Goal: Task Accomplishment & Management: Use online tool/utility

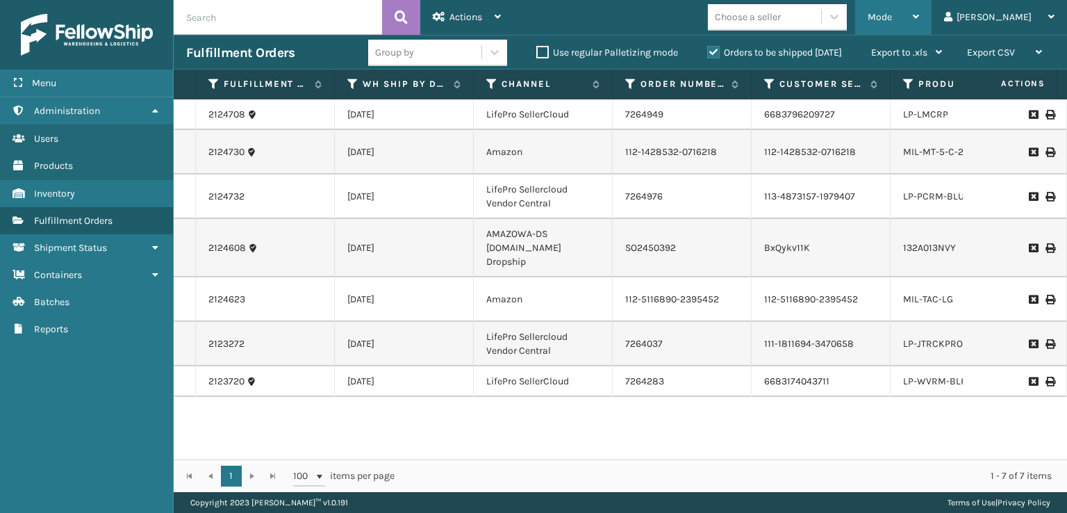
click at [919, 8] on div "Mode" at bounding box center [893, 17] width 51 height 35
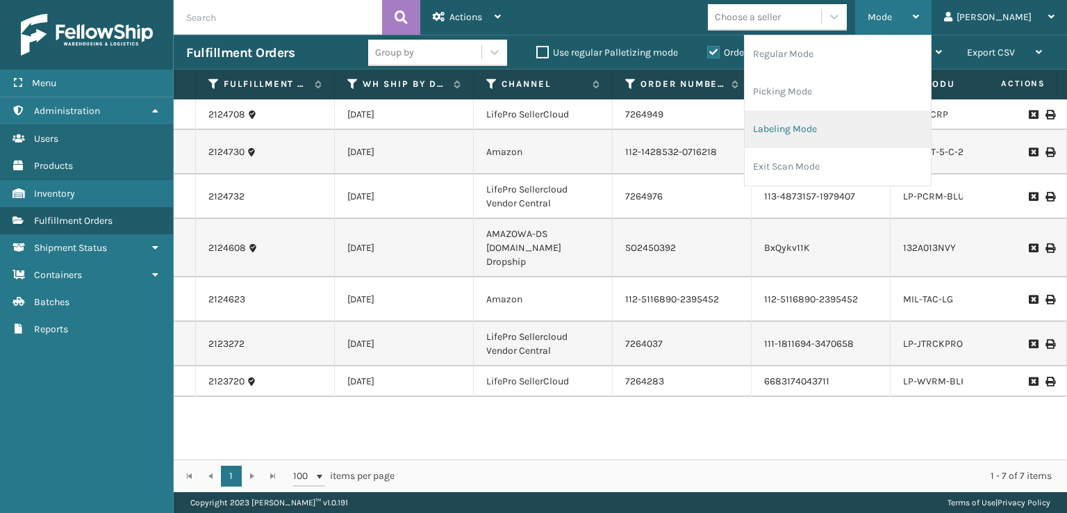
click at [831, 131] on li "Labeling Mode" at bounding box center [838, 129] width 186 height 38
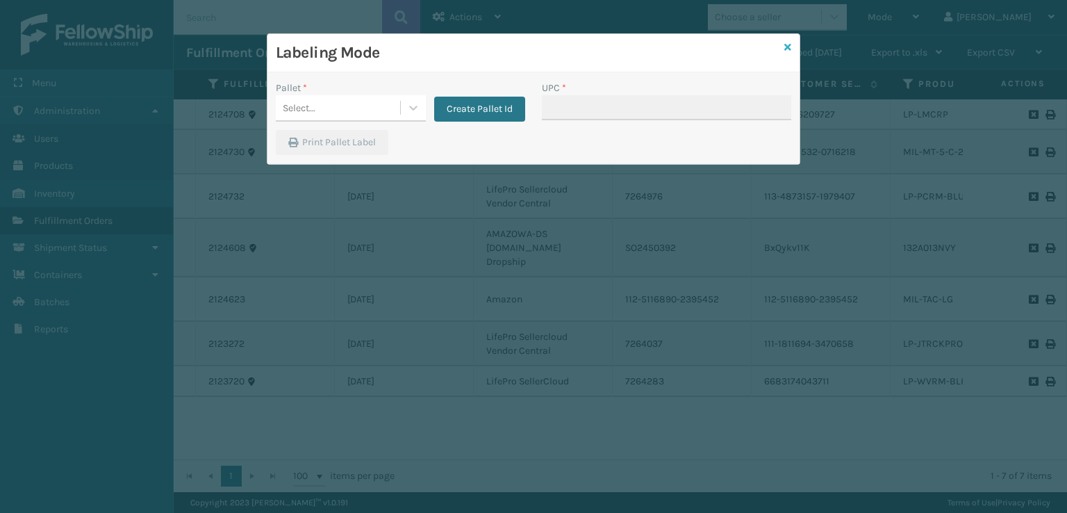
click at [789, 48] on icon at bounding box center [787, 47] width 7 height 10
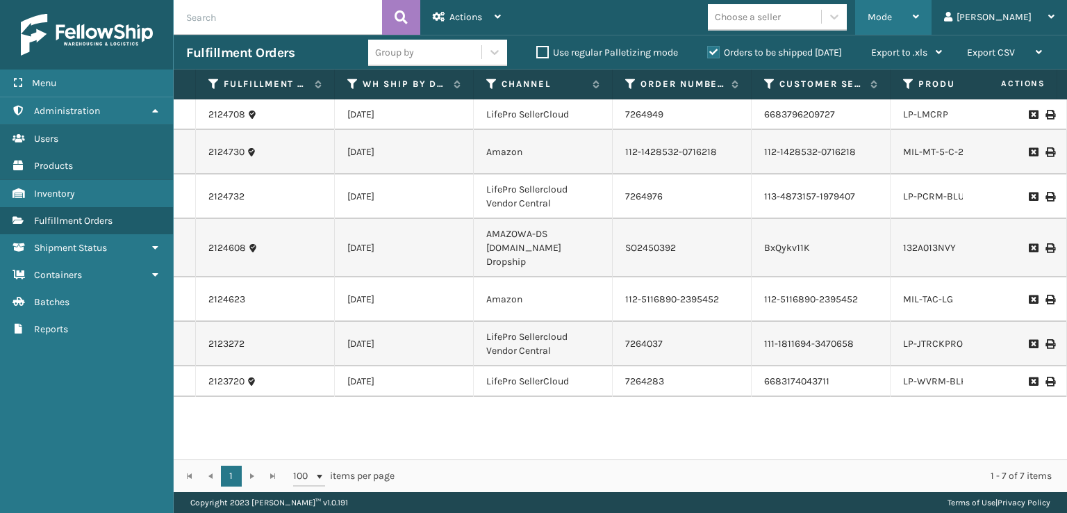
click at [919, 15] on div "Mode" at bounding box center [893, 17] width 51 height 35
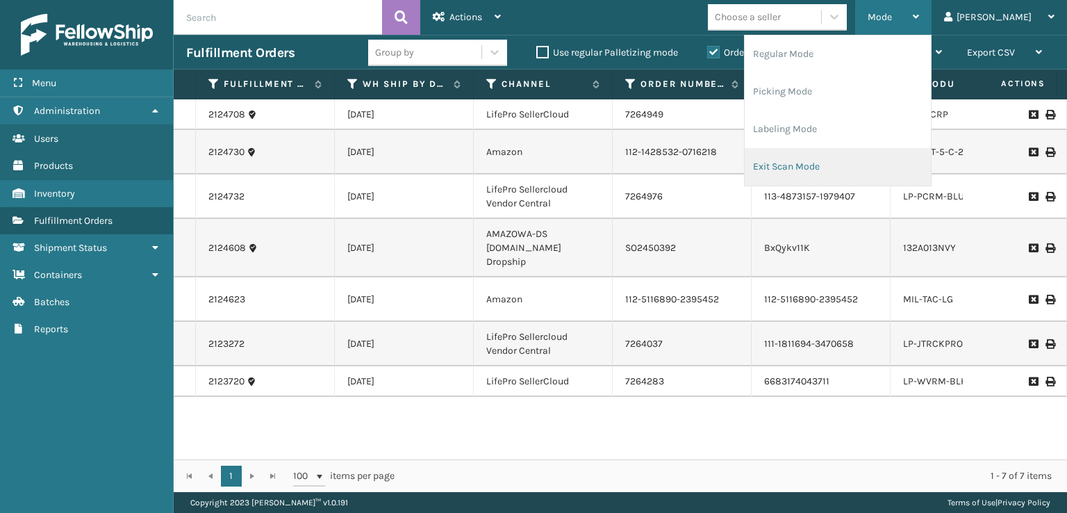
click at [830, 167] on li "Exit Scan Mode" at bounding box center [838, 167] width 186 height 38
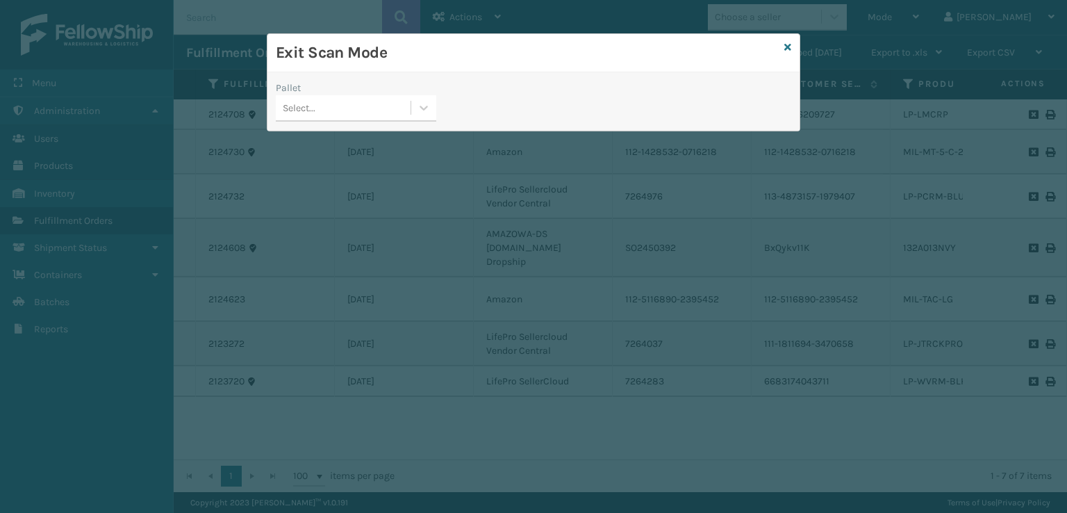
click at [367, 124] on div "Pallet Select..." at bounding box center [356, 105] width 177 height 49
click at [367, 118] on div "Select..." at bounding box center [343, 108] width 135 height 23
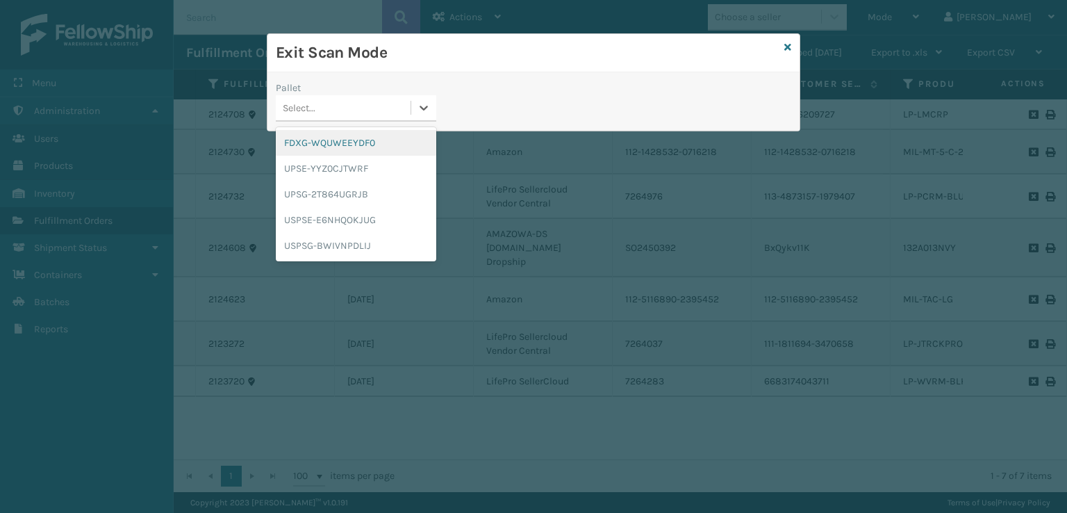
click at [307, 131] on div "FDXG-WQUWEEYDF0" at bounding box center [356, 143] width 161 height 26
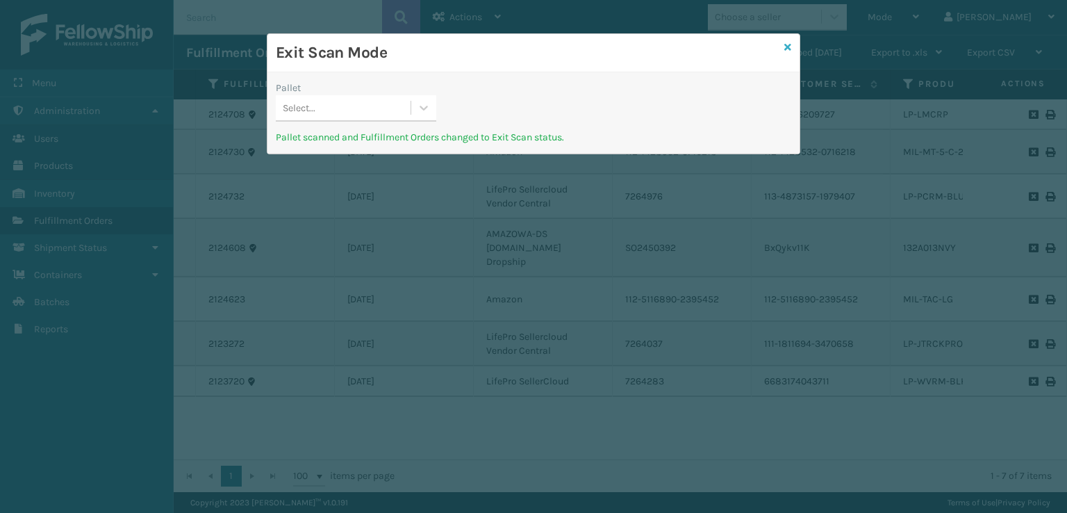
click at [789, 42] on icon at bounding box center [787, 47] width 7 height 10
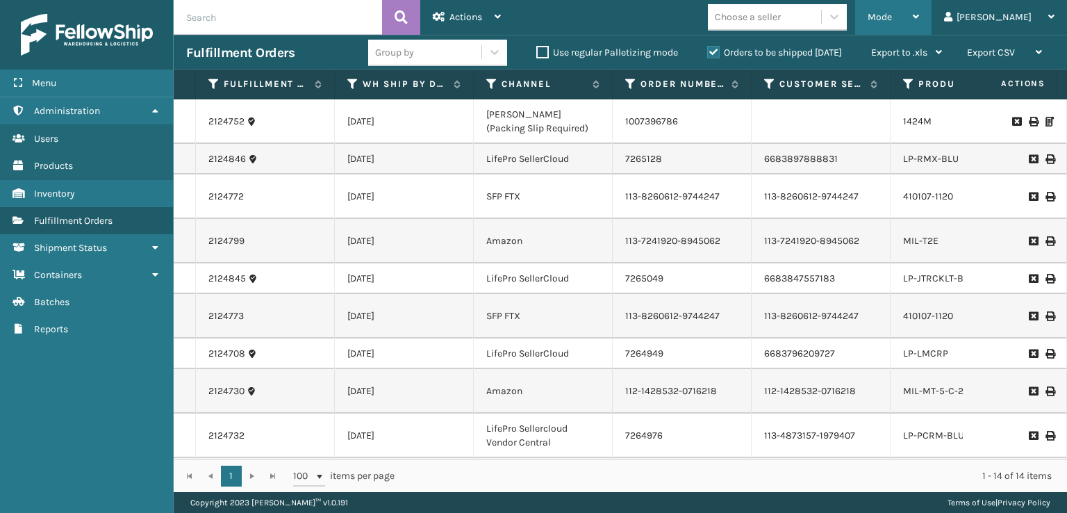
click at [892, 19] on span "Mode" at bounding box center [880, 17] width 24 height 12
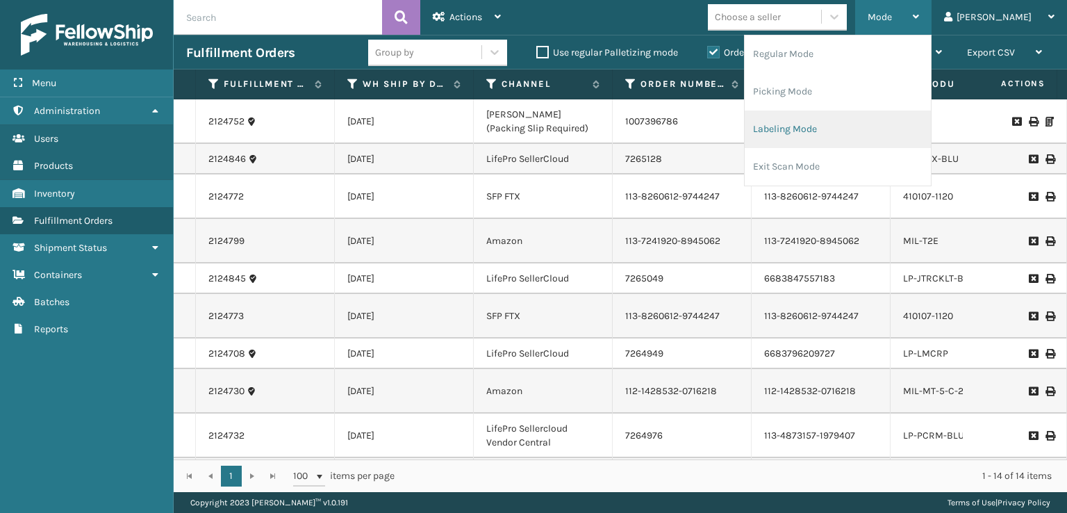
click at [816, 134] on li "Labeling Mode" at bounding box center [838, 129] width 186 height 38
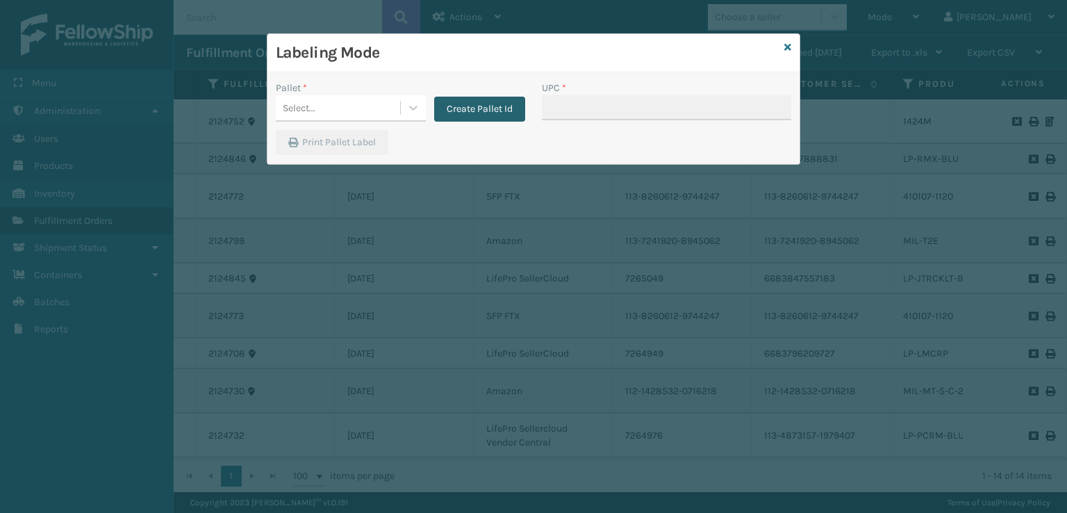
click at [463, 120] on button "Create Pallet Id" at bounding box center [479, 109] width 91 height 25
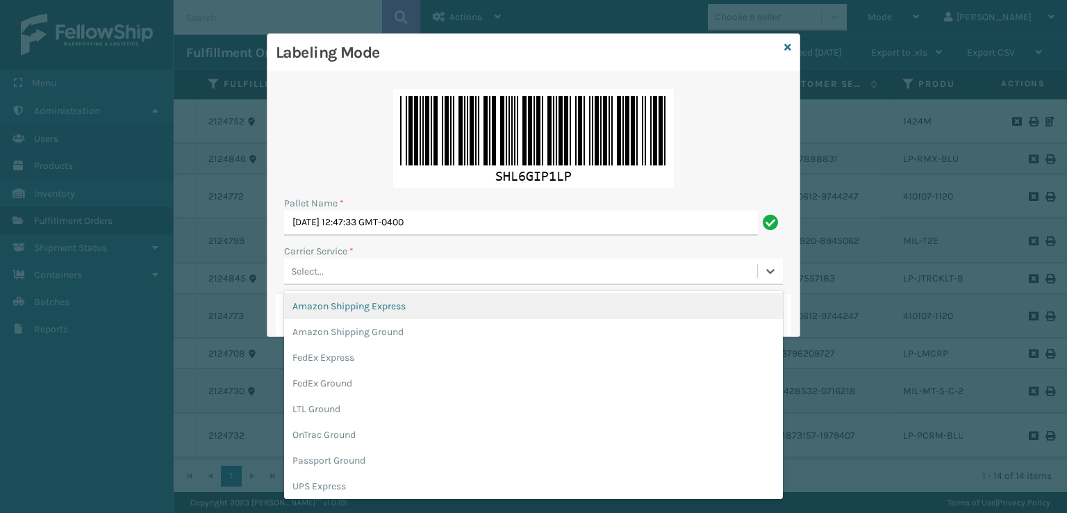
drag, startPoint x: 388, startPoint y: 274, endPoint x: 381, endPoint y: 265, distance: 12.0
click at [388, 273] on div "Select..." at bounding box center [520, 271] width 473 height 23
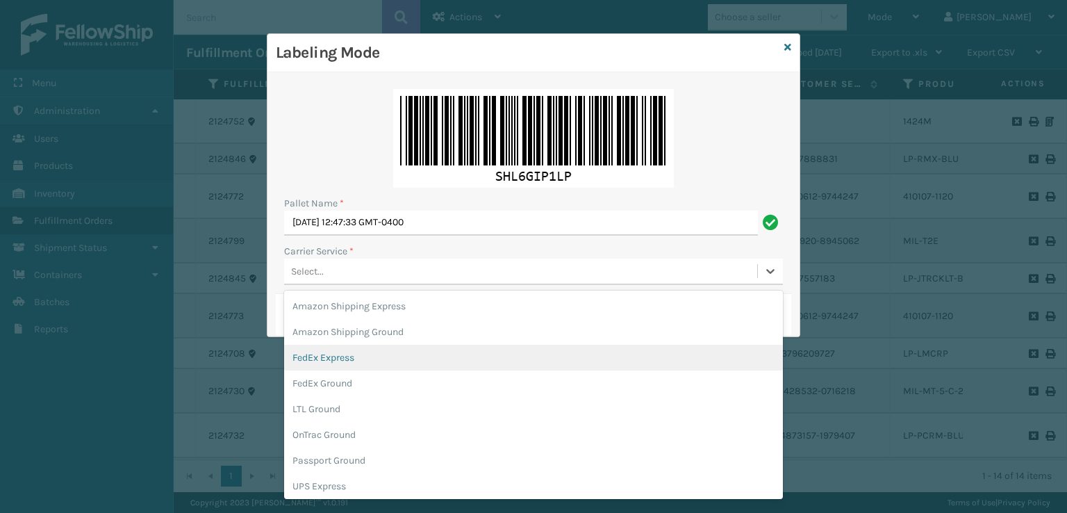
scroll to position [69, 0]
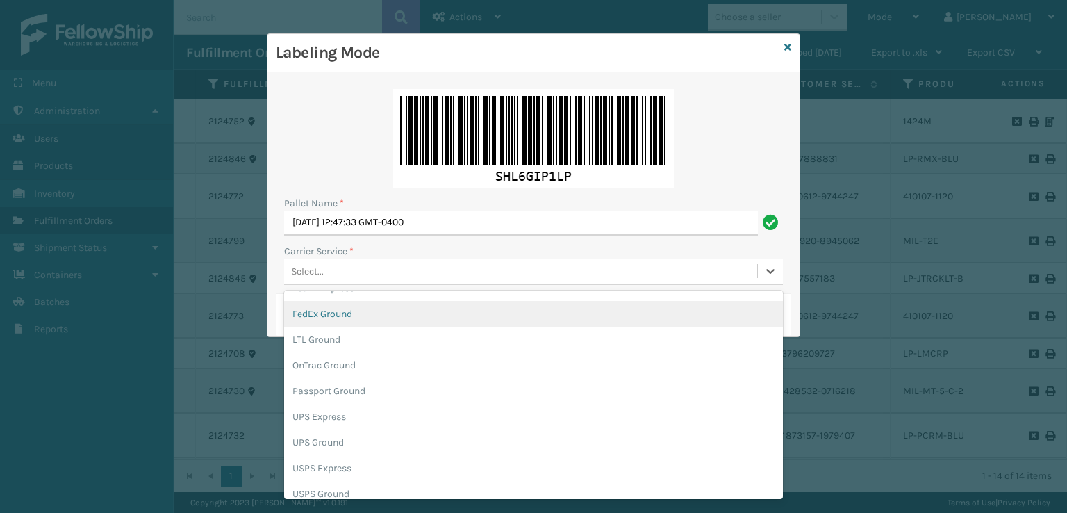
click at [336, 320] on div "FedEx Ground" at bounding box center [533, 314] width 499 height 26
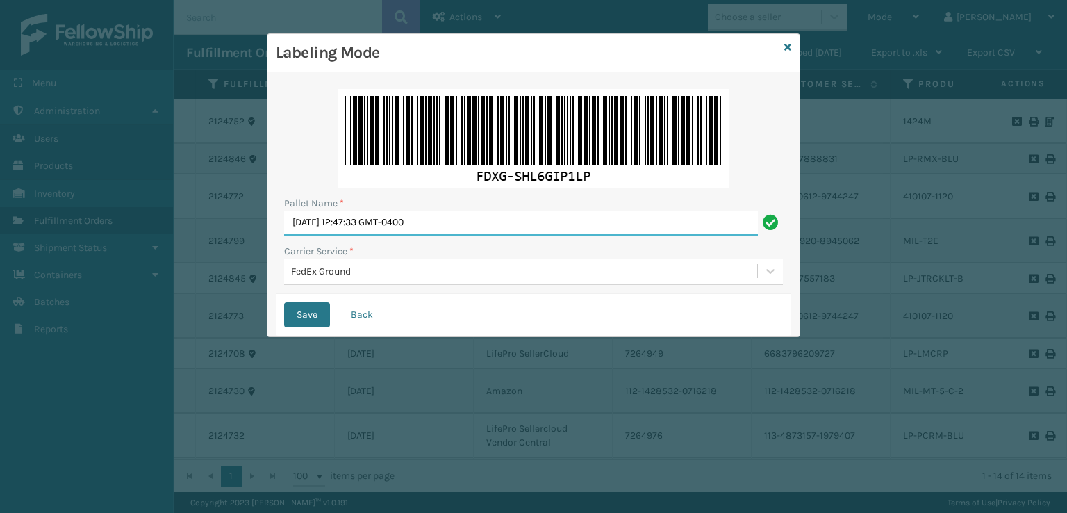
drag, startPoint x: 463, startPoint y: 227, endPoint x: 114, endPoint y: 287, distance: 354.6
click at [114, 287] on div "Labeling Mode Pallet Name * [DATE] 12:47:33 GMT-0400 Carrier Service * FedEx Gr…" at bounding box center [533, 256] width 1067 height 513
type input "T958424"
click at [284, 302] on button "Save" at bounding box center [307, 314] width 46 height 25
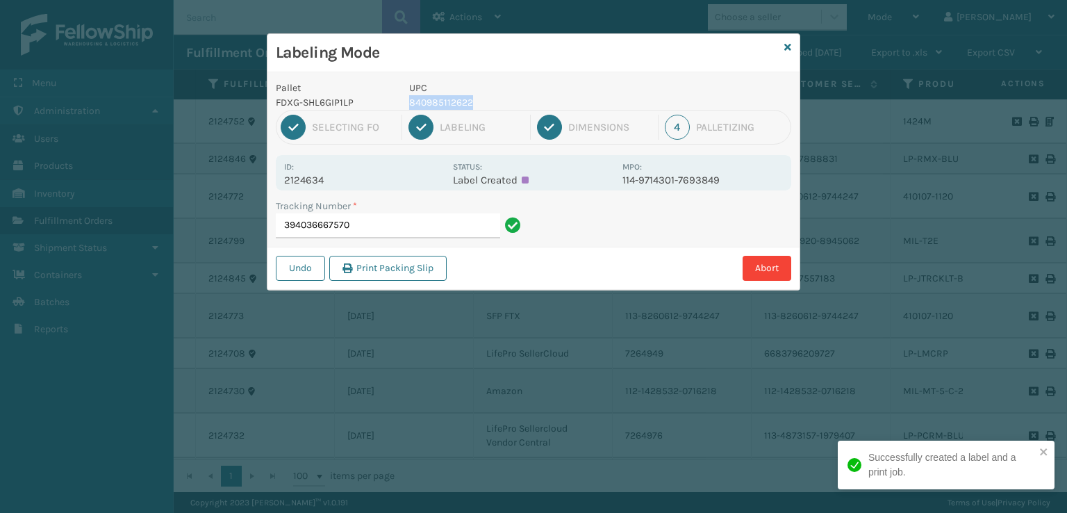
drag, startPoint x: 470, startPoint y: 100, endPoint x: 406, endPoint y: 104, distance: 63.3
click at [406, 104] on div "UPC 840985112622" at bounding box center [512, 95] width 222 height 29
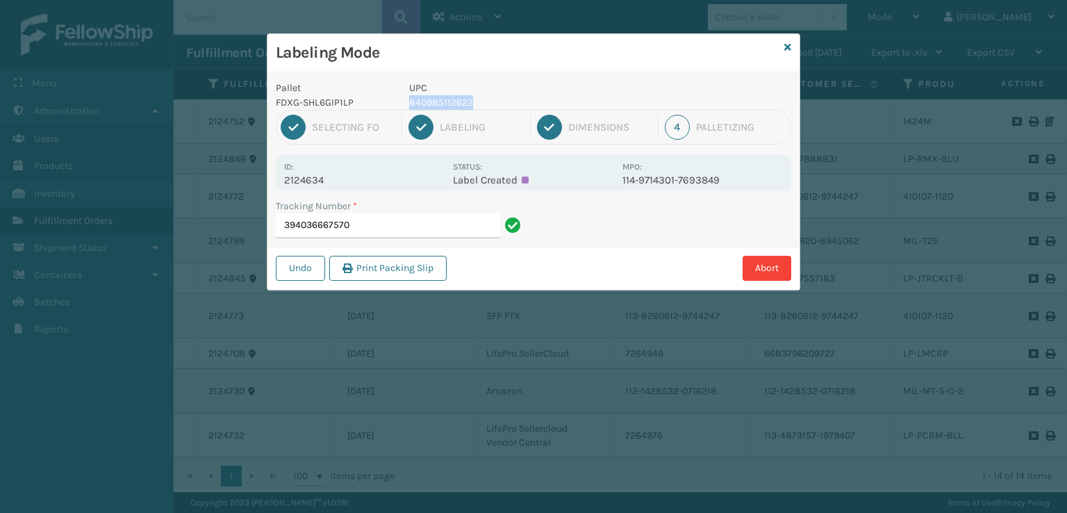
copy p "840985112622"
click at [443, 220] on input "394036667570" at bounding box center [388, 225] width 224 height 25
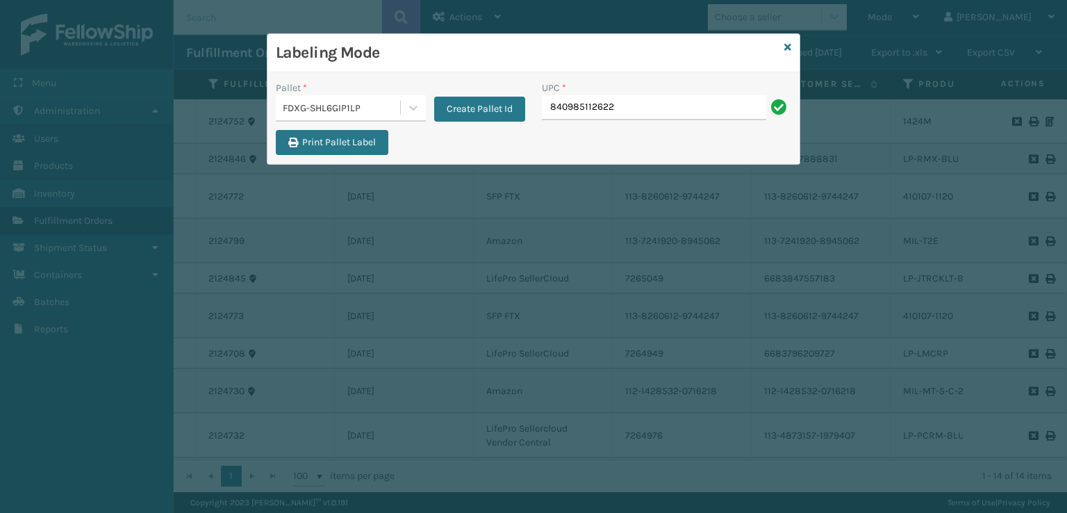
type input "840985112622"
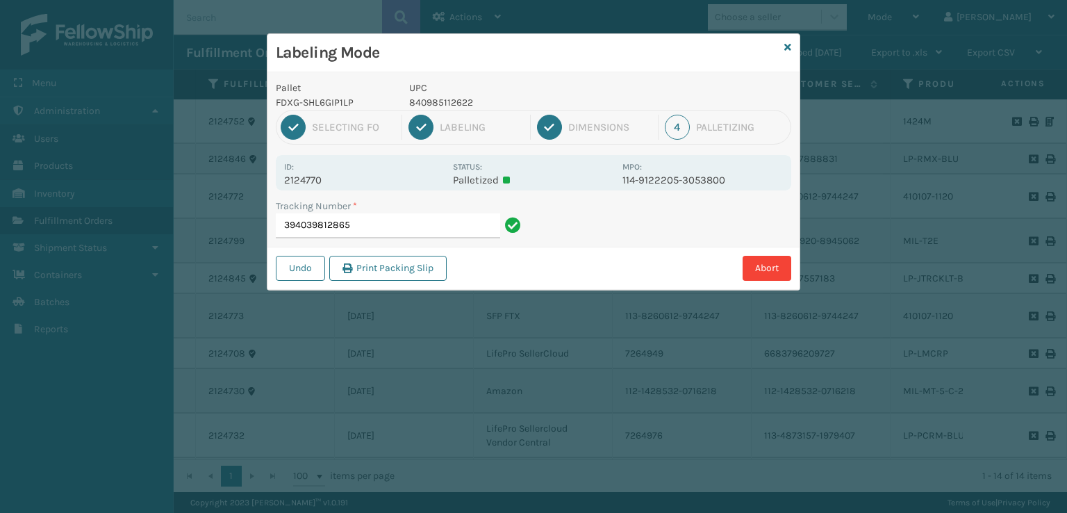
type input "394039812865840985112622"
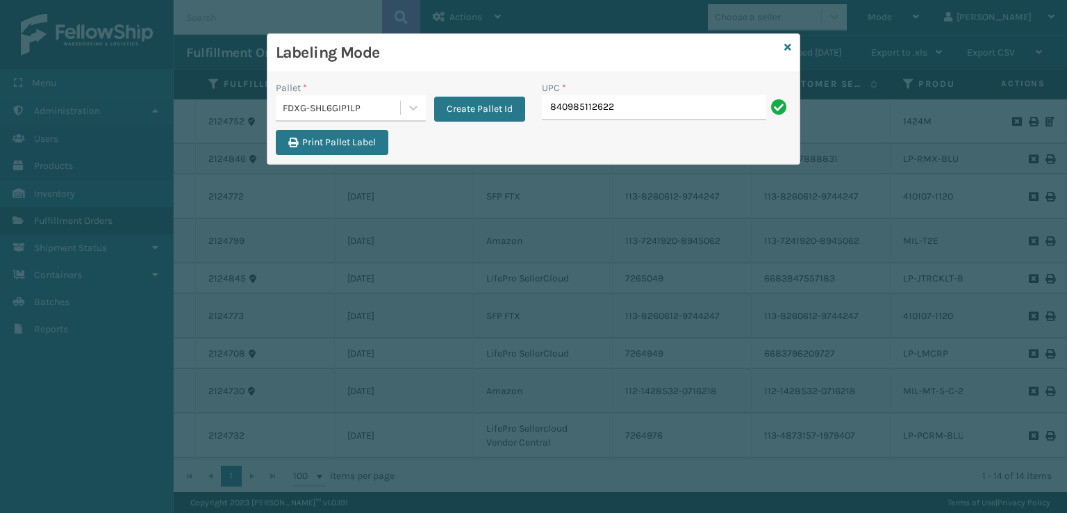
type input "840985112622"
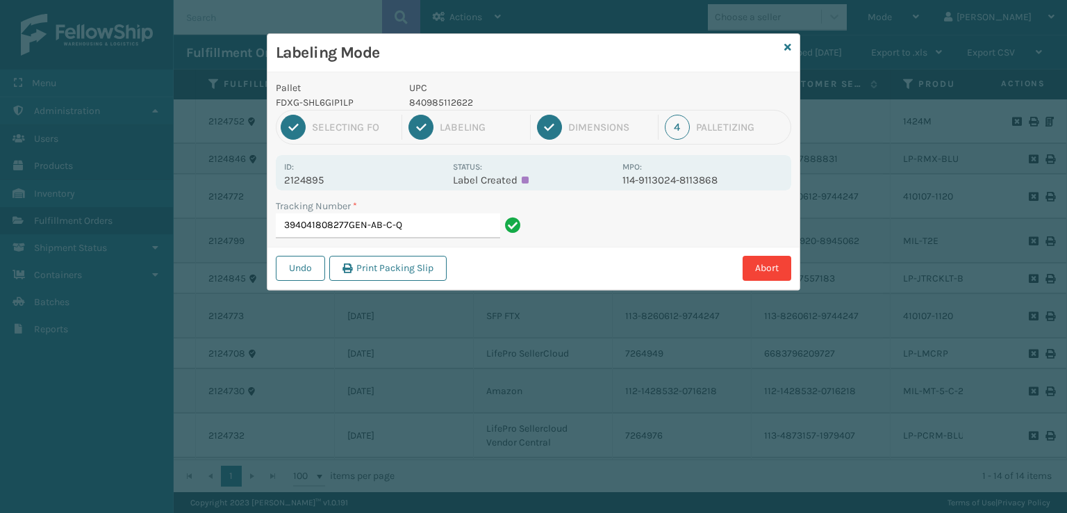
type input "394041808277GEN-AB-C-Q"
click at [787, 48] on icon at bounding box center [787, 47] width 7 height 10
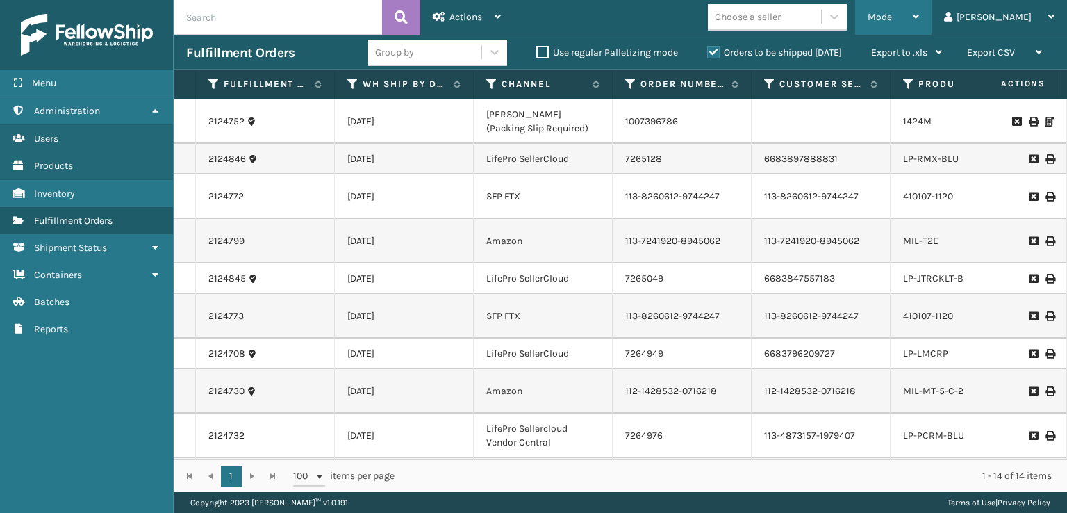
click at [892, 14] on span "Mode" at bounding box center [880, 17] width 24 height 12
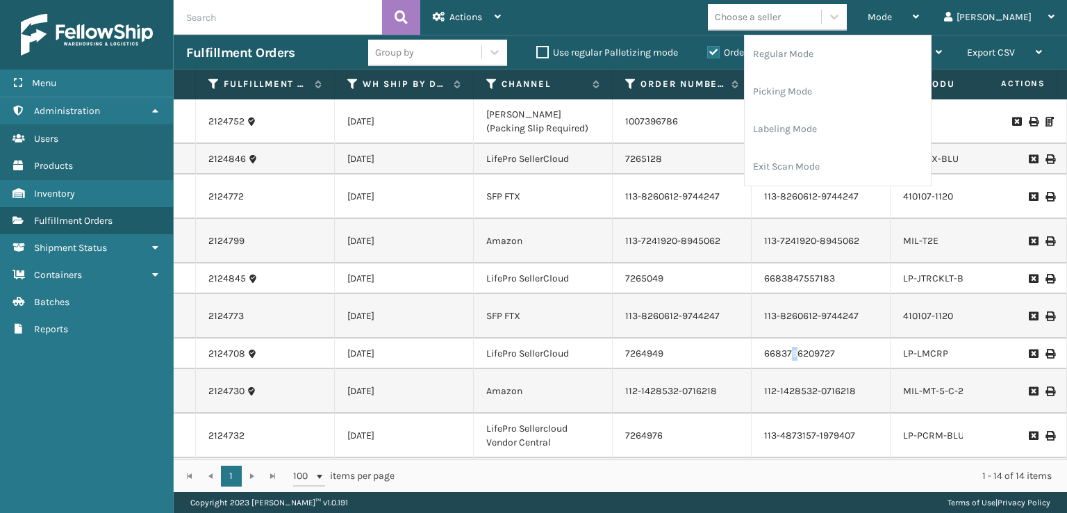
drag, startPoint x: 798, startPoint y: 339, endPoint x: 810, endPoint y: 288, distance: 52.9
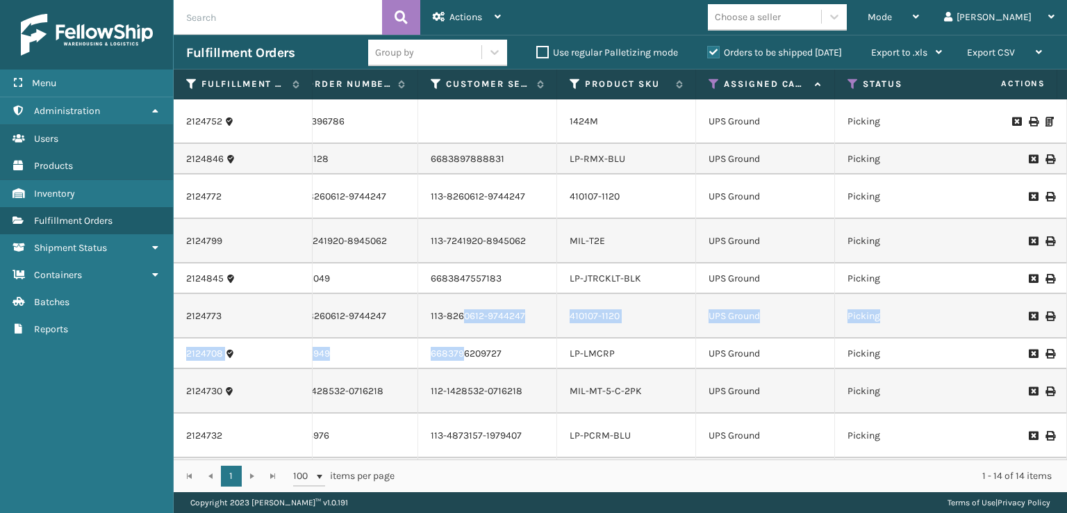
scroll to position [0, 0]
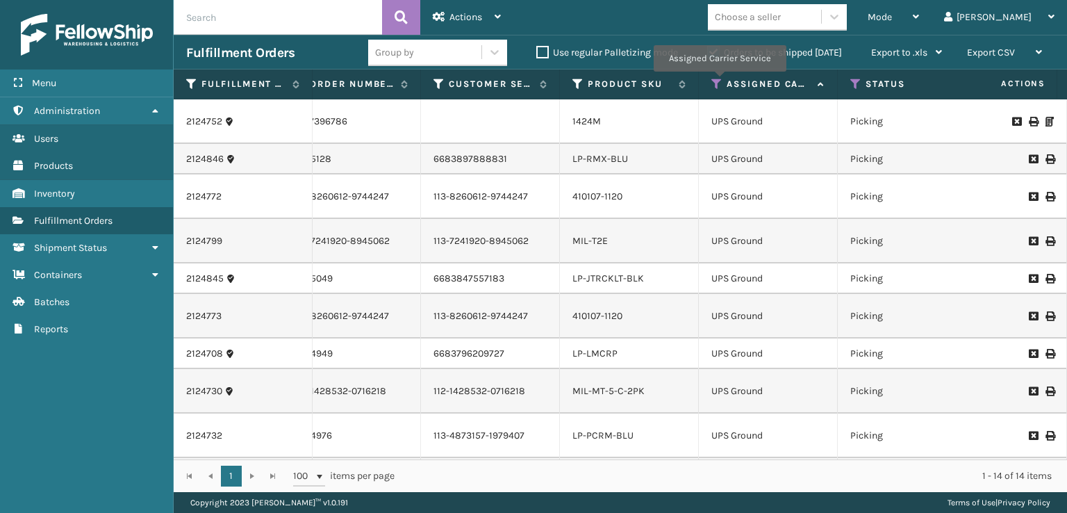
click at [719, 81] on icon at bounding box center [717, 84] width 11 height 13
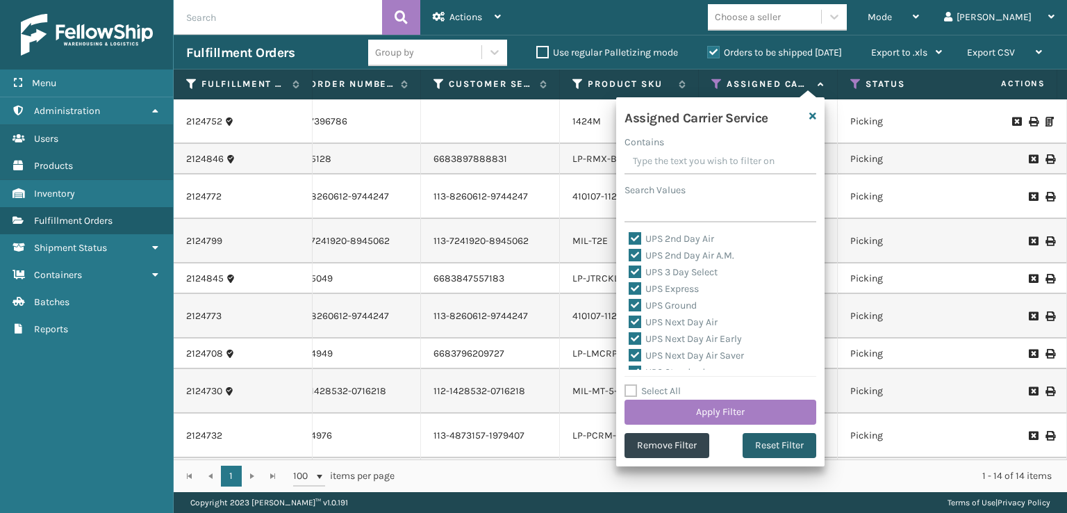
click at [780, 450] on button "Reset Filter" at bounding box center [780, 445] width 74 height 25
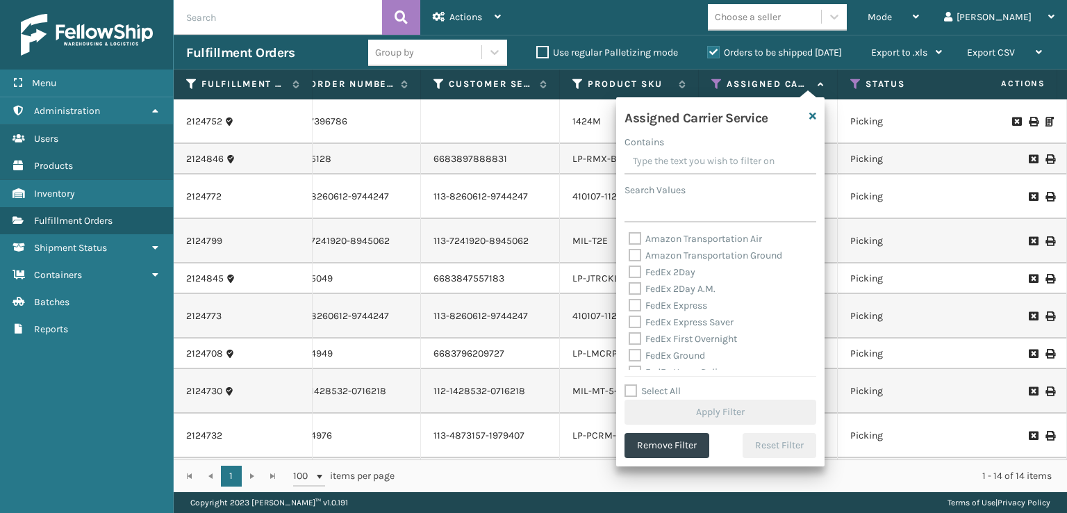
click at [628, 273] on div "Amazon Transportation Air Amazon Transportation Ground FedEx 2Day FedEx 2Day A.…" at bounding box center [721, 300] width 192 height 139
drag, startPoint x: 628, startPoint y: 272, endPoint x: 634, endPoint y: 284, distance: 13.1
click at [631, 274] on label "FedEx 2Day" at bounding box center [662, 272] width 67 height 12
click at [639, 276] on label "FedEx 2Day" at bounding box center [662, 272] width 67 height 12
click at [630, 273] on input "FedEx 2Day" at bounding box center [629, 268] width 1 height 9
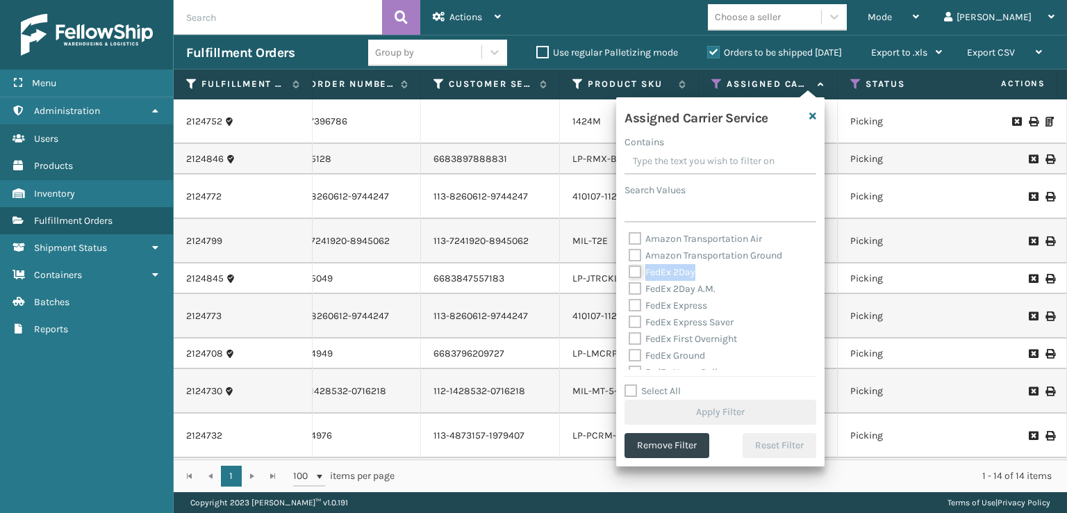
checkbox input "true"
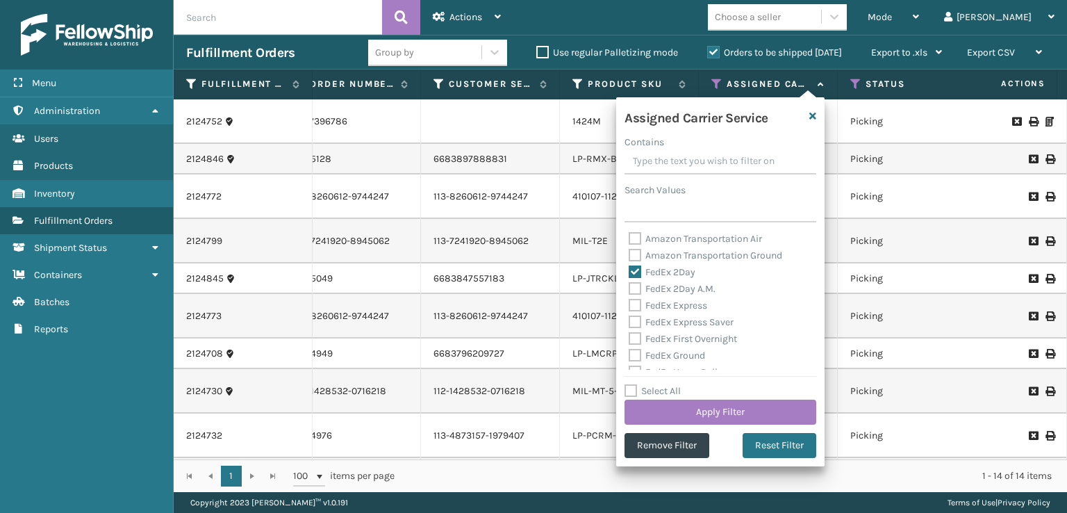
click at [630, 298] on div "FedEx Express" at bounding box center [720, 305] width 183 height 17
click at [638, 289] on label "FedEx 2Day A.M." at bounding box center [672, 289] width 87 height 12
click at [630, 289] on input "FedEx 2Day A.M." at bounding box center [629, 285] width 1 height 9
checkbox input "true"
drag, startPoint x: 639, startPoint y: 304, endPoint x: 643, endPoint y: 312, distance: 9.0
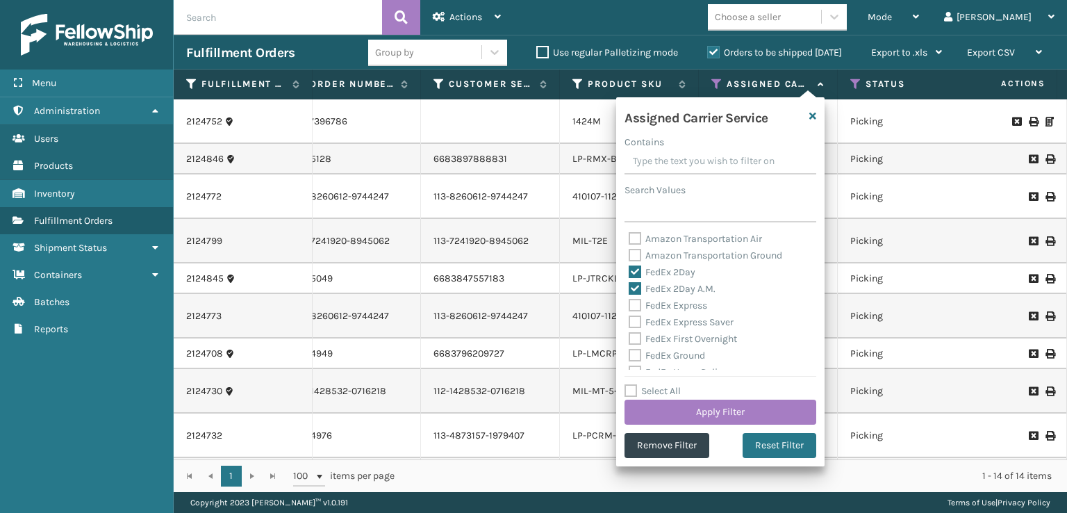
click at [640, 304] on label "FedEx Express" at bounding box center [668, 305] width 79 height 12
click at [630, 304] on input "FedEx Express" at bounding box center [629, 301] width 1 height 9
checkbox input "true"
click at [643, 326] on label "FedEx Express Saver" at bounding box center [681, 322] width 105 height 12
click at [630, 323] on input "FedEx Express Saver" at bounding box center [629, 318] width 1 height 9
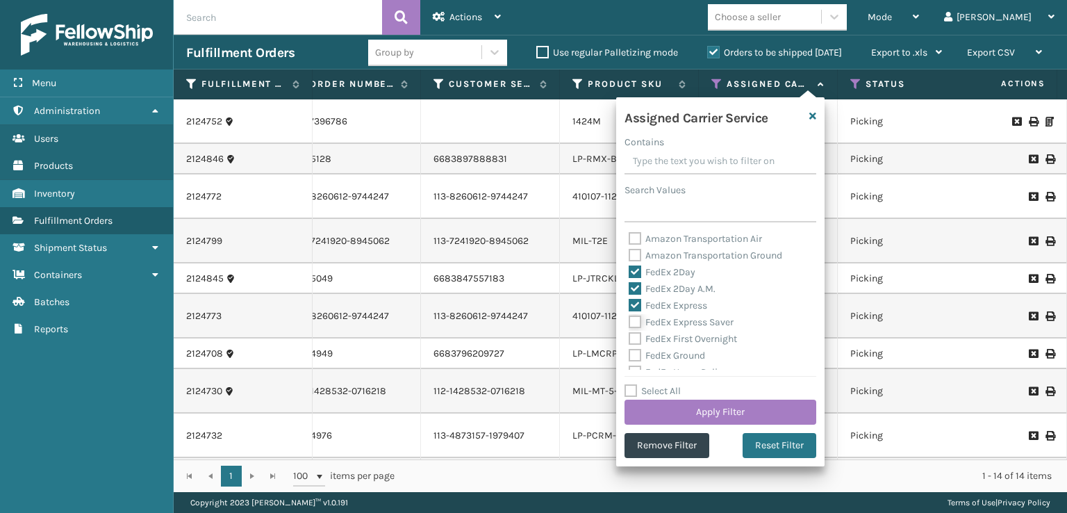
checkbox input "true"
click at [641, 345] on label "FedEx First Overnight" at bounding box center [683, 339] width 108 height 12
click at [630, 340] on input "FedEx First Overnight" at bounding box center [629, 335] width 1 height 9
checkbox input "true"
click at [638, 353] on label "FedEx Ground" at bounding box center [667, 356] width 76 height 12
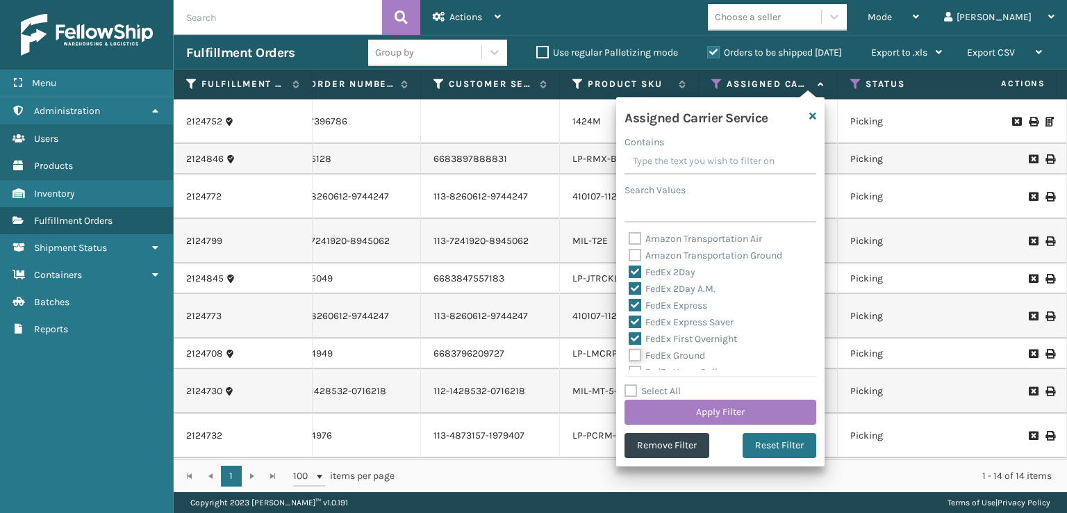
click at [630, 353] on input "FedEx Ground" at bounding box center [629, 351] width 1 height 9
checkbox input "true"
click at [637, 306] on label "FedEx Home Delivery" at bounding box center [682, 303] width 107 height 12
click at [630, 304] on input "FedEx Home Delivery" at bounding box center [629, 299] width 1 height 9
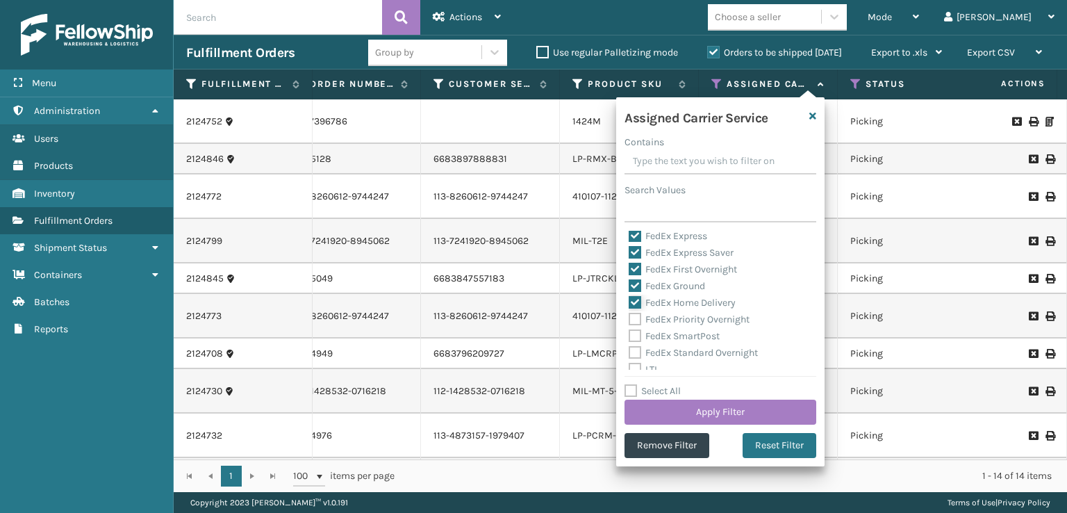
checkbox input "true"
drag, startPoint x: 637, startPoint y: 313, endPoint x: 639, endPoint y: 327, distance: 14.1
click at [637, 317] on label "FedEx Priority Overnight" at bounding box center [689, 319] width 121 height 12
click at [634, 318] on label "FedEx Priority Overnight" at bounding box center [689, 319] width 121 height 12
click at [630, 318] on input "FedEx Priority Overnight" at bounding box center [629, 315] width 1 height 9
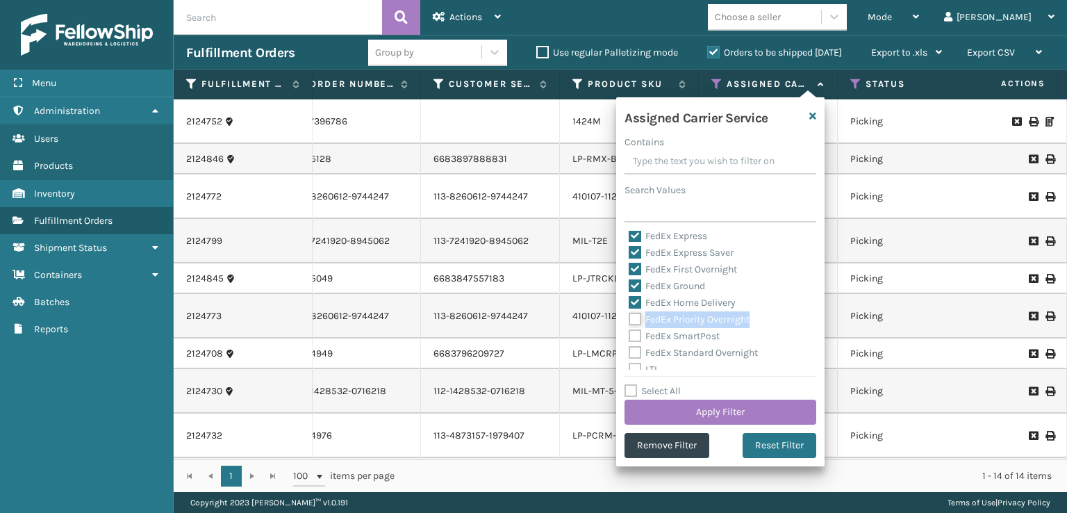
checkbox input "true"
click at [634, 334] on label "FedEx SmartPost" at bounding box center [674, 336] width 91 height 12
click at [630, 334] on input "FedEx SmartPost" at bounding box center [629, 332] width 1 height 9
checkbox input "true"
click at [636, 352] on label "FedEx Standard Overnight" at bounding box center [693, 353] width 129 height 12
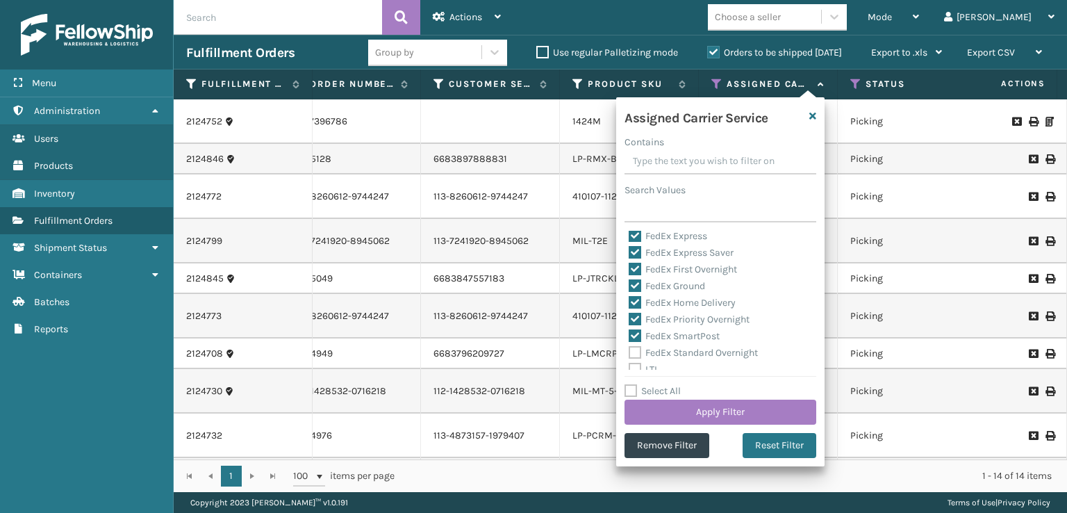
click at [630, 352] on input "FedEx Standard Overnight" at bounding box center [629, 349] width 1 height 9
checkbox input "true"
click at [690, 405] on button "Apply Filter" at bounding box center [721, 412] width 192 height 25
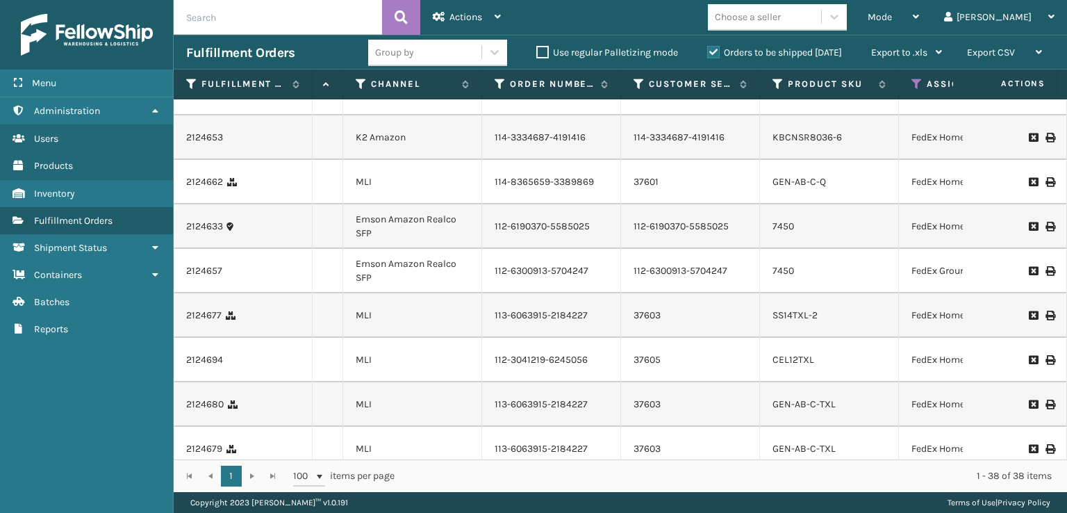
scroll to position [556, 131]
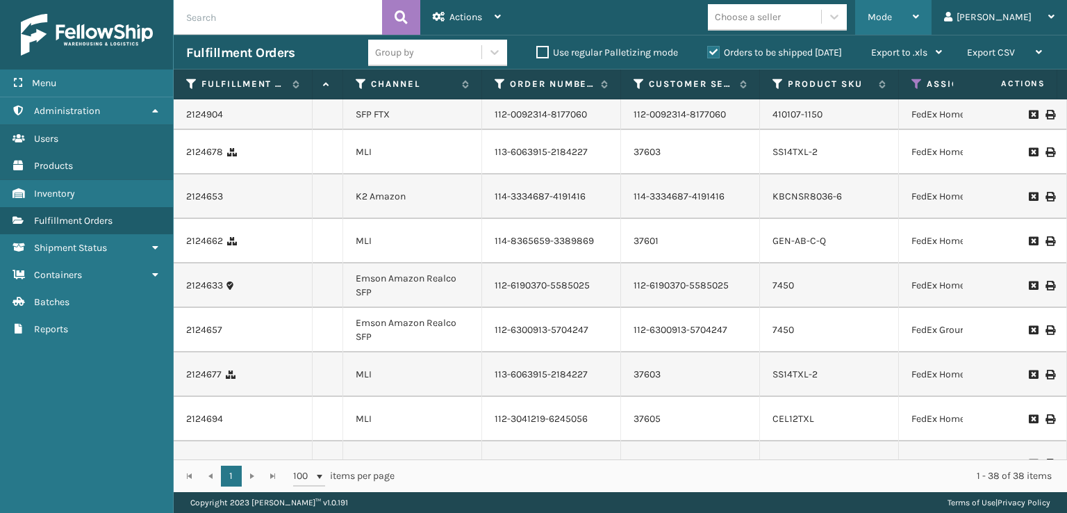
click at [919, 9] on div "Mode" at bounding box center [893, 17] width 51 height 35
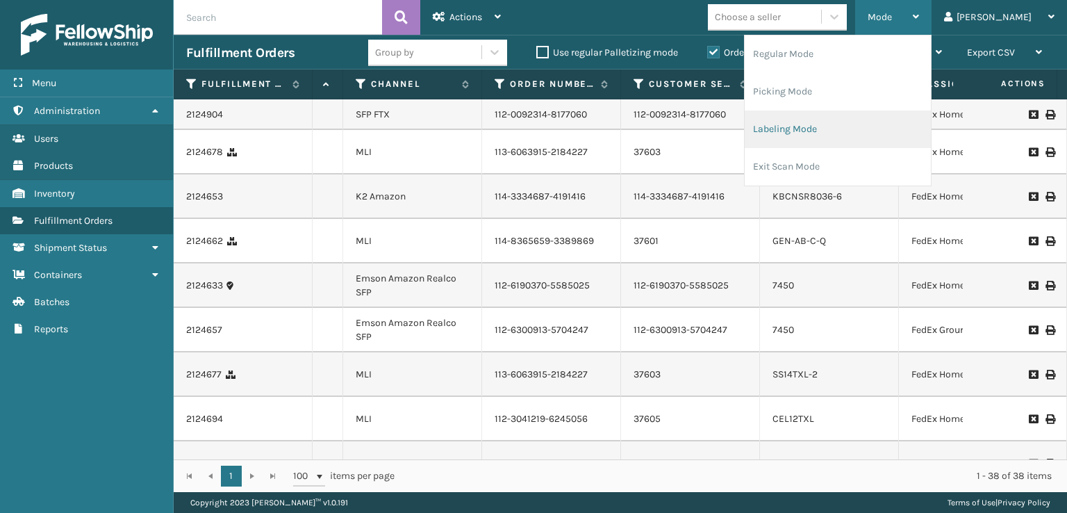
click at [853, 126] on li "Labeling Mode" at bounding box center [838, 129] width 186 height 38
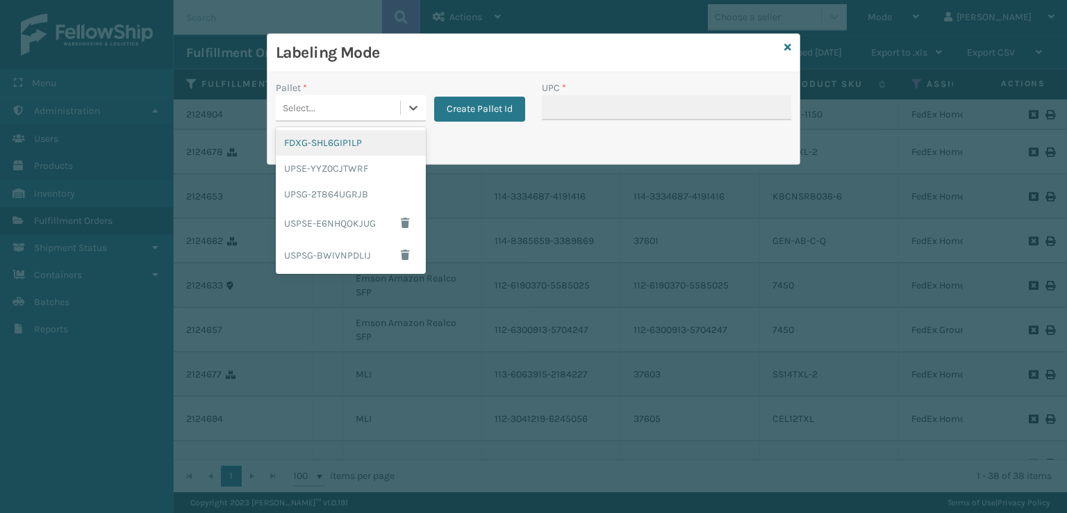
drag, startPoint x: 378, startPoint y: 101, endPoint x: 334, endPoint y: 151, distance: 66.4
click at [379, 101] on div "Select..." at bounding box center [338, 108] width 124 height 23
drag, startPoint x: 314, startPoint y: 153, endPoint x: 331, endPoint y: 149, distance: 17.0
click at [331, 149] on div "FDXG-SHL6GIP1LP" at bounding box center [351, 143] width 150 height 26
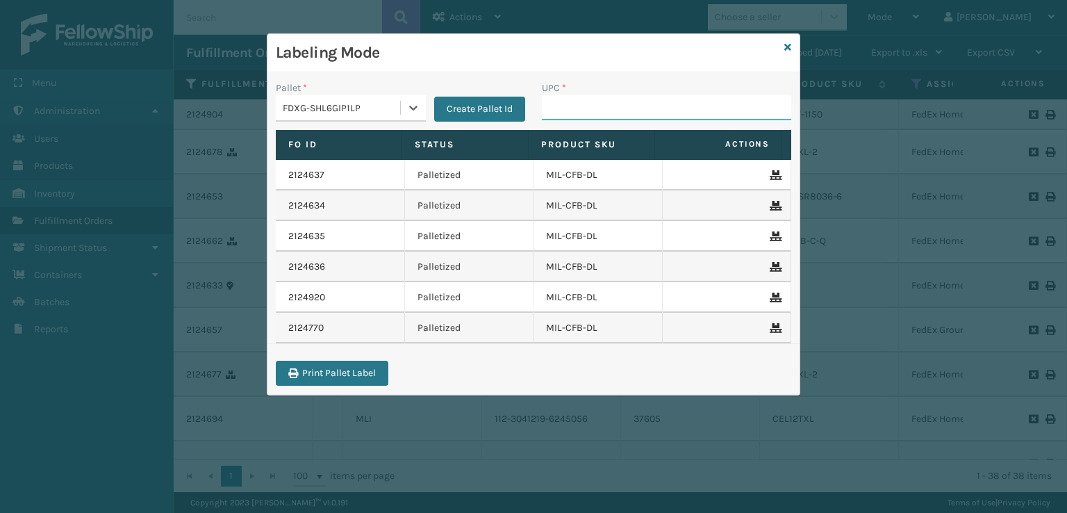
click at [610, 120] on input "UPC *" at bounding box center [666, 107] width 249 height 25
type input "ST3402"
type input "7054"
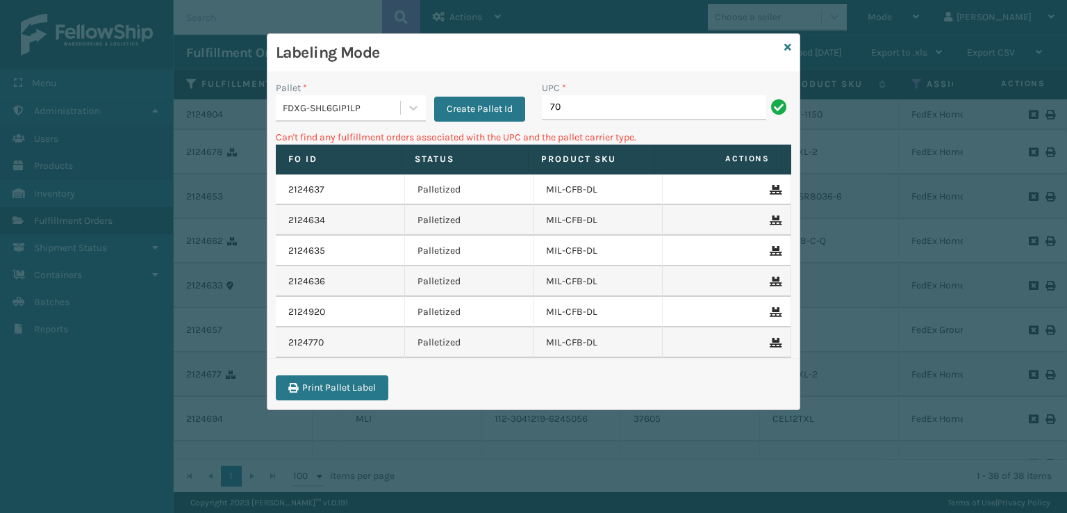
type input "7"
type input "5074"
type input "5"
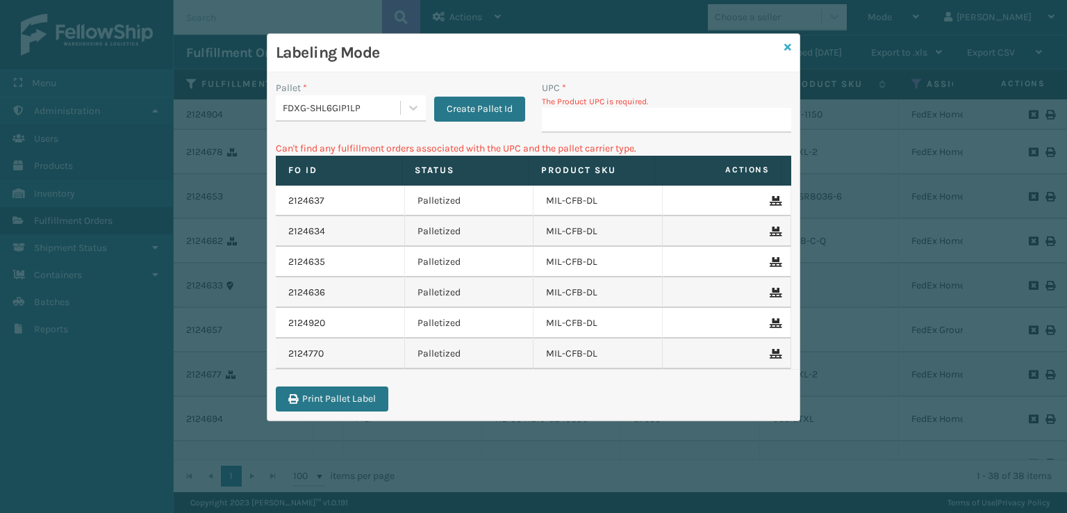
click at [784, 47] on icon at bounding box center [787, 47] width 7 height 10
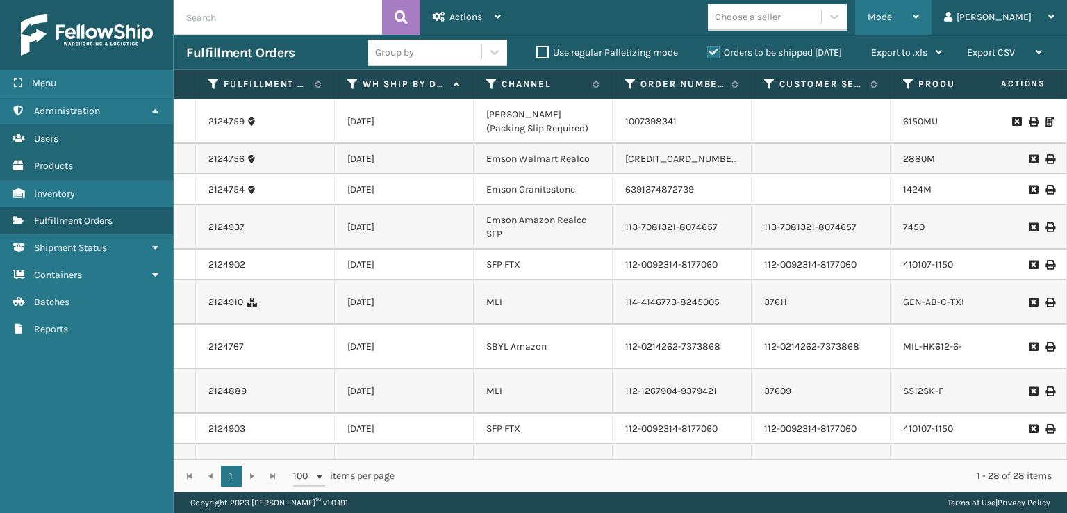
drag, startPoint x: 939, startPoint y: 15, endPoint x: 920, endPoint y: 28, distance: 23.5
click at [892, 15] on span "Mode" at bounding box center [880, 17] width 24 height 12
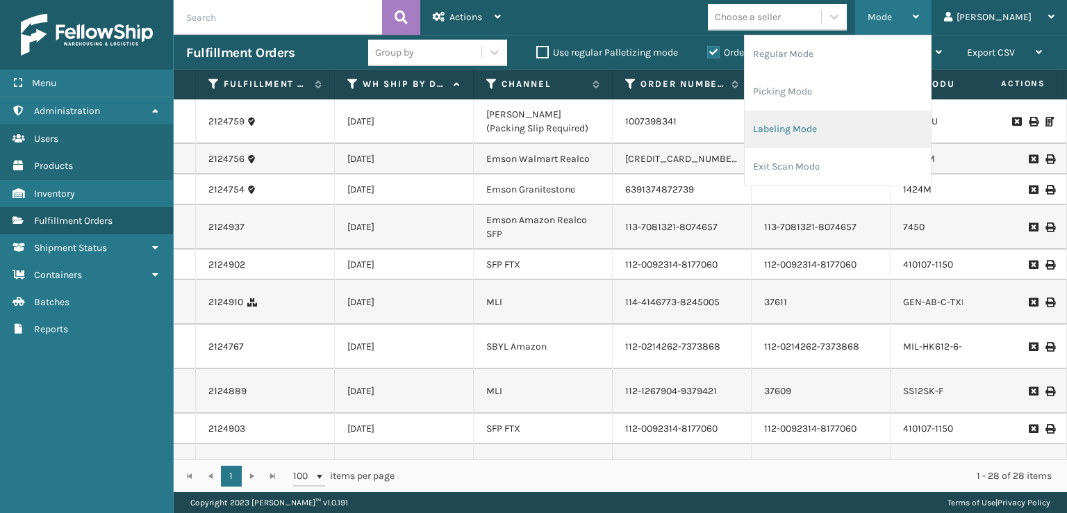
click at [829, 129] on li "Labeling Mode" at bounding box center [838, 129] width 186 height 38
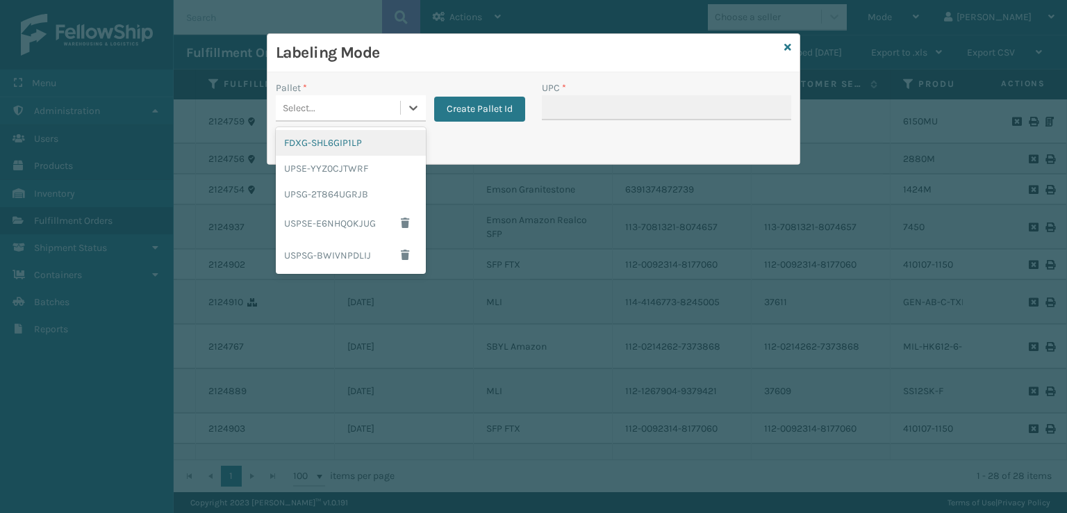
click at [314, 104] on div "Select..." at bounding box center [299, 108] width 33 height 15
drag, startPoint x: 325, startPoint y: 146, endPoint x: 603, endPoint y: 79, distance: 286.0
click at [342, 137] on div "FDXG-SHL6GIP1LP" at bounding box center [351, 143] width 150 height 26
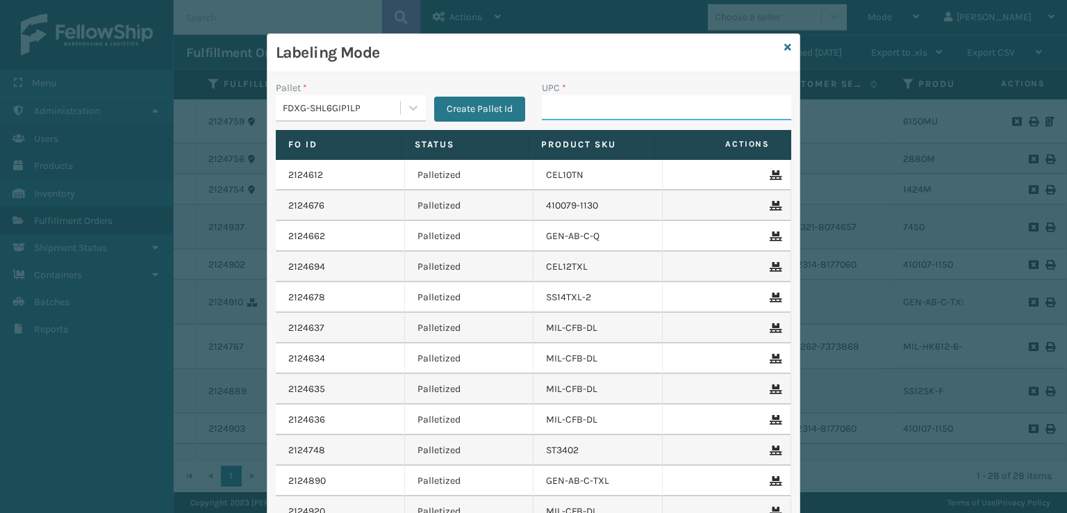
click at [598, 109] on input "UPC *" at bounding box center [666, 107] width 249 height 25
type input "7054"
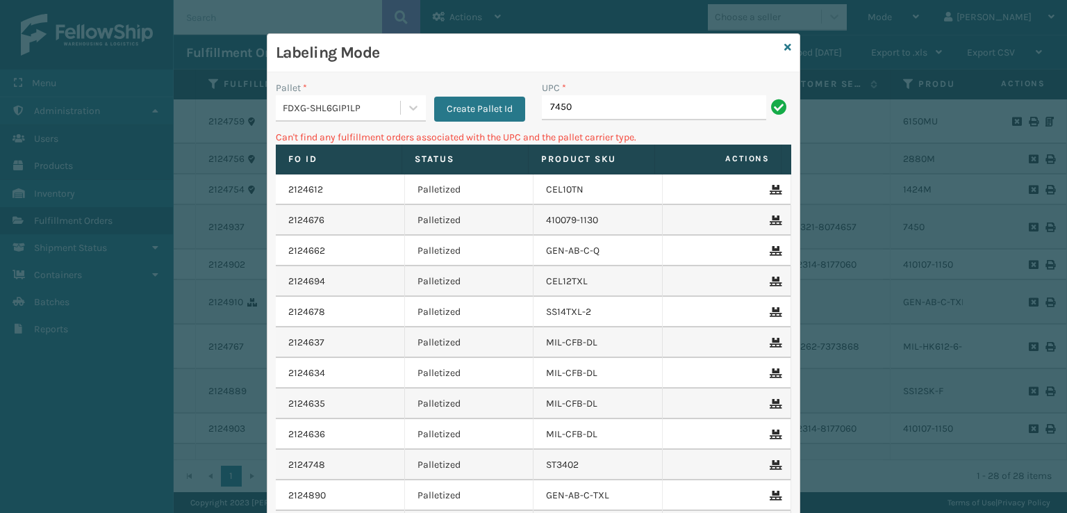
type input "7450"
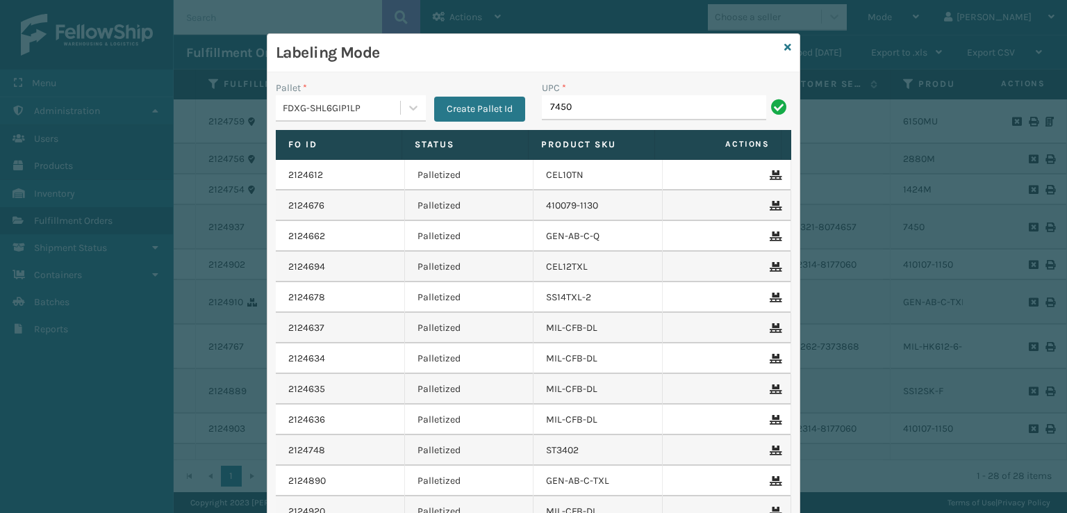
type input "7450"
type input "81008196"
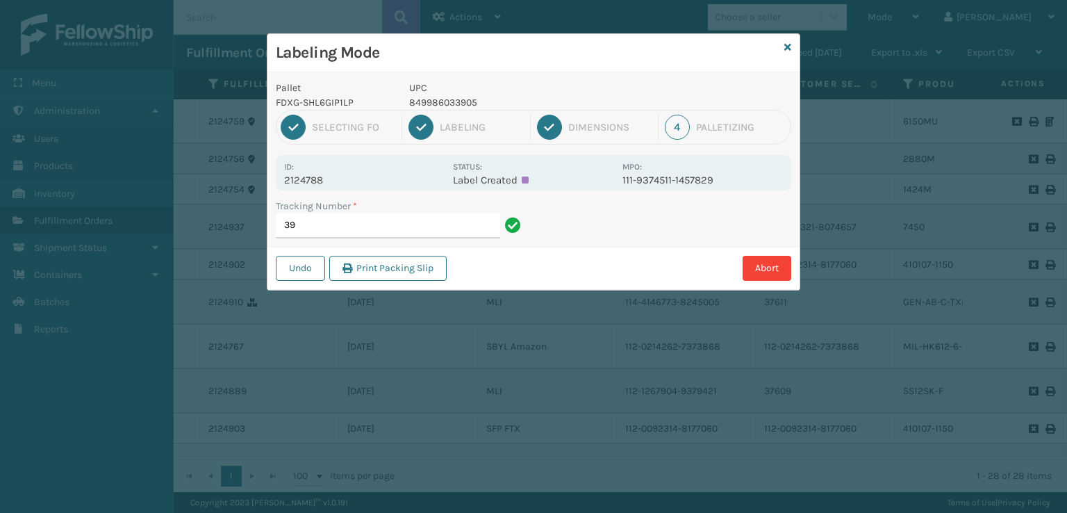
type input "3"
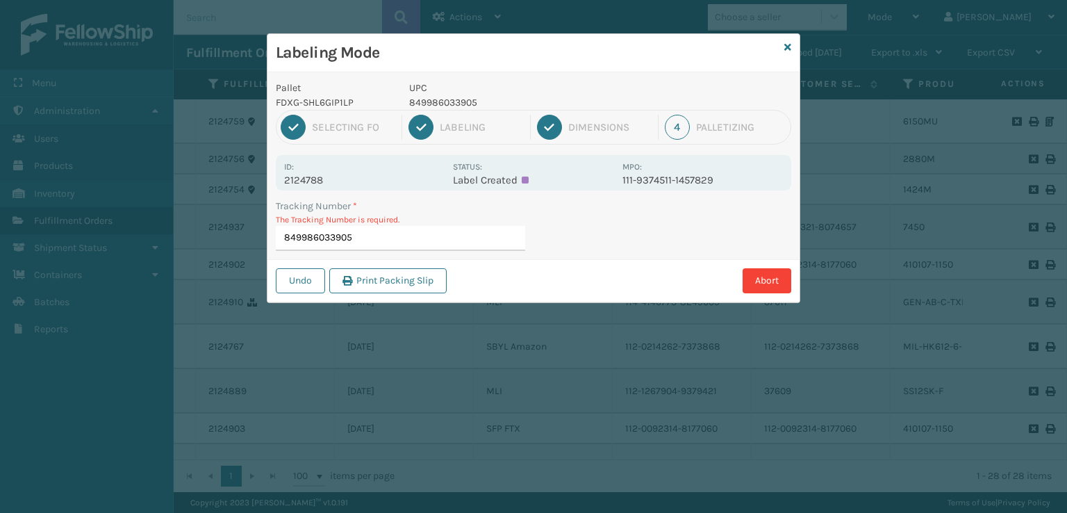
type input "849986033905"
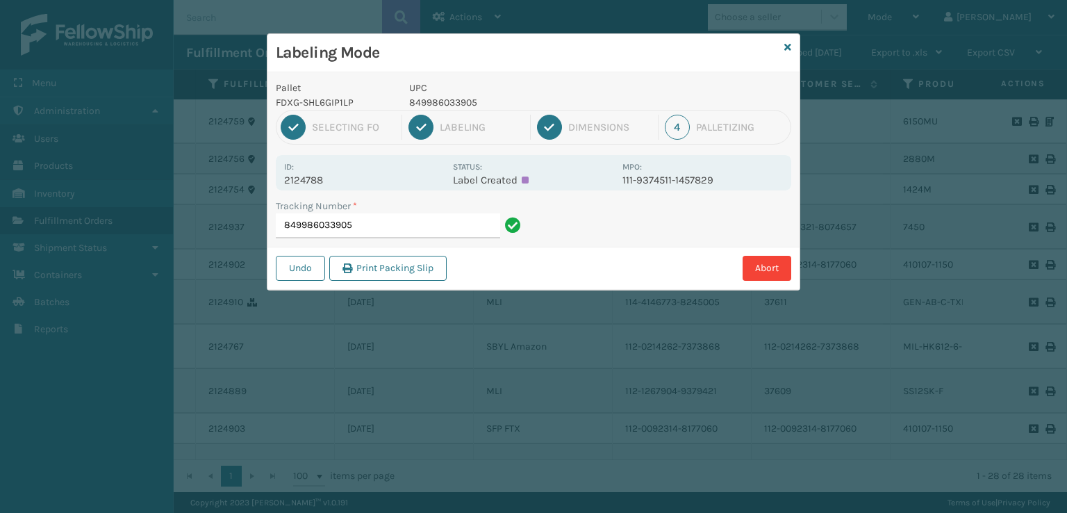
click at [417, 229] on input "849986033905" at bounding box center [388, 225] width 224 height 25
click at [289, 265] on button "Undo" at bounding box center [300, 268] width 49 height 25
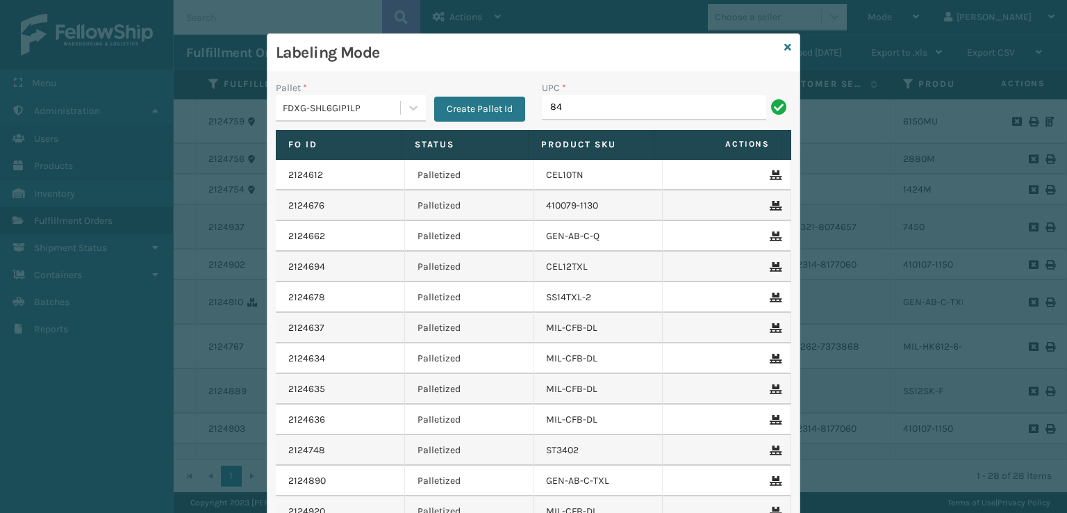
type input "8"
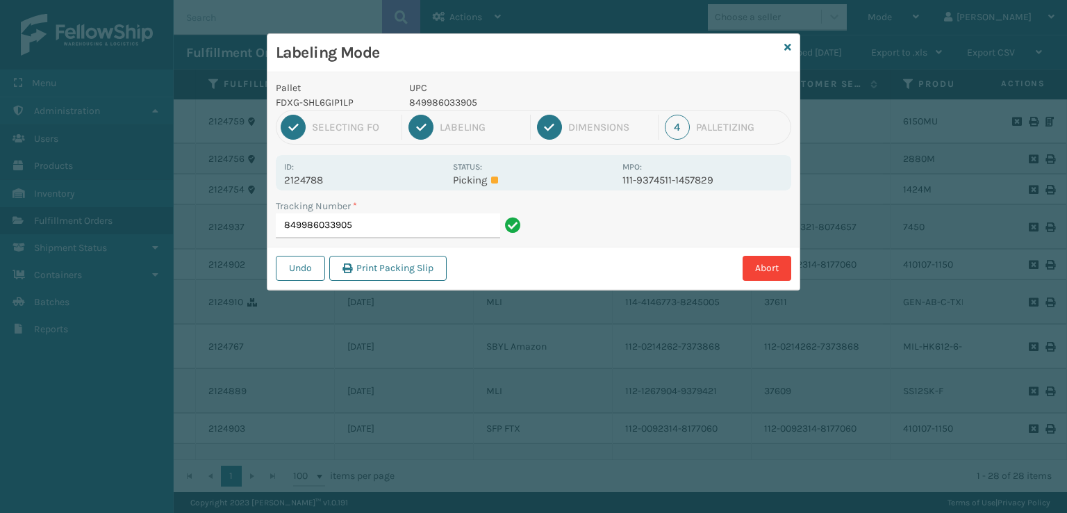
drag, startPoint x: 384, startPoint y: 229, endPoint x: 304, endPoint y: 234, distance: 80.1
click at [304, 234] on input "849986033905" at bounding box center [388, 225] width 224 height 25
click at [272, 245] on div "Tracking Number * 849986033905" at bounding box center [401, 223] width 266 height 48
drag, startPoint x: 380, startPoint y: 226, endPoint x: 233, endPoint y: 231, distance: 146.7
click at [234, 231] on div "Labeling Mode Pallet FDXG-SHL6GIP1LP UPC 849986033905 1 Selecting FO 2 Labeling…" at bounding box center [533, 256] width 1067 height 513
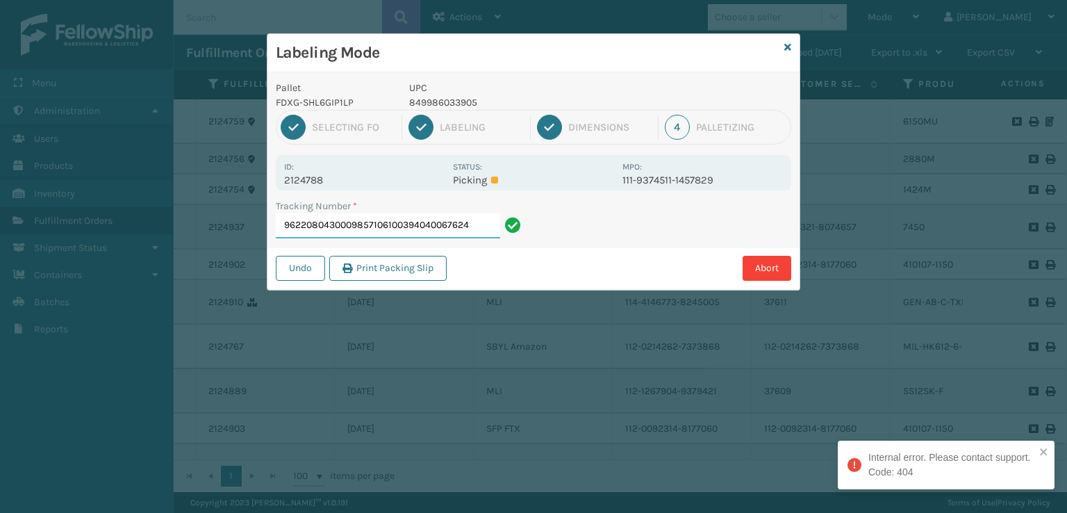
drag, startPoint x: 402, startPoint y: 224, endPoint x: 100, endPoint y: 249, distance: 303.3
click at [100, 249] on div "Labeling Mode Pallet FDXG-SHL6GIP1LP UPC 849986033905 1 Selecting FO 2 Labeling…" at bounding box center [533, 256] width 1067 height 513
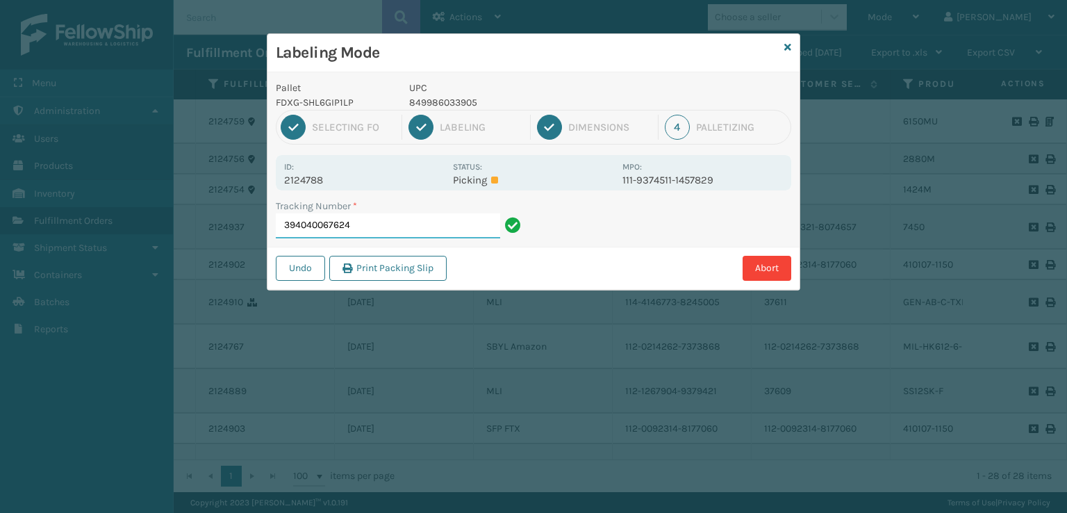
type input "394040067624"
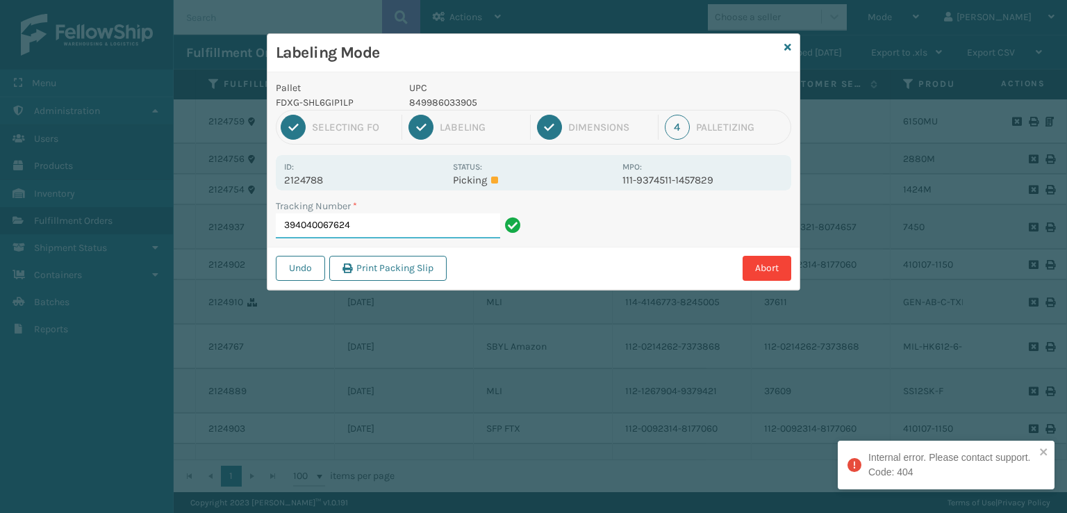
drag, startPoint x: 368, startPoint y: 222, endPoint x: 211, endPoint y: 253, distance: 159.3
click at [211, 253] on div "Labeling Mode Pallet FDXG-SHL6GIP1LP UPC 849986033905 1 Selecting FO 2 Labeling…" at bounding box center [533, 256] width 1067 height 513
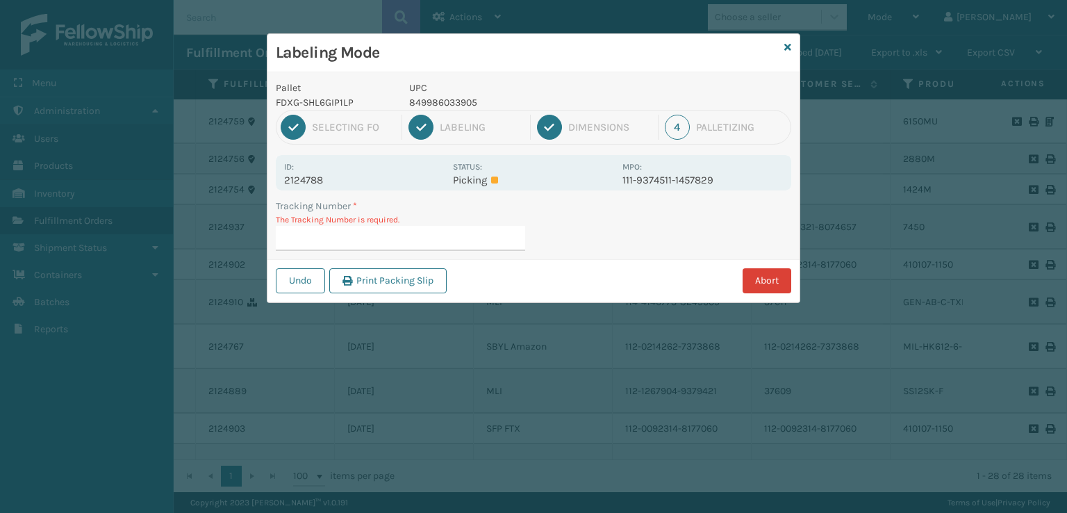
click at [767, 284] on button "Abort" at bounding box center [767, 280] width 49 height 25
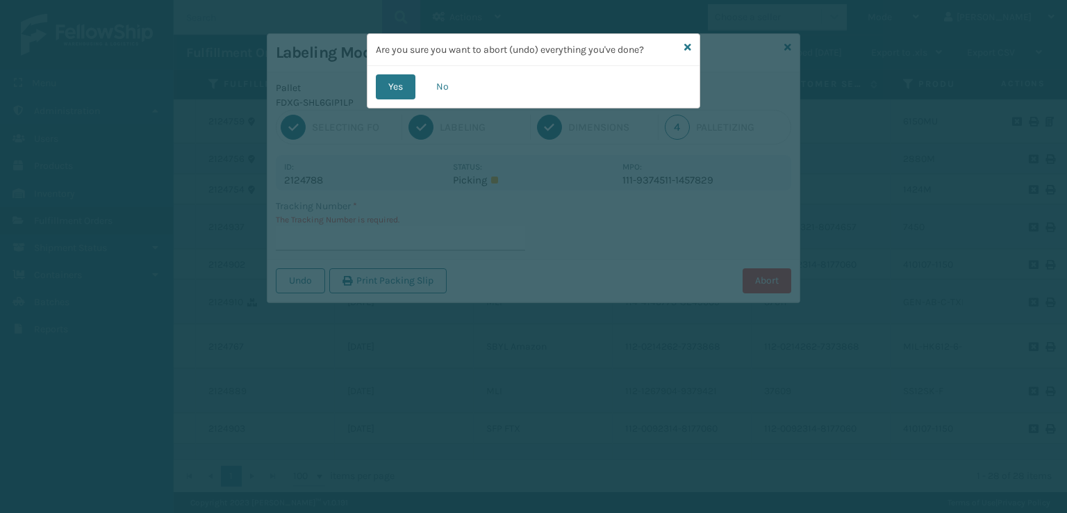
click at [691, 43] on icon at bounding box center [687, 47] width 7 height 10
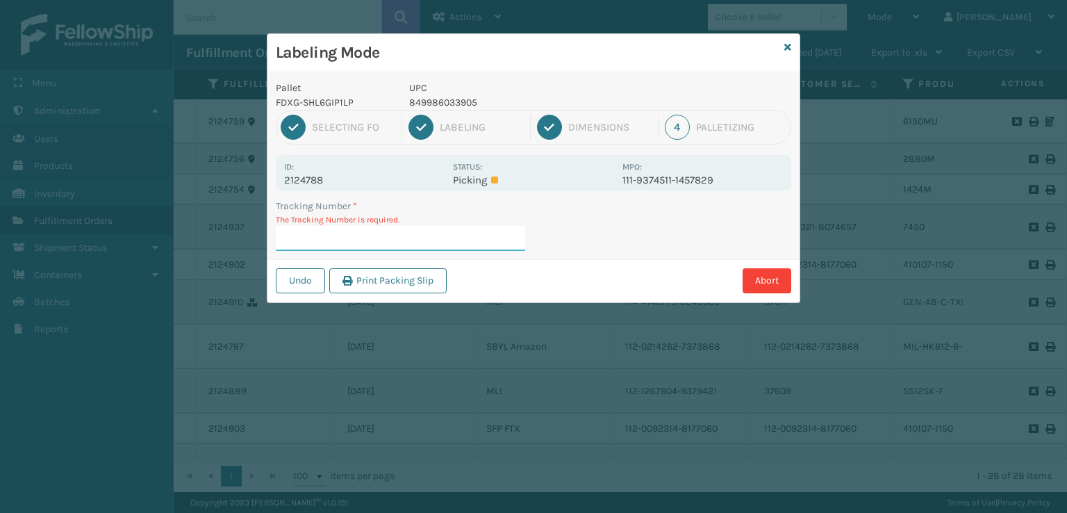
click at [374, 240] on input "Tracking Number *" at bounding box center [400, 238] width 249 height 25
type input "287193026898840985112622"
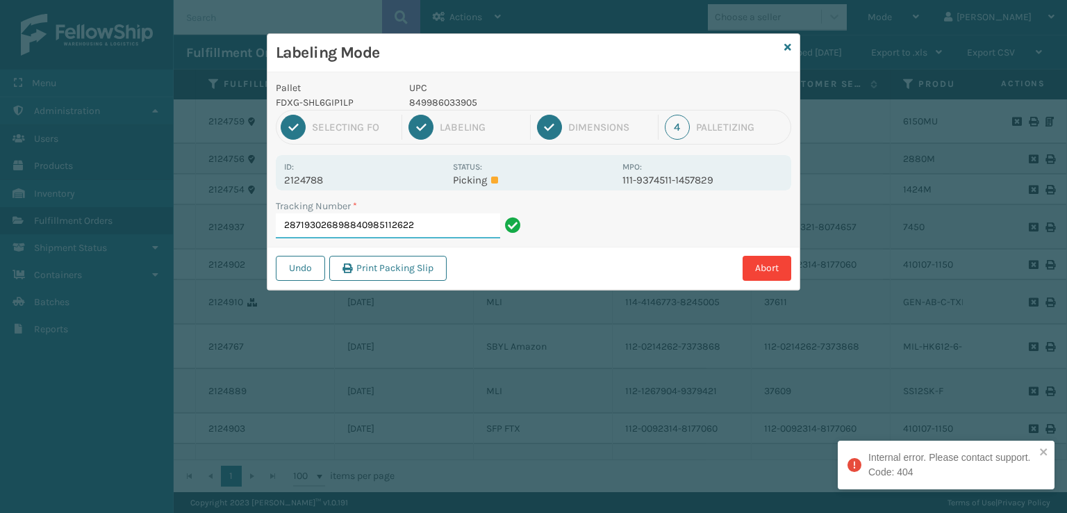
drag, startPoint x: 431, startPoint y: 223, endPoint x: 125, endPoint y: 239, distance: 306.2
click at [125, 239] on div "Labeling Mode Pallet FDXG-SHL6GIP1LP UPC 849986033905 1 Selecting FO 2 Labeling…" at bounding box center [533, 256] width 1067 height 513
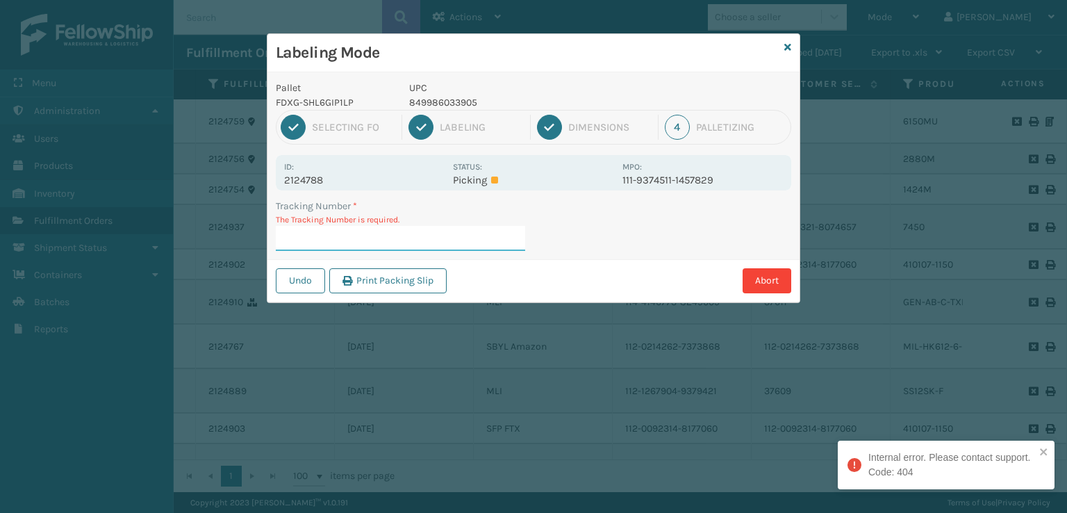
click at [288, 243] on input "Tracking Number *" at bounding box center [400, 238] width 249 height 25
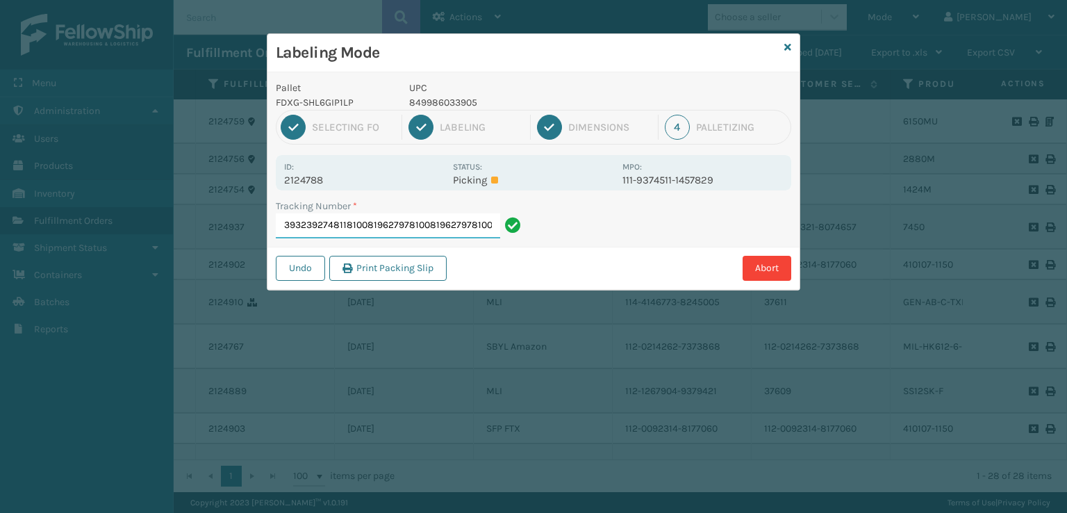
click at [363, 228] on input "393239274811810081962797810081962797810081962797" at bounding box center [388, 225] width 224 height 25
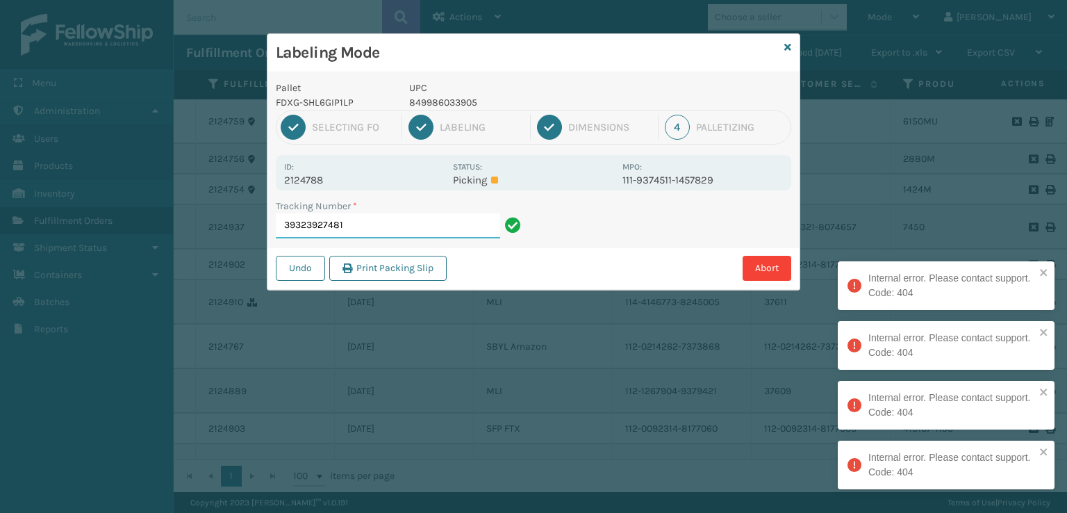
type input "39323927481"
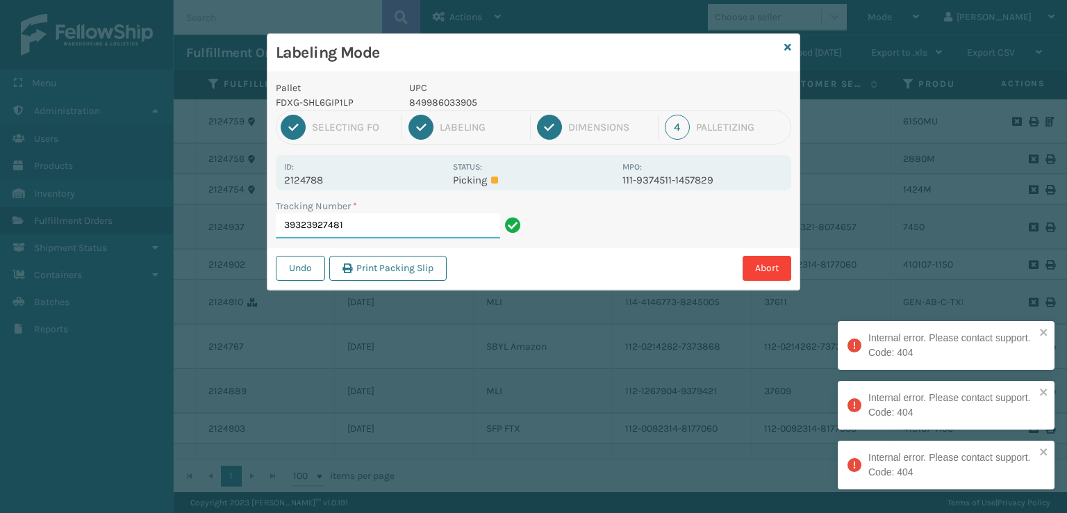
drag, startPoint x: 236, startPoint y: 236, endPoint x: 199, endPoint y: 236, distance: 37.5
click at [203, 237] on div "Labeling Mode Pallet FDXG-SHL6GIP1LP UPC 849986033905 1 Selecting FO 2 Labeling…" at bounding box center [533, 256] width 1067 height 513
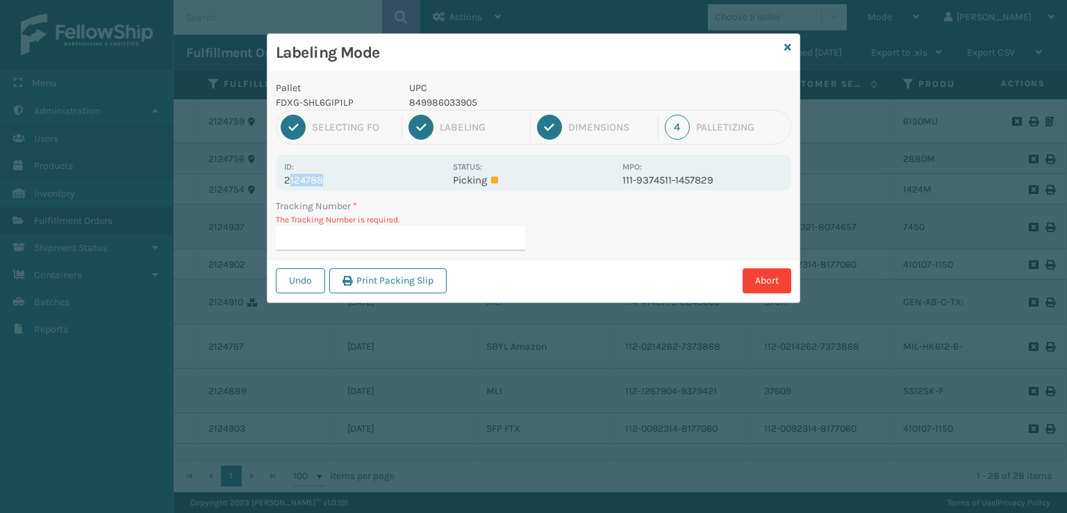
drag, startPoint x: 327, startPoint y: 176, endPoint x: 288, endPoint y: 190, distance: 41.3
click at [288, 190] on div "Id: 2124788 Status: Picking MPO: 111-9374511-1457829" at bounding box center [534, 172] width 516 height 35
click at [354, 176] on p "2124788" at bounding box center [364, 180] width 161 height 13
click at [334, 189] on div "Id: 2124788 Status: Picking MPO: 111-9374511-1457829" at bounding box center [534, 172] width 516 height 35
drag, startPoint x: 341, startPoint y: 181, endPoint x: 282, endPoint y: 181, distance: 59.1
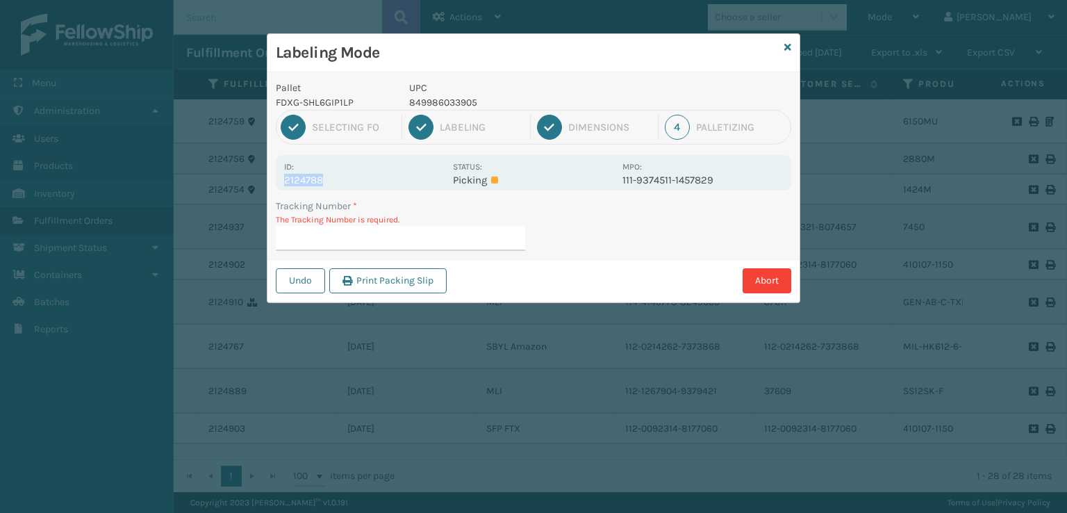
click at [282, 181] on div "Id: 2124788 Status: Picking MPO: 111-9374511-1457829" at bounding box center [534, 172] width 516 height 35
copy p "2124788"
click at [759, 287] on button "Abort" at bounding box center [767, 280] width 49 height 25
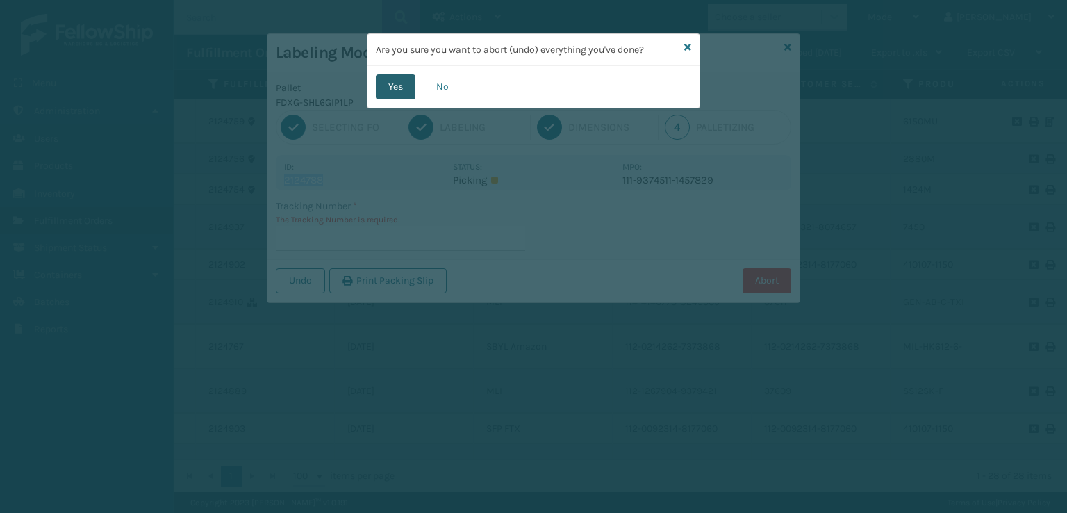
click at [391, 97] on button "Yes" at bounding box center [396, 86] width 40 height 25
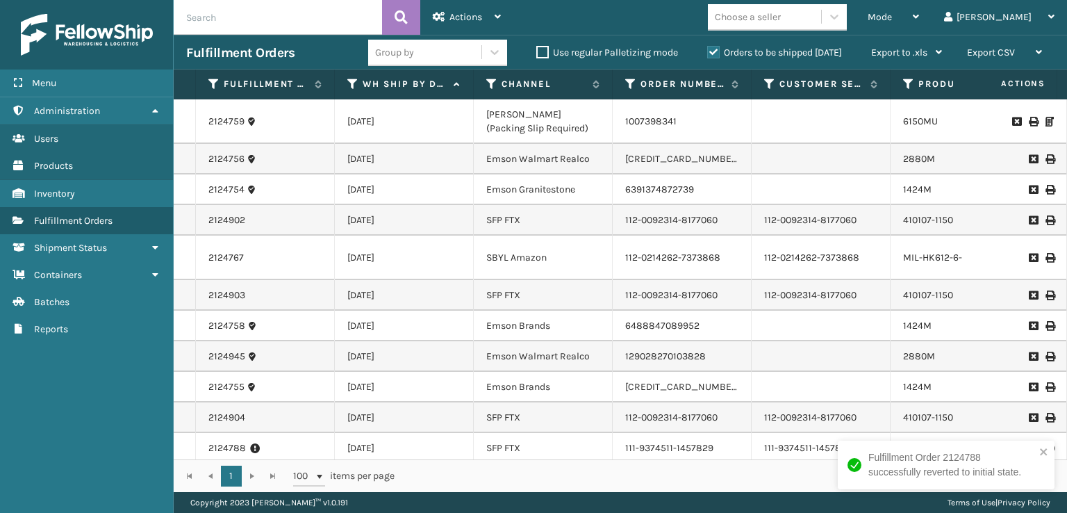
click at [278, 20] on input "text" at bounding box center [278, 17] width 208 height 35
paste input "2124788"
type input "2124788"
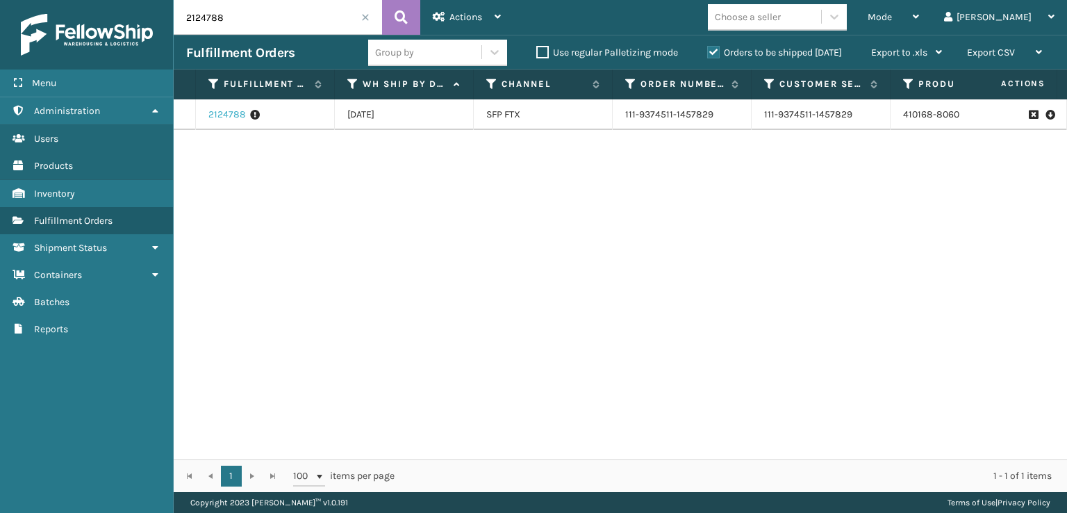
click at [231, 115] on link "2124788" at bounding box center [227, 115] width 38 height 14
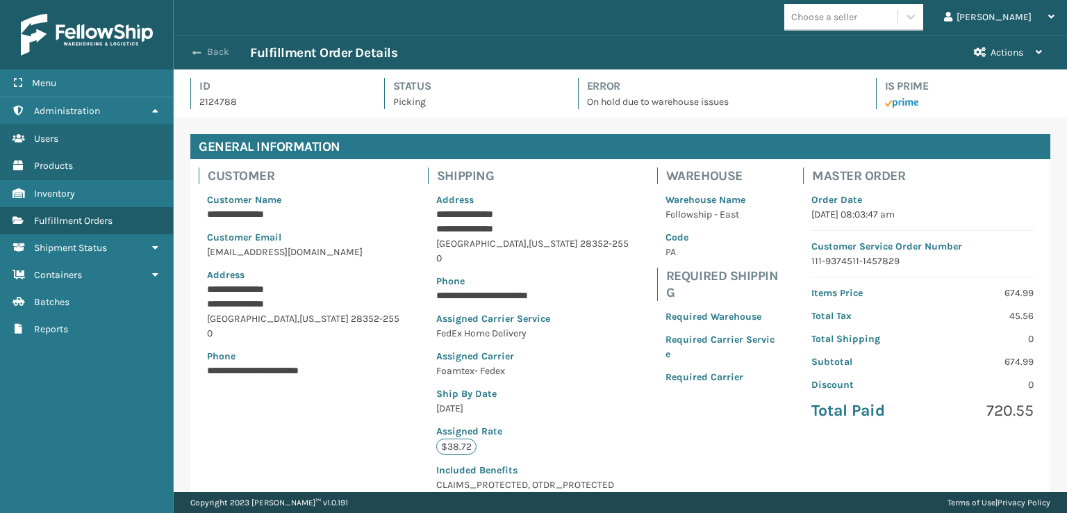
click at [221, 58] on button "Back" at bounding box center [218, 52] width 64 height 13
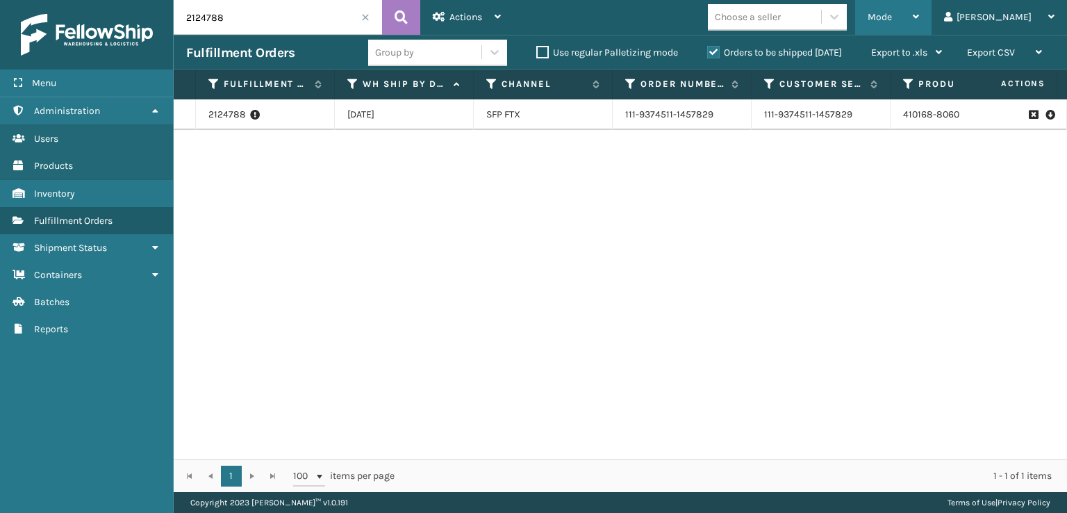
click at [892, 20] on span "Mode" at bounding box center [880, 17] width 24 height 12
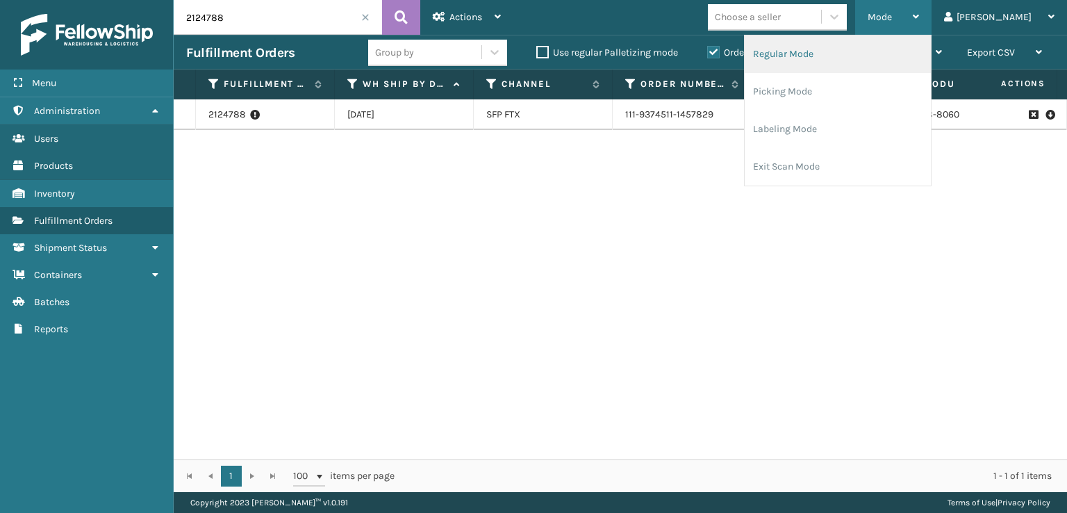
click at [854, 56] on li "Regular Mode" at bounding box center [838, 54] width 186 height 38
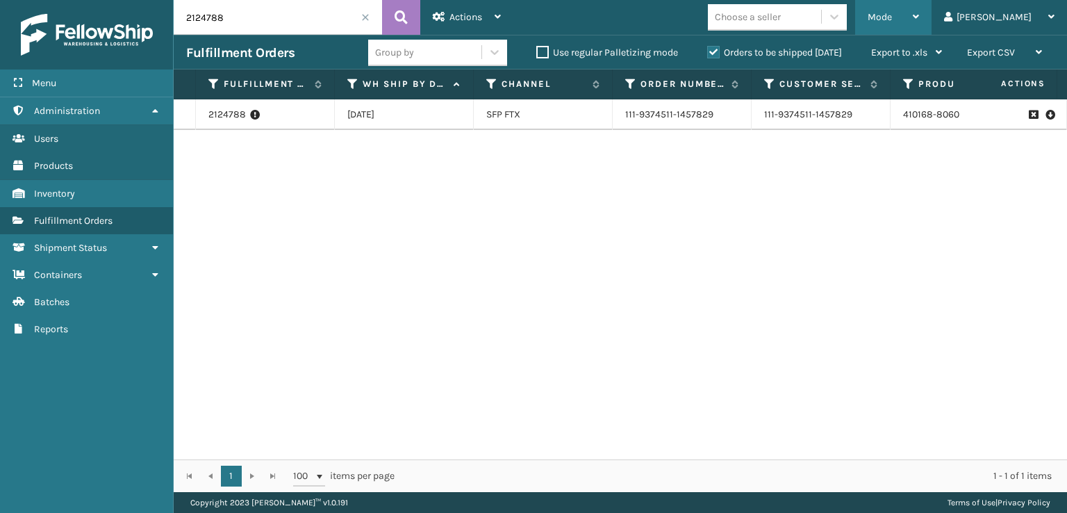
click at [919, 17] on div "Mode" at bounding box center [893, 17] width 51 height 35
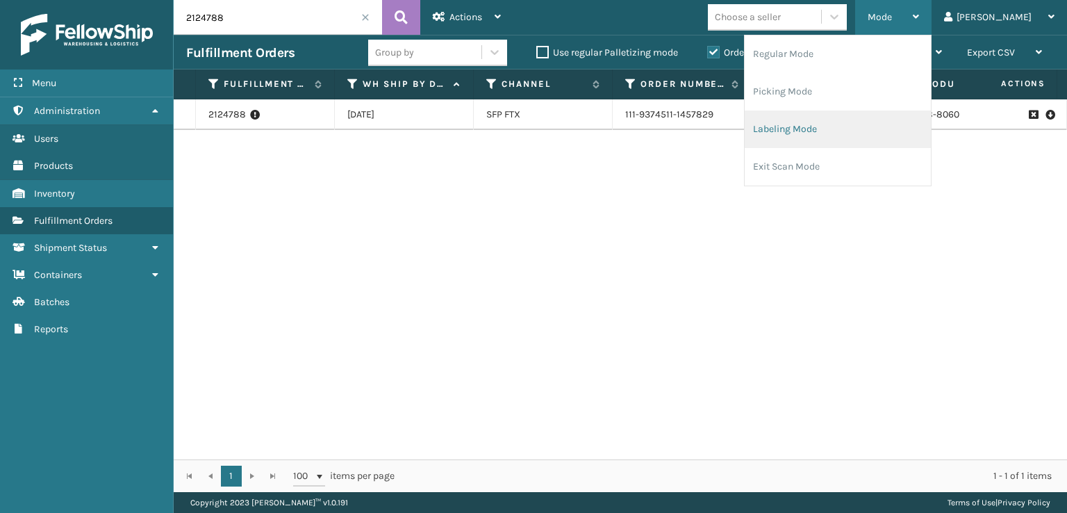
click at [863, 133] on li "Labeling Mode" at bounding box center [838, 129] width 186 height 38
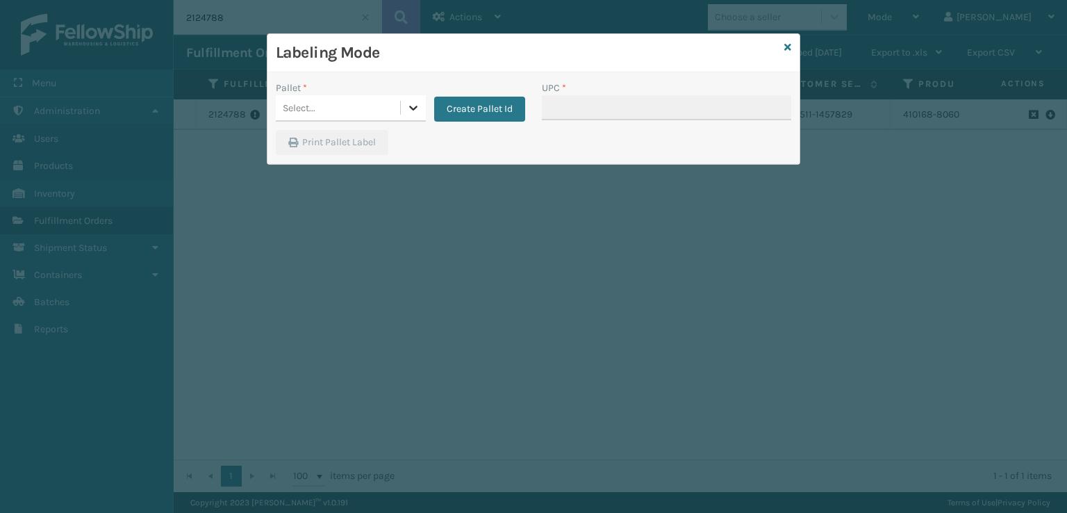
click at [416, 109] on icon at bounding box center [413, 108] width 14 height 14
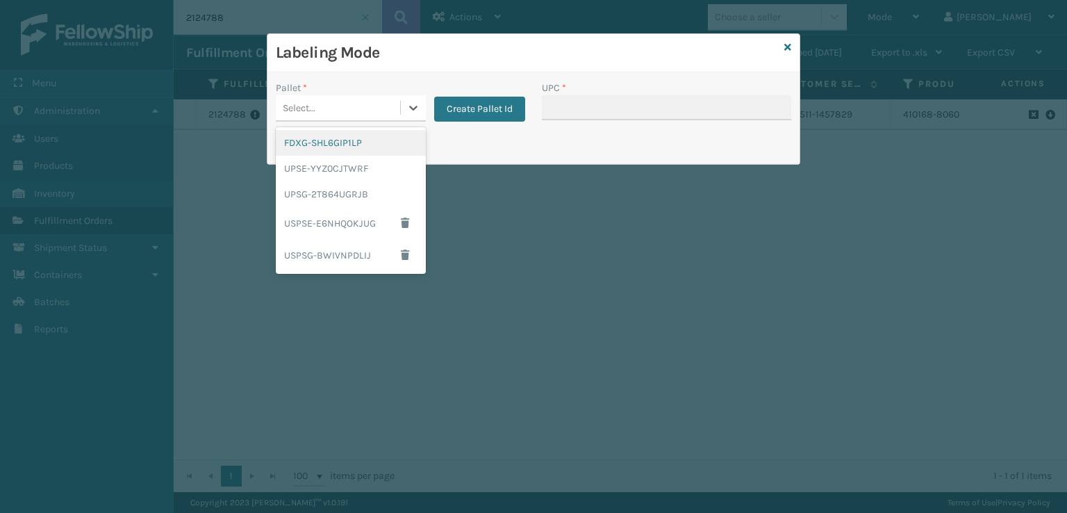
click at [347, 145] on div "FDXG-SHL6GIP1LP" at bounding box center [351, 143] width 150 height 26
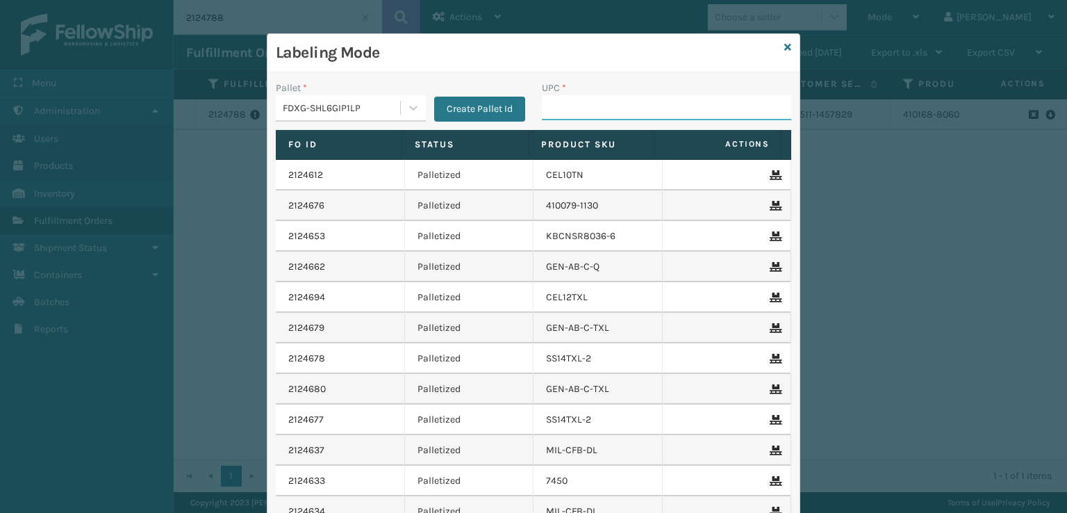
click at [553, 104] on input "UPC *" at bounding box center [666, 107] width 249 height 25
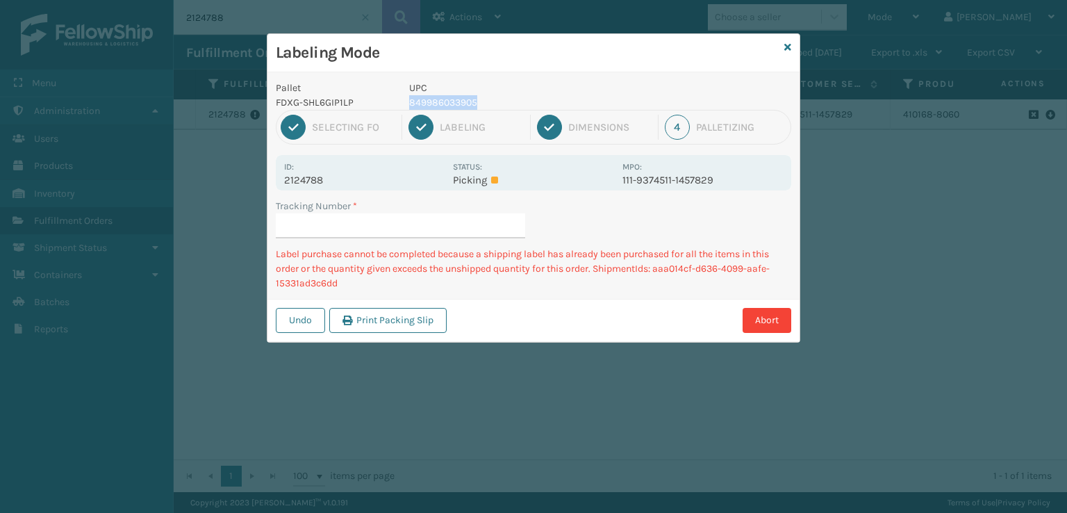
drag, startPoint x: 492, startPoint y: 104, endPoint x: 406, endPoint y: 104, distance: 86.2
click at [406, 104] on div "UPC 849986033905" at bounding box center [512, 95] width 222 height 29
copy p "849986033905"
click at [302, 221] on input "Tracking Number *" at bounding box center [400, 225] width 249 height 25
paste input "849986033905"
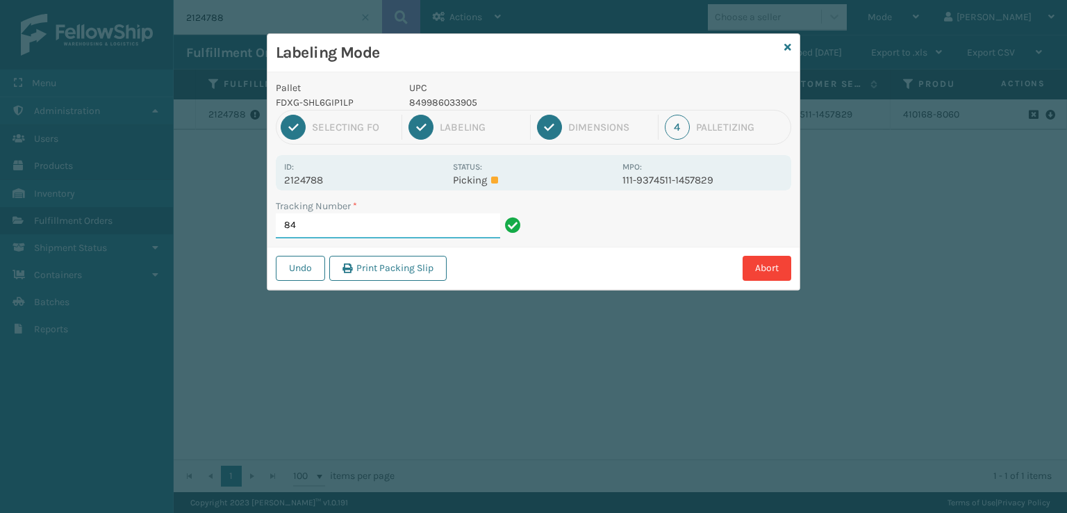
type input "8"
type input "9"
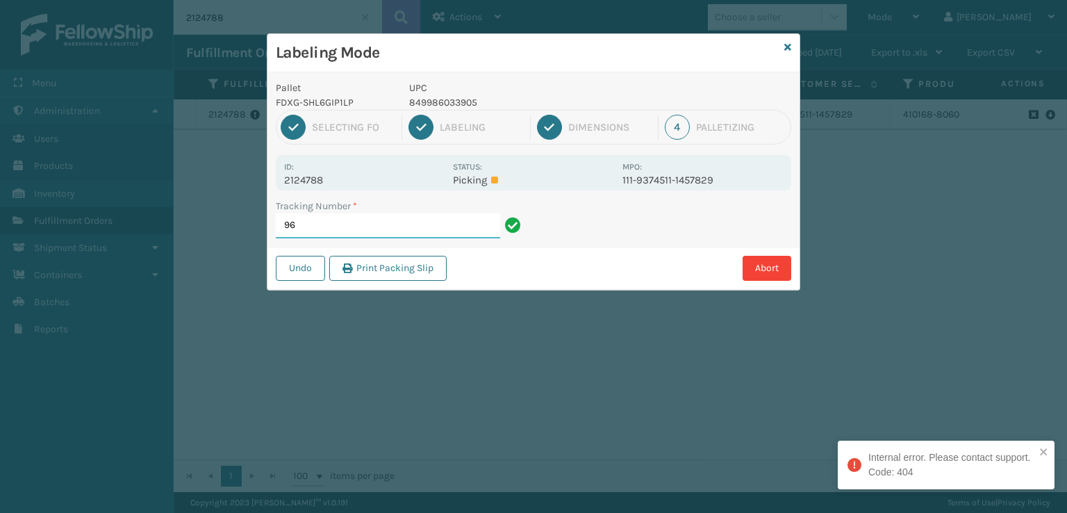
type input "9"
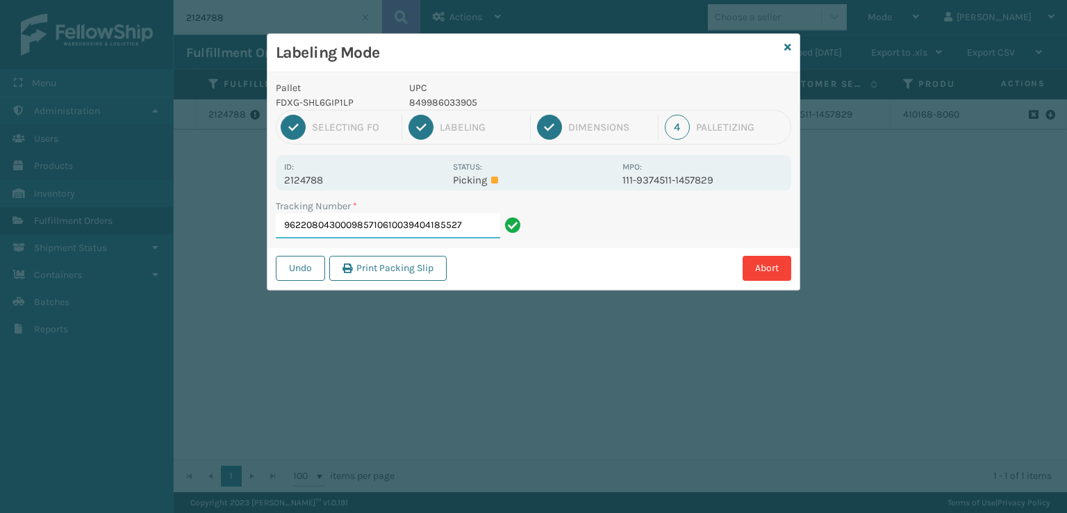
type input "9622080430009857106100394041855272"
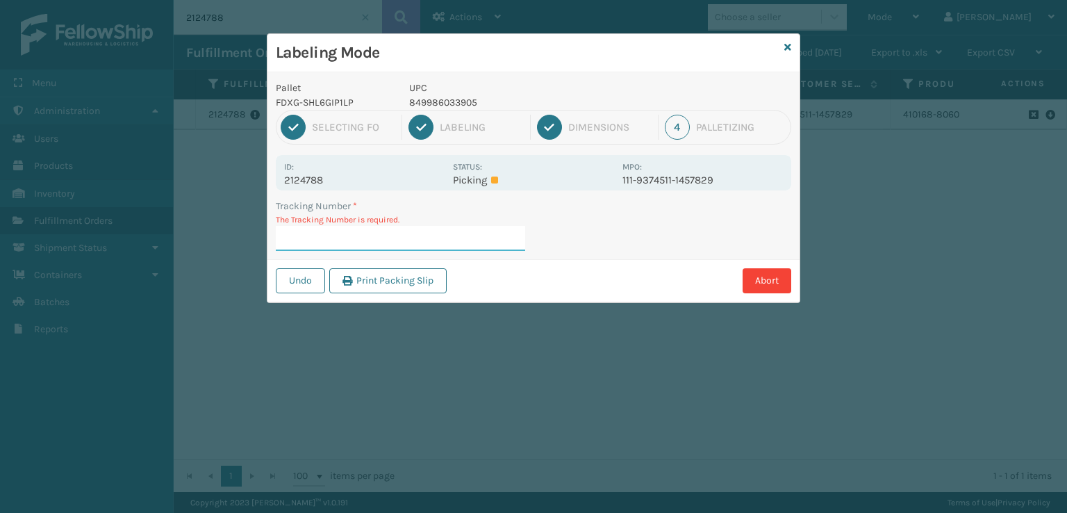
type input "9622080430009857106100394039724833"
type input "9622080430009857106100394040067624"
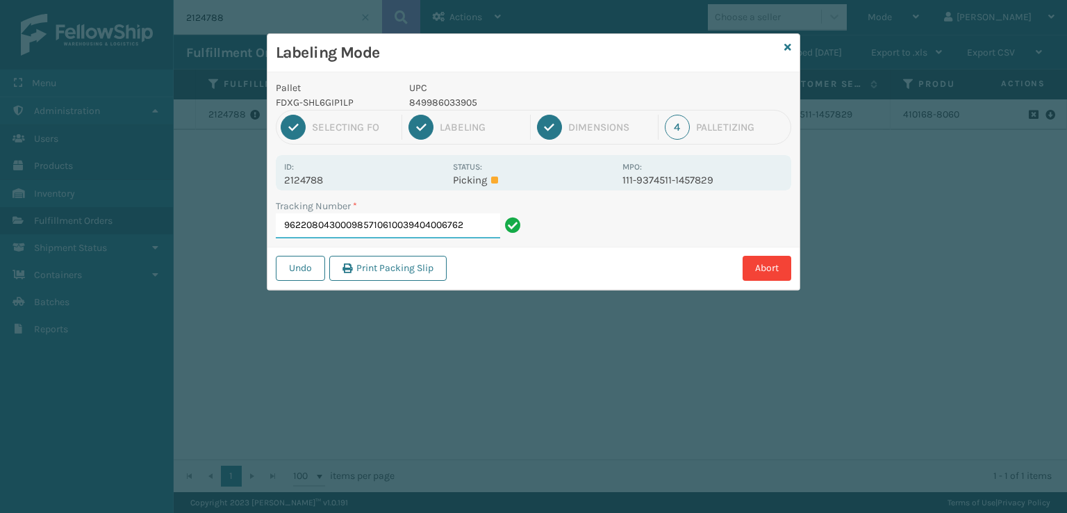
type input "9622080430009857106100394040067624"
type input "849986033905"
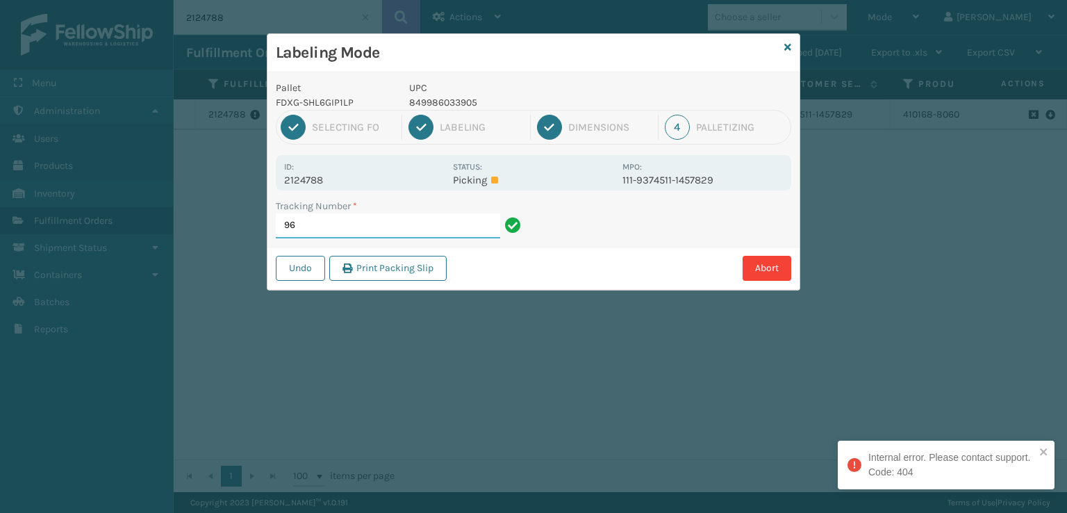
type input "9"
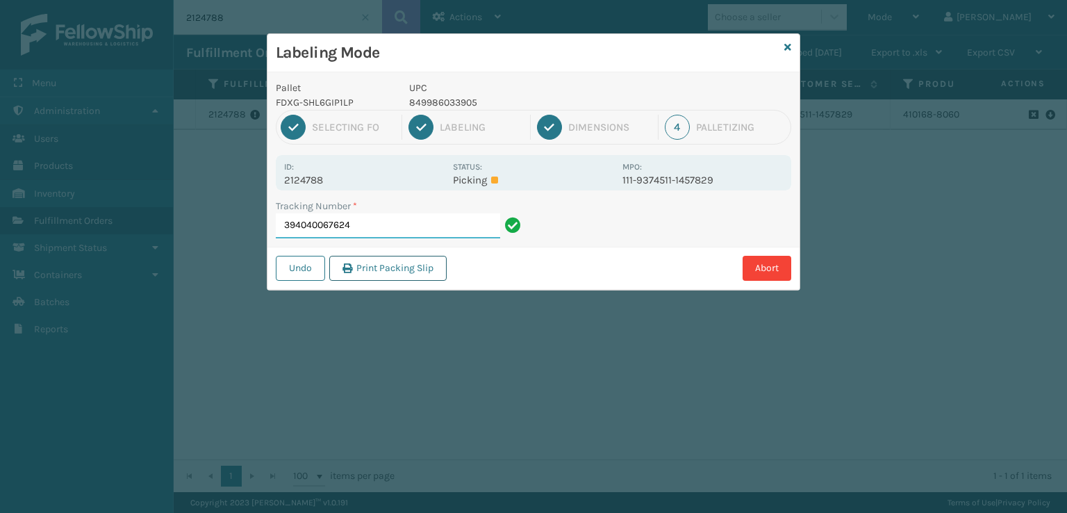
type input "394040067624"
click at [462, 170] on label "Status:" at bounding box center [467, 167] width 29 height 10
click at [462, 176] on div "Status: Picking" at bounding box center [533, 172] width 161 height 27
click at [462, 177] on p "Picking" at bounding box center [533, 180] width 161 height 13
click at [495, 101] on p "849986033905" at bounding box center [511, 102] width 205 height 15
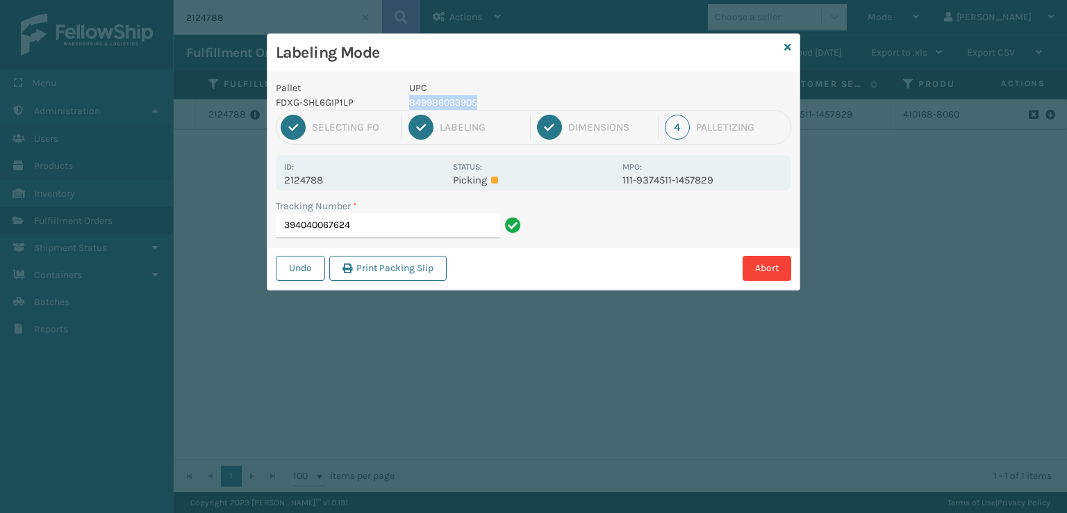
drag, startPoint x: 484, startPoint y: 104, endPoint x: 406, endPoint y: 107, distance: 77.2
click at [406, 107] on div "UPC 849986033905" at bounding box center [512, 95] width 222 height 29
copy p "849986033905"
drag, startPoint x: 377, startPoint y: 233, endPoint x: 3, endPoint y: 234, distance: 373.8
click at [3, 234] on div "Labeling Mode Pallet FDXG-SHL6GIP1LP UPC 849986033905 1 Selecting FO 2 Labeling…" at bounding box center [533, 256] width 1067 height 513
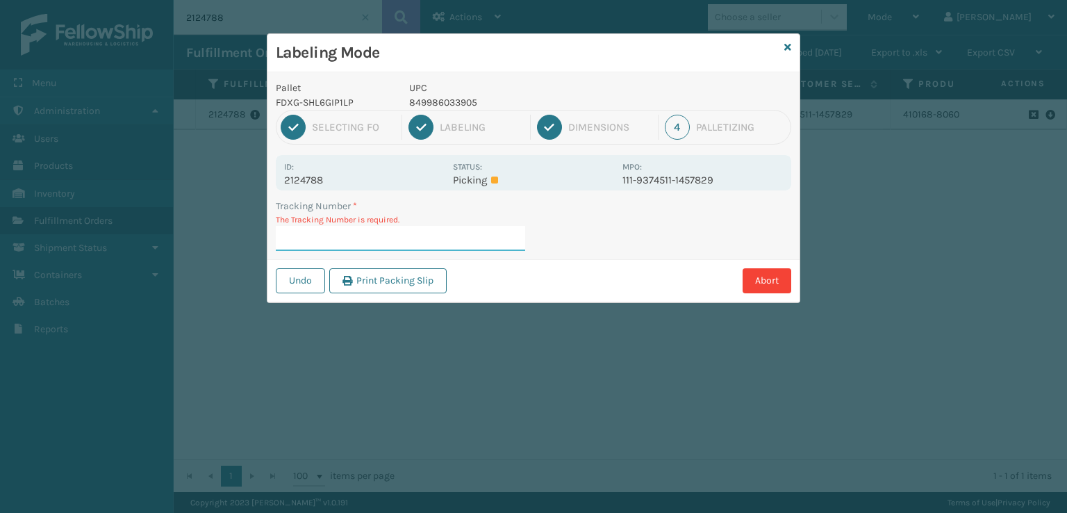
paste input "849986033905"
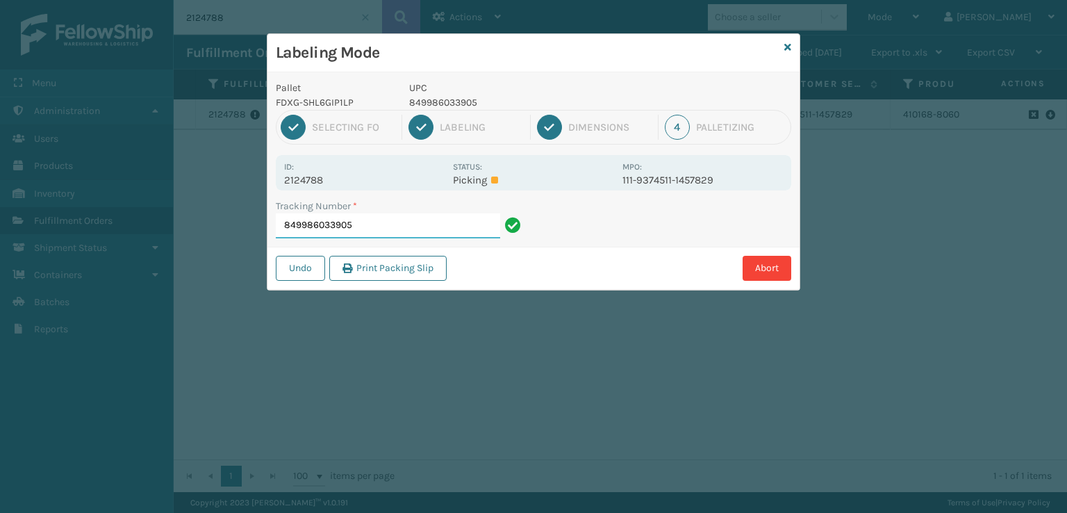
type input "849986033905"
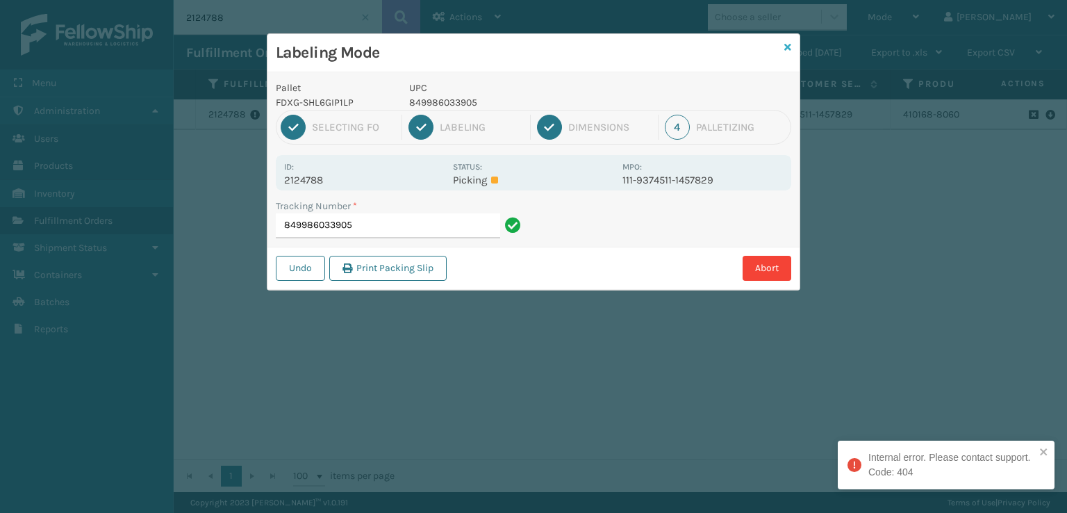
click at [787, 47] on icon at bounding box center [787, 47] width 7 height 10
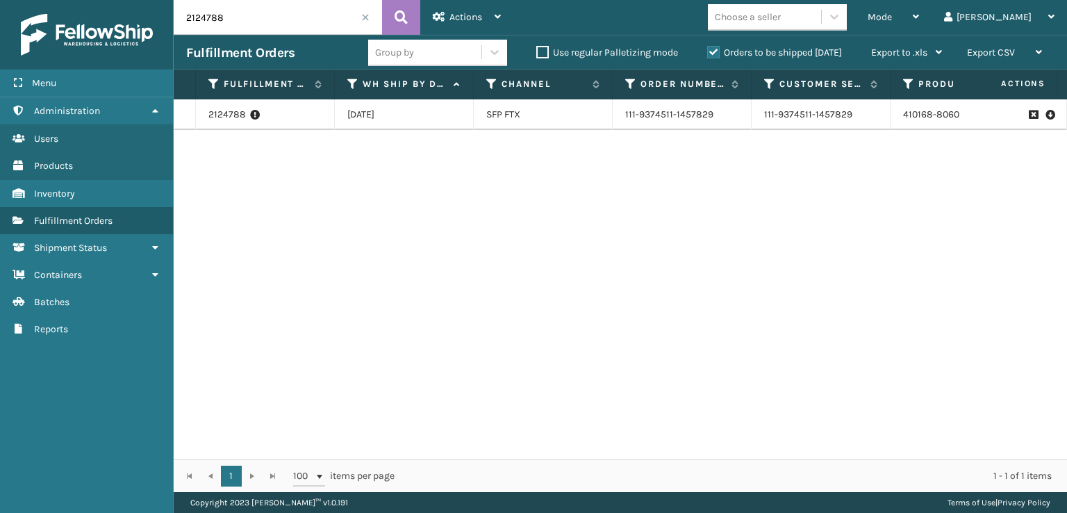
drag, startPoint x: 336, startPoint y: 15, endPoint x: 76, endPoint y: 29, distance: 260.9
click at [76, 0] on div "Menu Administration Users Products Inventory Fulfillment Orders Shipment Status…" at bounding box center [533, 0] width 1067 height 0
click at [923, 120] on li "410168-8060" at bounding box center [931, 115] width 56 height 14
click at [920, 111] on link "410168-8060" at bounding box center [931, 114] width 56 height 12
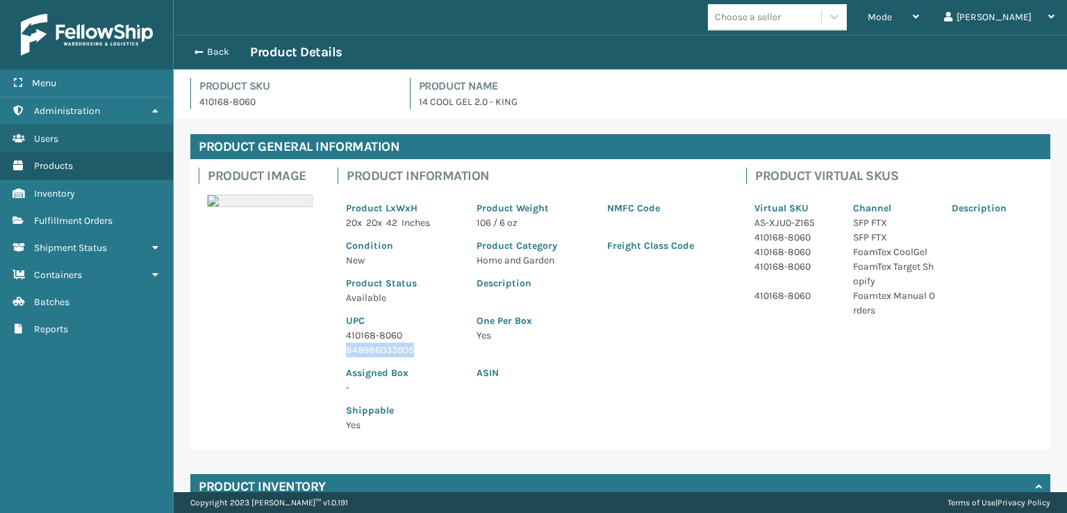
drag, startPoint x: 422, startPoint y: 348, endPoint x: 329, endPoint y: 350, distance: 93.1
click at [329, 350] on div "Product Information Product LxWxH 20 x 20 x 42 Inches Product Weight 106 / 6 oz…" at bounding box center [533, 304] width 409 height 290
copy p "849986033905"
click at [195, 44] on div "Back Product Details" at bounding box center [620, 52] width 869 height 17
click at [197, 50] on span "button" at bounding box center [196, 52] width 8 height 10
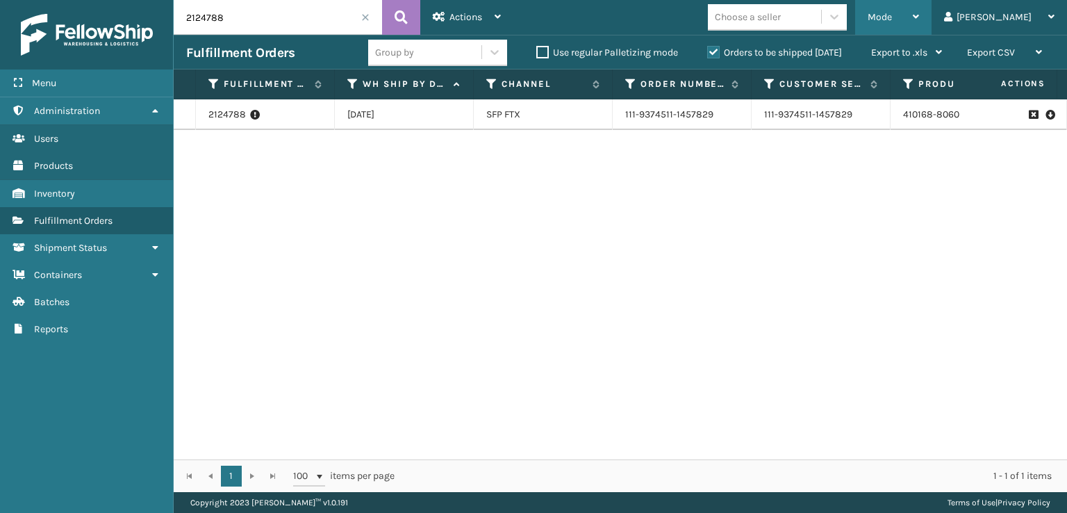
click at [919, 23] on div "Mode" at bounding box center [893, 17] width 51 height 35
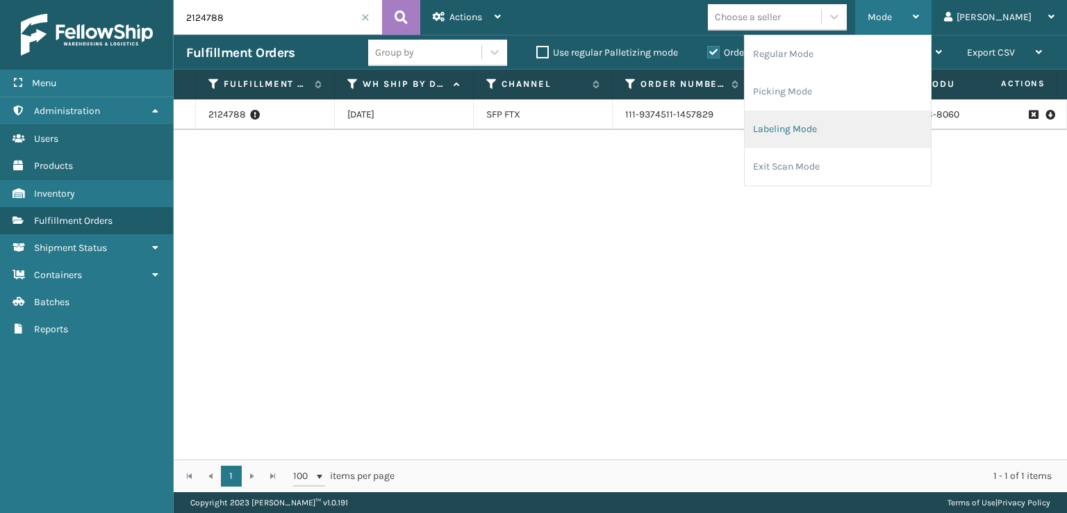
click at [845, 131] on li "Labeling Mode" at bounding box center [838, 129] width 186 height 38
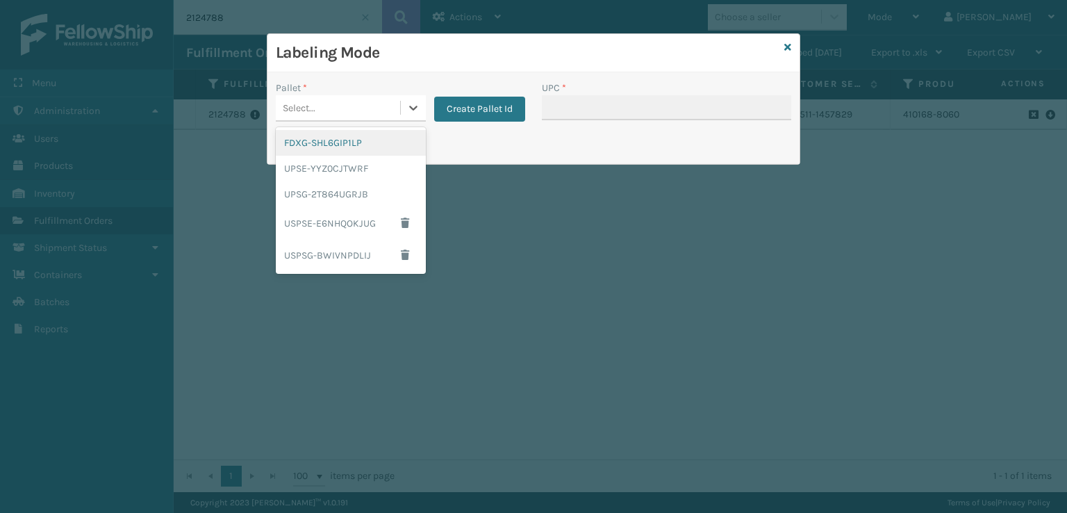
click at [314, 106] on div "Select..." at bounding box center [299, 108] width 33 height 15
click at [320, 145] on div "FDXG-SHL6GIP1LP" at bounding box center [351, 143] width 150 height 26
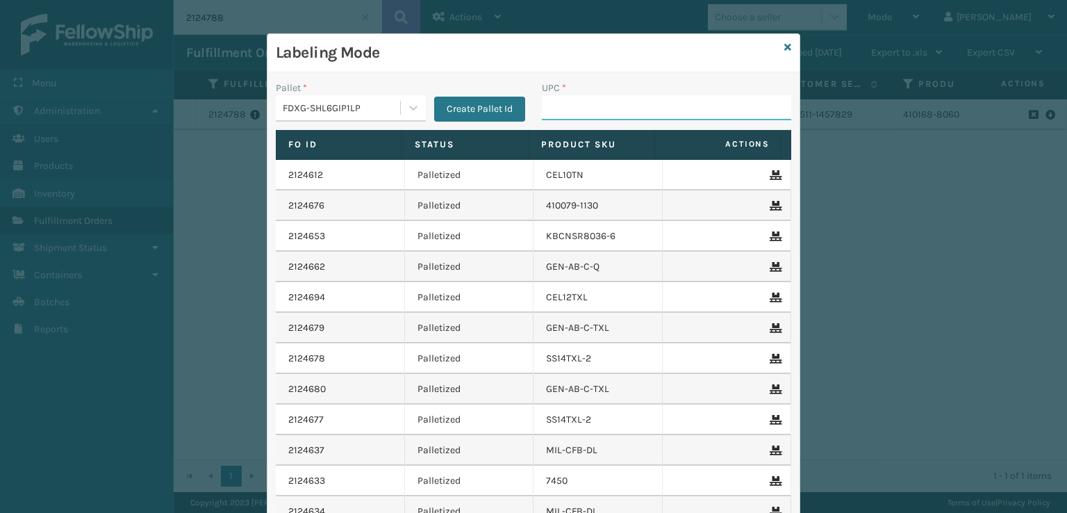
click at [627, 104] on input "UPC *" at bounding box center [666, 107] width 249 height 25
paste input "849986033905"
type input "849986033905"
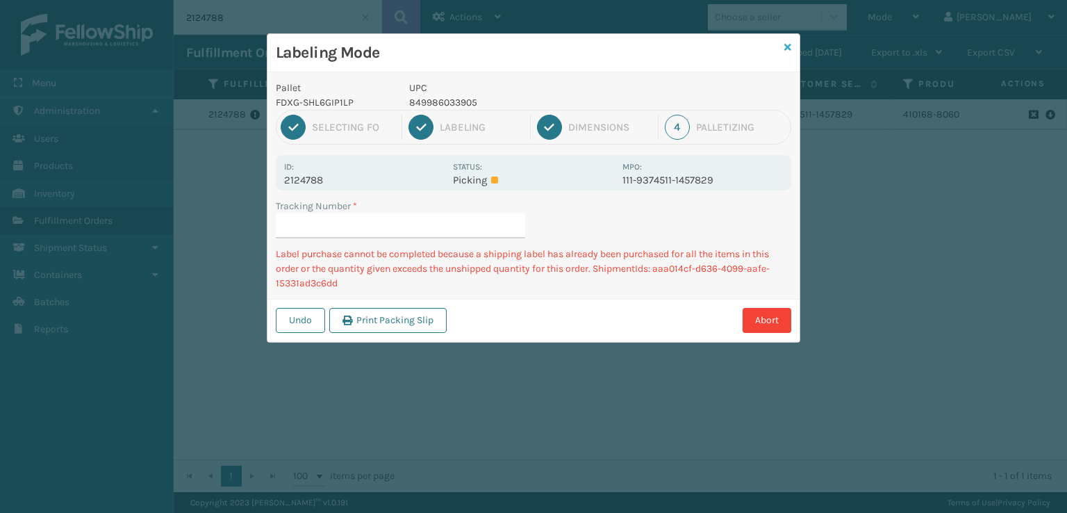
click at [789, 48] on icon at bounding box center [787, 47] width 7 height 10
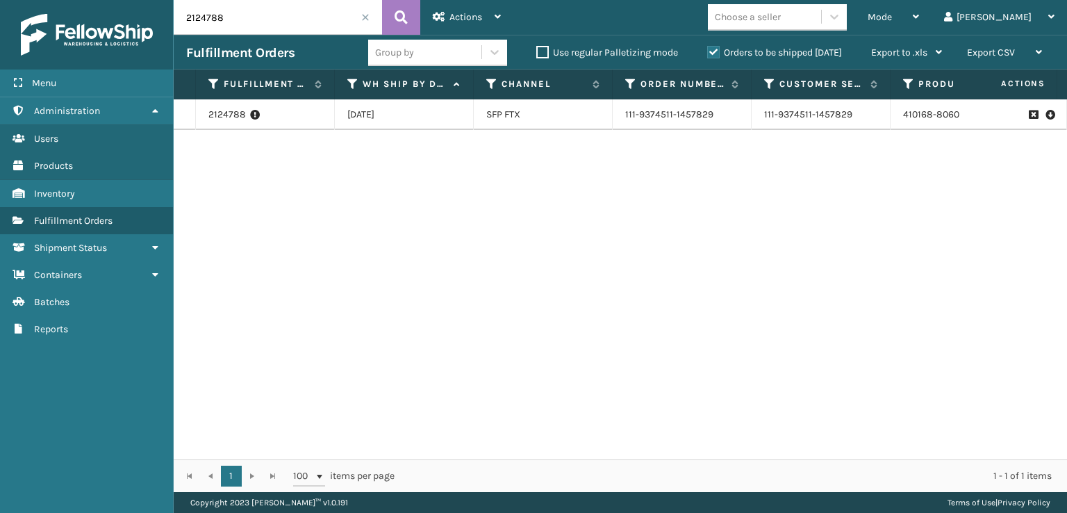
click at [361, 17] on span at bounding box center [365, 17] width 8 height 8
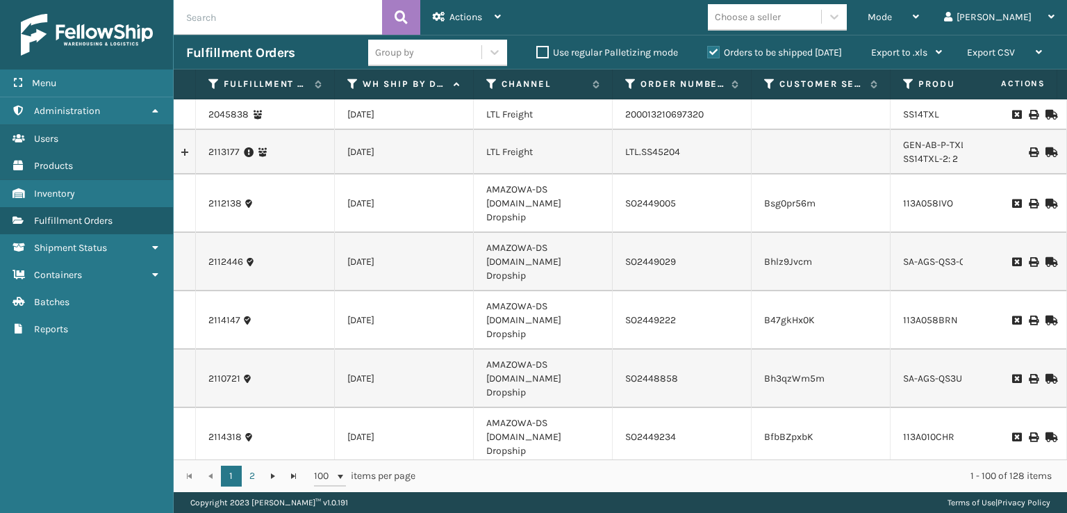
click at [261, 19] on input "text" at bounding box center [278, 17] width 208 height 35
click at [261, 16] on input "text" at bounding box center [278, 17] width 208 height 35
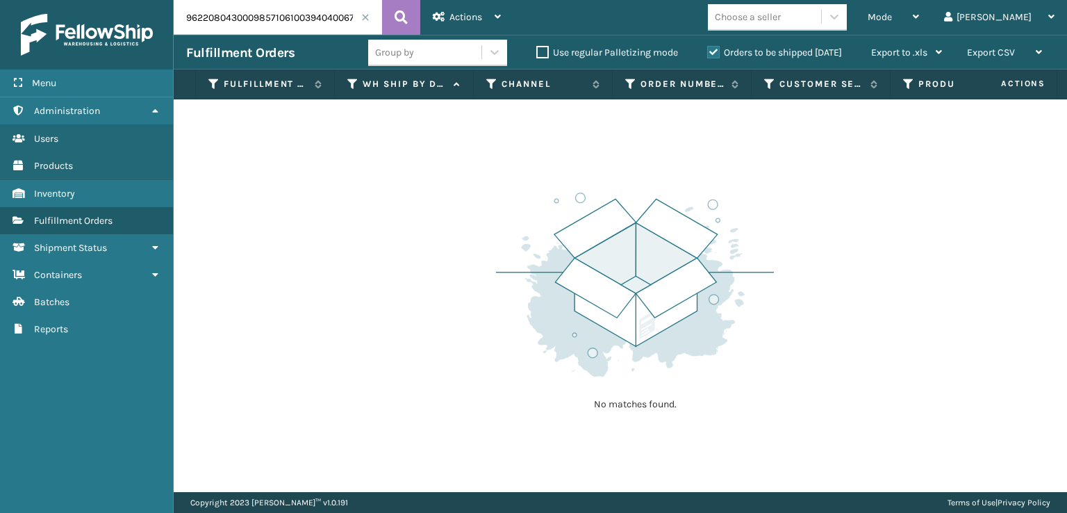
drag, startPoint x: 283, startPoint y: 18, endPoint x: 61, endPoint y: 26, distance: 222.5
click at [61, 0] on div "Menu Administration Users Products Inventory Fulfillment Orders Shipment Status…" at bounding box center [533, 0] width 1067 height 0
type input "394040067624"
click at [411, 13] on button at bounding box center [401, 17] width 38 height 35
click at [714, 51] on label "Orders to be shipped [DATE]" at bounding box center [774, 53] width 135 height 12
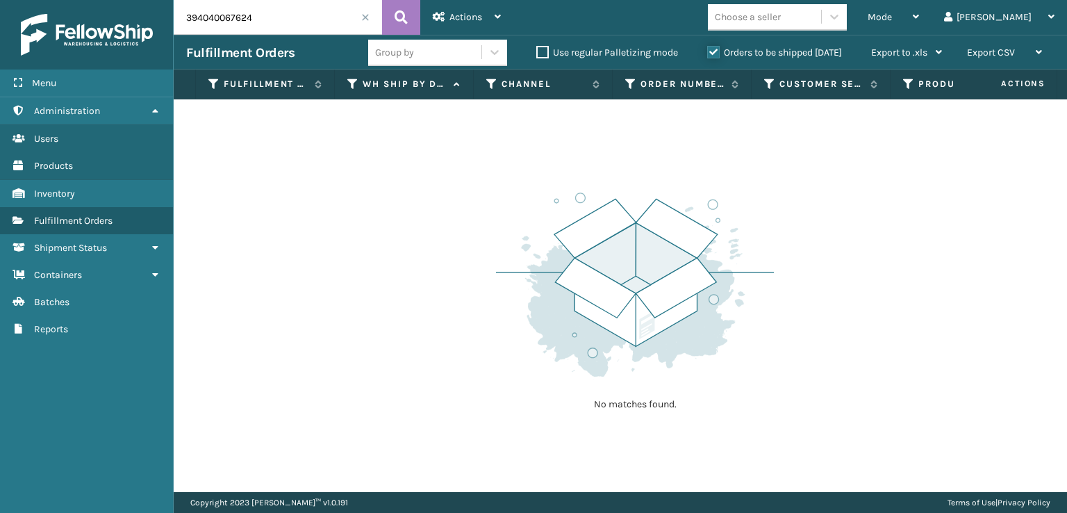
click at [708, 51] on input "Orders to be shipped [DATE]" at bounding box center [707, 48] width 1 height 9
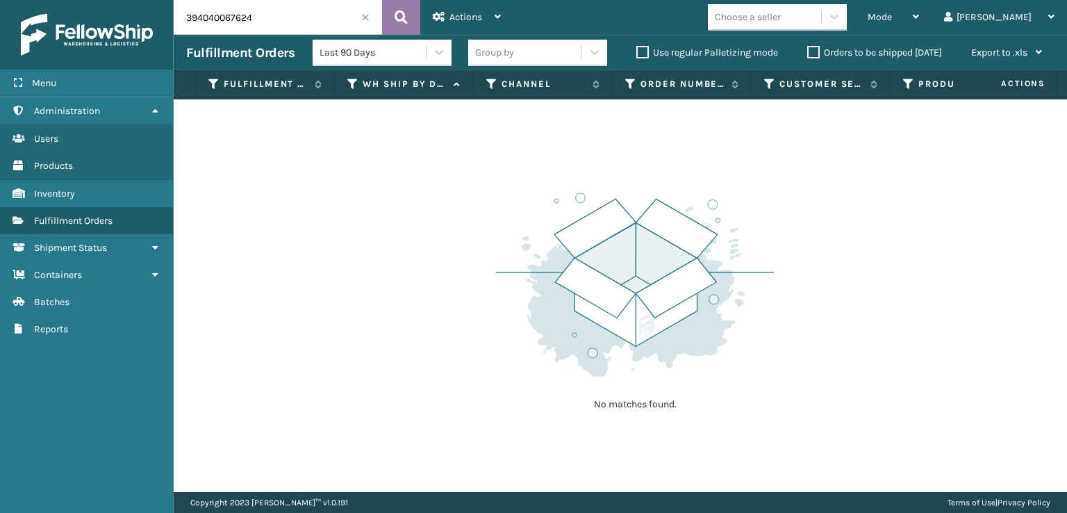
click at [409, 15] on button at bounding box center [401, 17] width 38 height 35
click at [389, 12] on button at bounding box center [401, 17] width 38 height 35
click at [364, 19] on span at bounding box center [365, 17] width 8 height 8
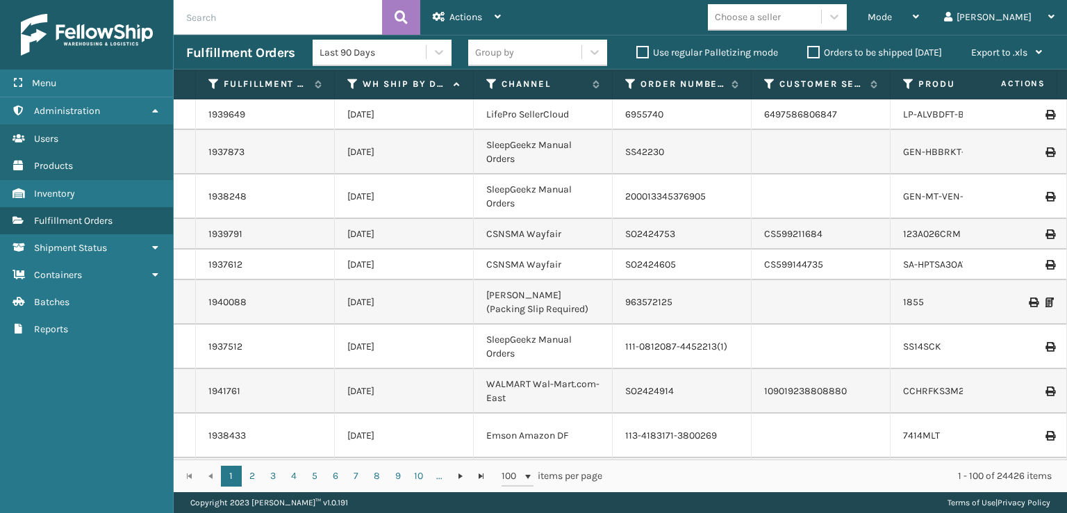
click at [809, 52] on label "Orders to be shipped [DATE]" at bounding box center [874, 53] width 135 height 12
click at [808, 52] on input "Orders to be shipped [DATE]" at bounding box center [807, 48] width 1 height 9
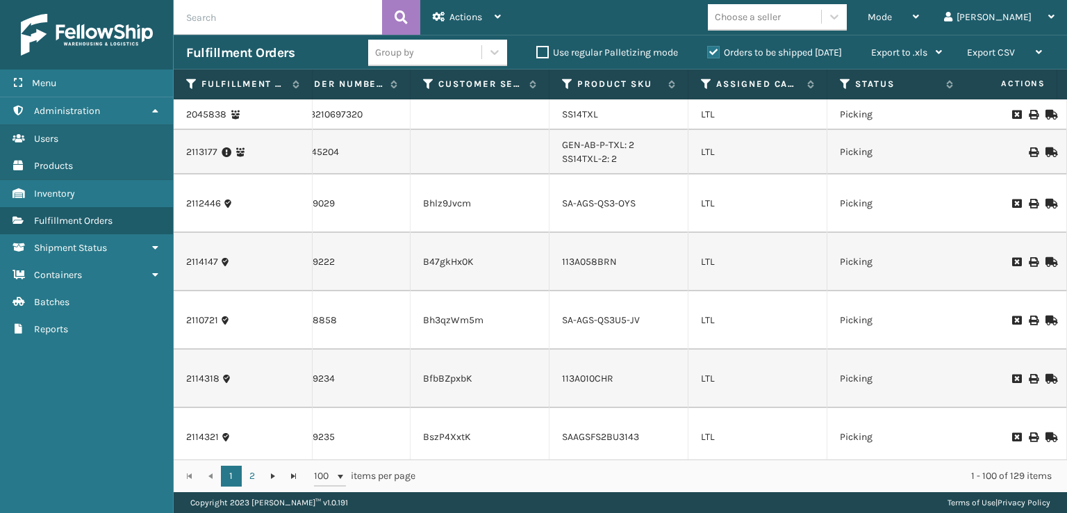
scroll to position [0, 389]
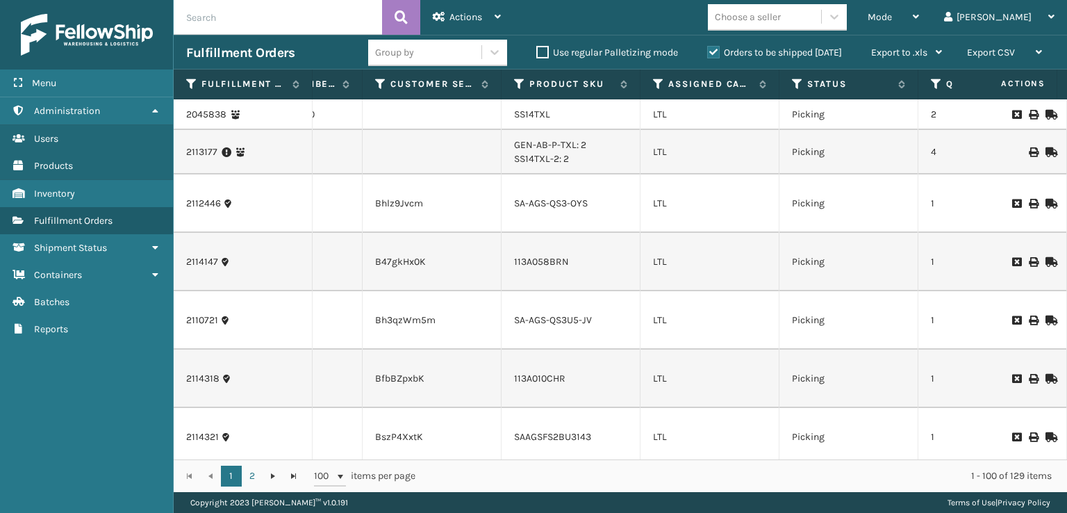
click at [654, 91] on th "Assigned Carrier Service" at bounding box center [710, 84] width 139 height 30
click at [655, 81] on icon at bounding box center [658, 84] width 11 height 13
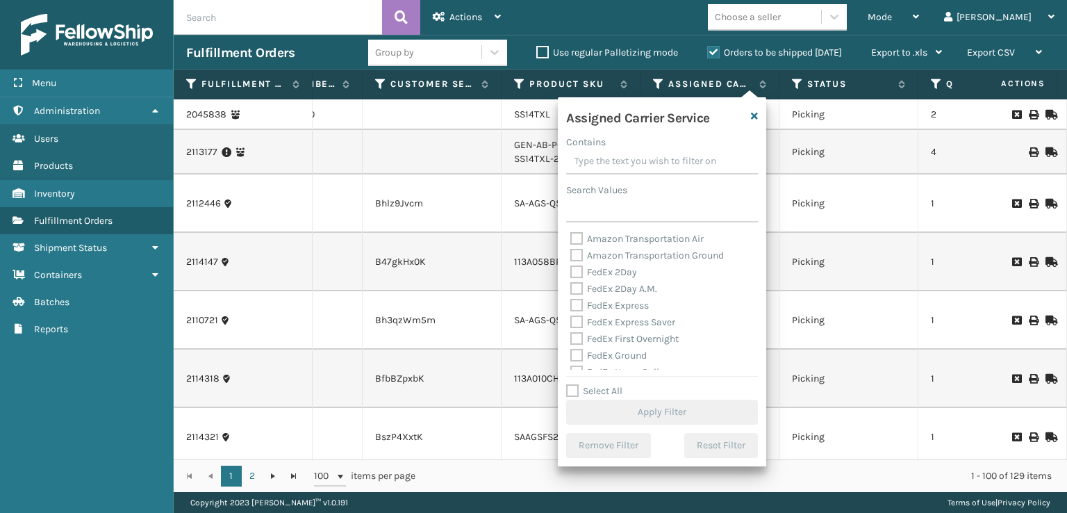
click at [569, 265] on div "Amazon Transportation Air Amazon Transportation Ground FedEx 2Day FedEx 2Day A.…" at bounding box center [662, 300] width 192 height 139
drag, startPoint x: 573, startPoint y: 273, endPoint x: 575, endPoint y: 283, distance: 10.1
click at [574, 273] on label "FedEx 2Day" at bounding box center [603, 272] width 67 height 12
click at [571, 273] on input "FedEx 2Day" at bounding box center [570, 268] width 1 height 9
checkbox input "true"
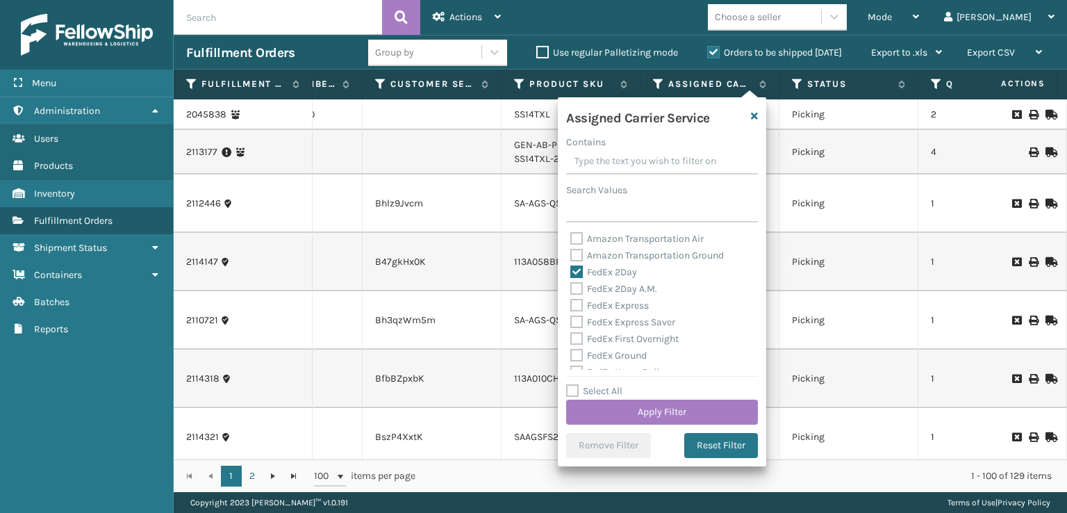
click at [575, 292] on label "FedEx 2Day A.M." at bounding box center [613, 289] width 87 height 12
click at [571, 290] on input "FedEx 2Day A.M." at bounding box center [570, 285] width 1 height 9
checkbox input "true"
click at [576, 311] on label "FedEx Express" at bounding box center [609, 305] width 79 height 12
click at [571, 306] on input "FedEx Express" at bounding box center [570, 301] width 1 height 9
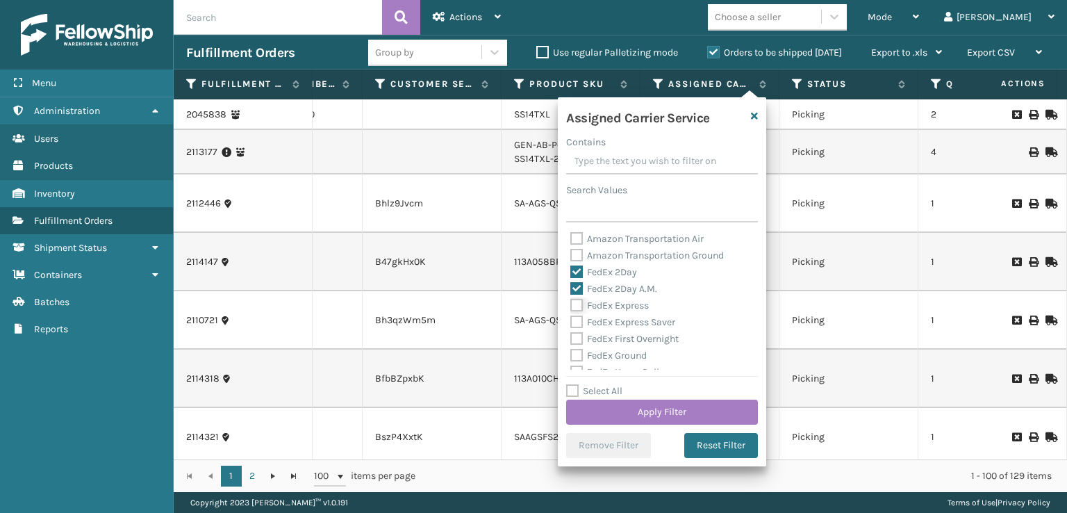
checkbox input "true"
drag, startPoint x: 576, startPoint y: 323, endPoint x: 580, endPoint y: 352, distance: 29.4
click at [576, 324] on label "FedEx Express Saver" at bounding box center [622, 322] width 105 height 12
click at [571, 323] on input "FedEx Express Saver" at bounding box center [570, 318] width 1 height 9
checkbox input "true"
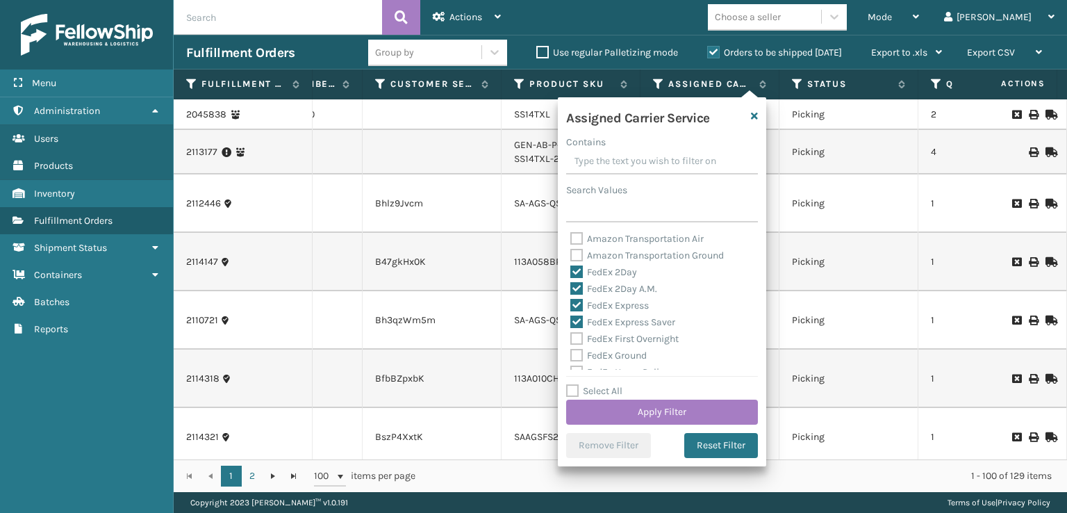
drag, startPoint x: 580, startPoint y: 339, endPoint x: 576, endPoint y: 352, distance: 13.7
click at [580, 340] on label "FedEx First Overnight" at bounding box center [624, 339] width 108 height 12
click at [571, 340] on input "FedEx First Overnight" at bounding box center [570, 335] width 1 height 9
checkbox input "true"
click at [574, 363] on div "Amazon Transportation Air Amazon Transportation Ground FedEx 2Day FedEx 2Day A.…" at bounding box center [662, 300] width 192 height 139
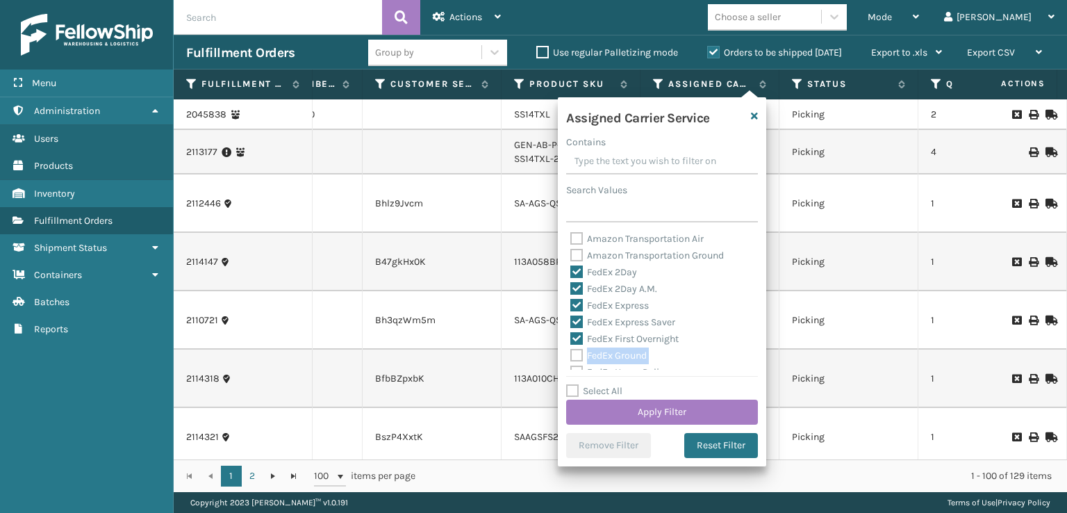
click at [575, 358] on label "FedEx Ground" at bounding box center [608, 356] width 76 height 12
click at [571, 356] on input "FedEx Ground" at bounding box center [570, 351] width 1 height 9
checkbox input "true"
click at [572, 318] on label "FedEx Priority Overnight" at bounding box center [630, 319] width 121 height 12
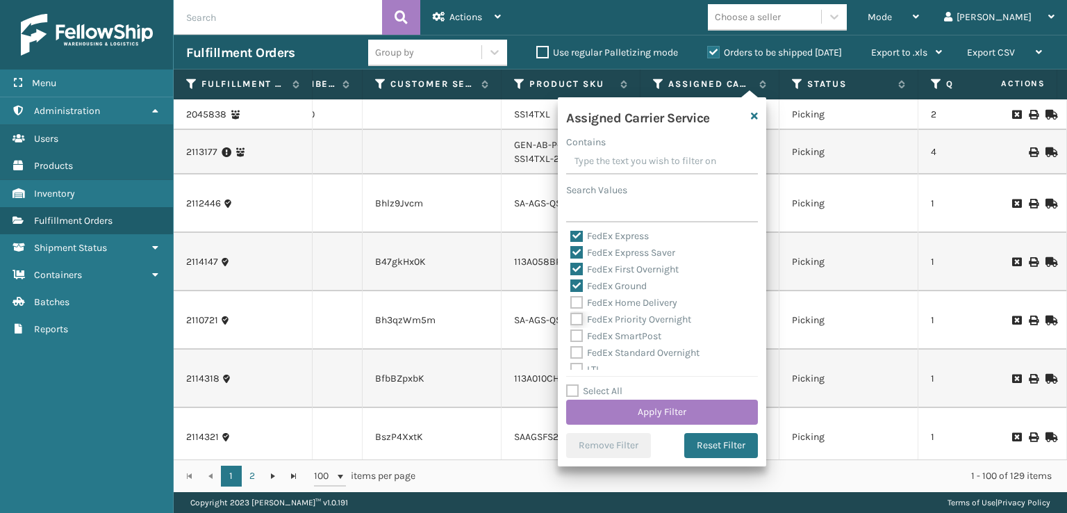
click at [571, 318] on input "FedEx Priority Overnight" at bounding box center [570, 315] width 1 height 9
checkbox input "true"
click at [575, 301] on label "FedEx Home Delivery" at bounding box center [623, 303] width 107 height 12
click at [571, 301] on input "FedEx Home Delivery" at bounding box center [570, 299] width 1 height 9
checkbox input "true"
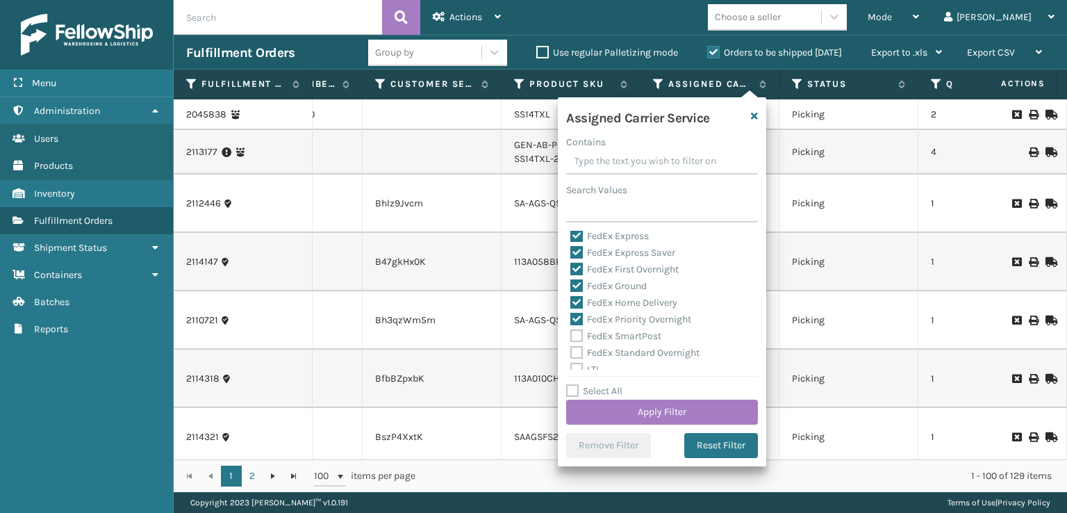
click at [573, 340] on label "FedEx SmartPost" at bounding box center [615, 336] width 91 height 12
click at [571, 337] on input "FedEx SmartPost" at bounding box center [570, 332] width 1 height 9
checkbox input "true"
click at [575, 354] on label "FedEx Standard Overnight" at bounding box center [634, 353] width 129 height 12
click at [571, 354] on input "FedEx Standard Overnight" at bounding box center [570, 349] width 1 height 9
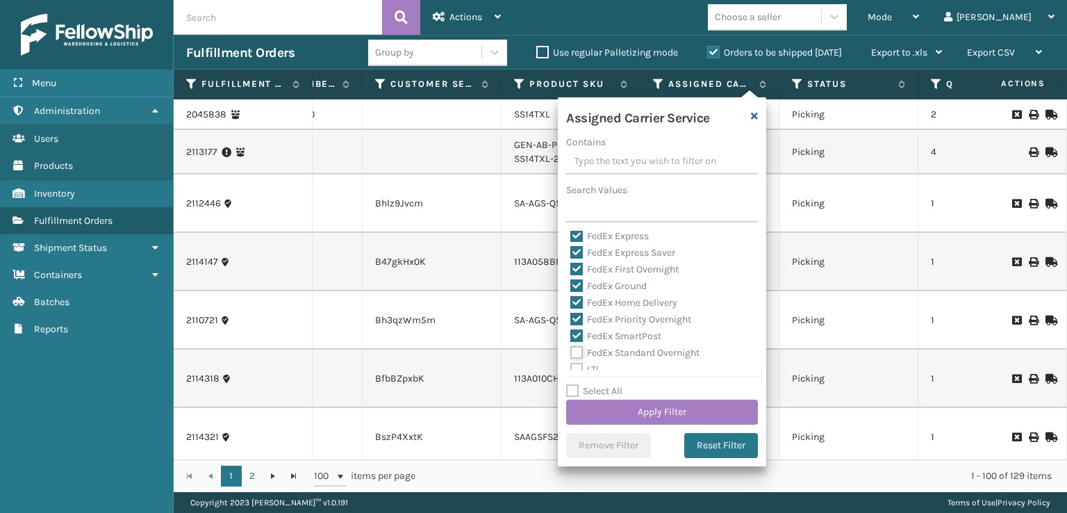
checkbox input "true"
click at [607, 415] on button "Apply Filter" at bounding box center [662, 412] width 192 height 25
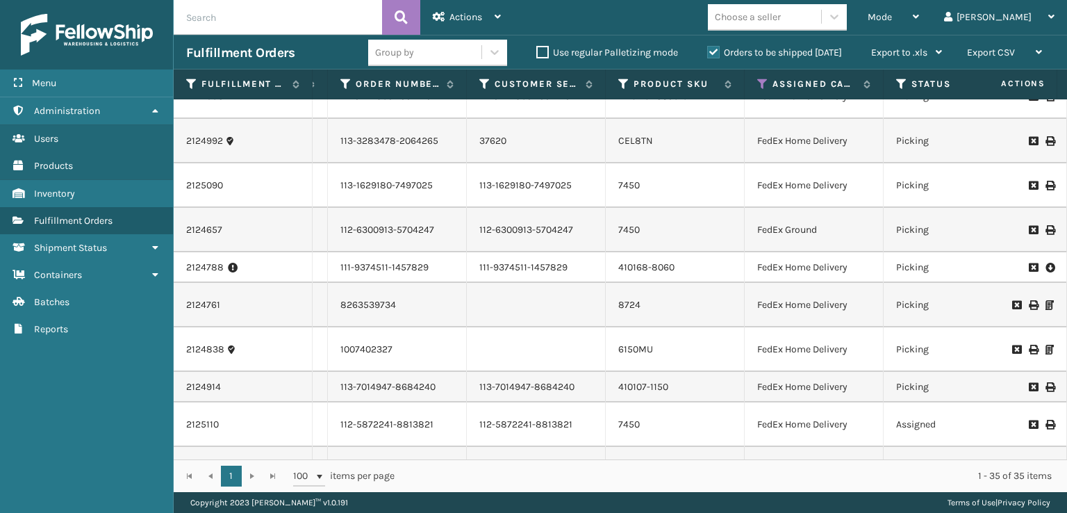
scroll to position [903, 285]
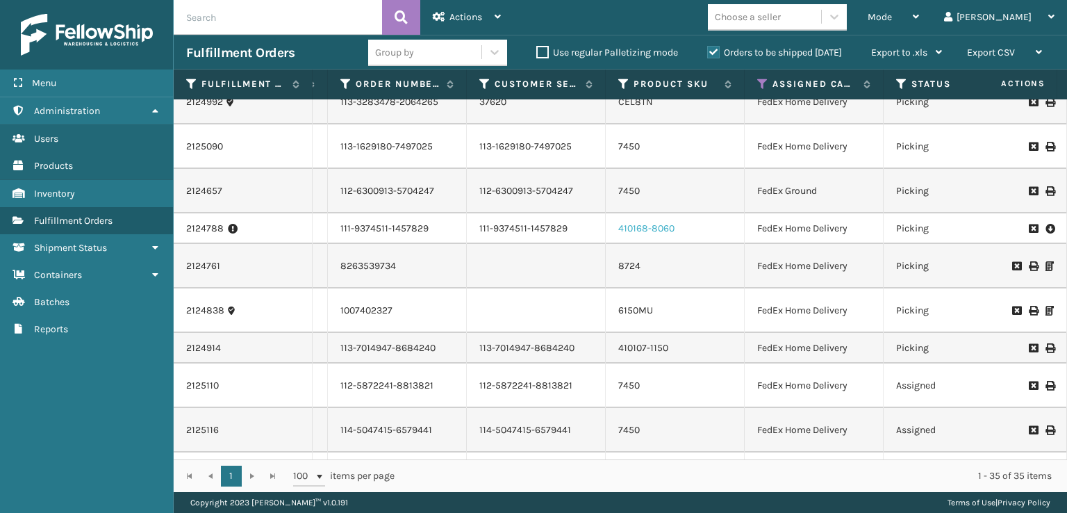
click at [630, 234] on link "410168-8060" at bounding box center [646, 228] width 56 height 12
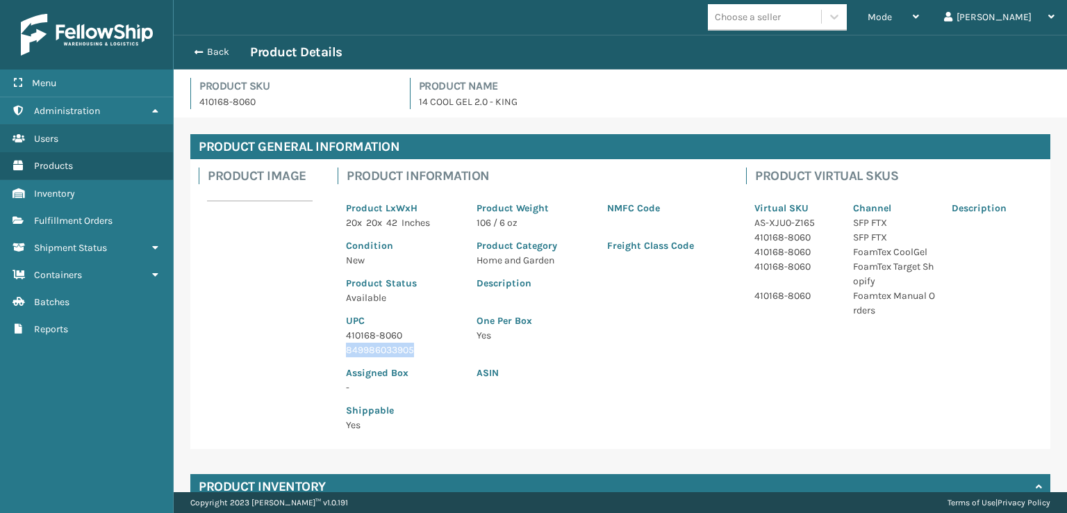
drag, startPoint x: 425, startPoint y: 352, endPoint x: 345, endPoint y: 353, distance: 80.6
click at [345, 353] on div "UPC 410168-8060 849986033905" at bounding box center [403, 331] width 131 height 52
copy p "849986033905"
click at [204, 54] on button "Back" at bounding box center [218, 52] width 64 height 13
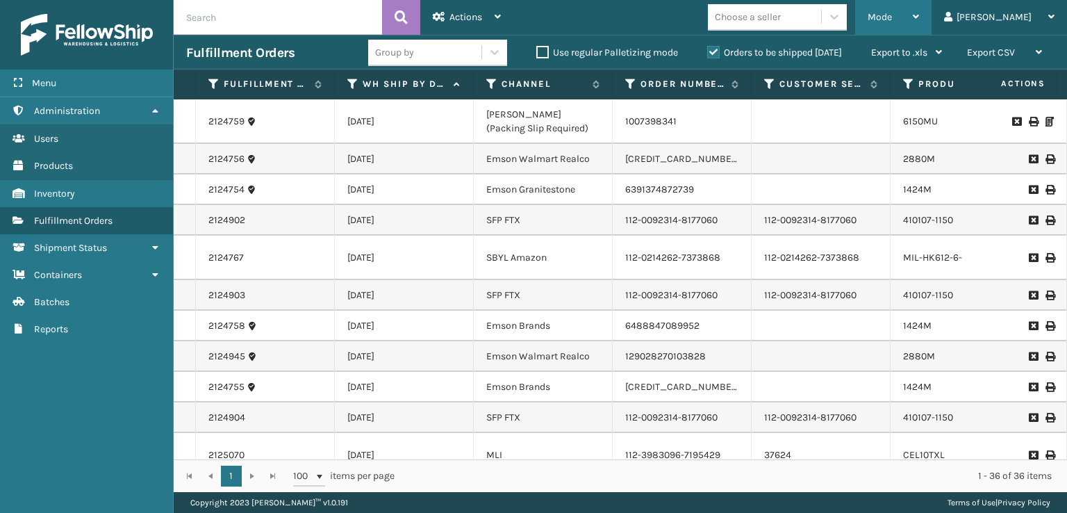
click at [919, 8] on div "Mode" at bounding box center [893, 17] width 51 height 35
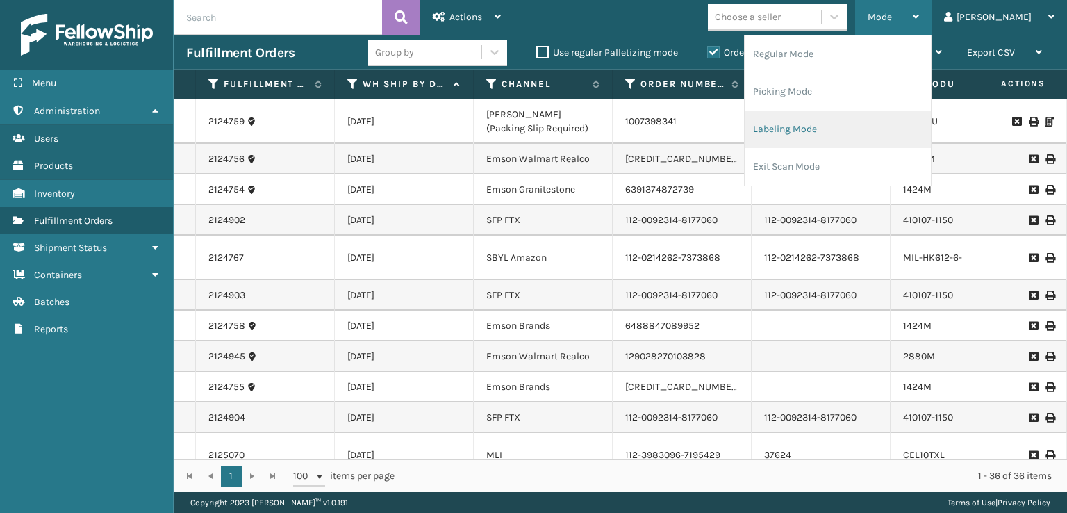
click at [846, 140] on li "Labeling Mode" at bounding box center [838, 129] width 186 height 38
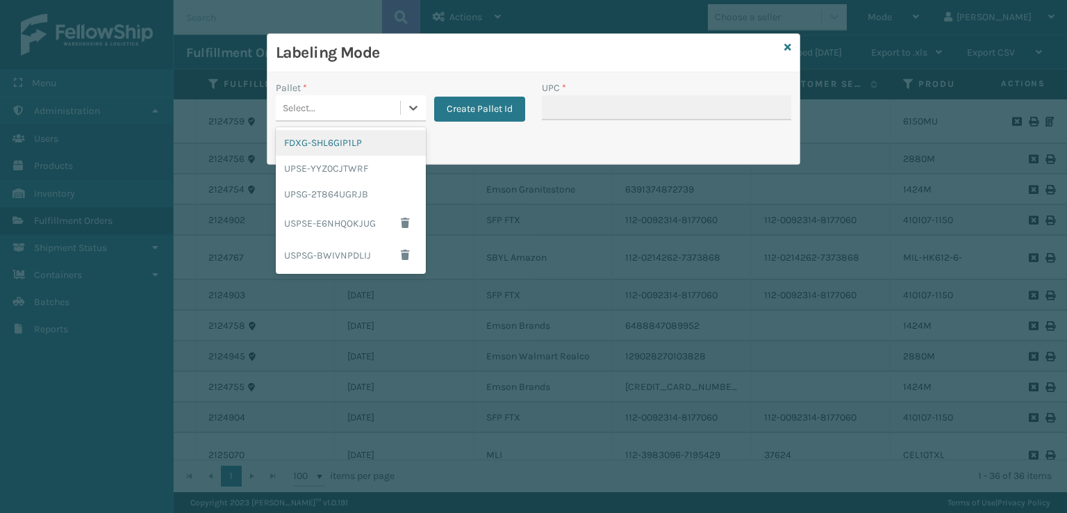
click at [348, 118] on div "Select..." at bounding box center [338, 108] width 124 height 23
click at [329, 141] on div "FDXG-SHL6GIP1LP" at bounding box center [351, 143] width 150 height 26
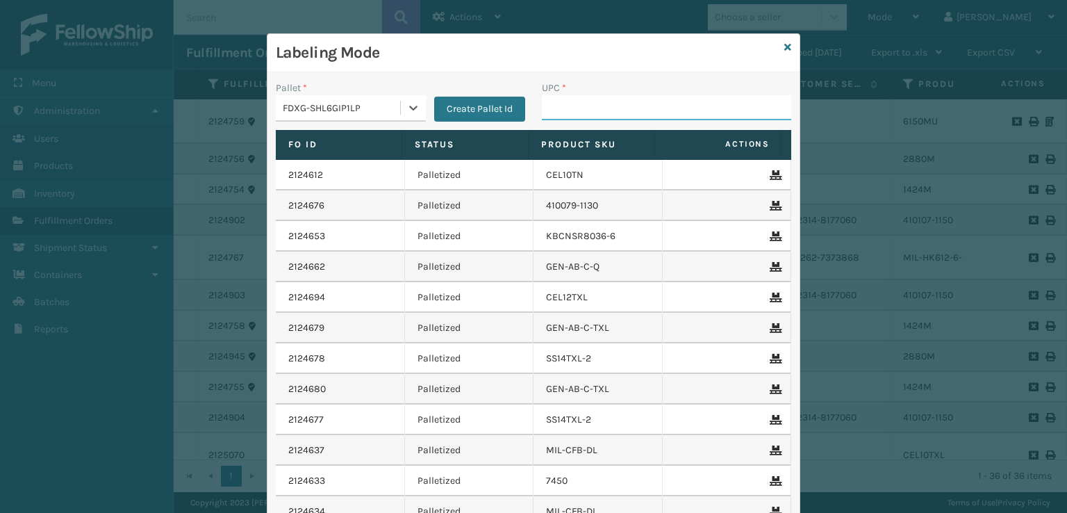
click at [642, 117] on input "UPC *" at bounding box center [666, 107] width 249 height 25
paste input "849986033905"
type input "849986033905"
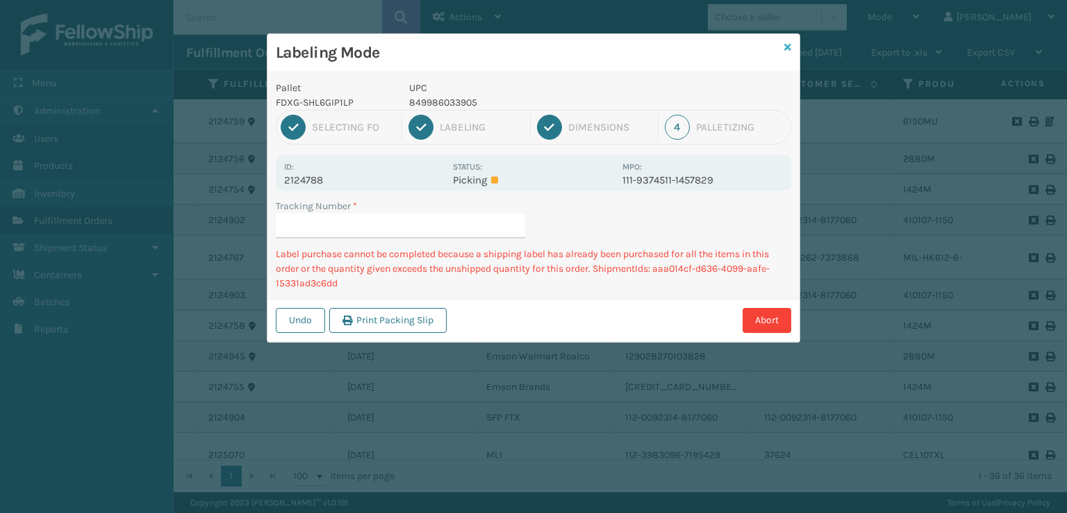
click at [787, 47] on icon at bounding box center [787, 47] width 7 height 10
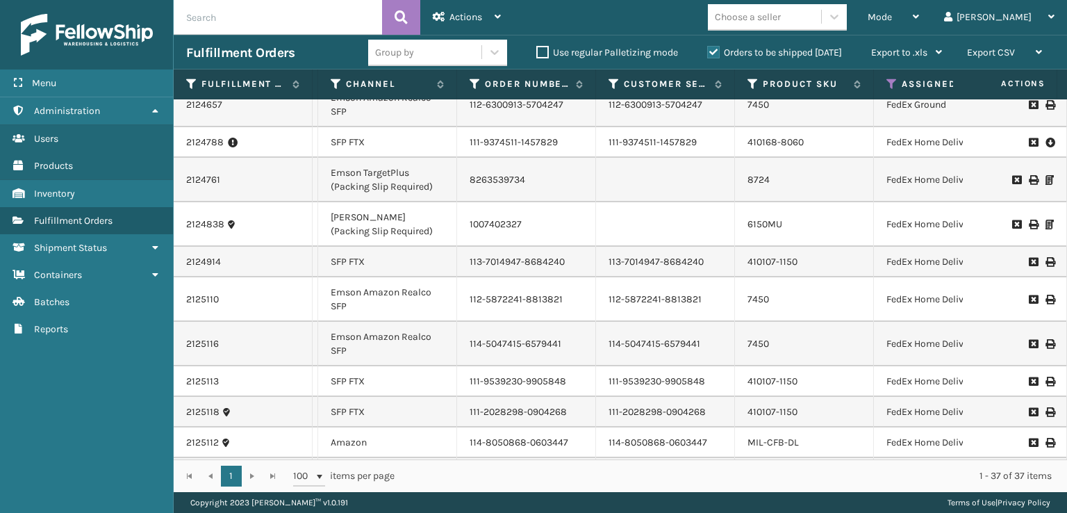
scroll to position [948, 156]
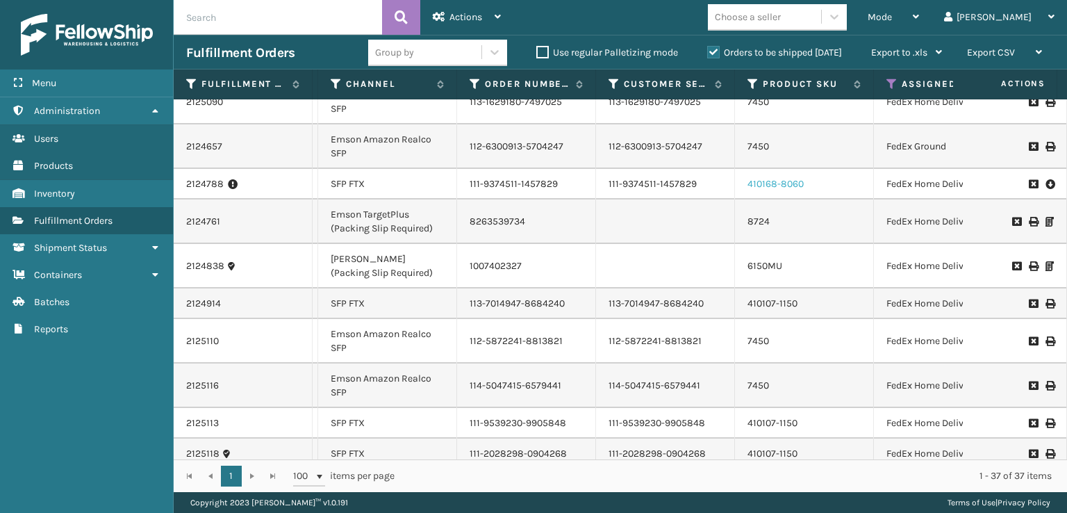
click at [761, 190] on link "410168-8060" at bounding box center [776, 184] width 56 height 12
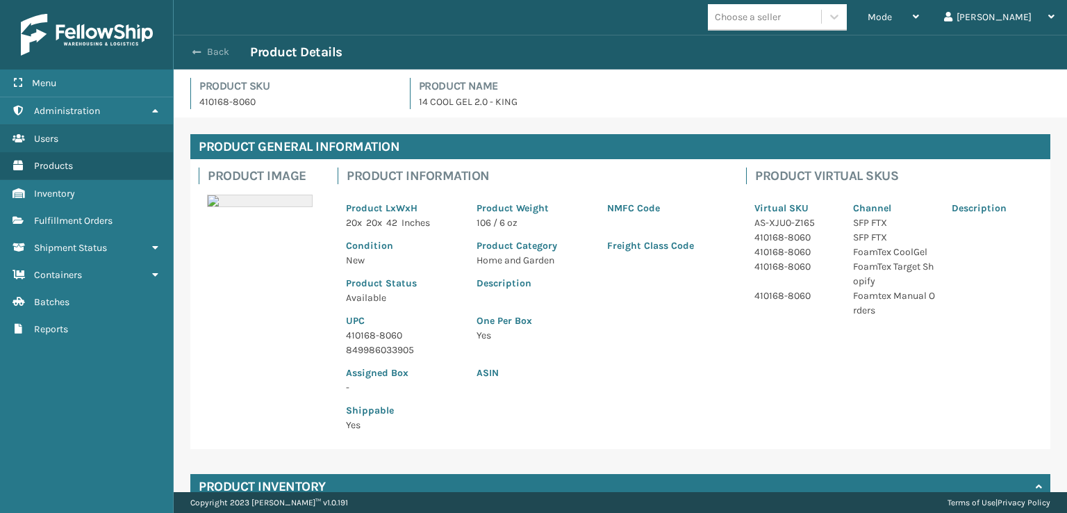
click at [197, 53] on span "button" at bounding box center [196, 52] width 8 height 10
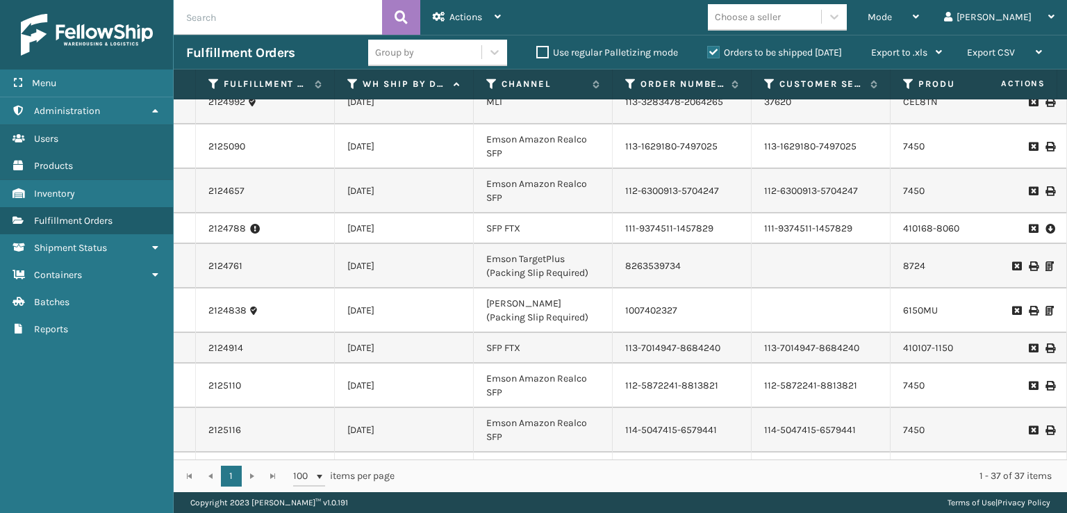
scroll to position [973, 0]
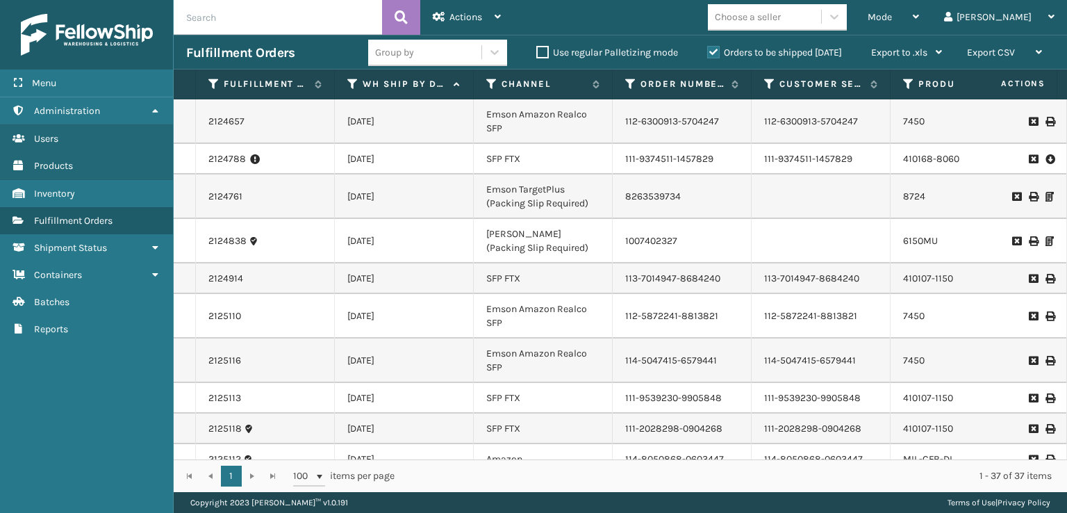
click at [1046, 166] on icon at bounding box center [1050, 159] width 8 height 14
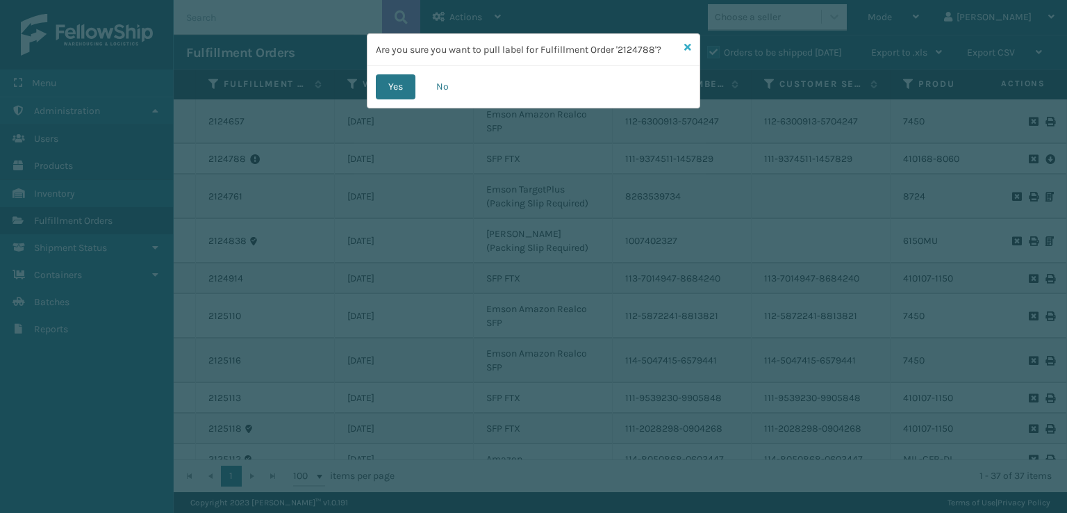
click at [687, 48] on icon at bounding box center [687, 47] width 7 height 10
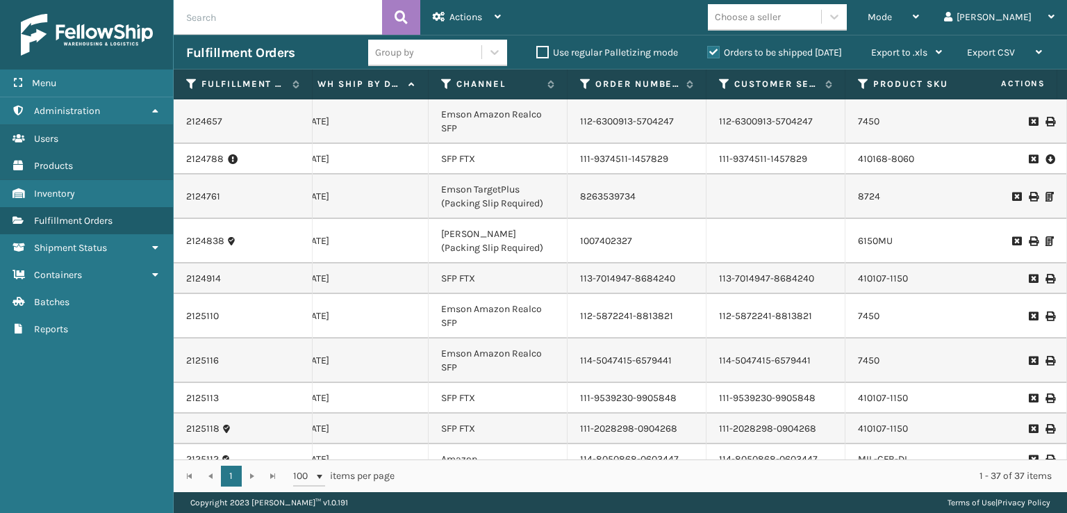
scroll to position [0, 47]
click at [230, 166] on icon at bounding box center [233, 159] width 10 height 14
click at [211, 166] on link "2124788" at bounding box center [205, 159] width 38 height 14
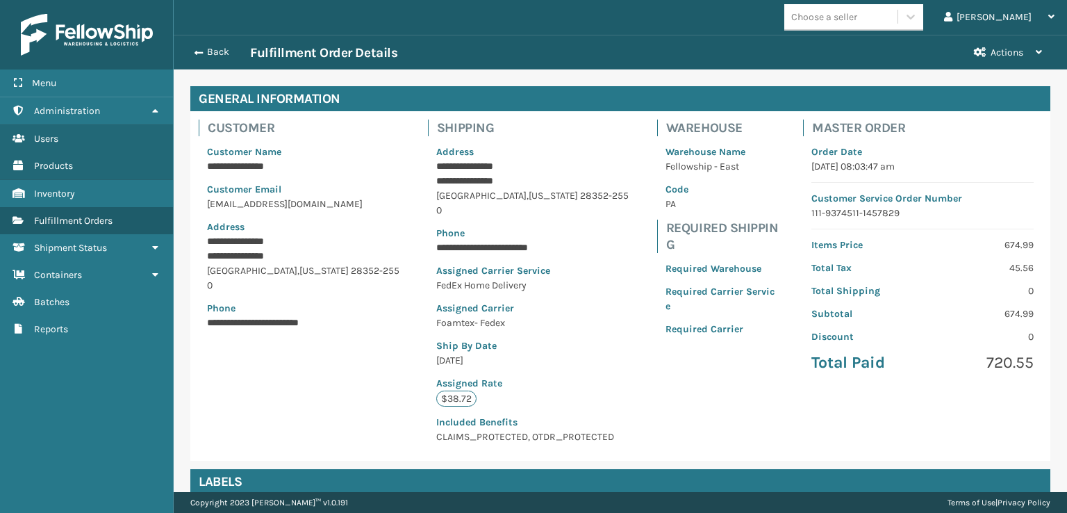
scroll to position [69, 0]
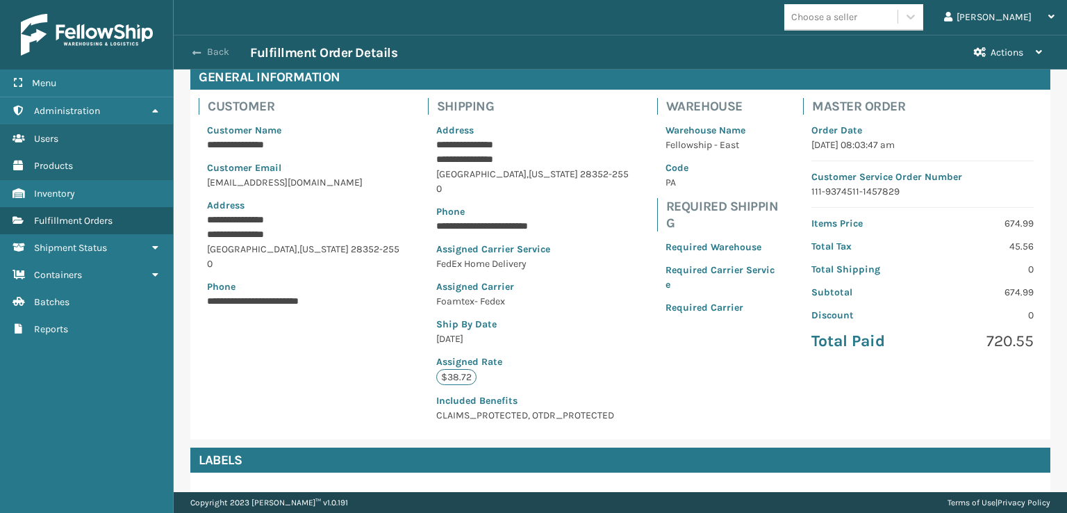
click at [214, 56] on button "Back" at bounding box center [218, 52] width 64 height 13
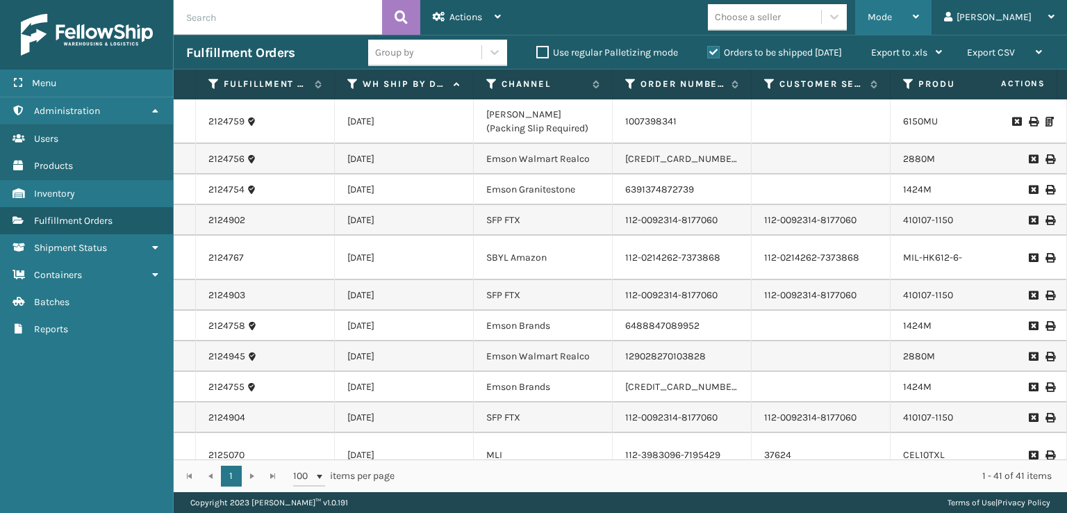
click at [892, 20] on span "Mode" at bounding box center [880, 17] width 24 height 12
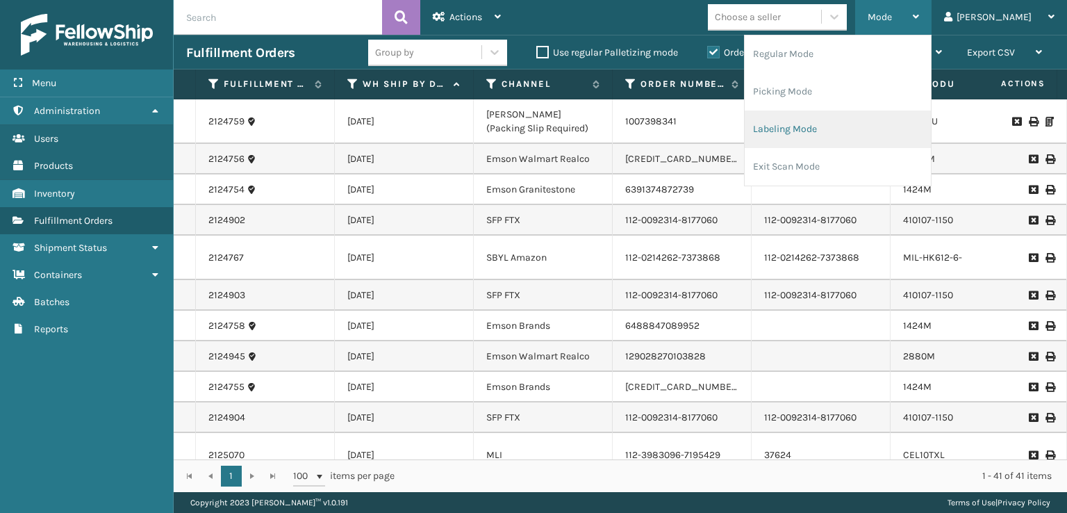
click at [889, 130] on li "Labeling Mode" at bounding box center [838, 129] width 186 height 38
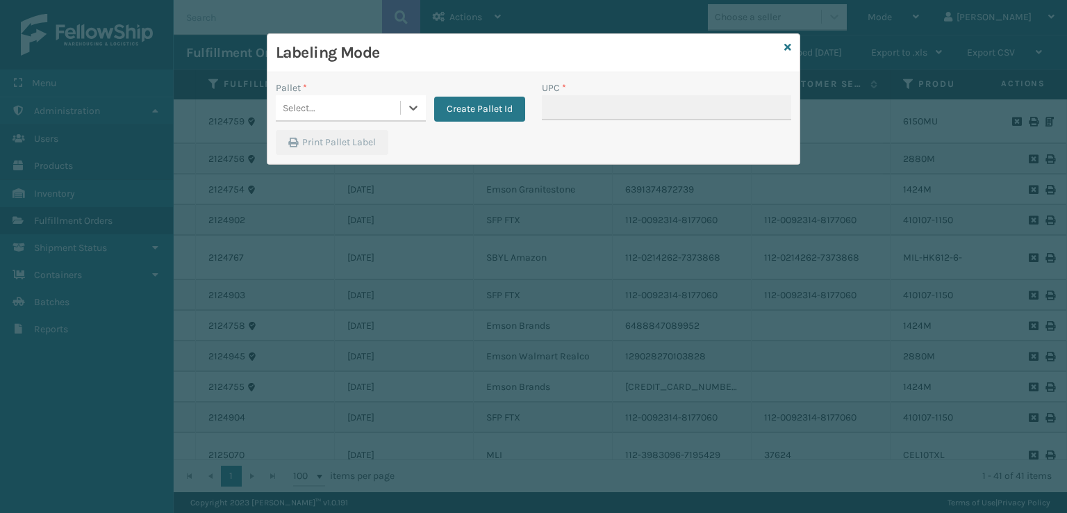
click at [383, 110] on div "Select..." at bounding box center [338, 108] width 124 height 23
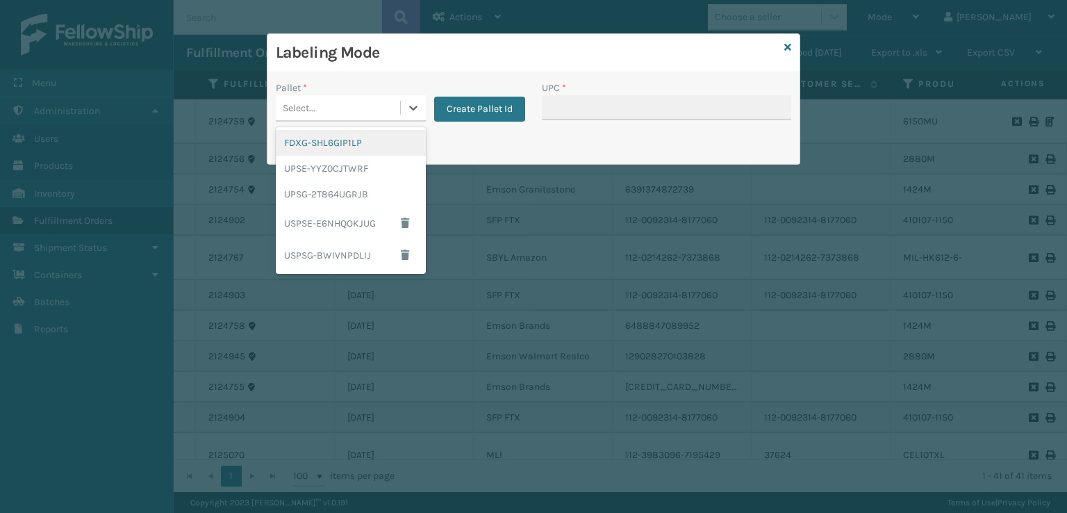
click at [387, 127] on div "FDXG-SHL6GIP1LP UPSE-YYZ0CJTWRF UPSG-2T864UGRJB USPSE-E6NHQOKJUG USPSG-BWIVNPDL…" at bounding box center [351, 200] width 150 height 147
click at [364, 143] on div "FDXG-SHL6GIP1LP" at bounding box center [351, 143] width 150 height 26
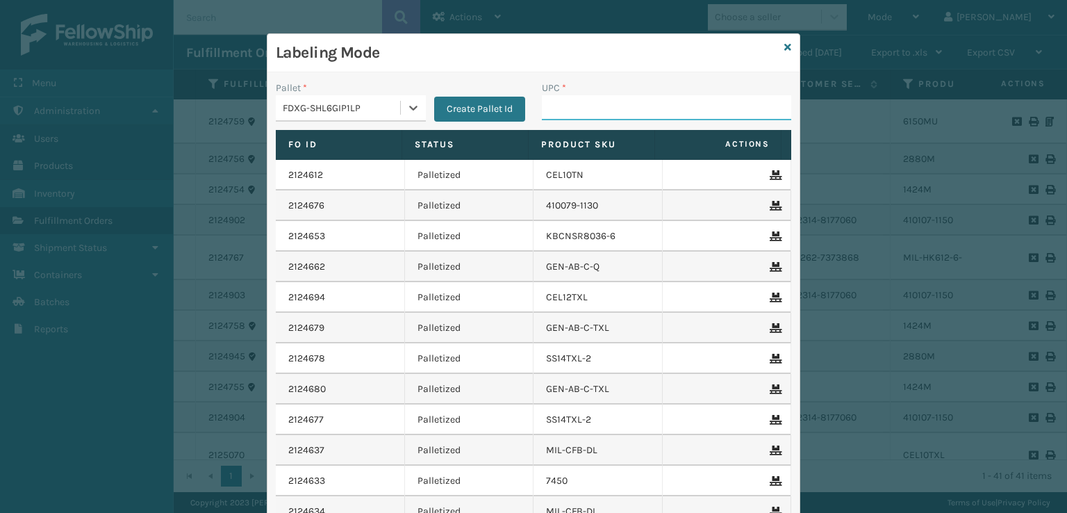
click at [560, 110] on input "UPC *" at bounding box center [666, 107] width 249 height 25
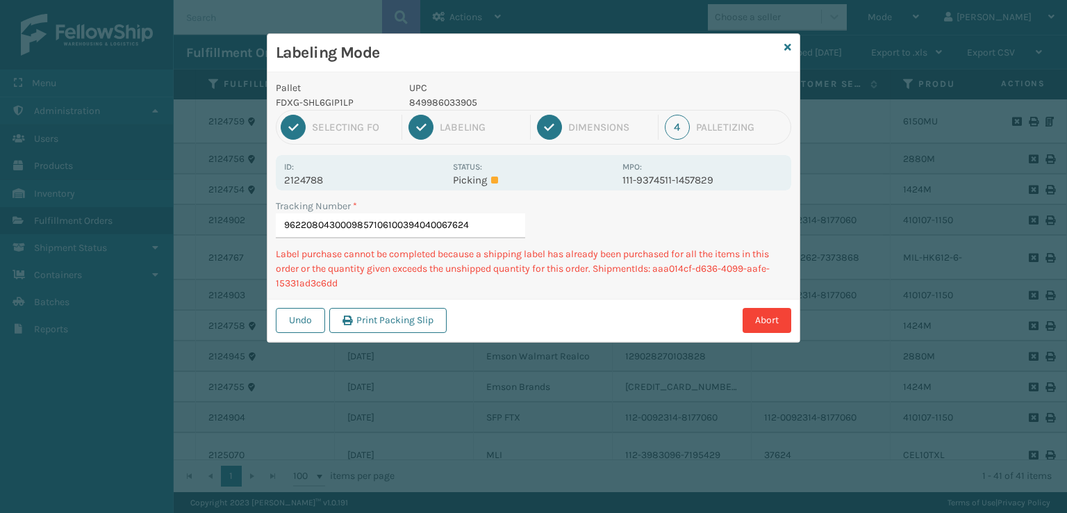
type input "9622080430009857106100394040067624"
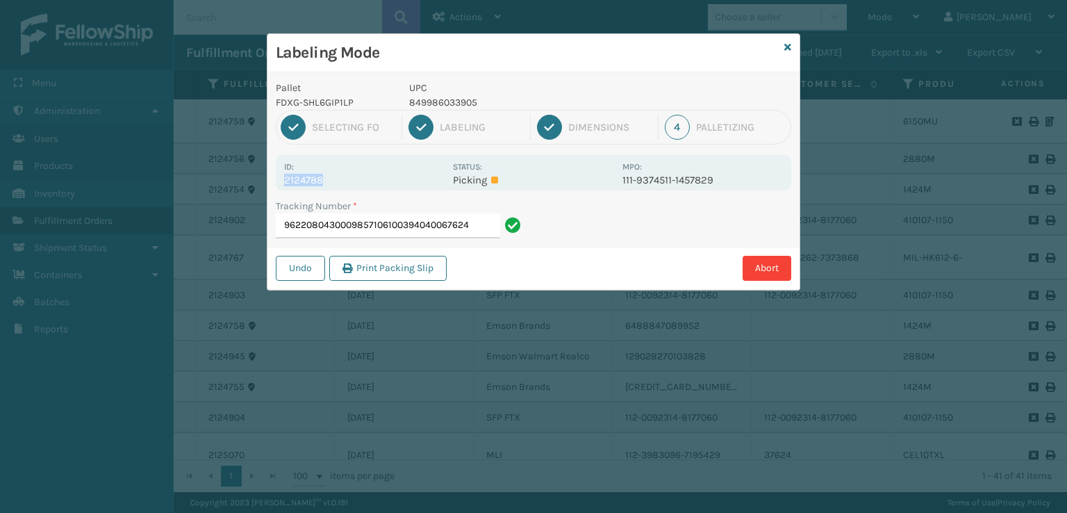
drag, startPoint x: 329, startPoint y: 182, endPoint x: 275, endPoint y: 186, distance: 53.7
click at [276, 186] on div "Id: 2124788 Status: Picking MPO: 111-9374511-1457829" at bounding box center [534, 172] width 516 height 35
copy p "2124788"
click at [784, 50] on icon at bounding box center [787, 47] width 7 height 10
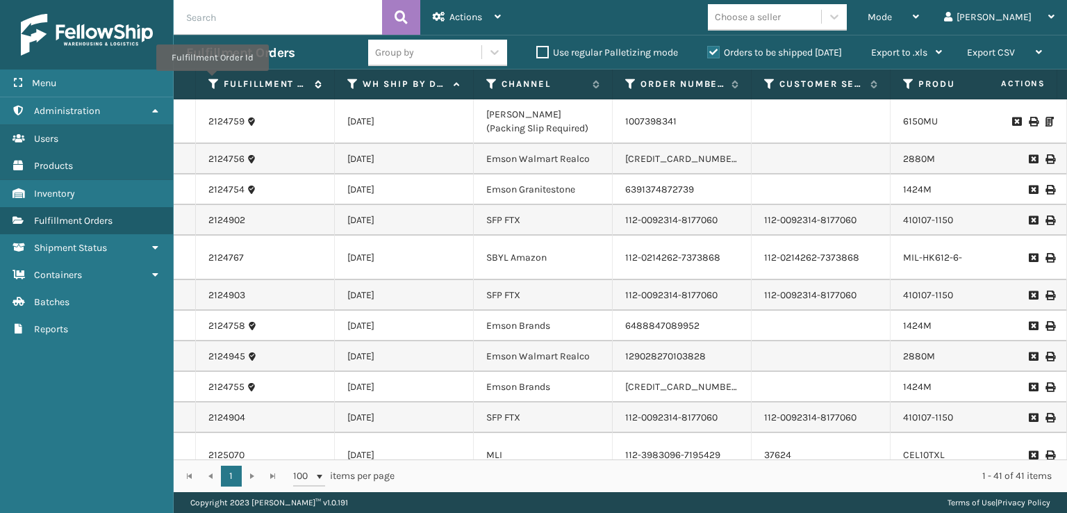
click at [211, 81] on icon at bounding box center [213, 84] width 11 height 13
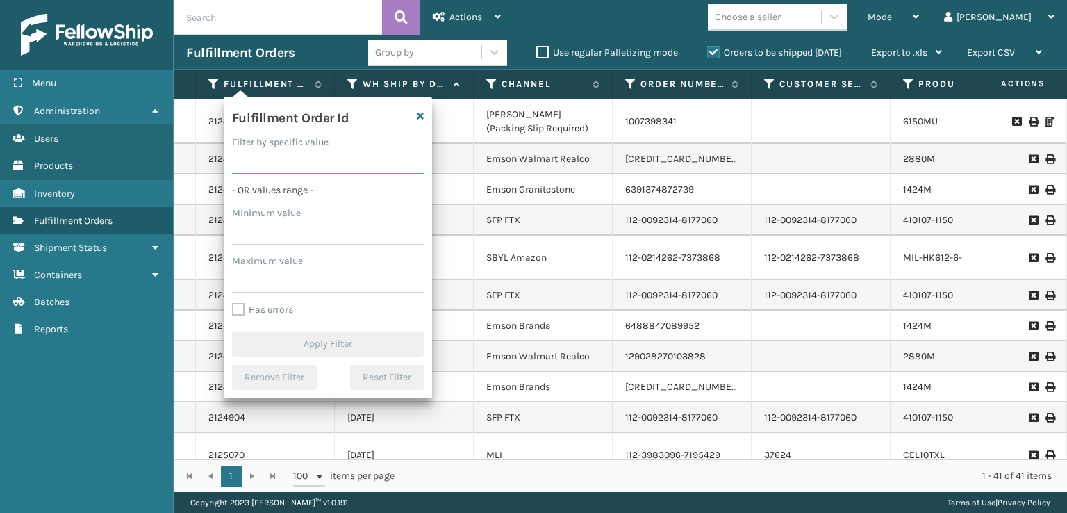
click at [258, 154] on input "Filter by specific value" at bounding box center [328, 161] width 192 height 25
paste input "2124788"
type input "2124788"
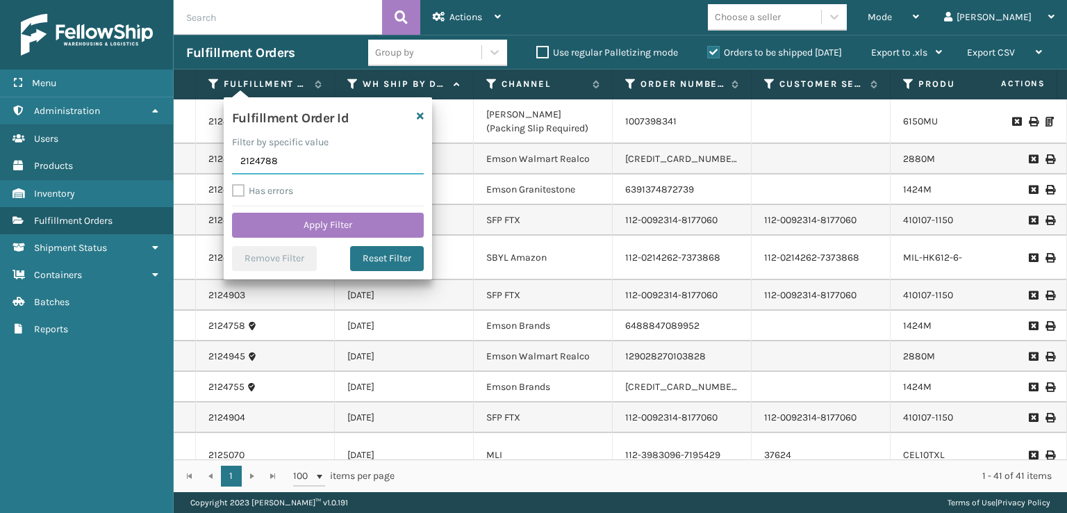
click button "Apply Filter" at bounding box center [328, 225] width 192 height 25
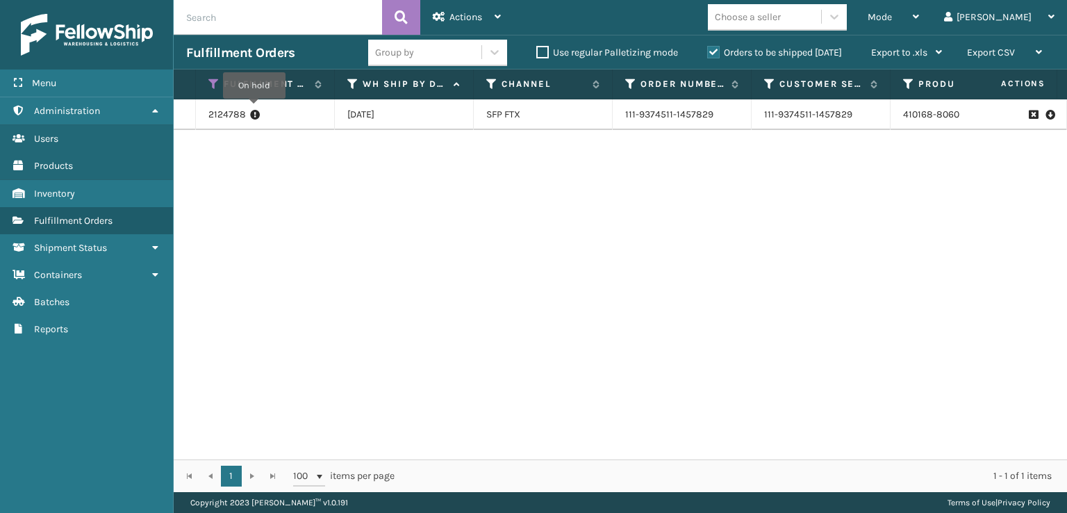
click at [254, 108] on icon at bounding box center [255, 115] width 10 height 14
click at [240, 118] on link "2124788" at bounding box center [227, 115] width 38 height 14
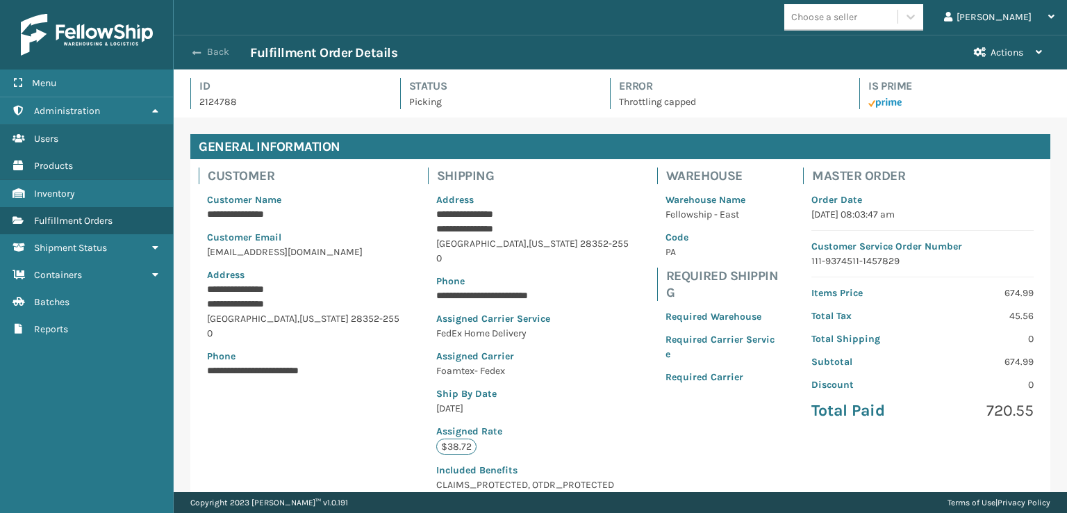
click at [206, 48] on button "Back" at bounding box center [218, 52] width 64 height 13
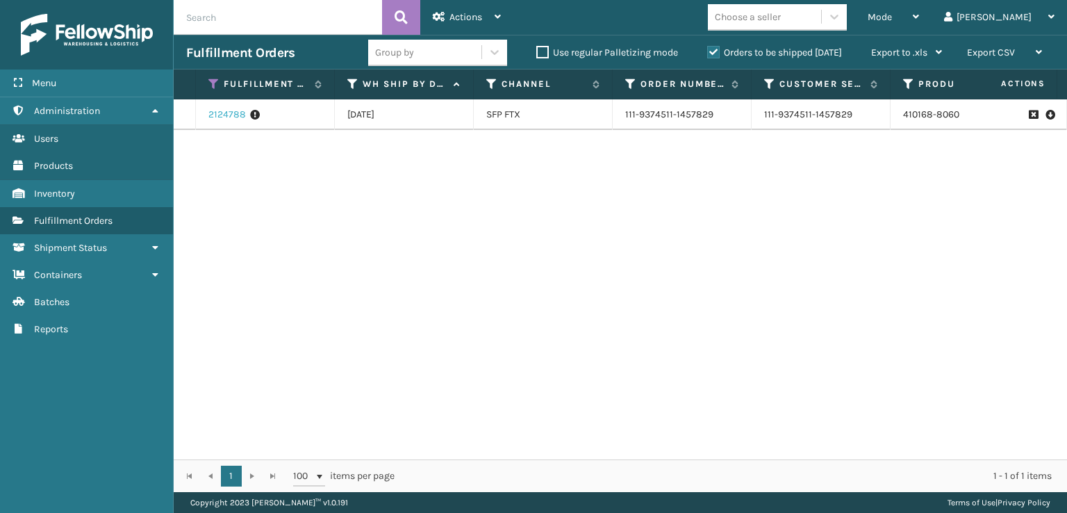
click at [232, 119] on link "2124788" at bounding box center [227, 115] width 38 height 14
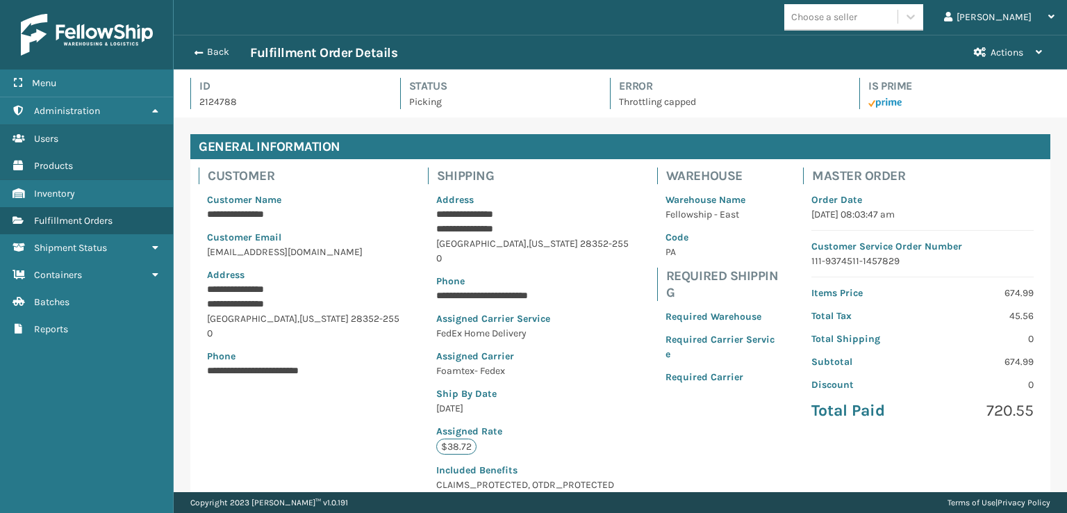
scroll to position [254, 0]
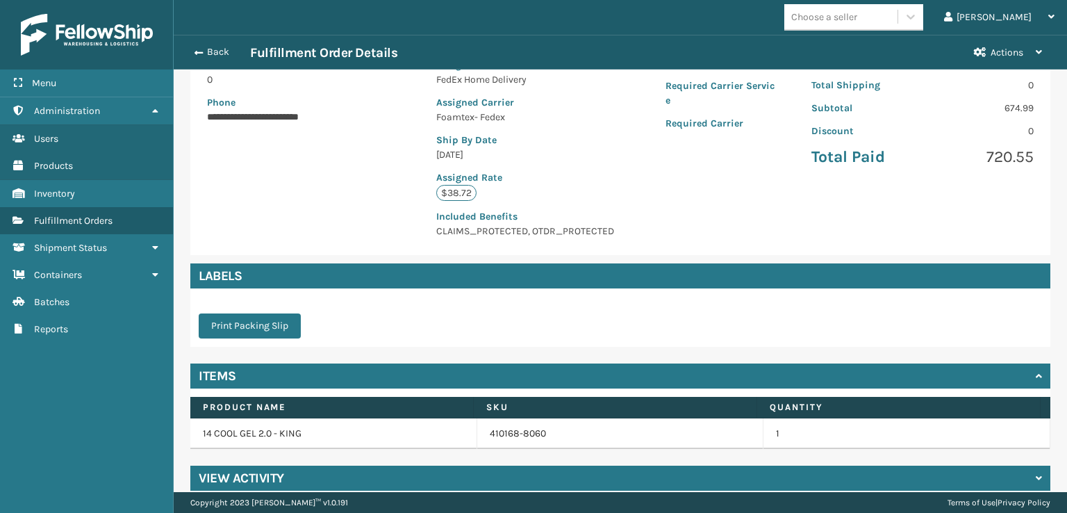
click at [259, 470] on h4 "View Activity" at bounding box center [241, 478] width 85 height 17
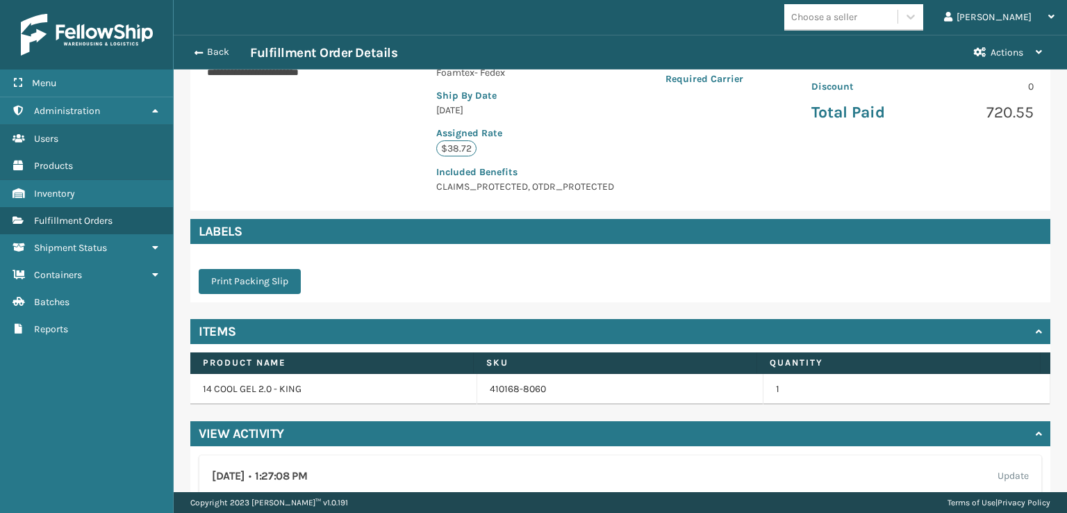
scroll to position [45, 0]
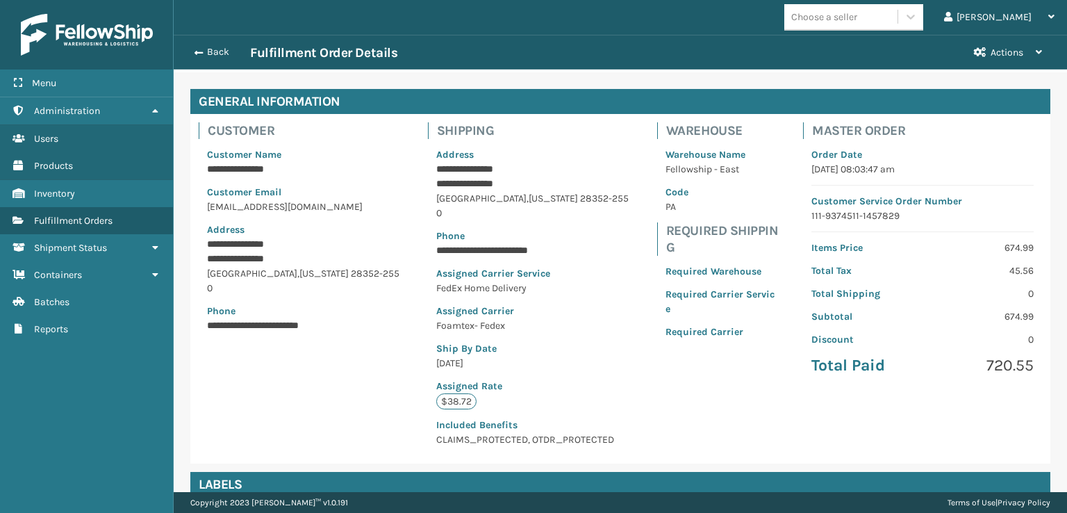
click at [203, 46] on button "Back" at bounding box center [218, 52] width 64 height 13
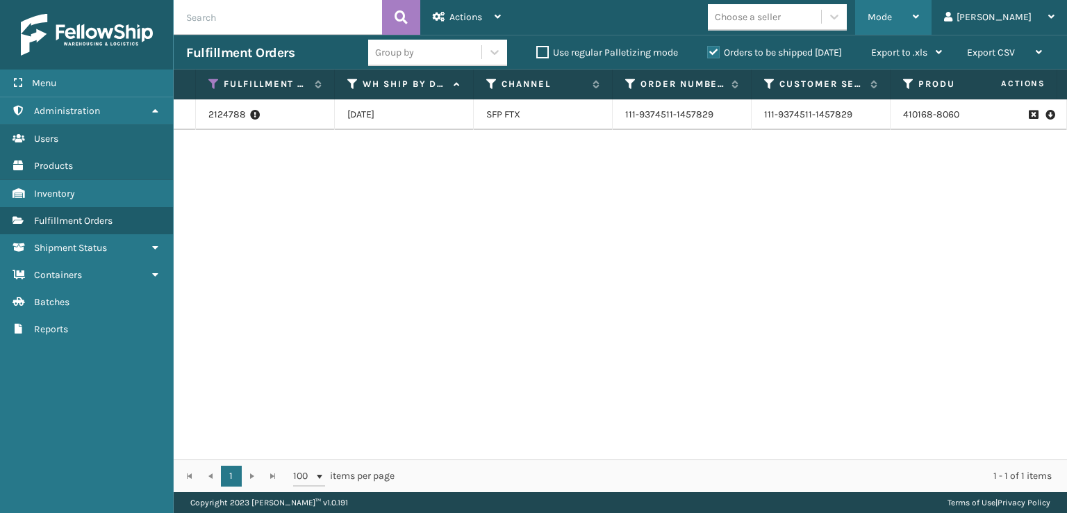
click at [919, 15] on div "Mode" at bounding box center [893, 17] width 51 height 35
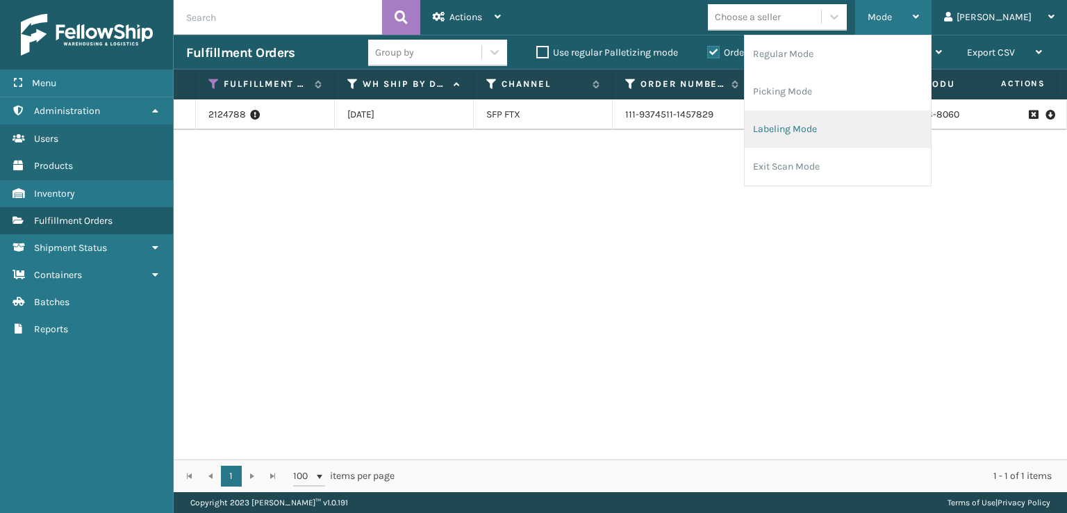
click at [860, 131] on li "Labeling Mode" at bounding box center [838, 129] width 186 height 38
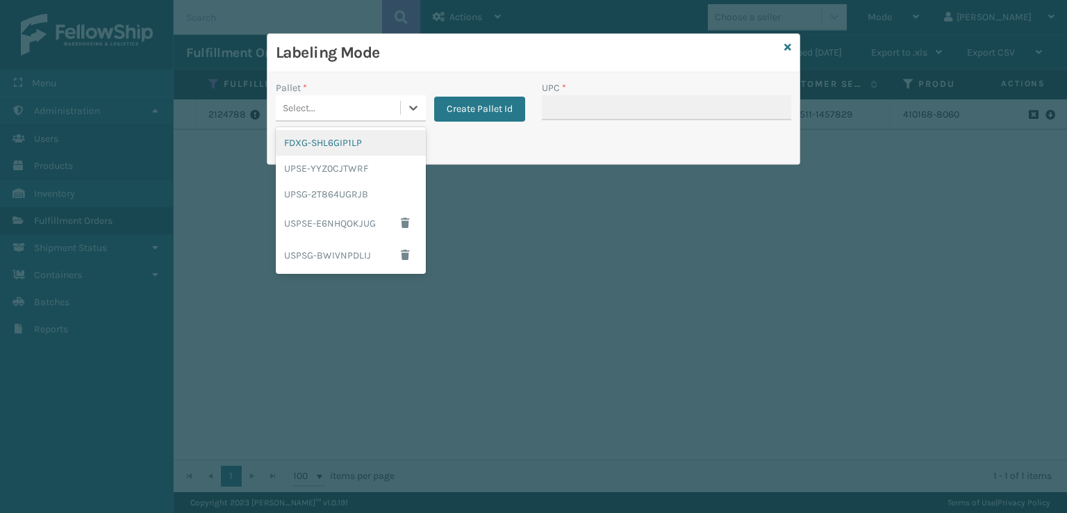
click at [390, 103] on div "Select..." at bounding box center [338, 108] width 124 height 23
type input "849986033905"
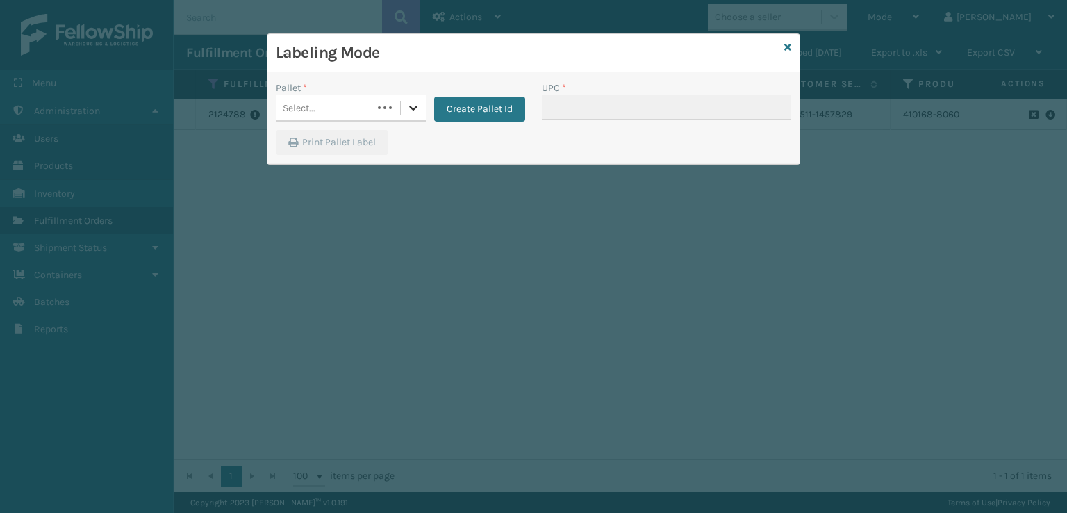
click at [409, 108] on icon at bounding box center [413, 108] width 14 height 14
click at [411, 106] on icon at bounding box center [413, 108] width 14 height 14
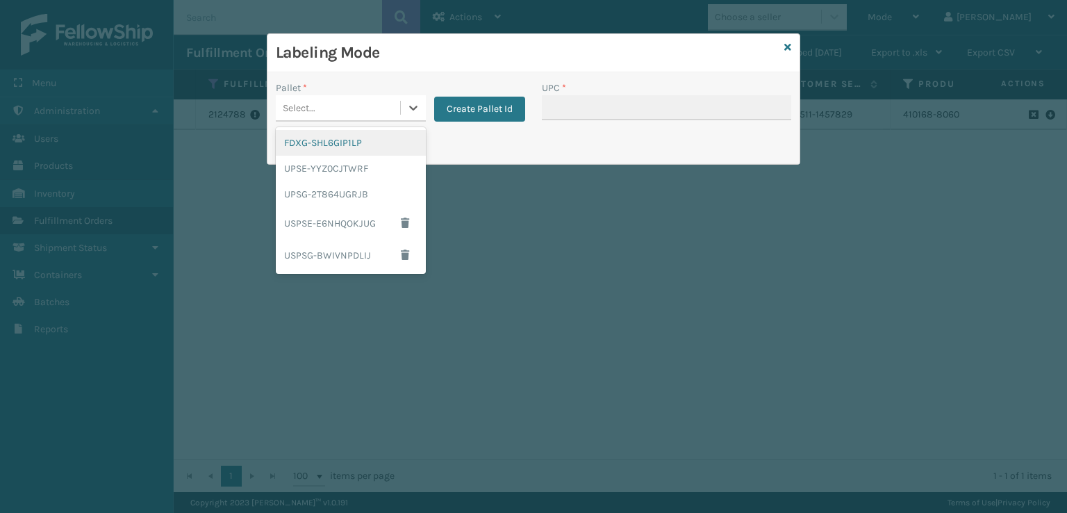
click at [340, 138] on div "FDXG-SHL6GIP1LP" at bounding box center [351, 143] width 150 height 26
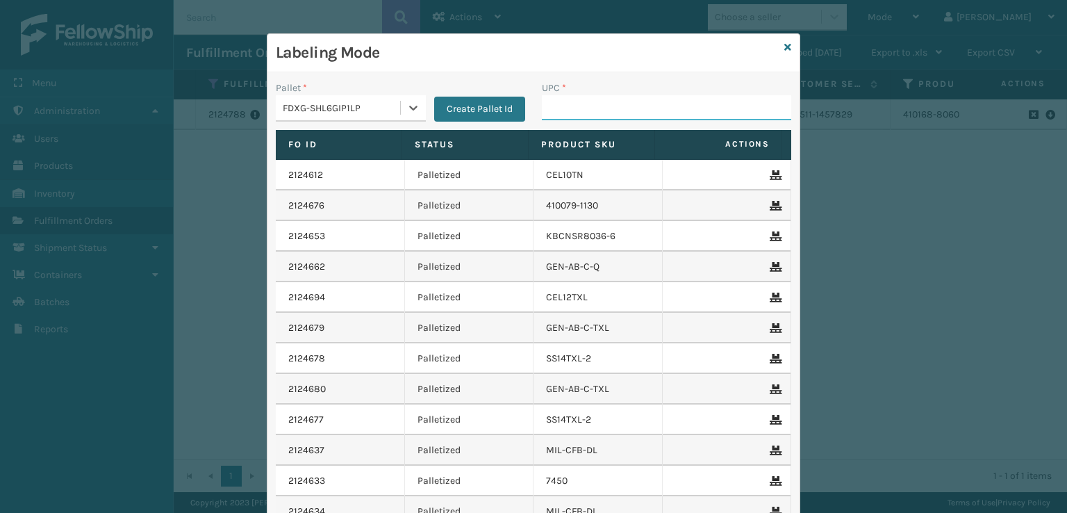
click at [542, 104] on input "UPC *" at bounding box center [666, 107] width 249 height 25
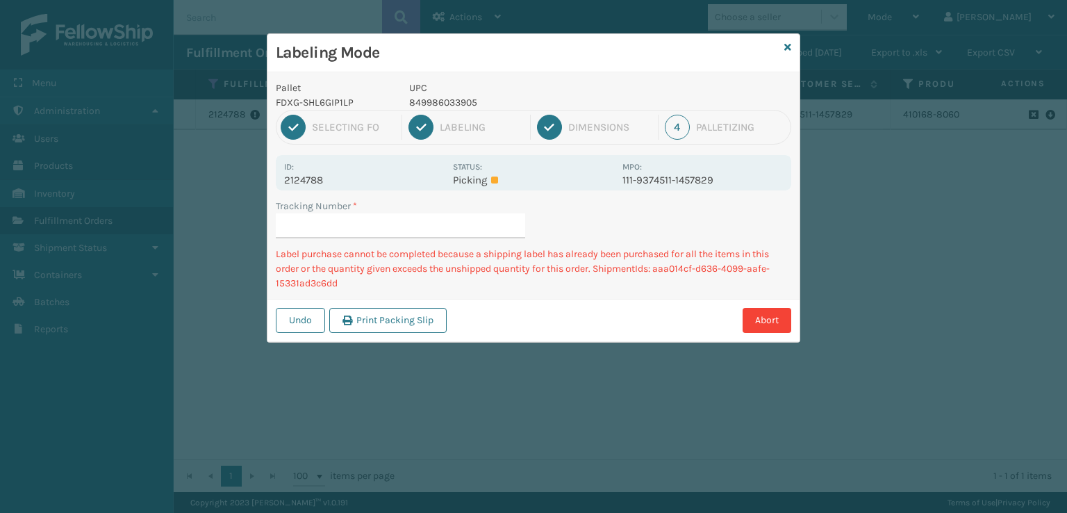
drag, startPoint x: 803, startPoint y: 24, endPoint x: 799, endPoint y: 34, distance: 10.6
click at [803, 26] on div "Labeling Mode Pallet FDXG-SHL6GIP1LP UPC 849986033905 1 Selecting FO 2 Labeling…" at bounding box center [533, 256] width 1067 height 513
click at [790, 45] on icon at bounding box center [787, 47] width 7 height 10
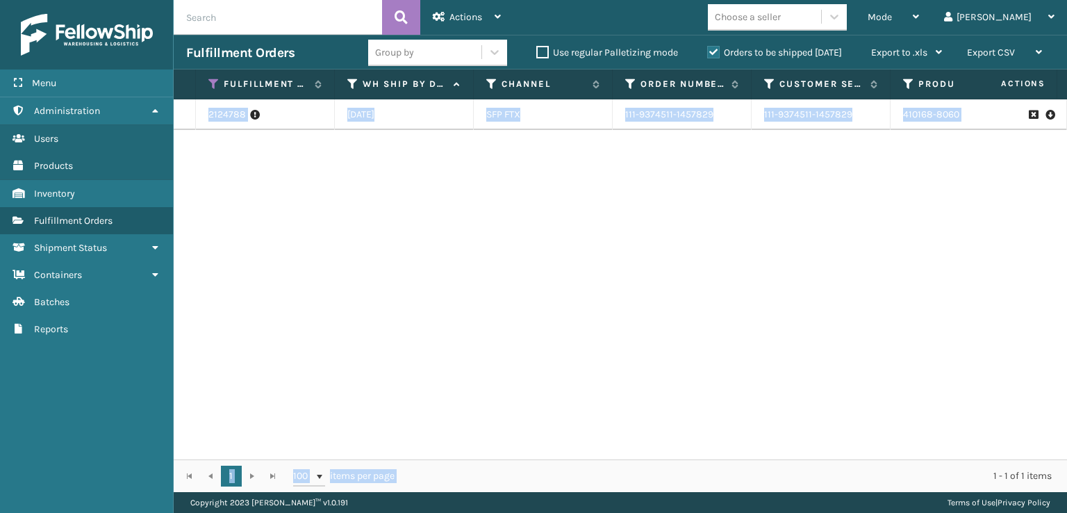
drag, startPoint x: 450, startPoint y: 459, endPoint x: 470, endPoint y: 458, distance: 19.5
click at [470, 458] on div "Fulfillment Order Id WH Ship By Date Channel Order Number Customer Service Orde…" at bounding box center [621, 280] width 894 height 422
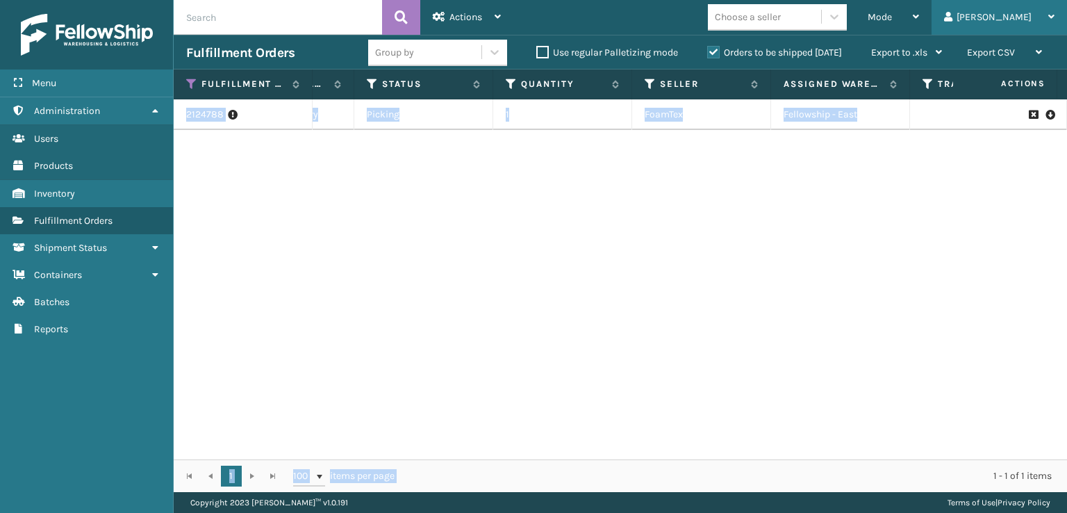
scroll to position [0, 826]
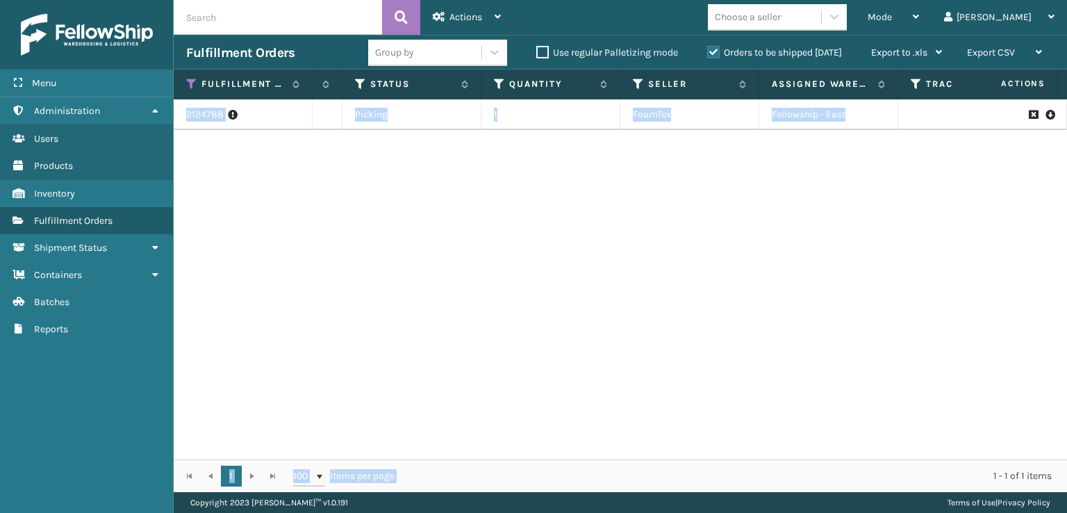
click at [1046, 119] on icon at bounding box center [1050, 115] width 8 height 14
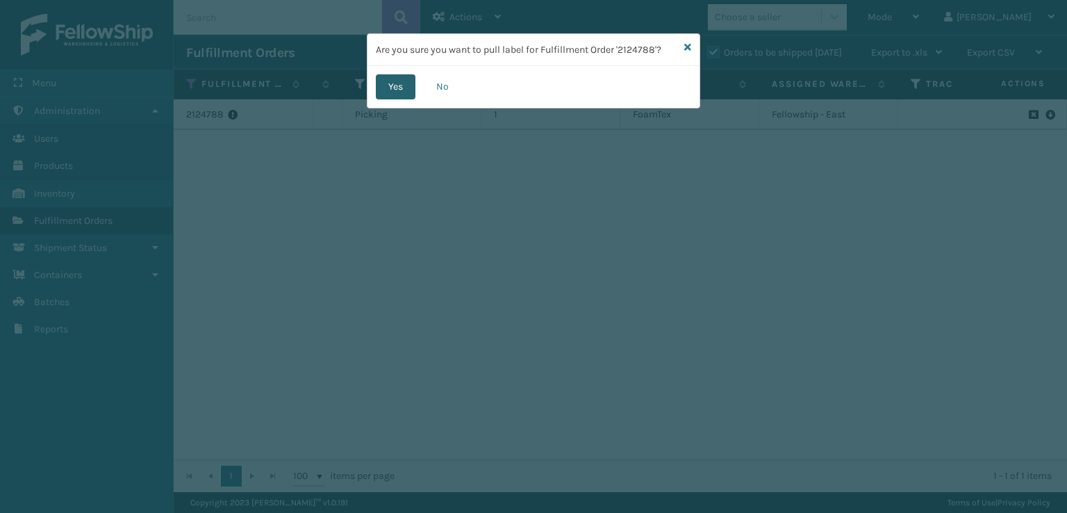
click at [390, 90] on button "Yes" at bounding box center [396, 86] width 40 height 25
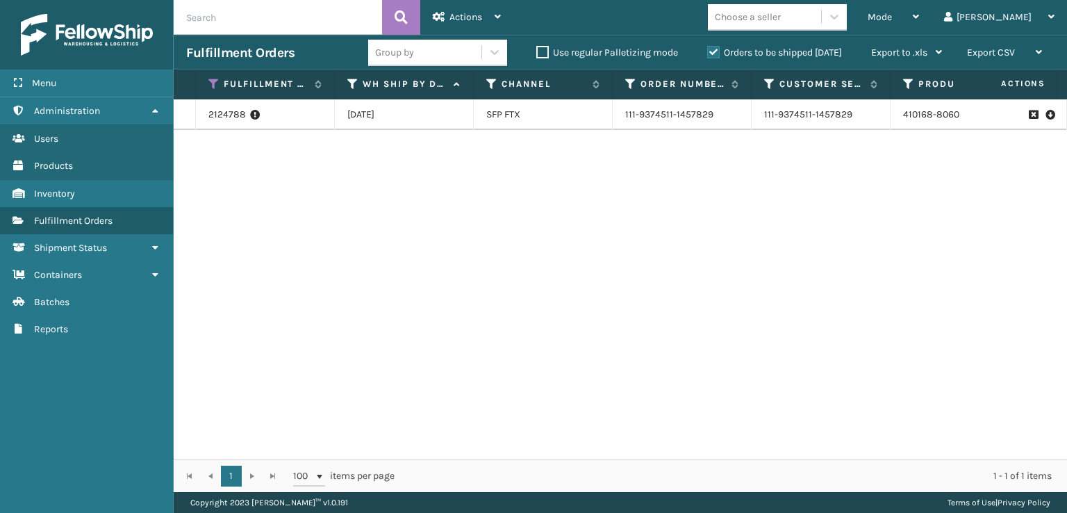
drag, startPoint x: 926, startPoint y: 28, endPoint x: 884, endPoint y: 33, distance: 41.9
click at [921, 28] on div "Mode Regular Mode Picking Mode Labeling Mode Exit Scan Mode" at bounding box center [893, 17] width 76 height 35
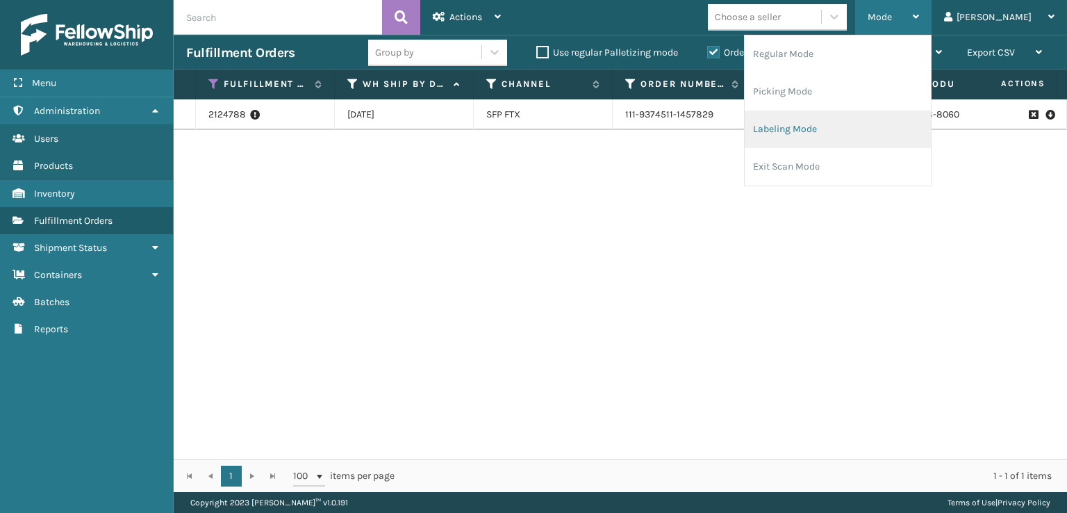
click at [837, 137] on li "Labeling Mode" at bounding box center [838, 129] width 186 height 38
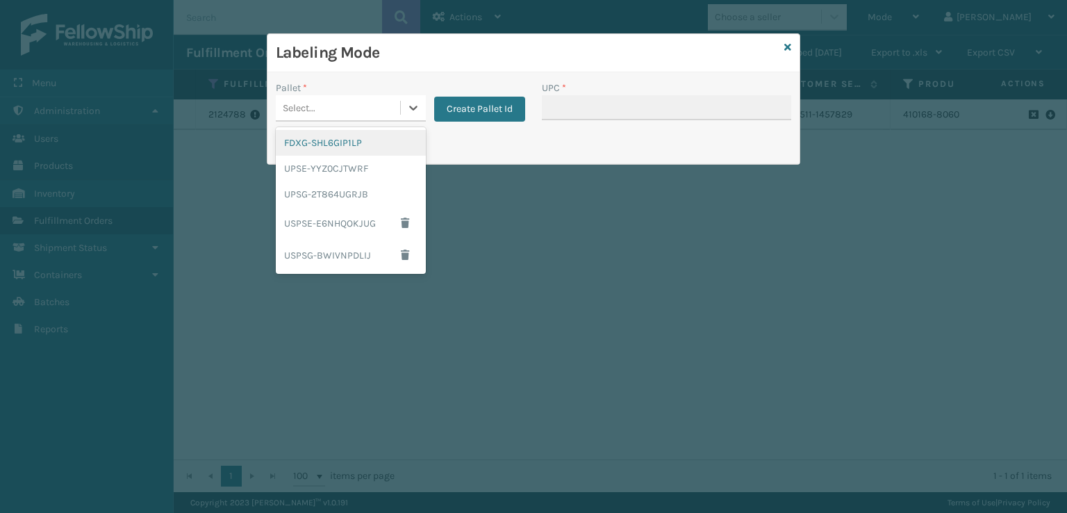
click at [317, 105] on div "Select..." at bounding box center [338, 108] width 124 height 23
click at [314, 147] on div "FDXG-SHL6GIP1LP" at bounding box center [351, 143] width 150 height 26
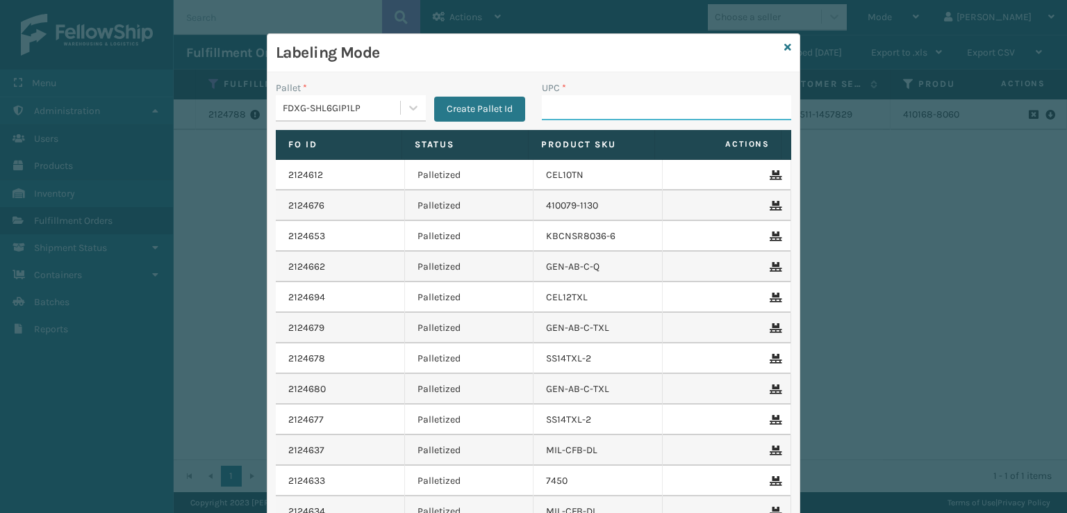
click at [609, 110] on input "UPC *" at bounding box center [666, 107] width 249 height 25
drag, startPoint x: 645, startPoint y: 67, endPoint x: 598, endPoint y: 102, distance: 58.1
click at [598, 104] on input "UPC *" at bounding box center [666, 107] width 249 height 25
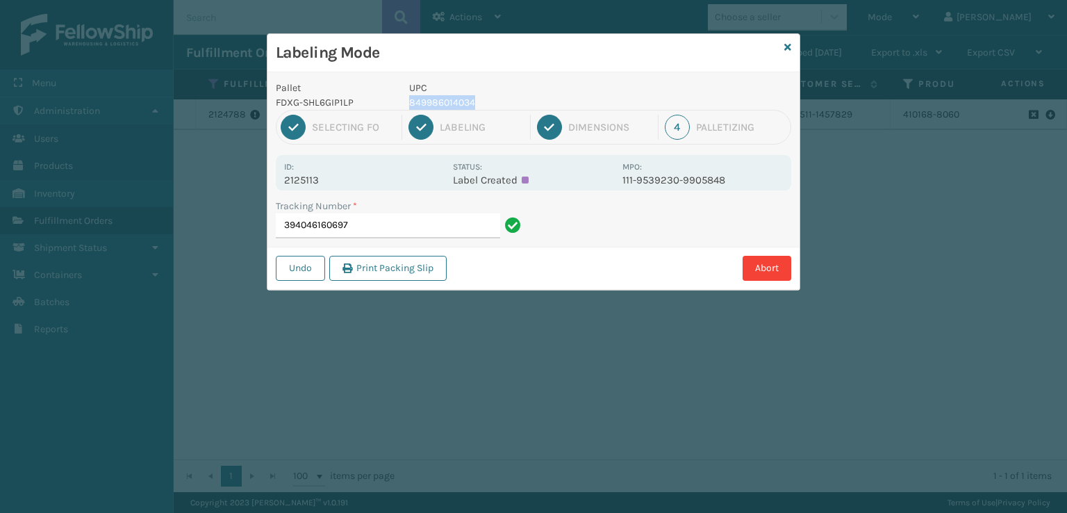
drag, startPoint x: 514, startPoint y: 102, endPoint x: 411, endPoint y: 101, distance: 103.5
click at [411, 101] on p "849986014034" at bounding box center [511, 102] width 205 height 15
copy p "849986014034"
click at [370, 224] on input "394046160697" at bounding box center [388, 225] width 224 height 25
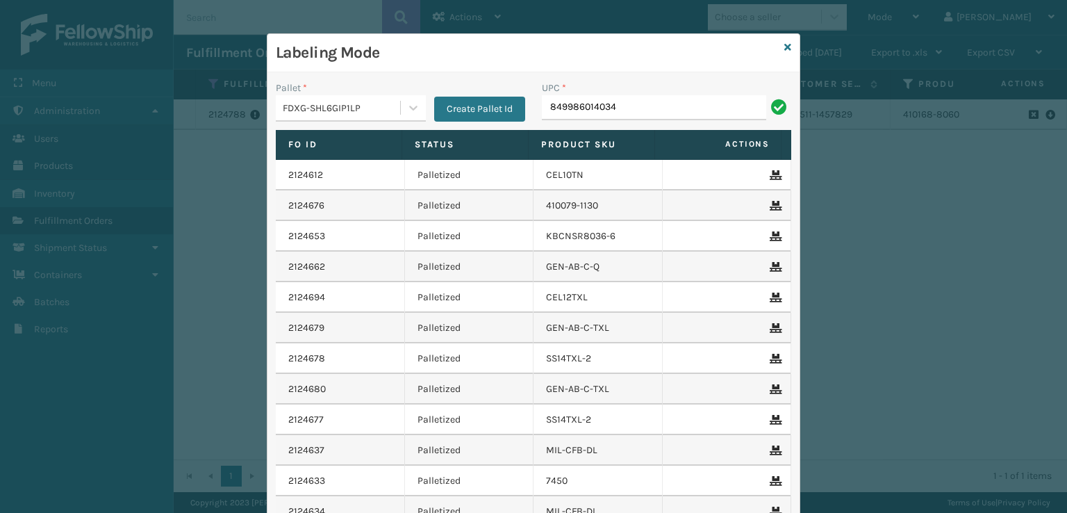
type input "849986014034"
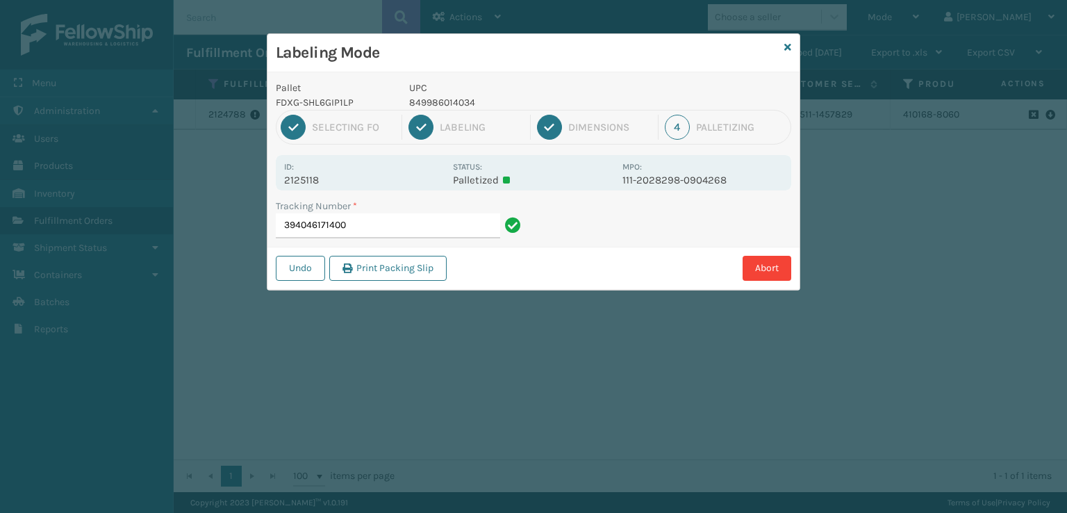
type input "394046171400849986014034"
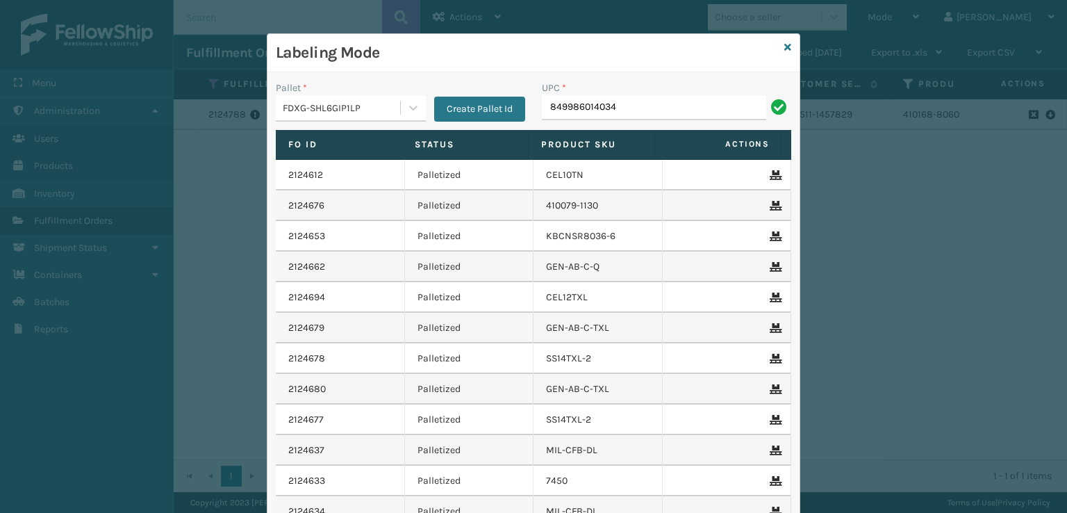
type input "849986014034"
type input "7450"
type input "\7450"
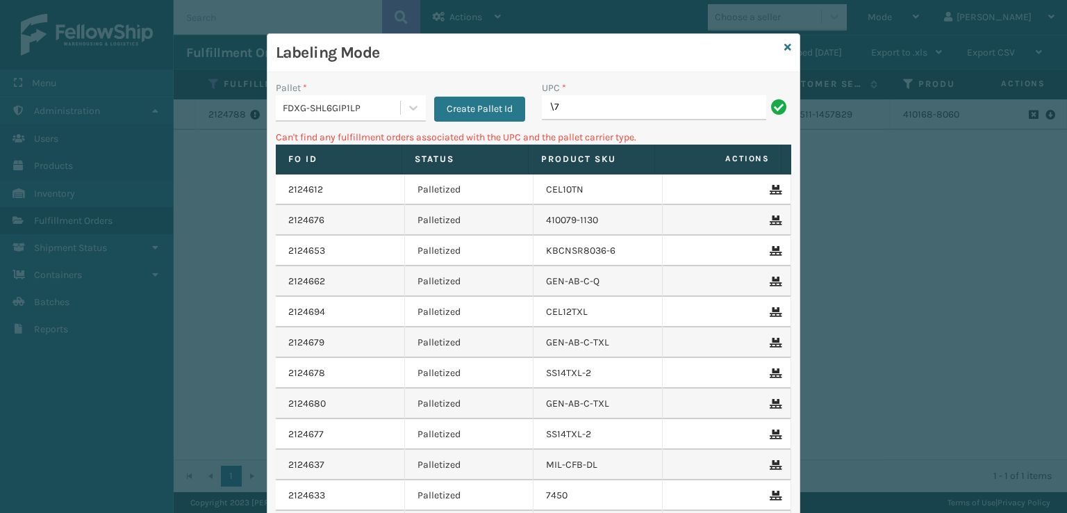
type input "\"
type input "7450"
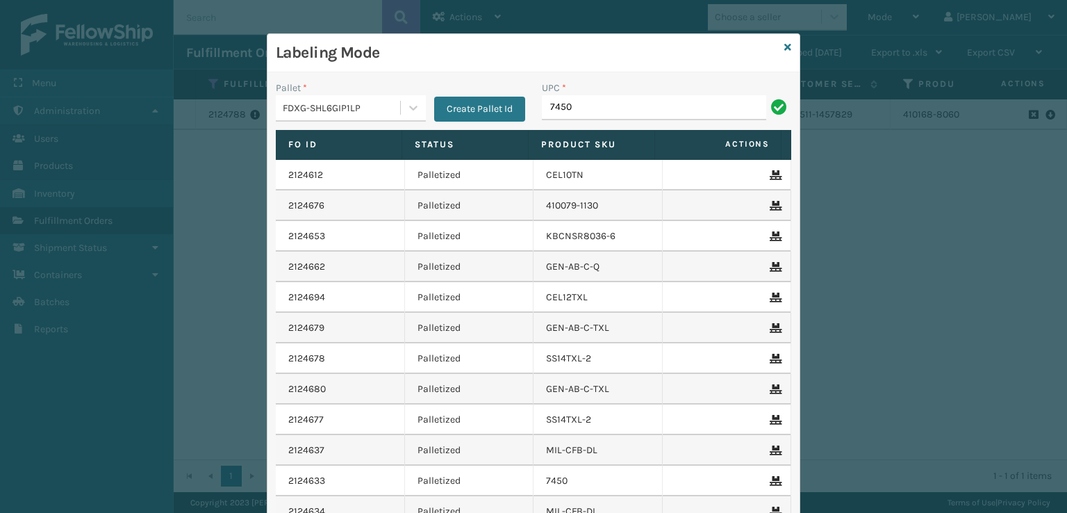
type input "7450"
click at [784, 48] on icon at bounding box center [787, 47] width 7 height 10
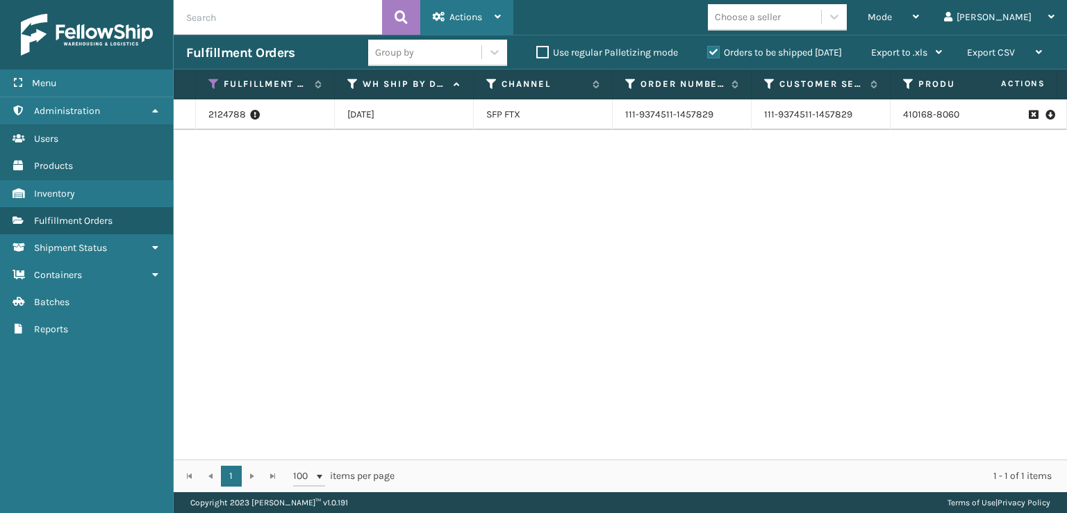
click at [442, 17] on icon at bounding box center [439, 17] width 13 height 10
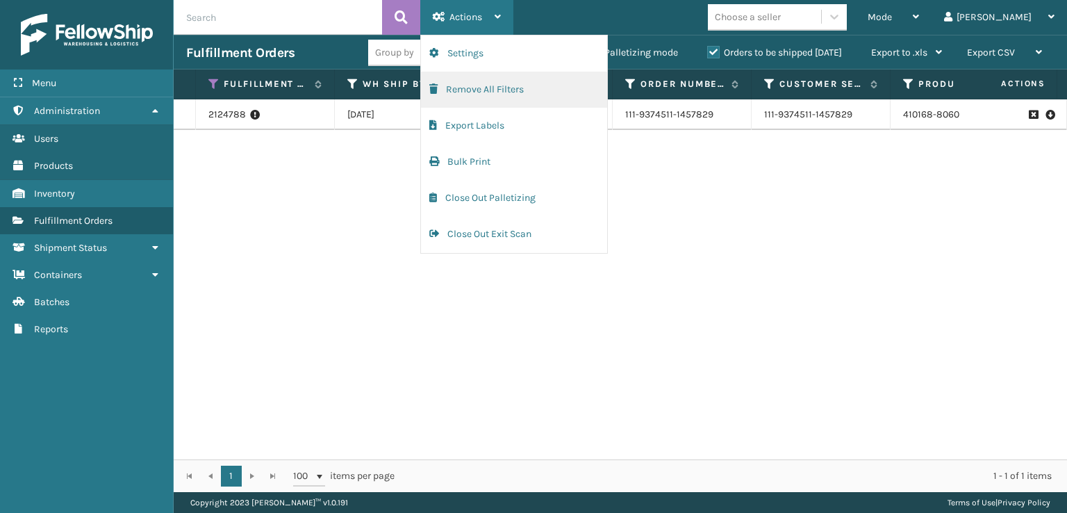
click at [463, 81] on button "Remove All Filters" at bounding box center [514, 90] width 186 height 36
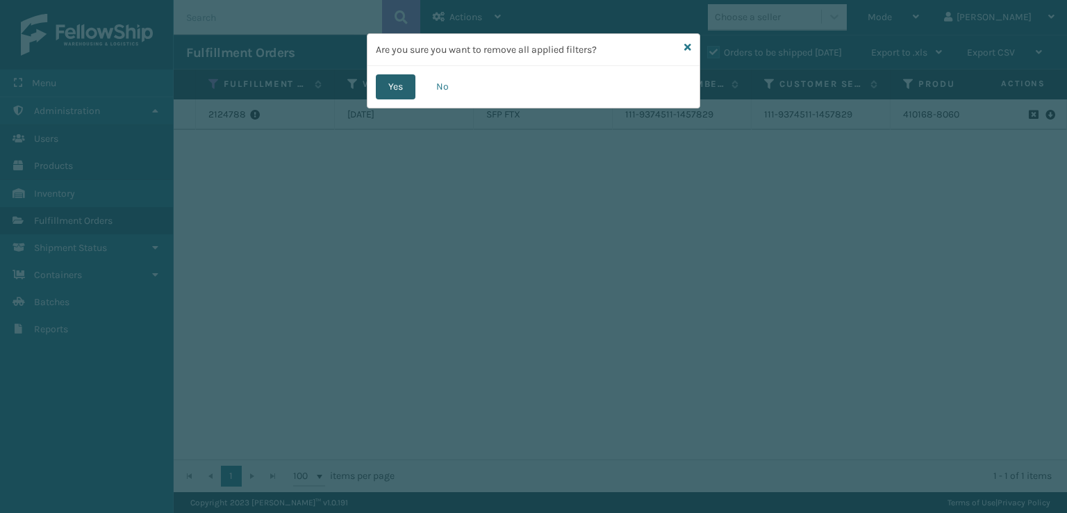
click at [385, 92] on button "Yes" at bounding box center [396, 86] width 40 height 25
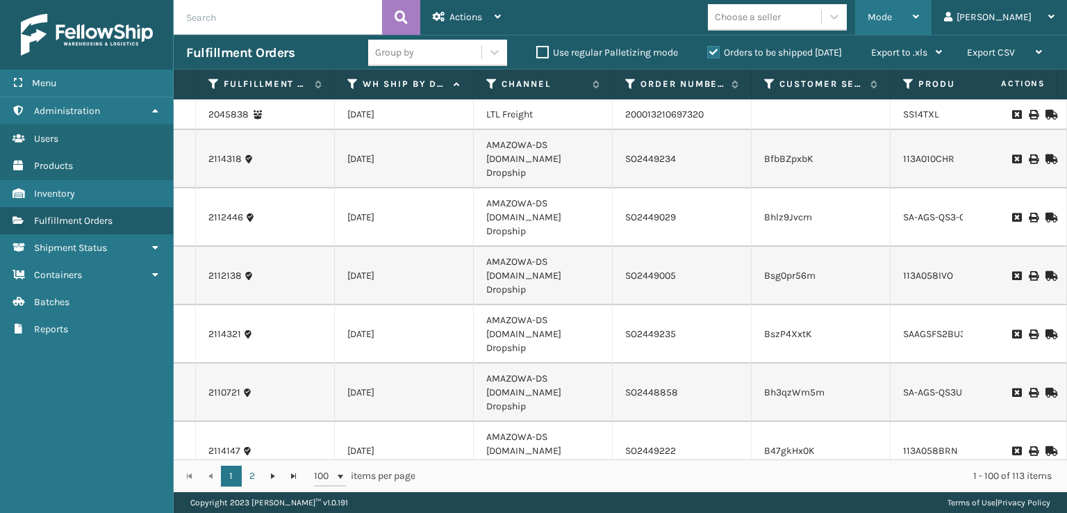
click at [919, 25] on div "Mode" at bounding box center [893, 17] width 51 height 35
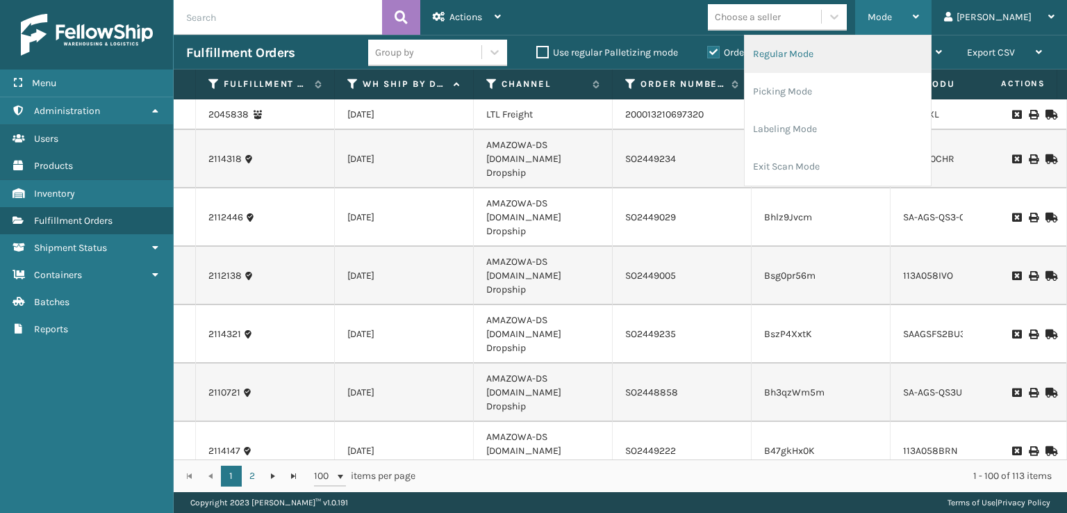
click at [814, 58] on li "Regular Mode" at bounding box center [838, 54] width 186 height 38
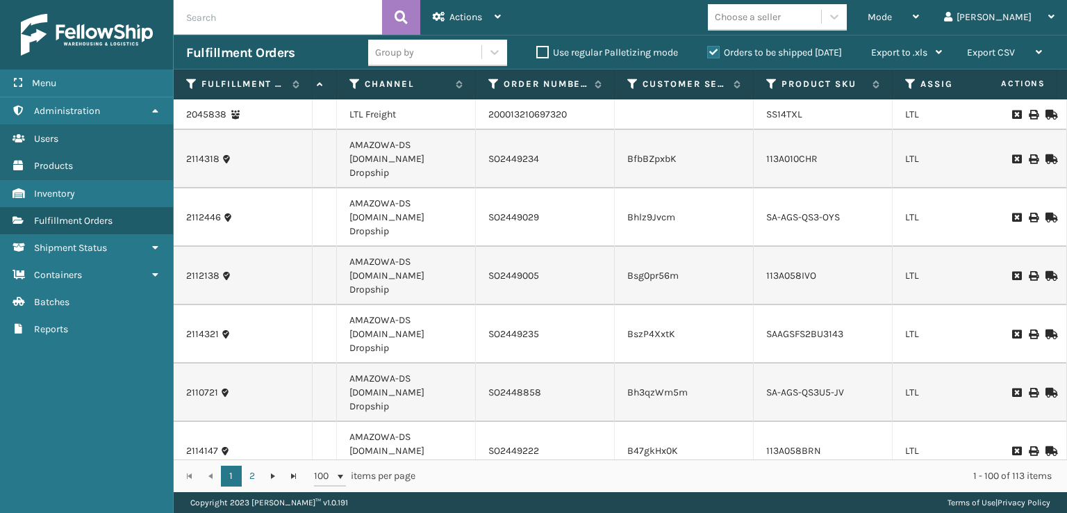
scroll to position [0, 167]
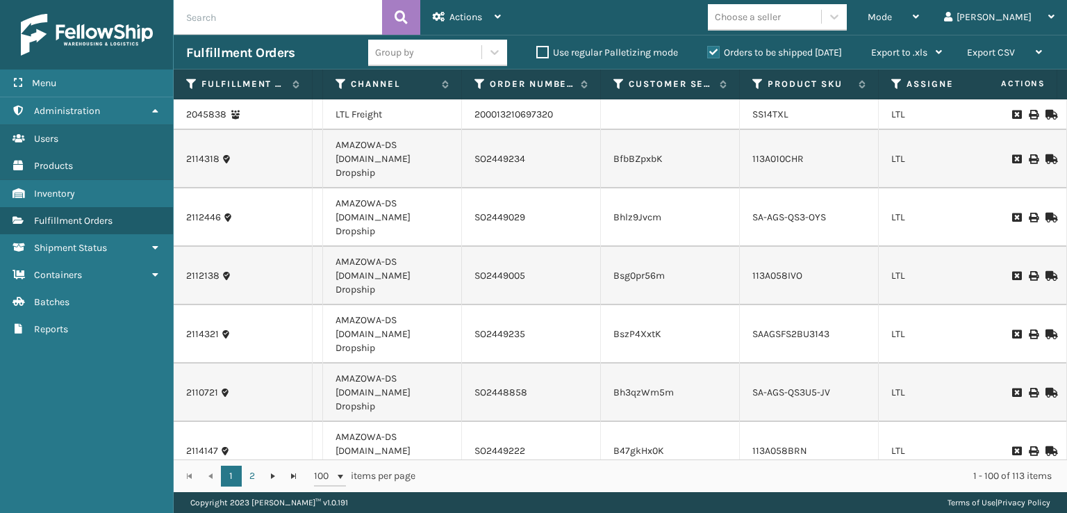
click at [897, 81] on icon at bounding box center [896, 84] width 11 height 13
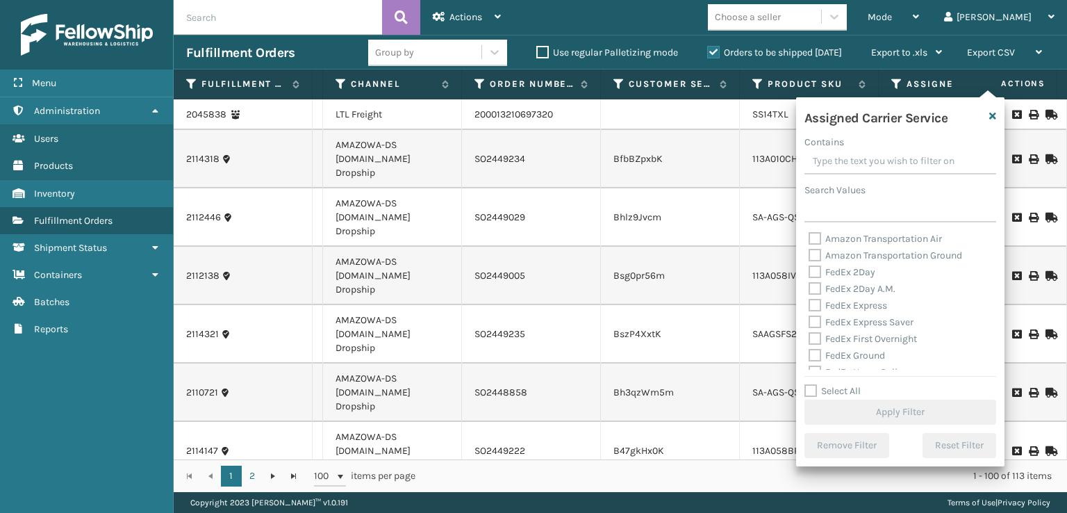
drag, startPoint x: 812, startPoint y: 274, endPoint x: 818, endPoint y: 285, distance: 12.2
click at [814, 276] on label "FedEx 2Day" at bounding box center [842, 272] width 67 height 12
click at [809, 273] on input "FedEx 2Day" at bounding box center [809, 268] width 1 height 9
checkbox input "true"
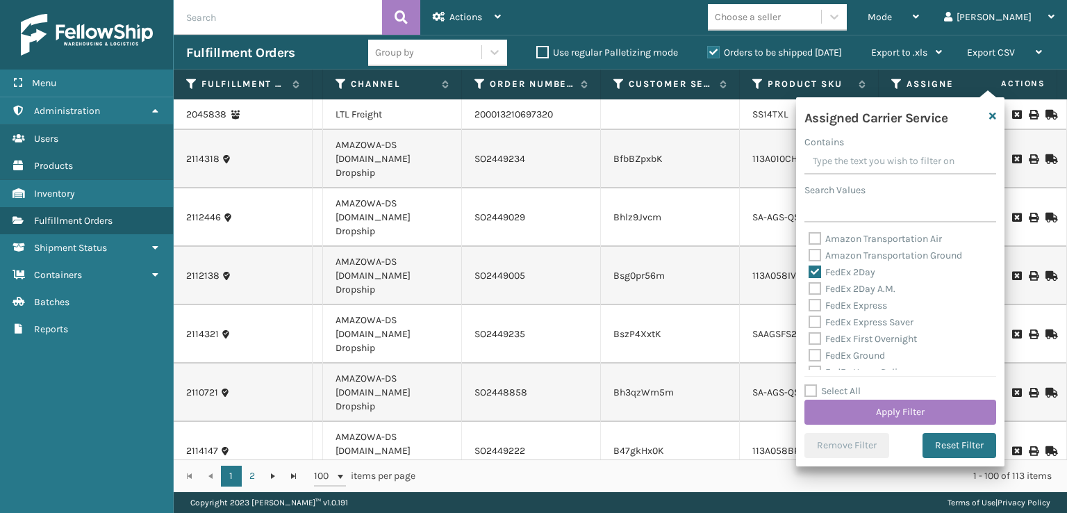
click at [818, 285] on label "FedEx 2Day A.M." at bounding box center [852, 289] width 87 height 12
click at [809, 285] on input "FedEx 2Day A.M." at bounding box center [809, 285] width 1 height 9
checkbox input "true"
click at [814, 302] on label "FedEx Express" at bounding box center [848, 305] width 79 height 12
click at [809, 302] on input "FedEx Express" at bounding box center [809, 301] width 1 height 9
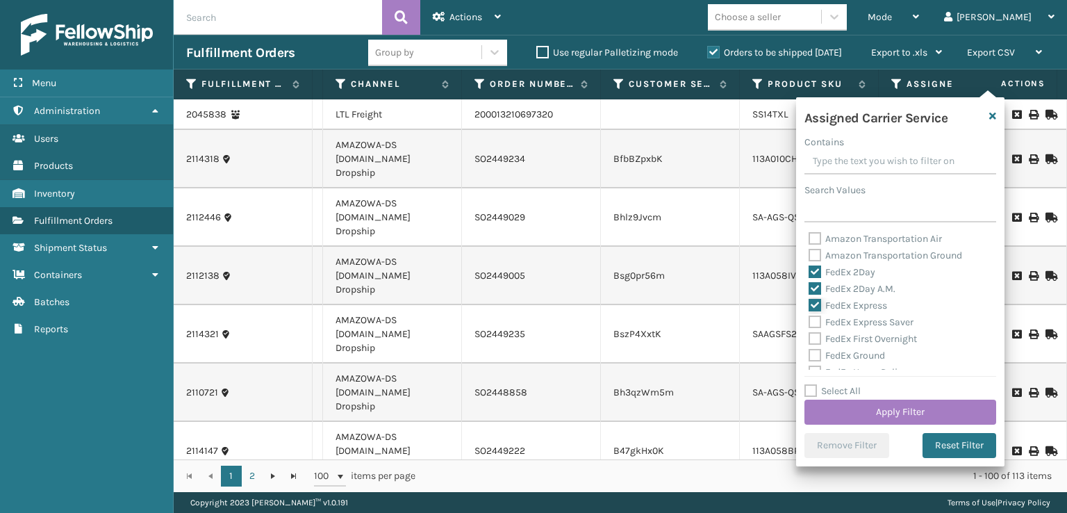
checkbox input "true"
click at [814, 324] on label "FedEx Express Saver" at bounding box center [861, 322] width 105 height 12
click at [809, 323] on input "FedEx Express Saver" at bounding box center [809, 318] width 1 height 9
checkbox input "true"
click at [813, 338] on label "FedEx First Overnight" at bounding box center [863, 339] width 108 height 12
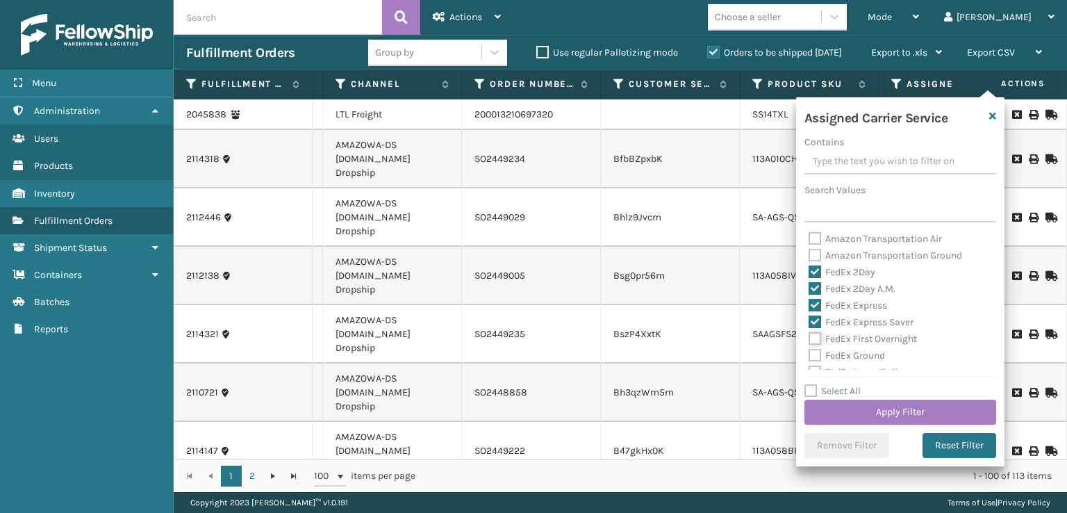
click at [809, 338] on input "FedEx First Overnight" at bounding box center [809, 335] width 1 height 9
checkbox input "true"
click at [814, 356] on label "FedEx Ground" at bounding box center [847, 356] width 76 height 12
click at [809, 356] on input "FedEx Ground" at bounding box center [809, 351] width 1 height 9
checkbox input "true"
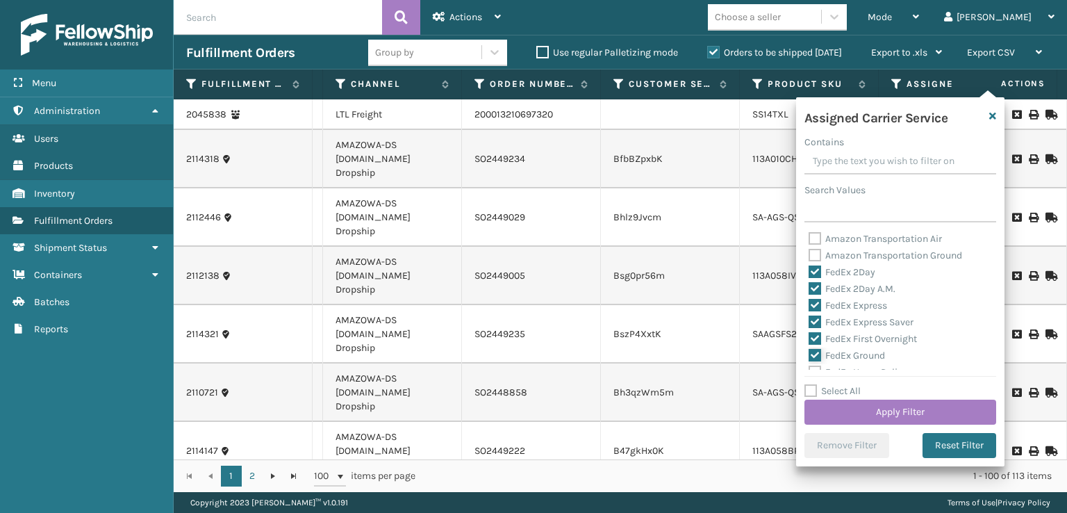
scroll to position [69, 0]
click at [814, 334] on label "FedEx SmartPost" at bounding box center [854, 336] width 91 height 12
click at [809, 334] on input "FedEx SmartPost" at bounding box center [809, 332] width 1 height 9
checkbox input "true"
click at [823, 318] on label "FedEx Priority Overnight" at bounding box center [869, 319] width 121 height 12
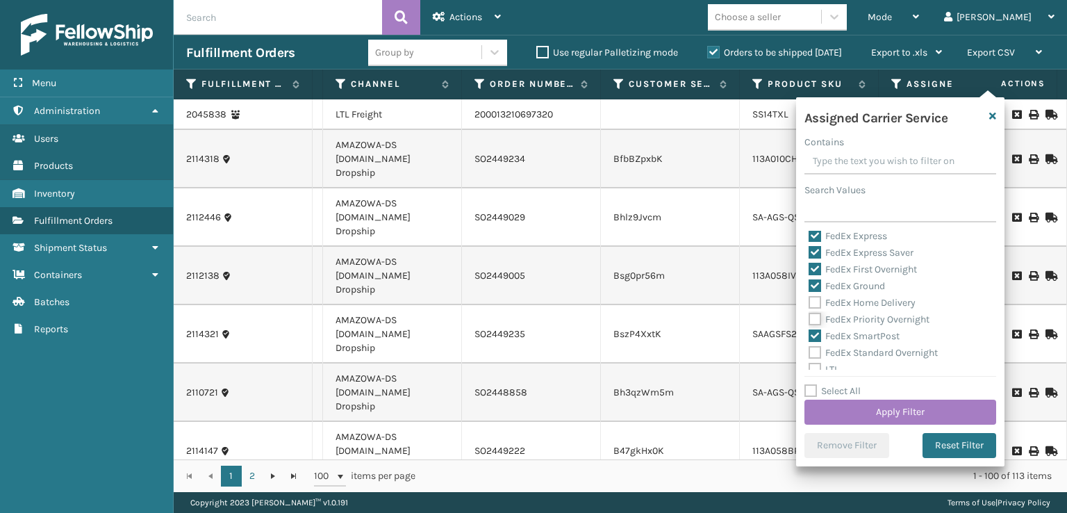
click at [809, 318] on input "FedEx Priority Overnight" at bounding box center [809, 315] width 1 height 9
checkbox input "true"
drag, startPoint x: 814, startPoint y: 299, endPoint x: 817, endPoint y: 327, distance: 28.0
click at [814, 299] on label "FedEx Home Delivery" at bounding box center [862, 303] width 107 height 12
click at [809, 299] on input "FedEx Home Delivery" at bounding box center [809, 299] width 1 height 9
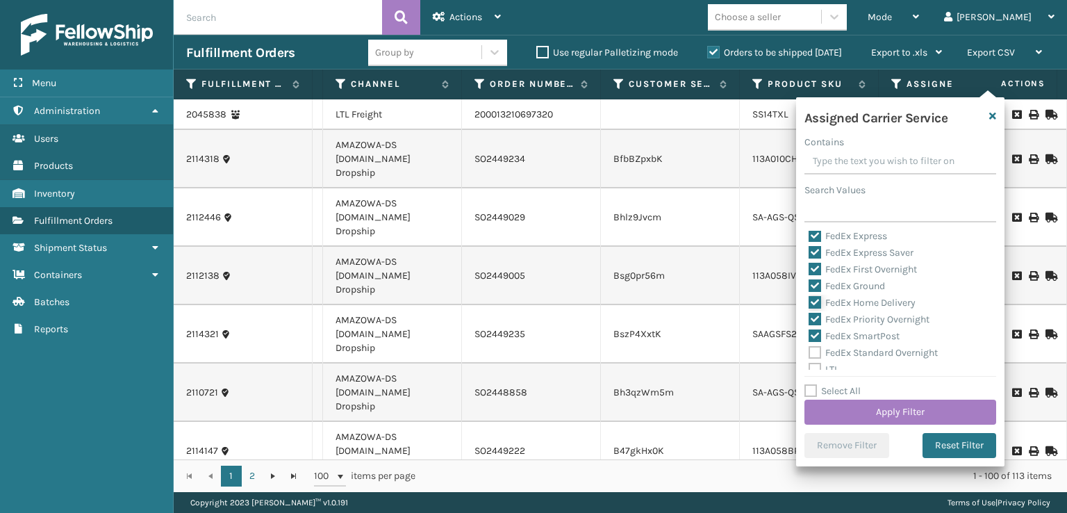
checkbox input "true"
click at [823, 352] on label "FedEx Standard Overnight" at bounding box center [873, 353] width 129 height 12
click at [809, 352] on input "FedEx Standard Overnight" at bounding box center [809, 349] width 1 height 9
checkbox input "true"
click at [831, 402] on button "Apply Filter" at bounding box center [901, 412] width 192 height 25
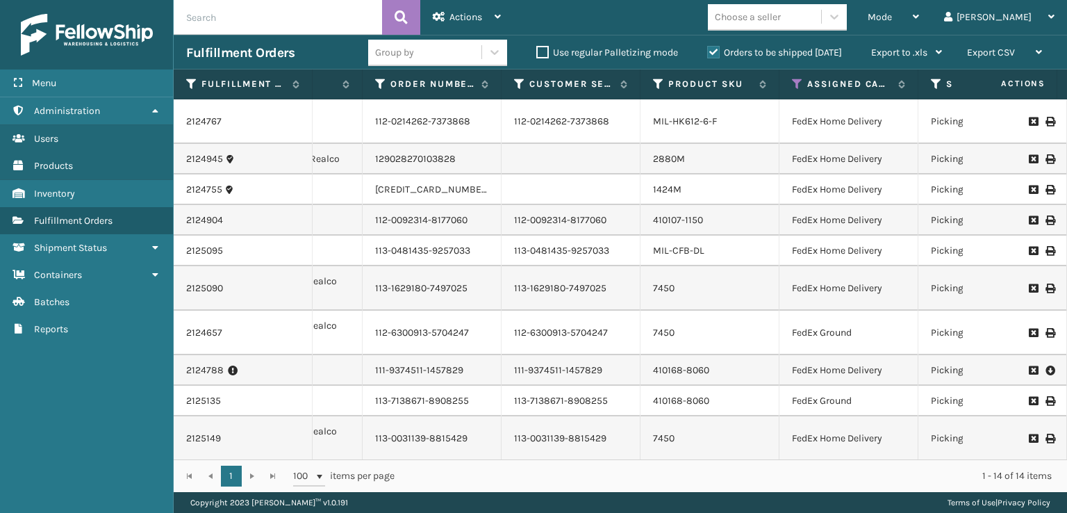
scroll to position [0, 272]
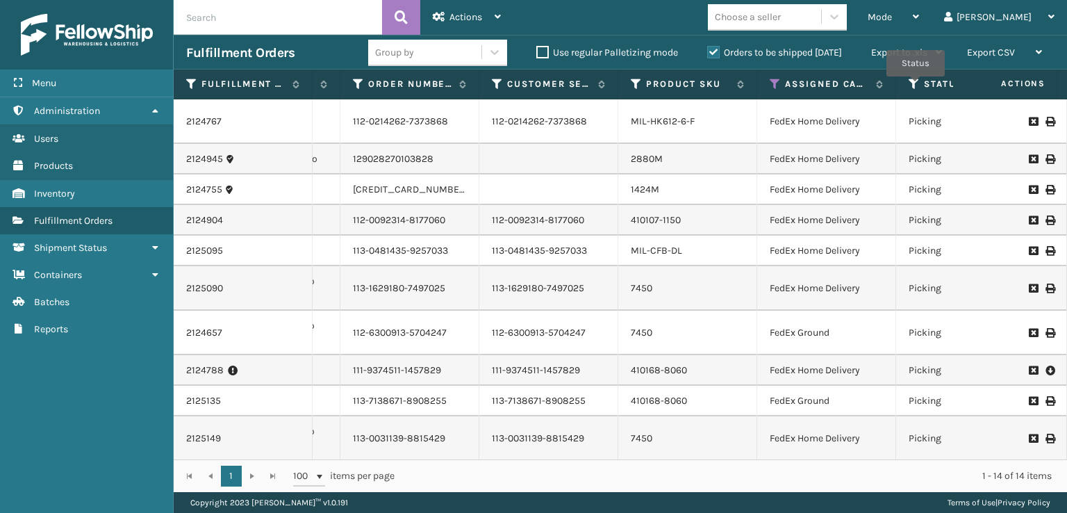
click at [916, 86] on icon at bounding box center [914, 84] width 11 height 13
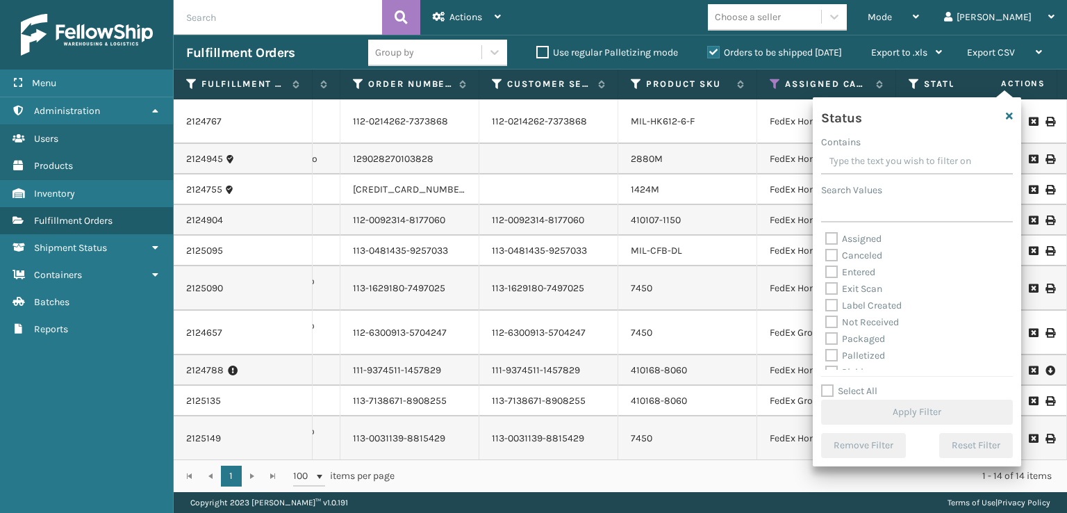
scroll to position [69, 0]
click at [828, 299] on label "Picking" at bounding box center [849, 303] width 49 height 12
click at [826, 299] on input "Picking" at bounding box center [825, 299] width 1 height 9
checkbox input "true"
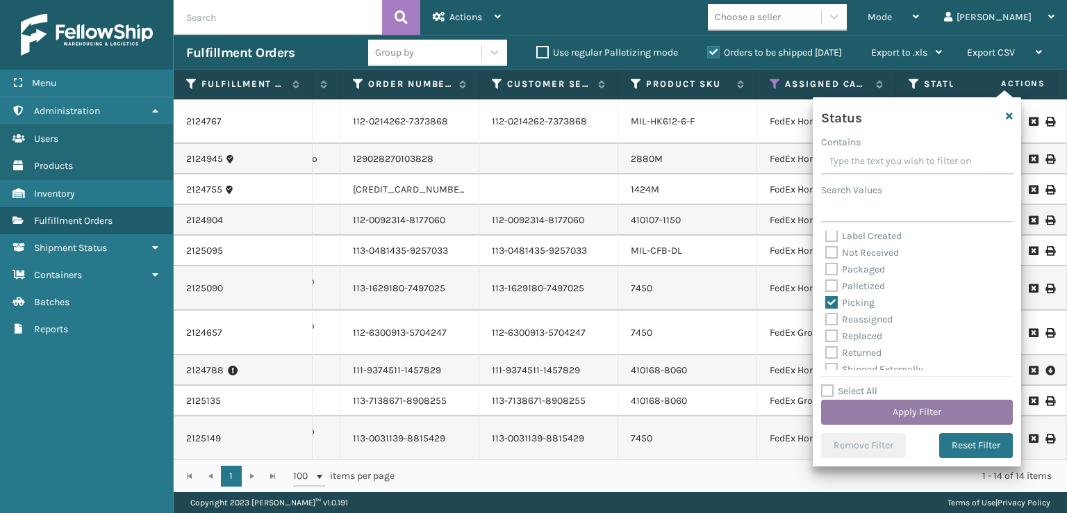
click at [859, 419] on button "Apply Filter" at bounding box center [917, 412] width 192 height 25
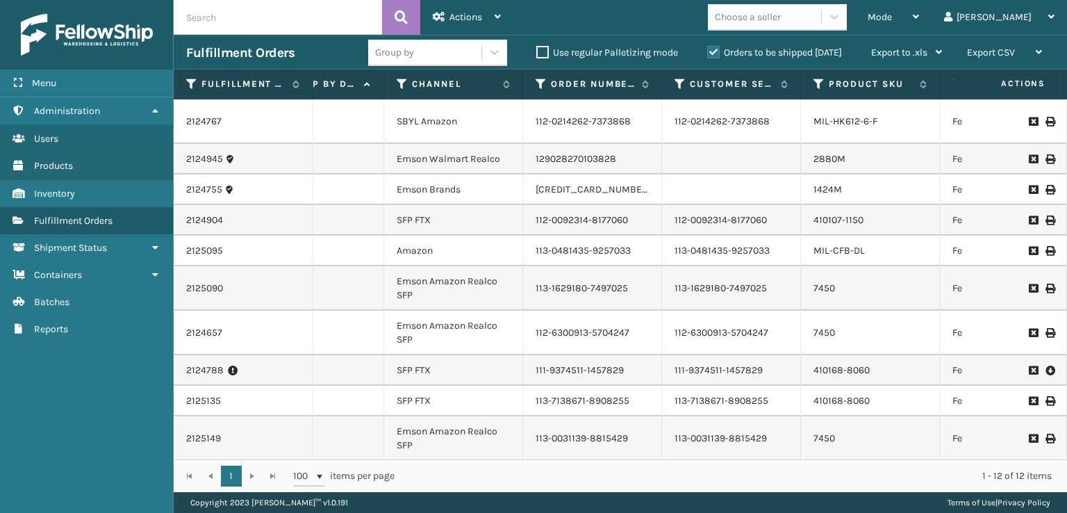
scroll to position [0, 139]
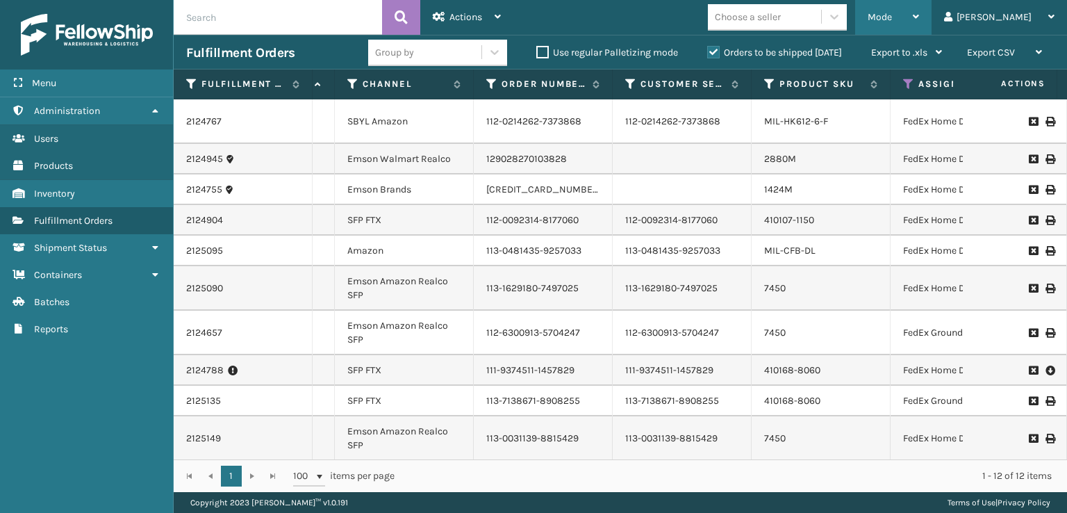
click at [919, 8] on div "Mode" at bounding box center [893, 17] width 51 height 35
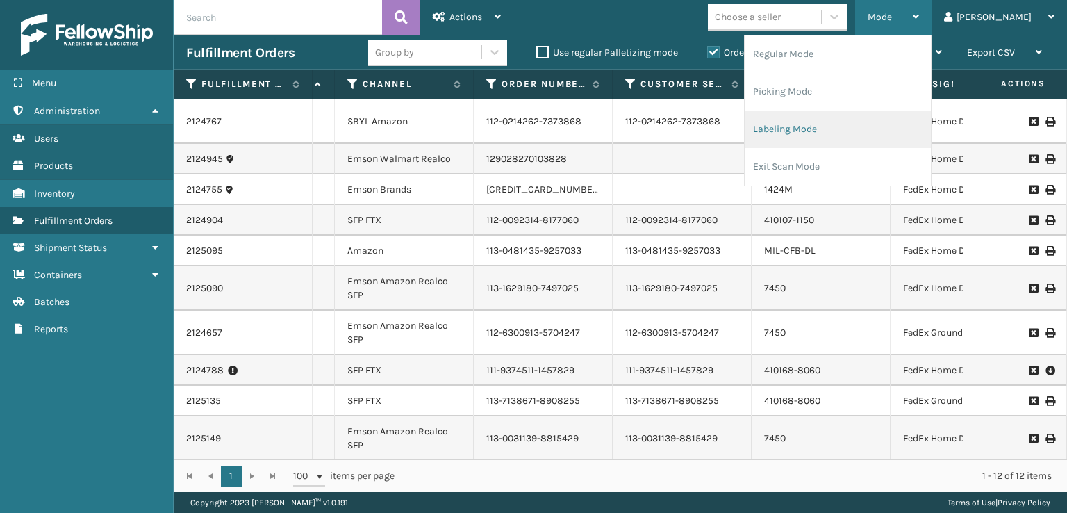
click at [841, 145] on li "Labeling Mode" at bounding box center [838, 129] width 186 height 38
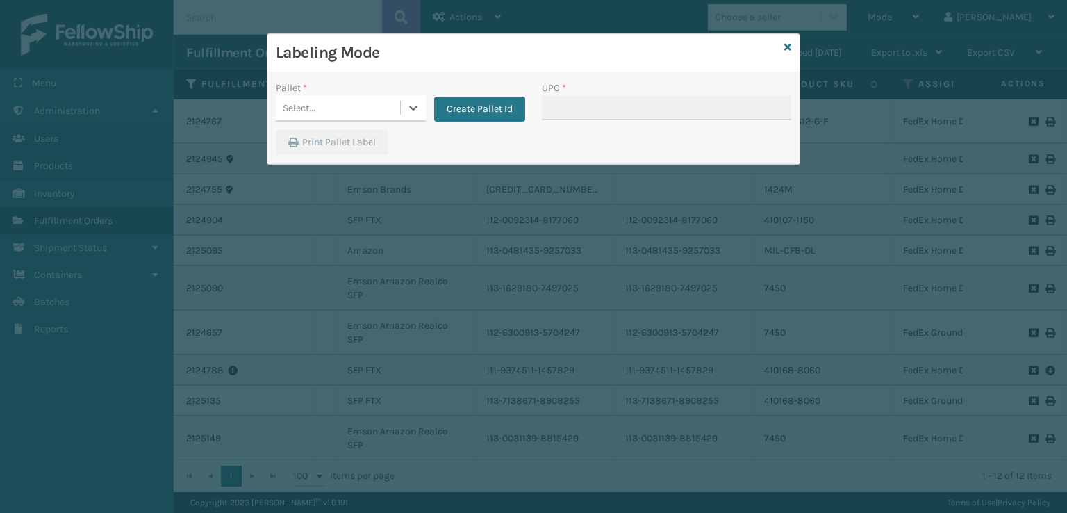
click at [314, 119] on div "Select..." at bounding box center [351, 108] width 150 height 26
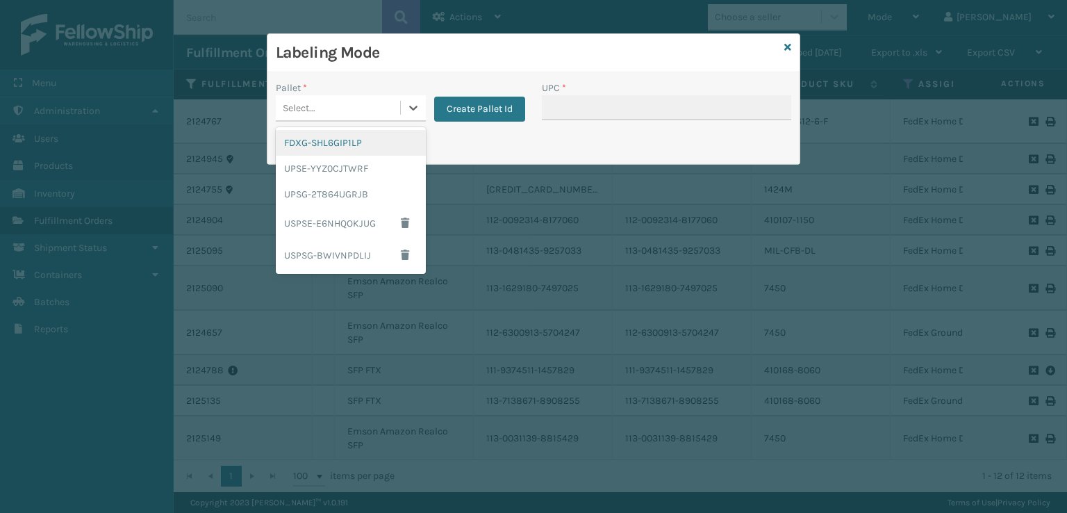
click at [343, 150] on div "FDXG-SHL6GIP1LP" at bounding box center [351, 143] width 150 height 26
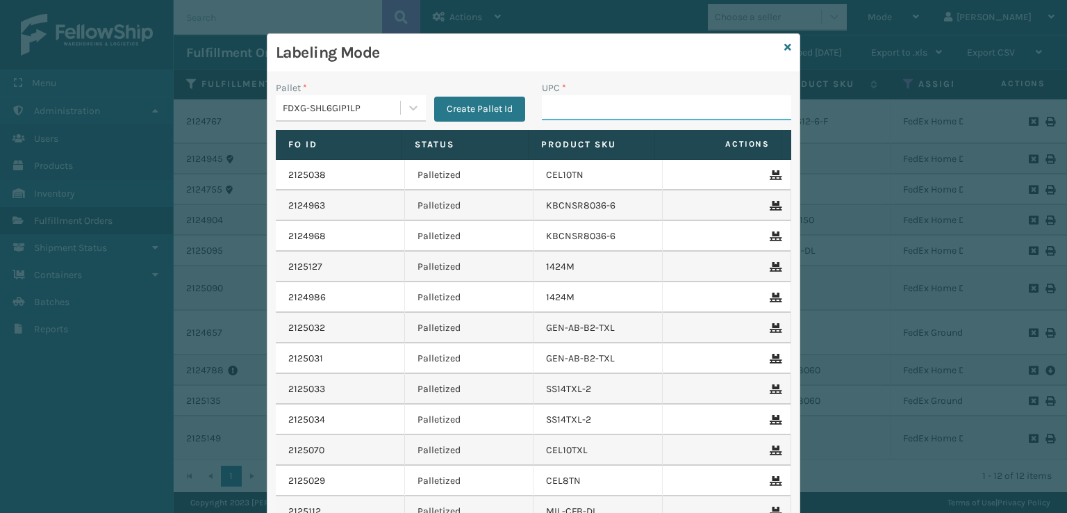
click at [549, 115] on input "UPC *" at bounding box center [666, 107] width 249 height 25
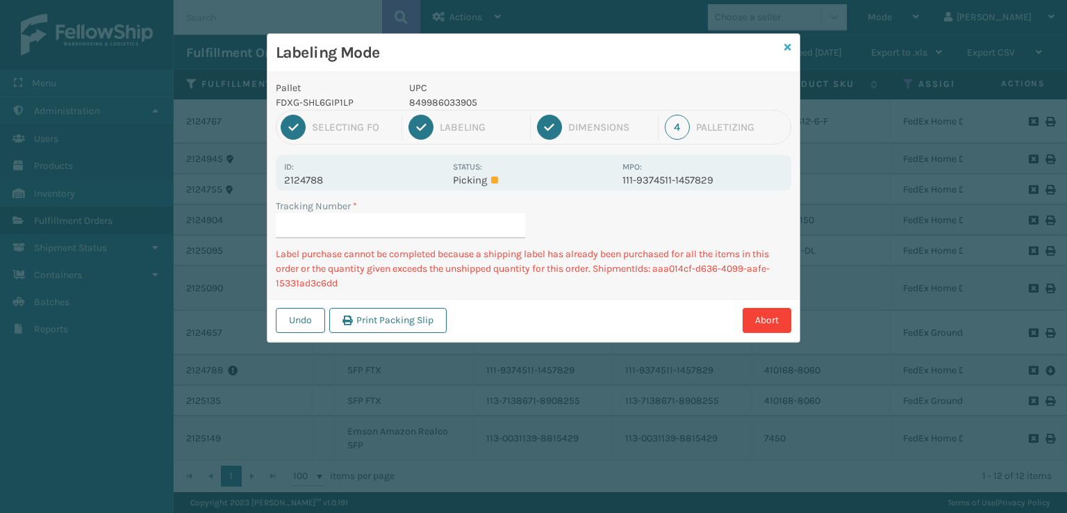
click at [789, 51] on icon at bounding box center [787, 47] width 7 height 10
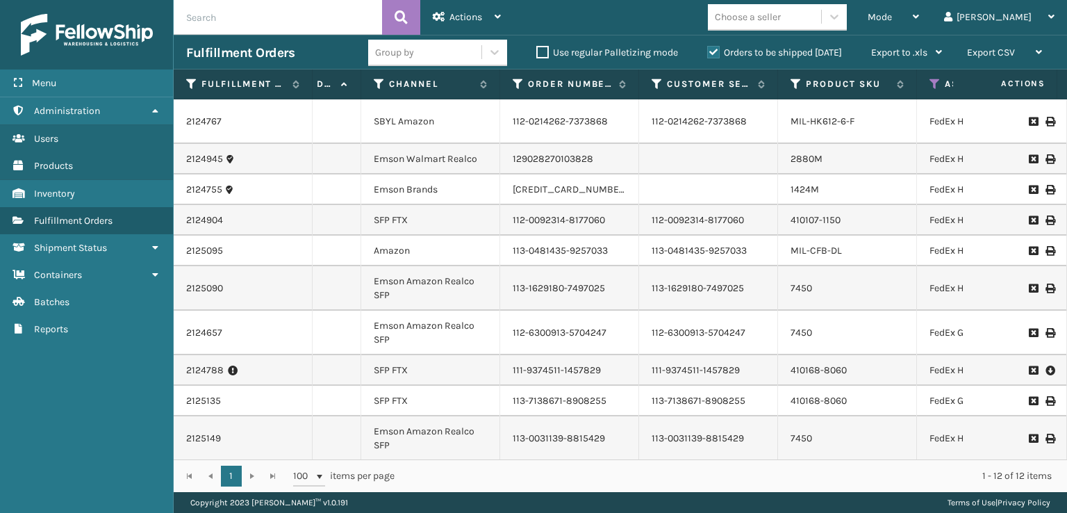
scroll to position [0, 201]
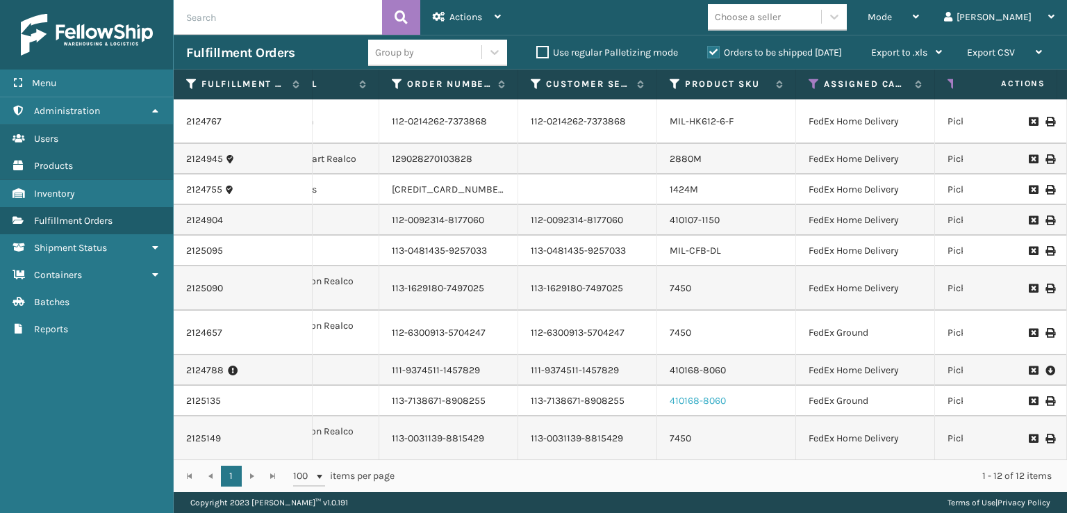
click at [678, 395] on link "410168-8060" at bounding box center [698, 401] width 56 height 12
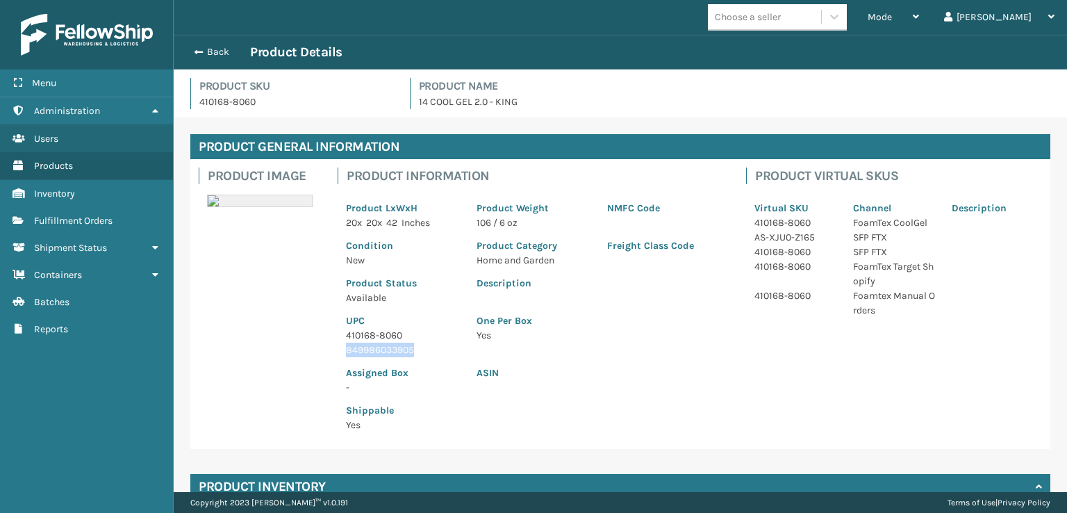
drag, startPoint x: 425, startPoint y: 356, endPoint x: 321, endPoint y: 356, distance: 103.5
click at [321, 356] on div "Product Image Product Information Product LxWxH 20 x 20 x 42 Inches Product Wei…" at bounding box center [620, 304] width 860 height 290
copy p "849986033905"
click at [197, 59] on div "Back Product Details" at bounding box center [620, 52] width 869 height 17
drag, startPoint x: 197, startPoint y: 57, endPoint x: 305, endPoint y: 24, distance: 112.7
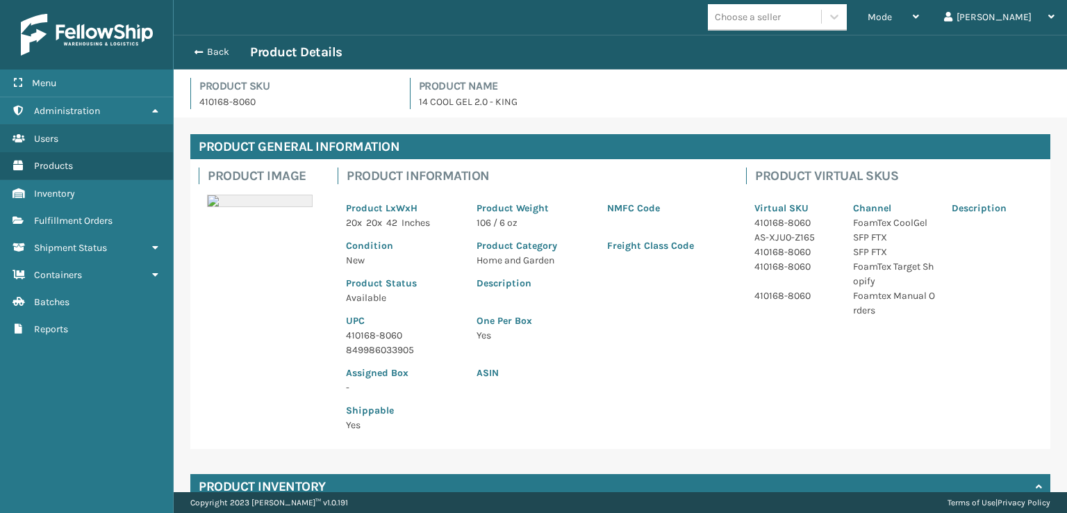
click at [198, 57] on button "Back" at bounding box center [218, 52] width 64 height 13
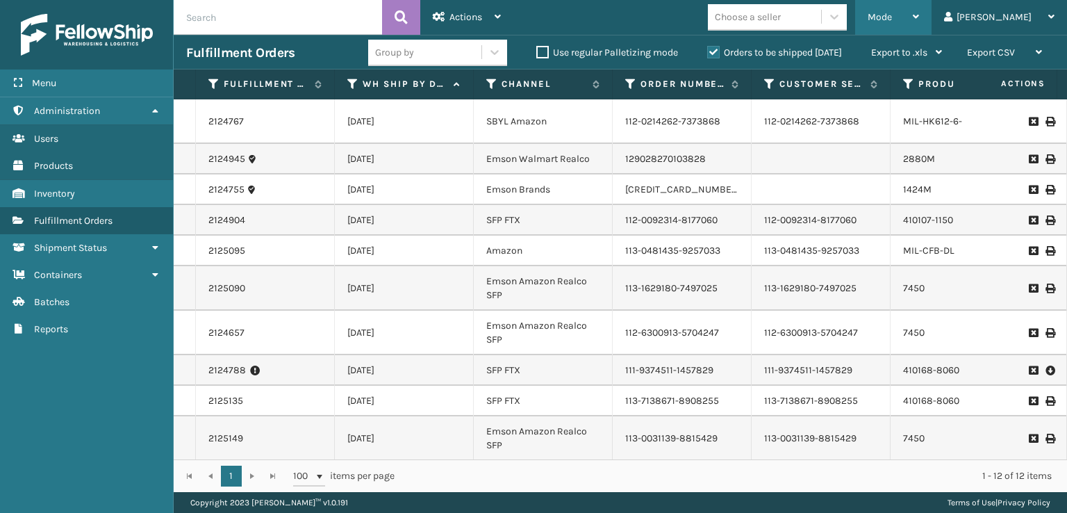
click at [892, 12] on span "Mode" at bounding box center [880, 17] width 24 height 12
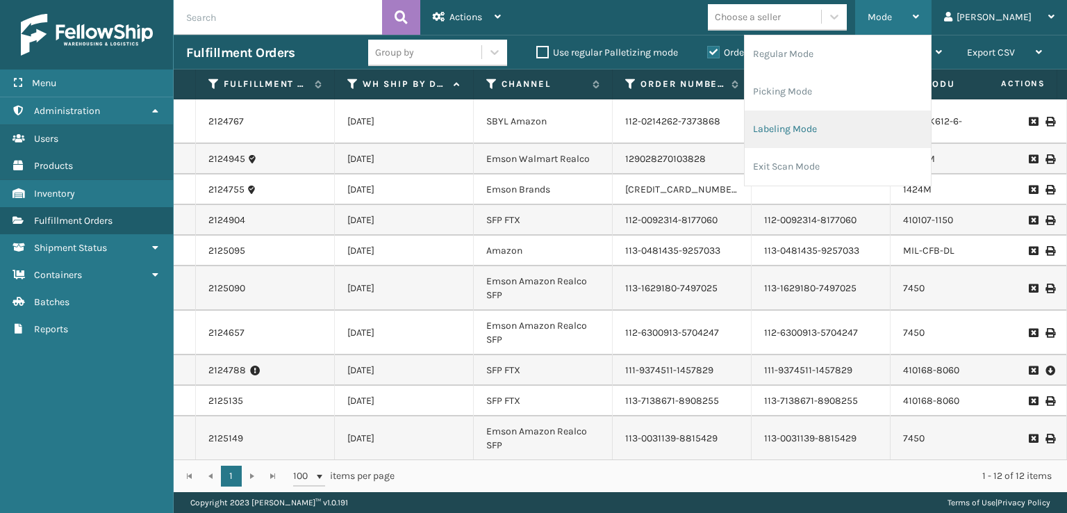
click at [821, 117] on li "Labeling Mode" at bounding box center [838, 129] width 186 height 38
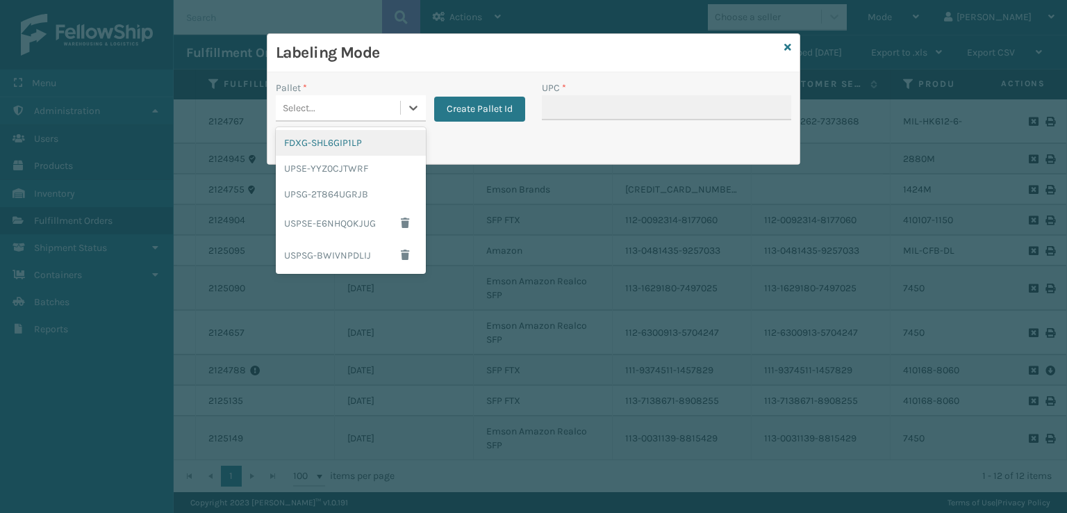
click at [309, 111] on div "Select..." at bounding box center [299, 108] width 33 height 15
drag, startPoint x: 319, startPoint y: 140, endPoint x: 435, endPoint y: 126, distance: 116.9
click at [320, 140] on div "FDXG-SHL6GIP1LP" at bounding box center [351, 143] width 150 height 26
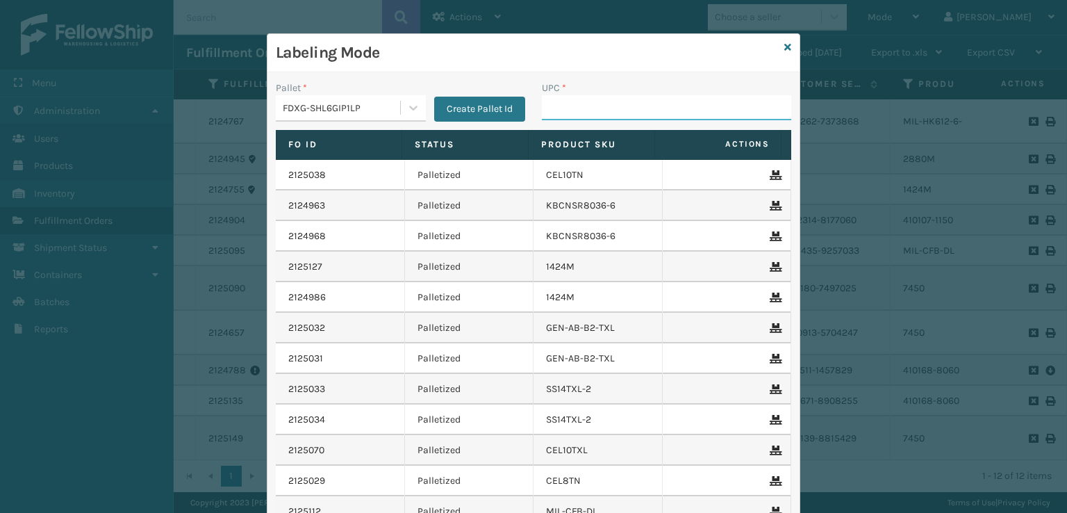
click at [590, 105] on input "UPC *" at bounding box center [666, 107] width 249 height 25
paste input "849986033905"
type input "849986033905"
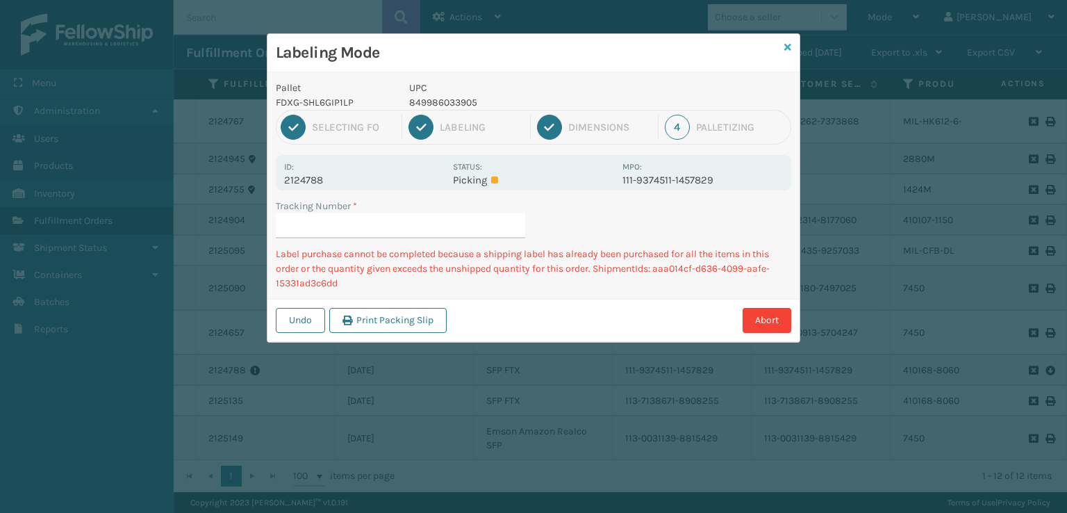
click at [785, 52] on link at bounding box center [787, 47] width 7 height 15
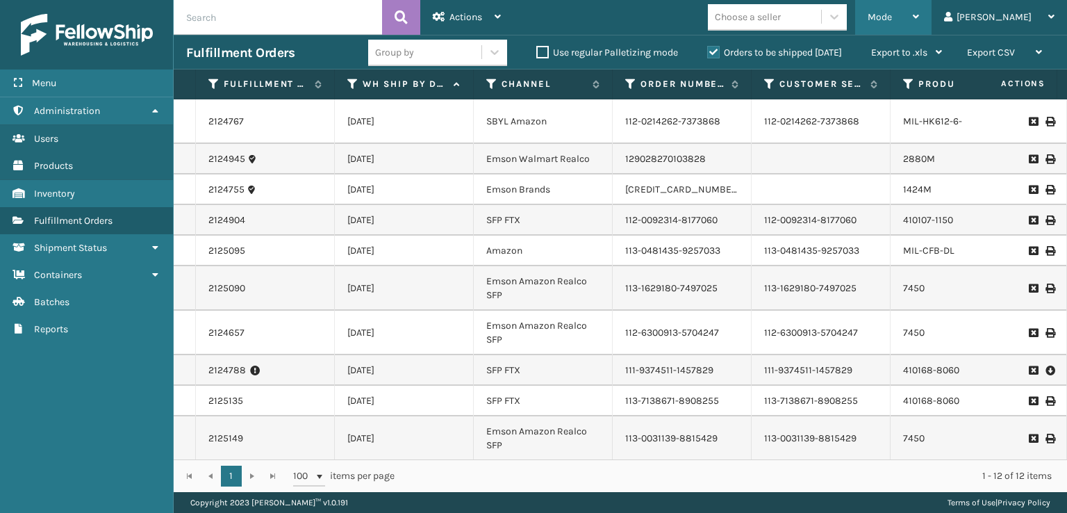
click at [892, 17] on span "Mode" at bounding box center [880, 17] width 24 height 12
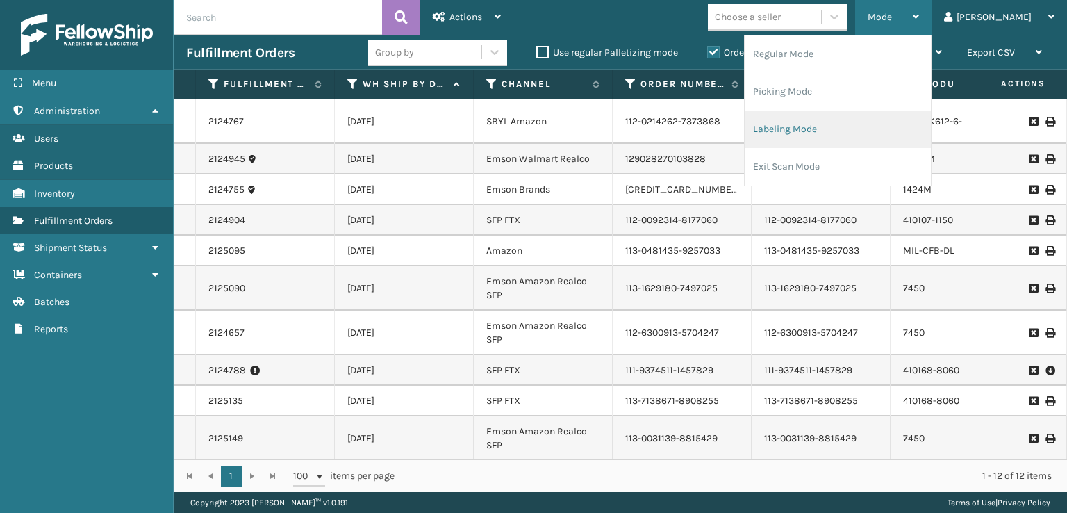
click at [871, 134] on li "Labeling Mode" at bounding box center [838, 129] width 186 height 38
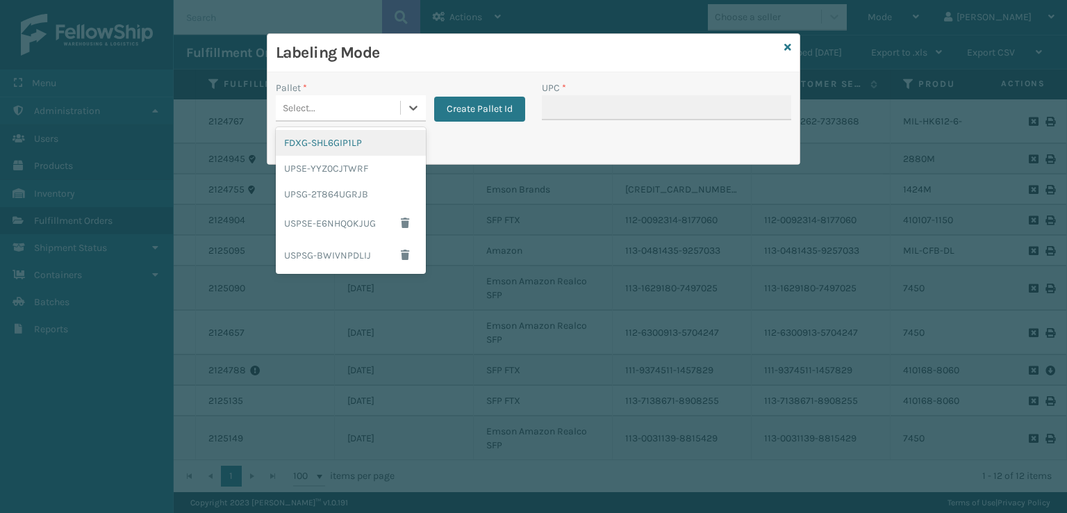
click at [320, 112] on div "Select..." at bounding box center [338, 108] width 124 height 23
click at [297, 134] on div "FDXG-SHL6GIP1LP" at bounding box center [351, 143] width 150 height 26
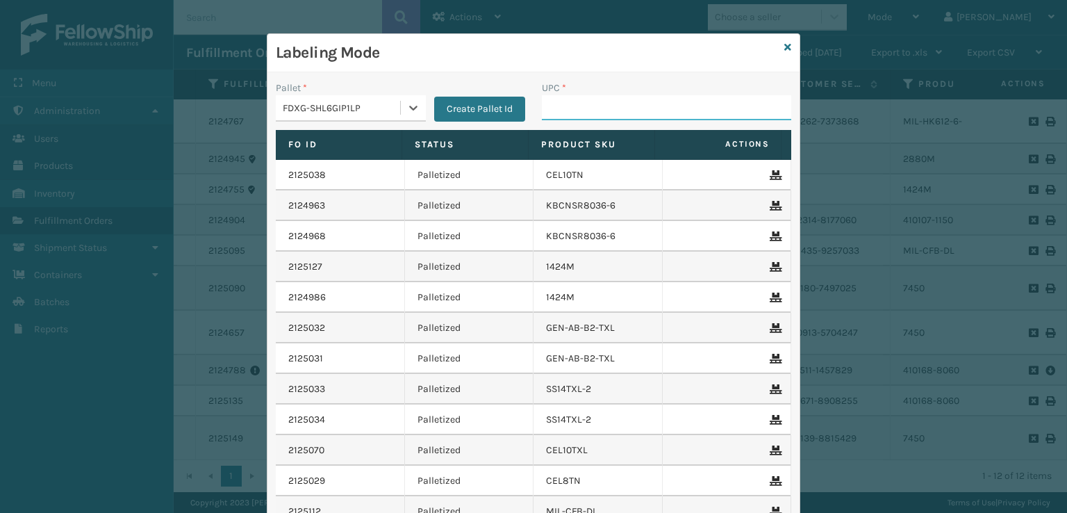
click at [622, 121] on div "UPC *" at bounding box center [667, 105] width 266 height 49
type input "7450"
click at [784, 49] on icon at bounding box center [787, 47] width 7 height 10
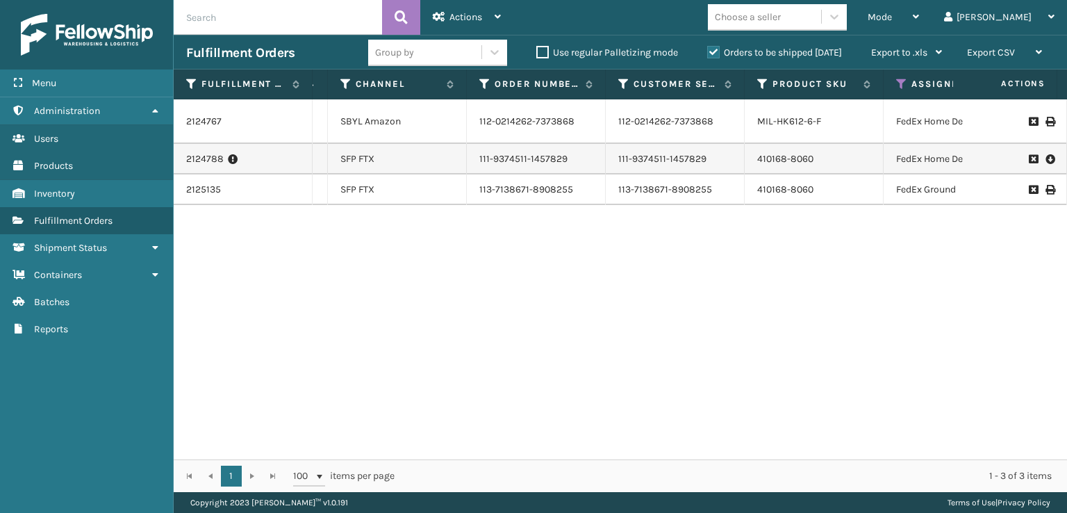
scroll to position [0, 147]
click at [766, 115] on link "MIL-HK612-6-F" at bounding box center [788, 121] width 64 height 12
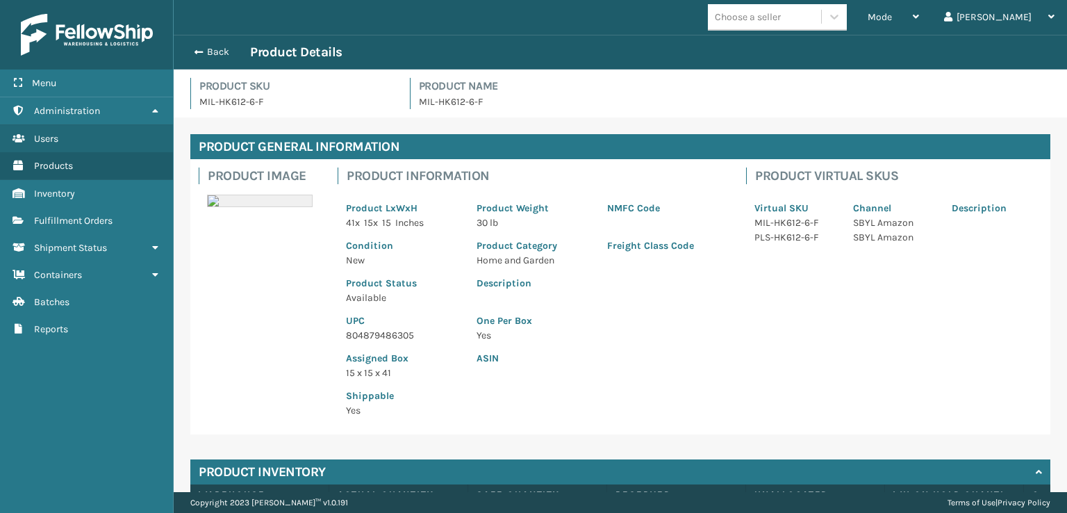
scroll to position [125, 0]
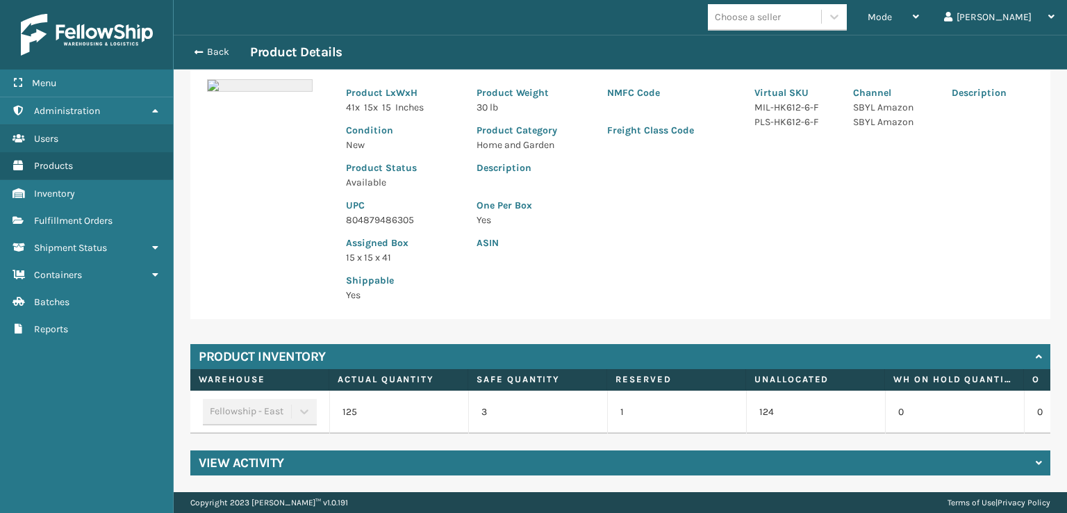
click at [242, 466] on h4 "View Activity" at bounding box center [241, 462] width 85 height 17
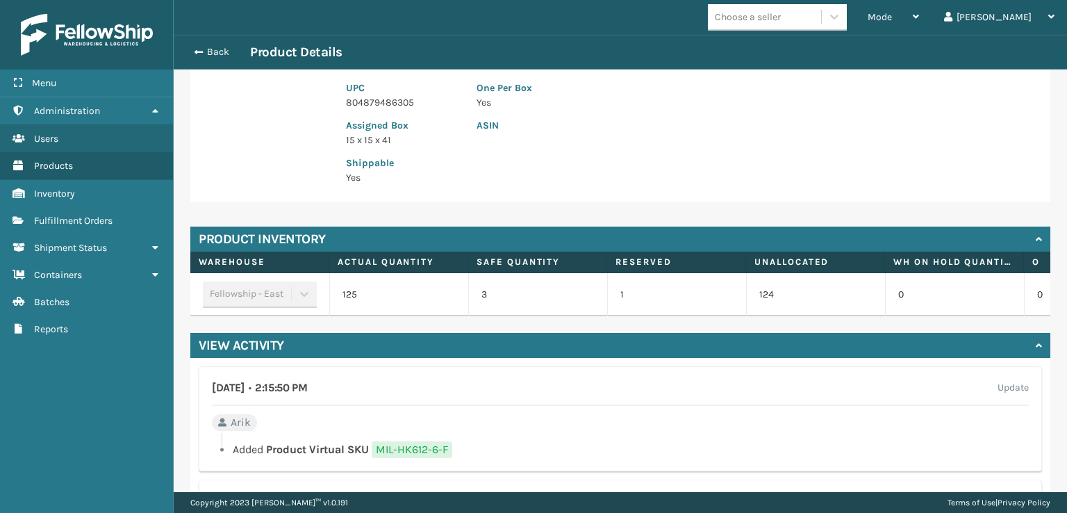
scroll to position [472, 0]
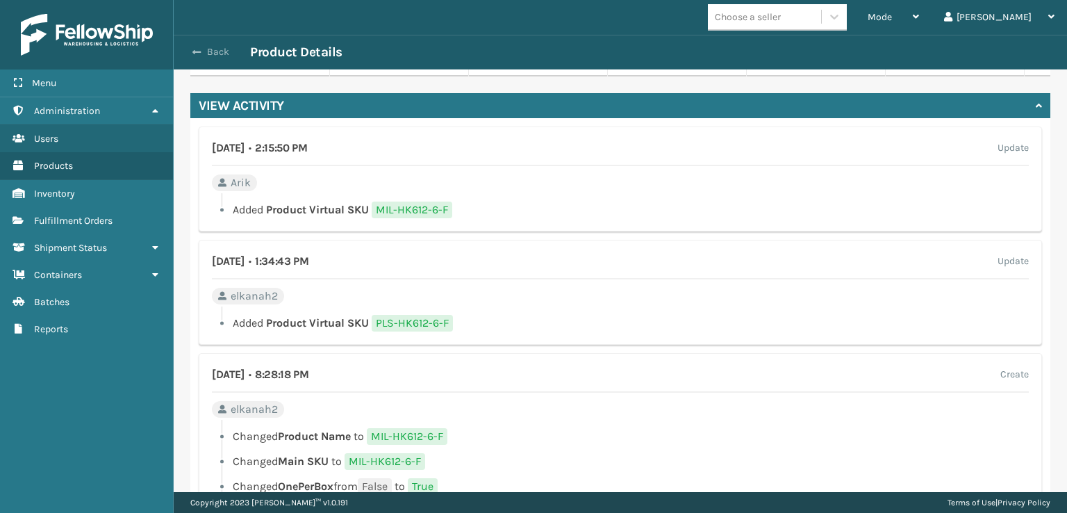
click at [197, 51] on span "button" at bounding box center [196, 52] width 8 height 10
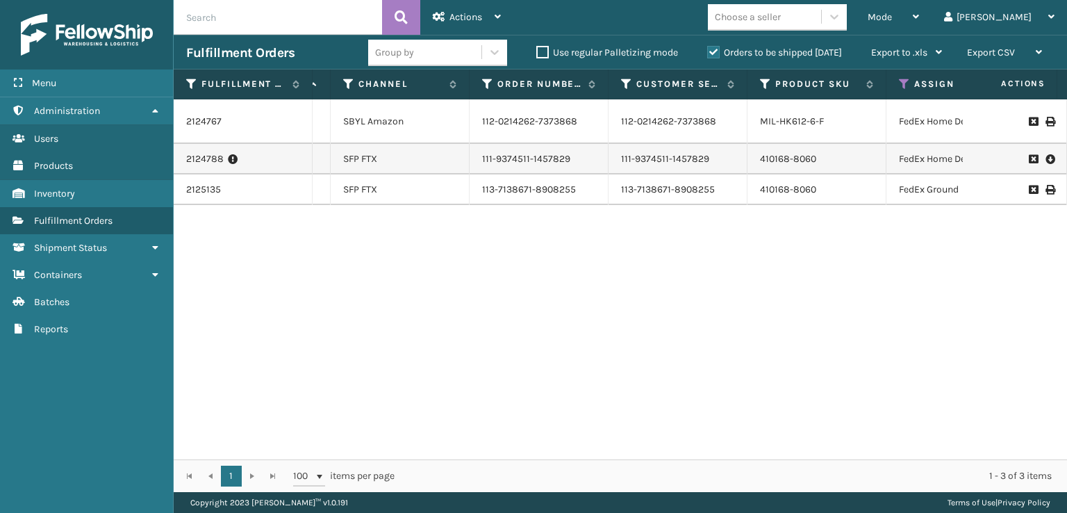
scroll to position [0, 154]
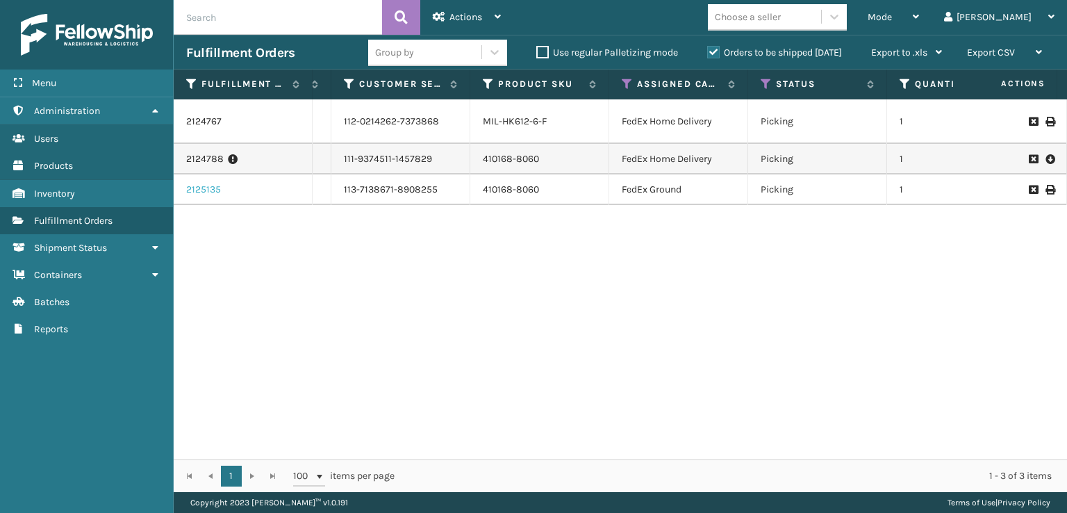
click at [197, 183] on link "2125135" at bounding box center [203, 190] width 35 height 14
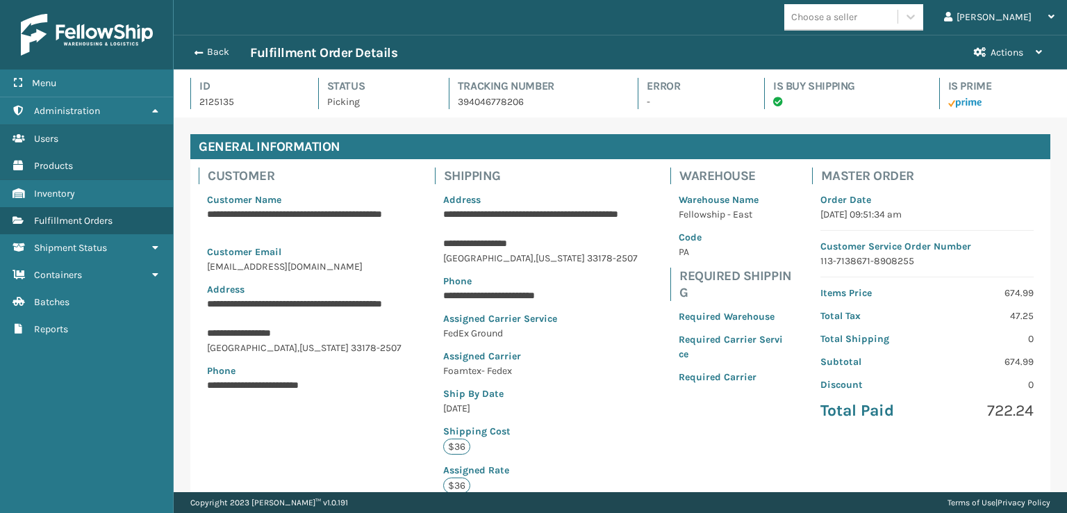
scroll to position [336, 0]
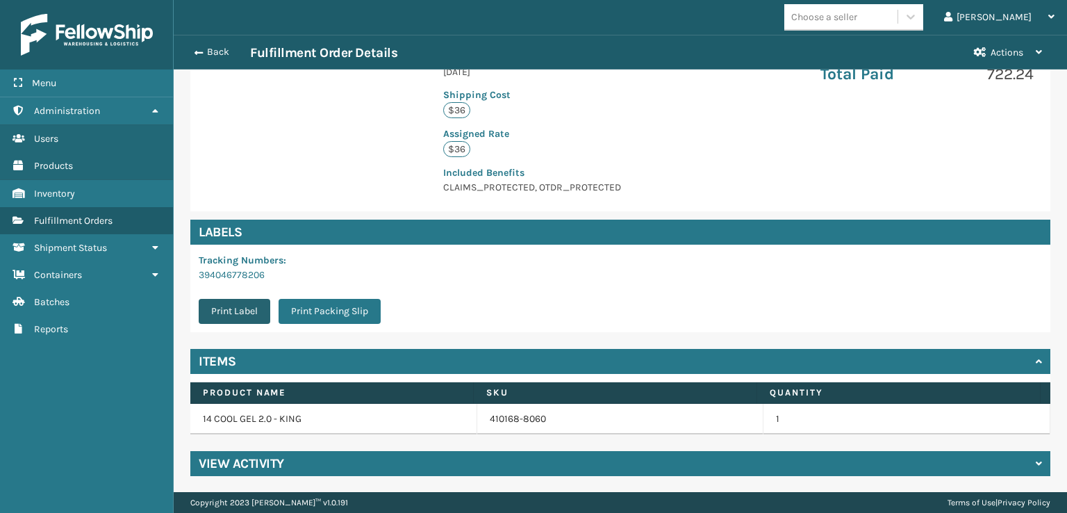
click at [254, 316] on button "Print Label" at bounding box center [235, 311] width 72 height 25
click at [211, 60] on div "Back Fulfillment Order Details" at bounding box center [573, 52] width 775 height 17
click at [208, 57] on button "Back" at bounding box center [218, 52] width 64 height 13
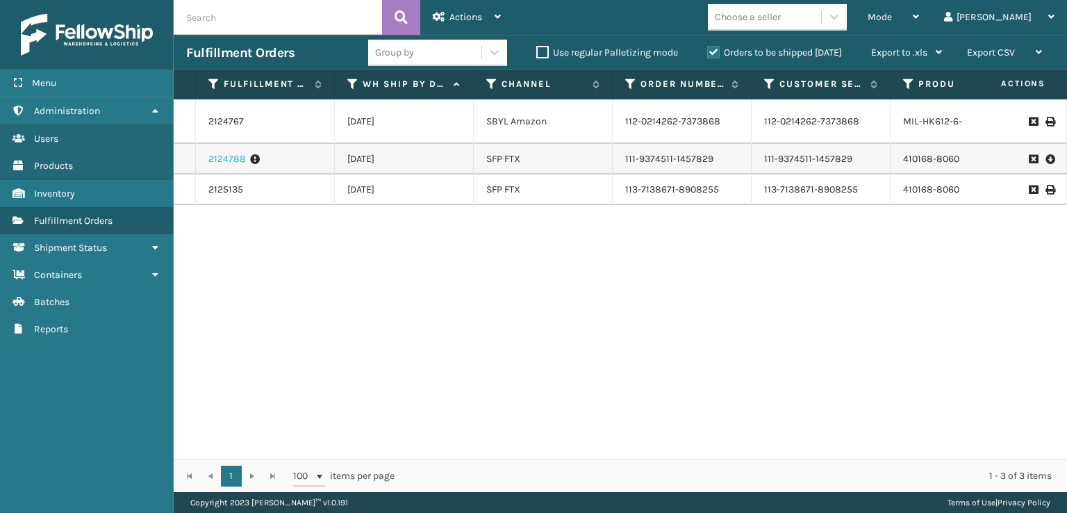
click at [220, 152] on link "2124788" at bounding box center [227, 159] width 38 height 14
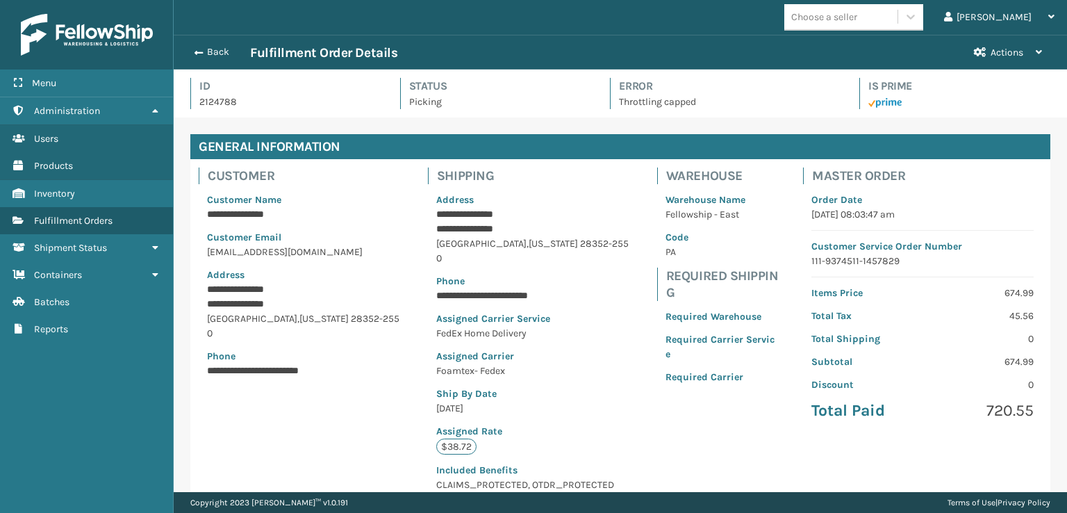
scroll to position [33, 893]
click at [206, 59] on div "Back Fulfillment Order Details" at bounding box center [573, 52] width 775 height 17
click at [208, 55] on button "Back" at bounding box center [218, 52] width 64 height 13
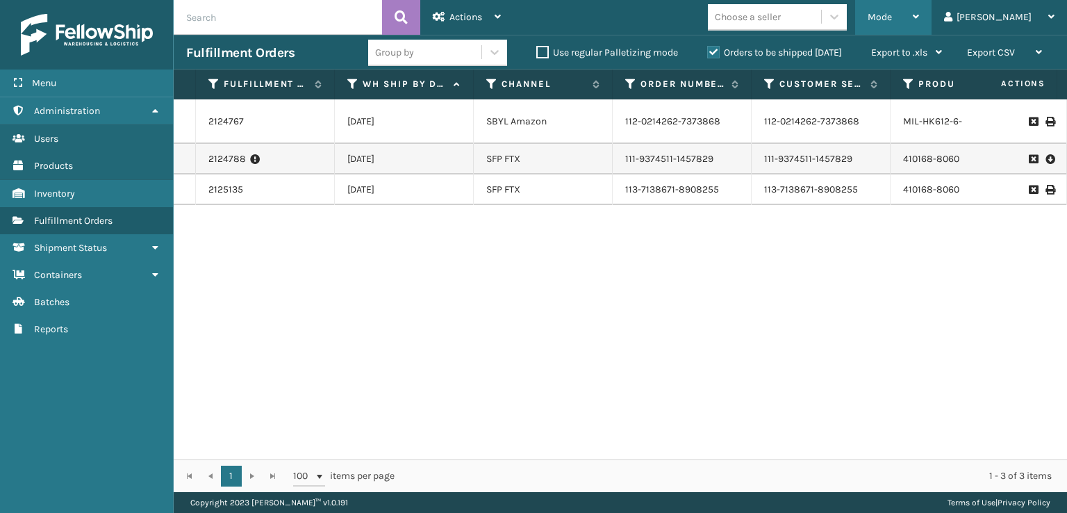
click at [919, 23] on div "Mode" at bounding box center [893, 17] width 51 height 35
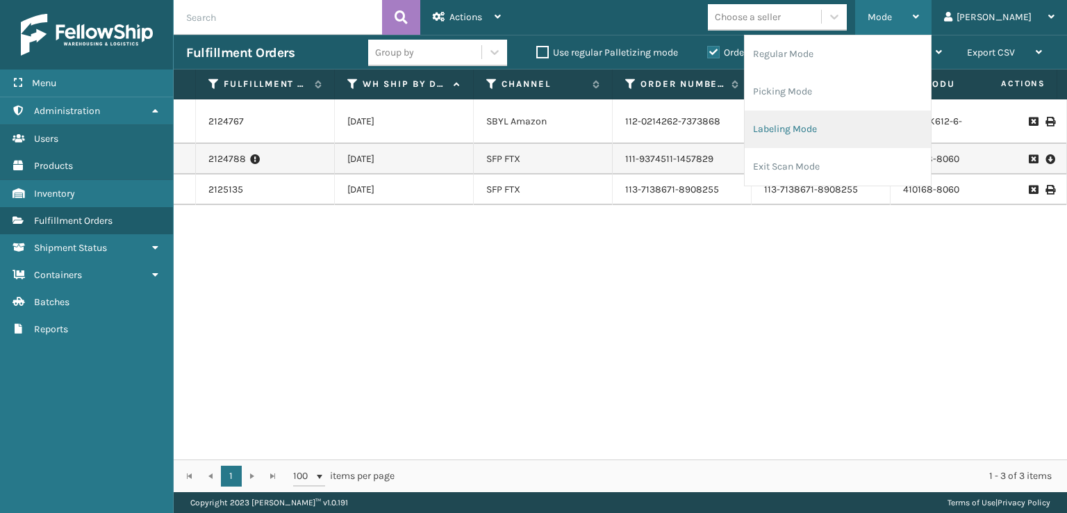
click at [876, 129] on li "Labeling Mode" at bounding box center [838, 129] width 186 height 38
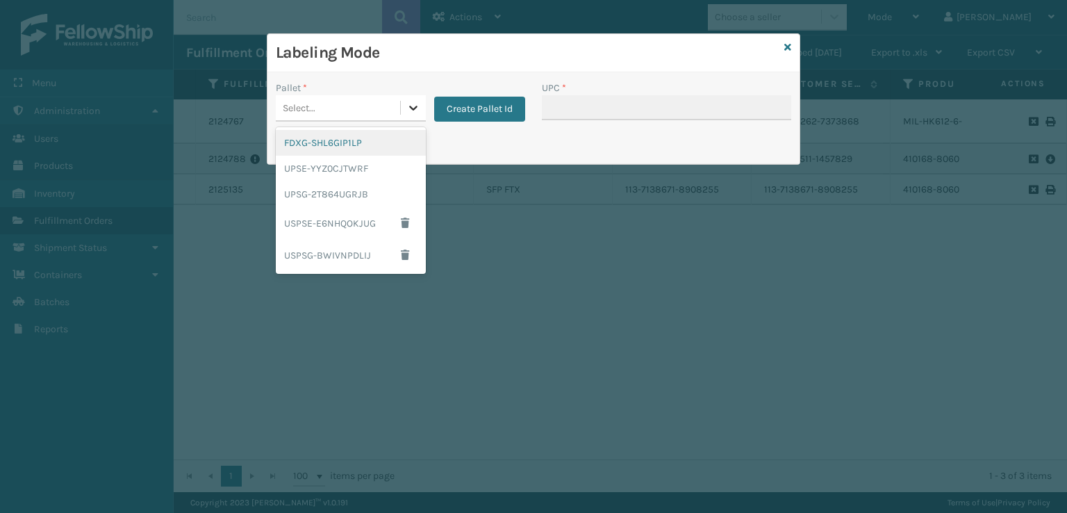
click at [402, 107] on div at bounding box center [413, 107] width 25 height 25
click at [368, 142] on div "FDXG-SHL6GIP1LP" at bounding box center [351, 143] width 150 height 26
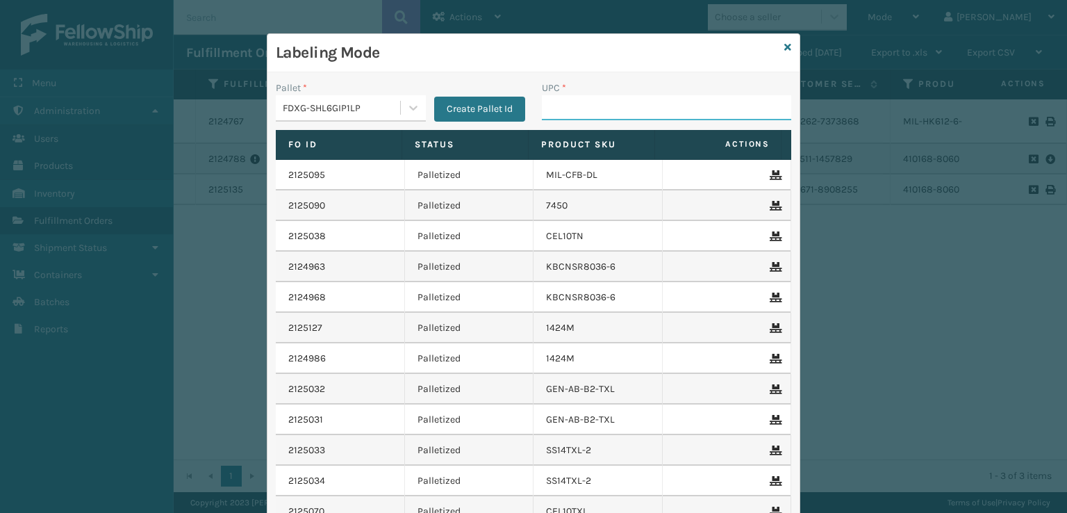
click at [566, 117] on input "UPC *" at bounding box center [666, 107] width 249 height 25
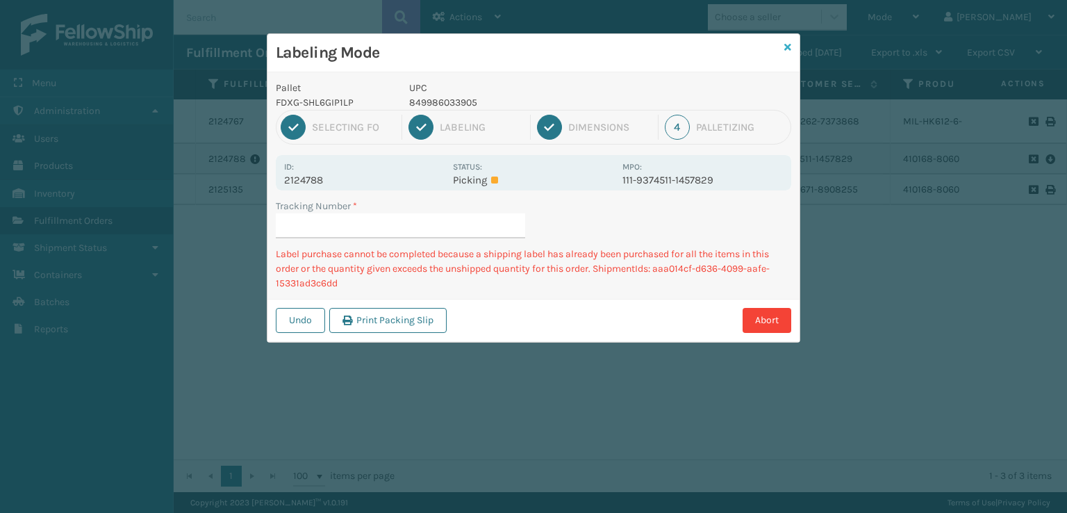
click at [786, 47] on icon at bounding box center [787, 47] width 7 height 10
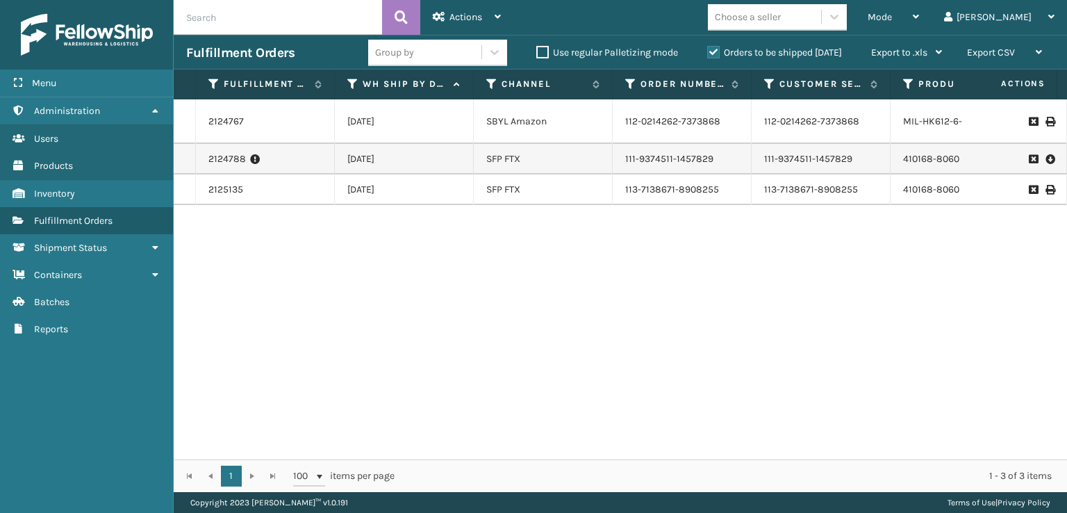
click at [963, 109] on td at bounding box center [1015, 121] width 104 height 44
click at [939, 115] on link "MIL-HK612-6-F" at bounding box center [935, 121] width 64 height 12
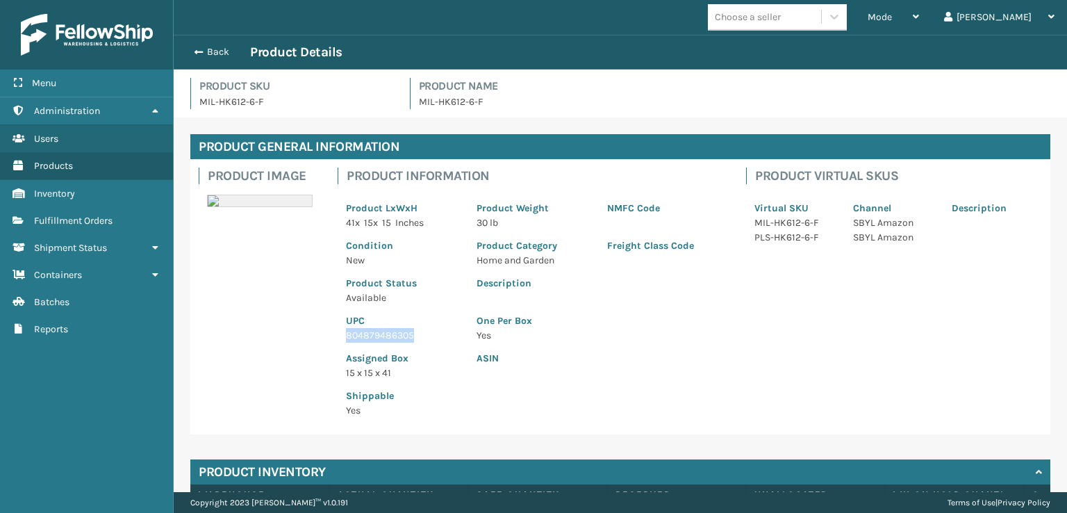
drag, startPoint x: 418, startPoint y: 332, endPoint x: 347, endPoint y: 331, distance: 70.9
click at [347, 331] on p "804879486305" at bounding box center [403, 335] width 114 height 15
copy p "804879486305"
click at [198, 48] on span "button" at bounding box center [196, 52] width 8 height 10
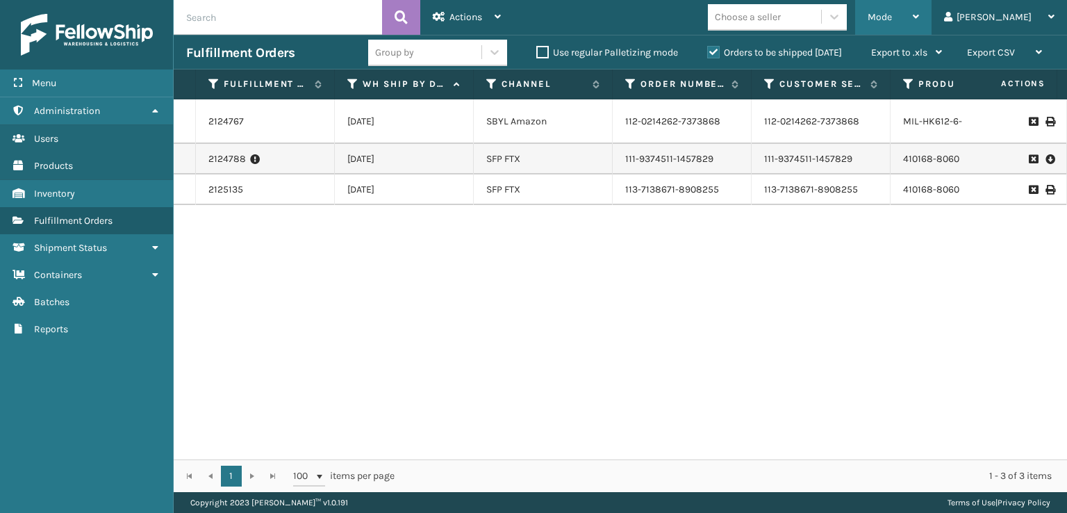
click at [892, 20] on span "Mode" at bounding box center [880, 17] width 24 height 12
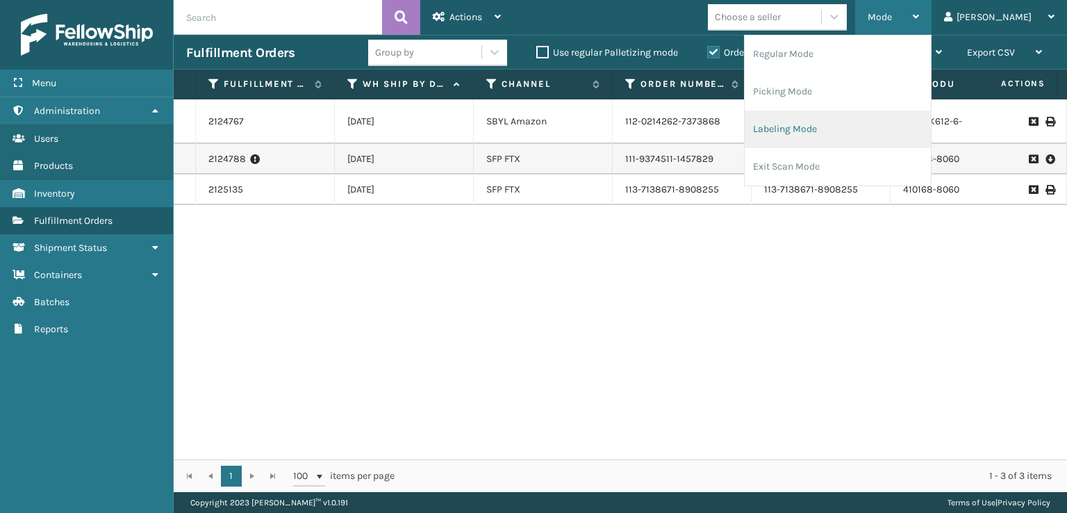
click at [819, 127] on li "Labeling Mode" at bounding box center [838, 129] width 186 height 38
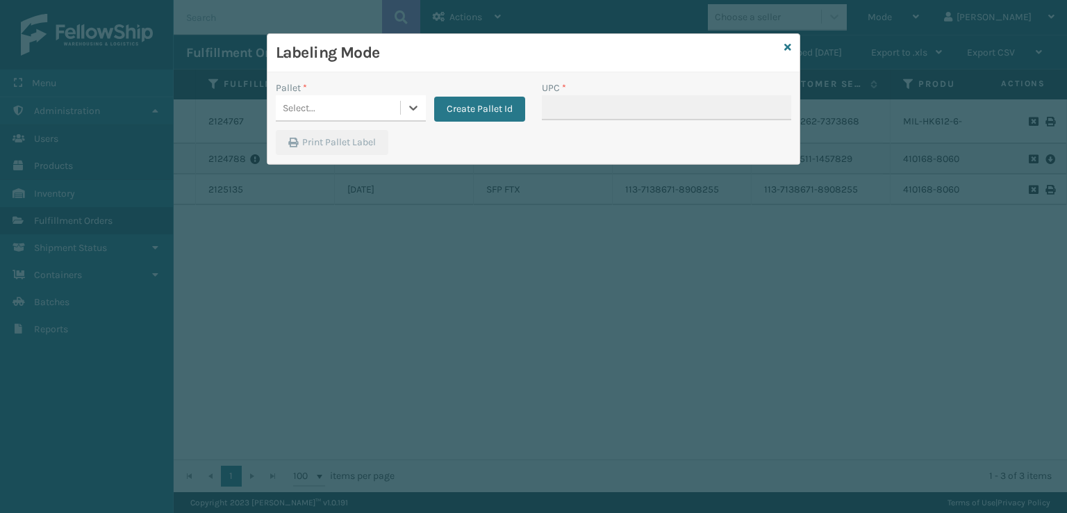
click at [316, 107] on div "Select..." at bounding box center [338, 108] width 124 height 23
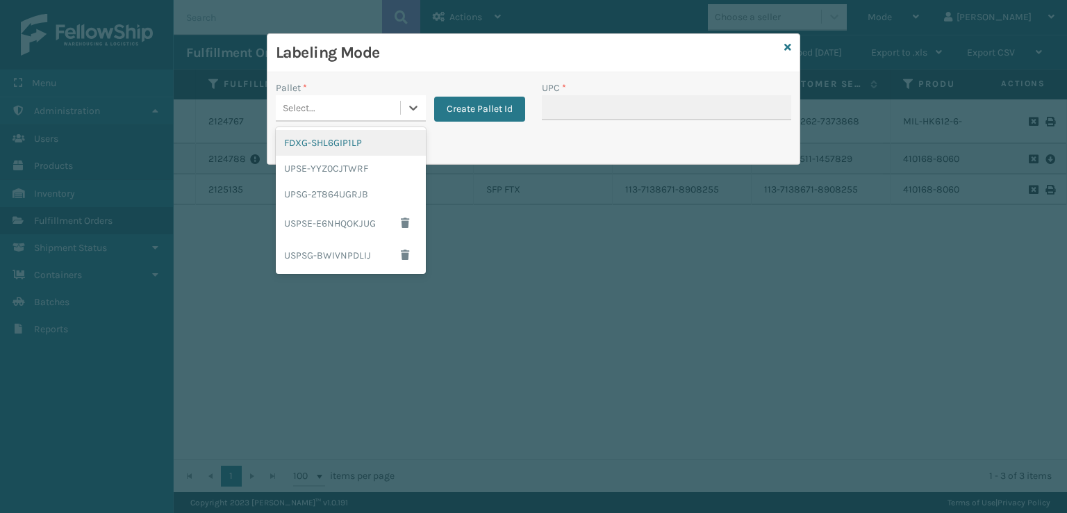
click at [322, 143] on div "FDXG-SHL6GIP1LP" at bounding box center [351, 143] width 150 height 26
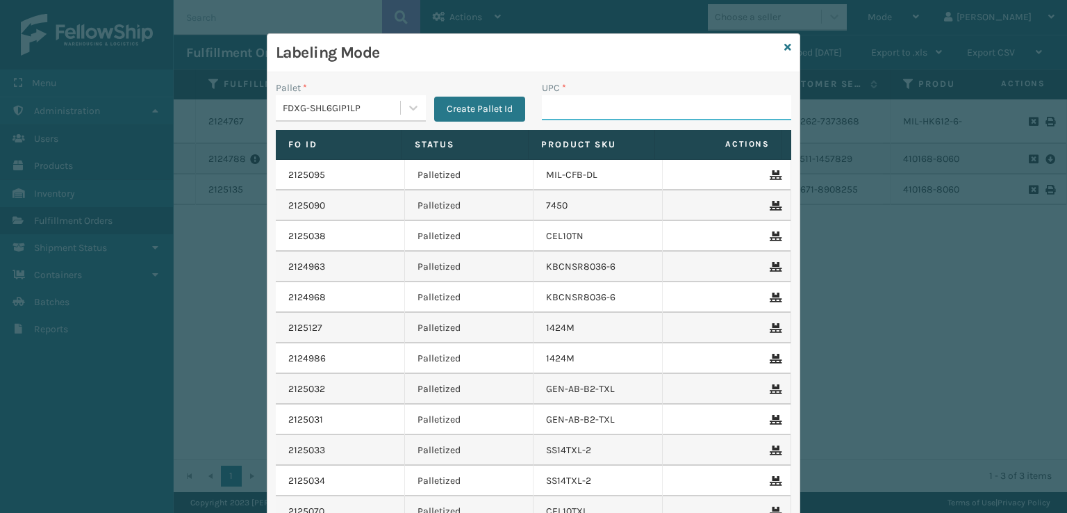
click at [566, 108] on input "UPC *" at bounding box center [666, 107] width 249 height 25
paste input "804879486305"
type input "804879486305"
click at [784, 44] on icon at bounding box center [787, 47] width 7 height 10
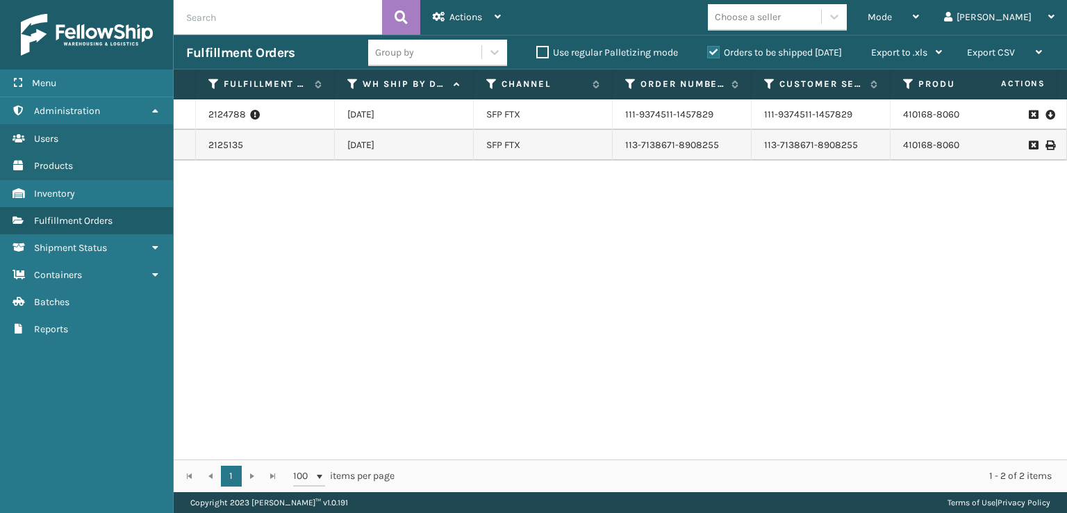
click at [1046, 140] on icon at bounding box center [1050, 145] width 8 height 10
click at [1045, 113] on td at bounding box center [1015, 114] width 104 height 31
click at [1046, 117] on icon at bounding box center [1050, 115] width 8 height 14
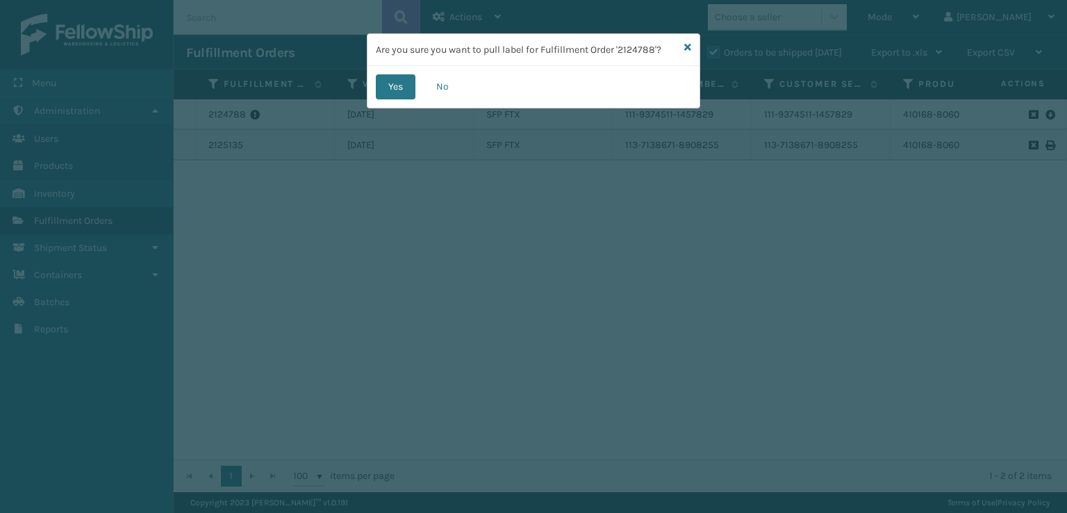
click at [758, 131] on div "Are you sure you want to pull label for Fulfillment Order '2124788'? Yes No" at bounding box center [533, 256] width 1067 height 513
click at [692, 43] on div "Are you sure you want to pull label for Fulfillment Order '2124788'?" at bounding box center [534, 50] width 332 height 32
click at [691, 51] on icon at bounding box center [687, 47] width 7 height 10
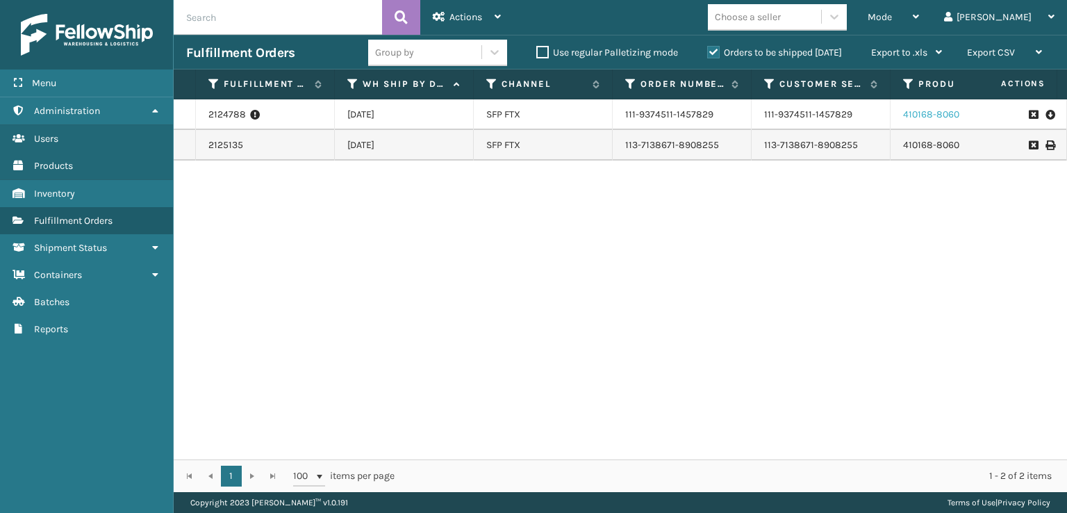
click at [928, 115] on link "410168-8060" at bounding box center [931, 114] width 56 height 12
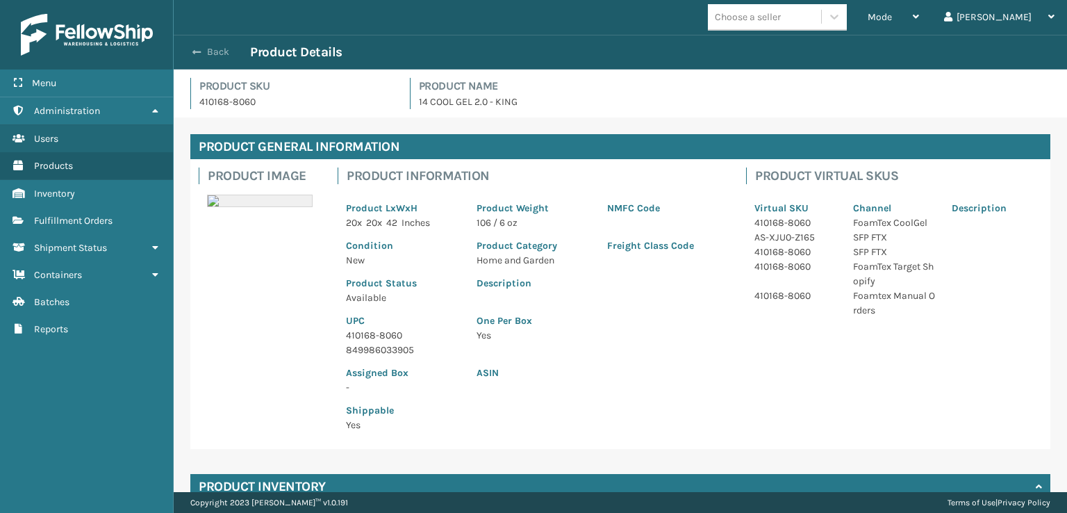
click at [198, 51] on span "button" at bounding box center [196, 52] width 8 height 10
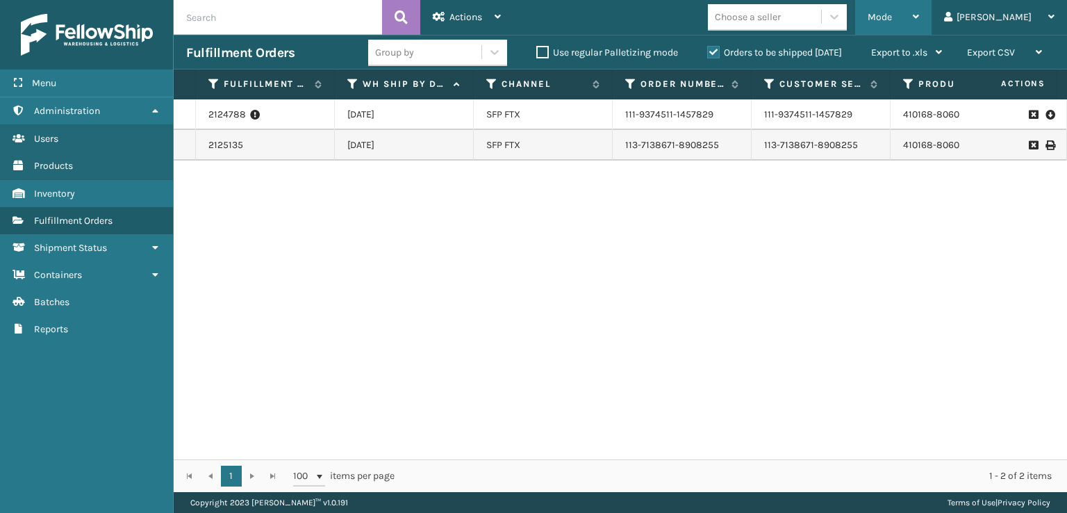
click at [923, 16] on div "Mode Regular Mode Picking Mode Labeling Mode Exit Scan Mode" at bounding box center [893, 17] width 76 height 35
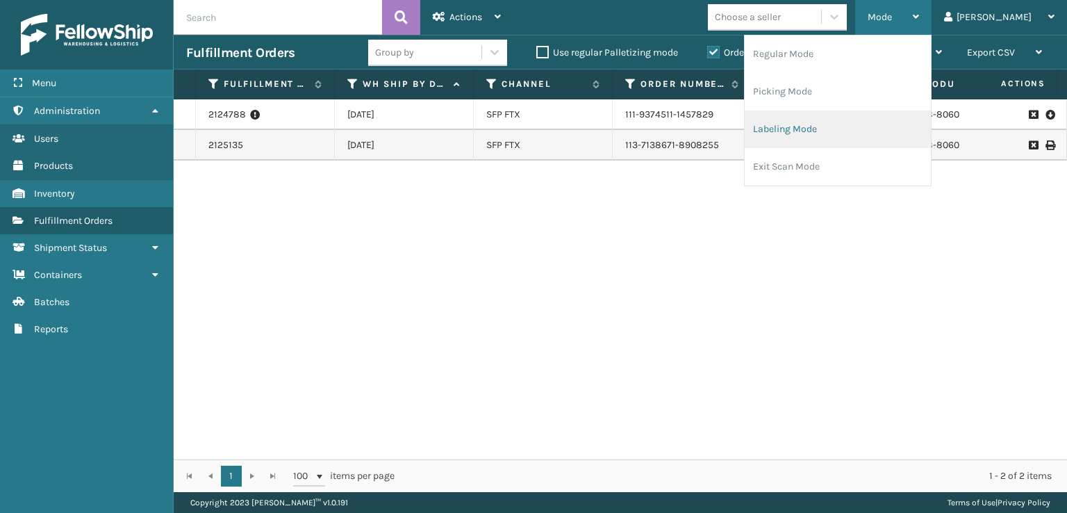
click at [866, 133] on li "Labeling Mode" at bounding box center [838, 129] width 186 height 38
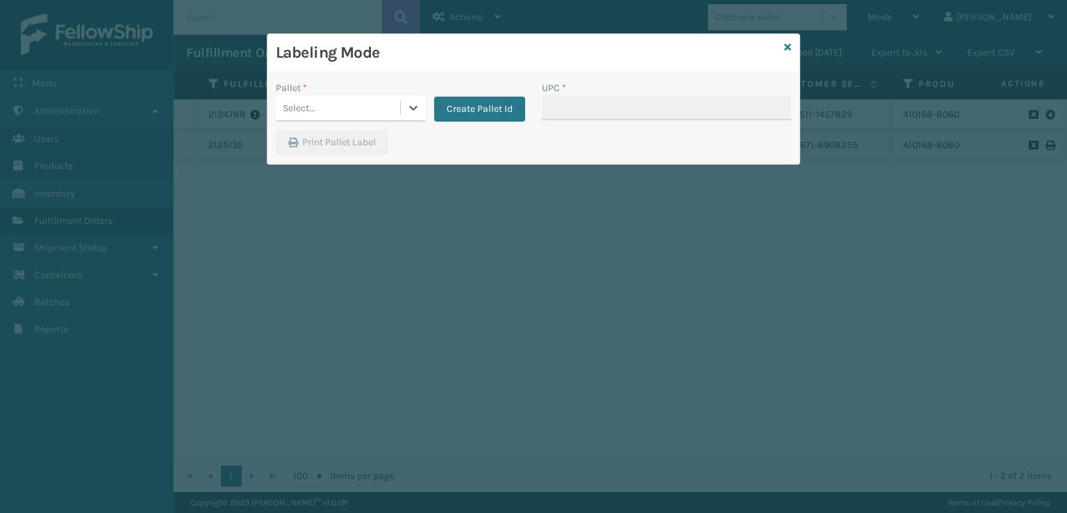
click at [342, 106] on div "Select..." at bounding box center [338, 108] width 124 height 23
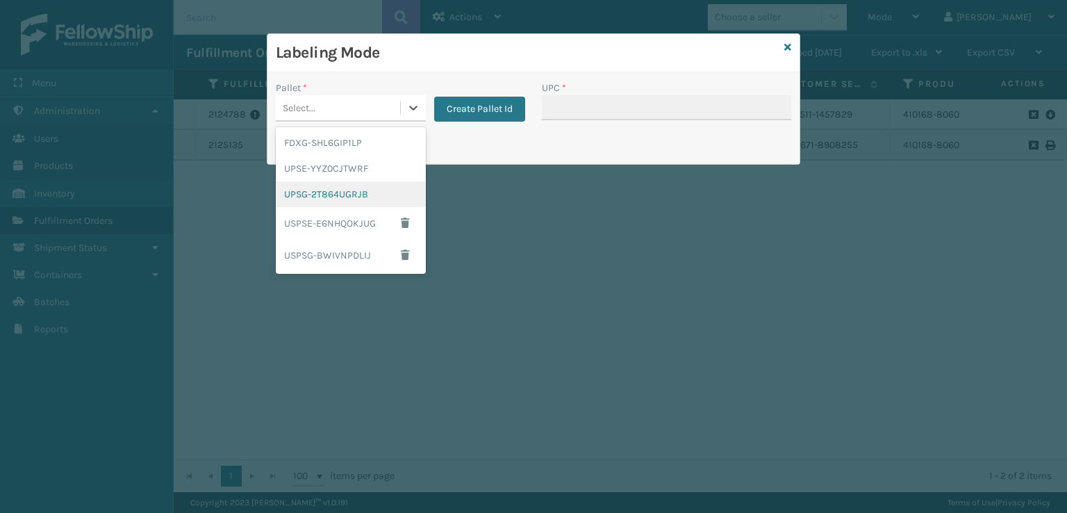
click at [325, 189] on div "UPSG-2T864UGRJB" at bounding box center [351, 194] width 150 height 26
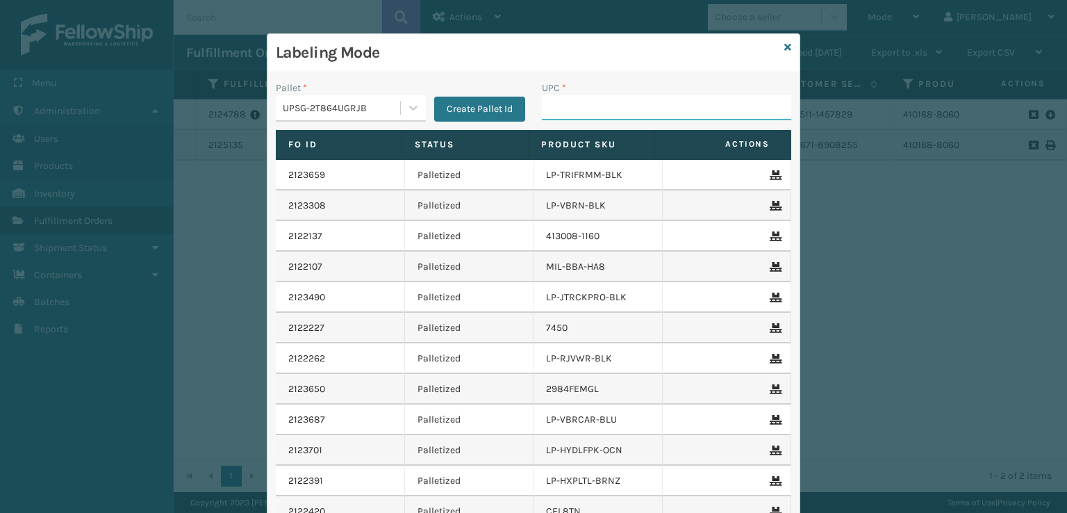
click at [548, 104] on input "UPC *" at bounding box center [666, 107] width 249 height 25
click at [787, 51] on div "Labeling Mode" at bounding box center [534, 53] width 532 height 38
click at [784, 42] on icon at bounding box center [787, 47] width 7 height 10
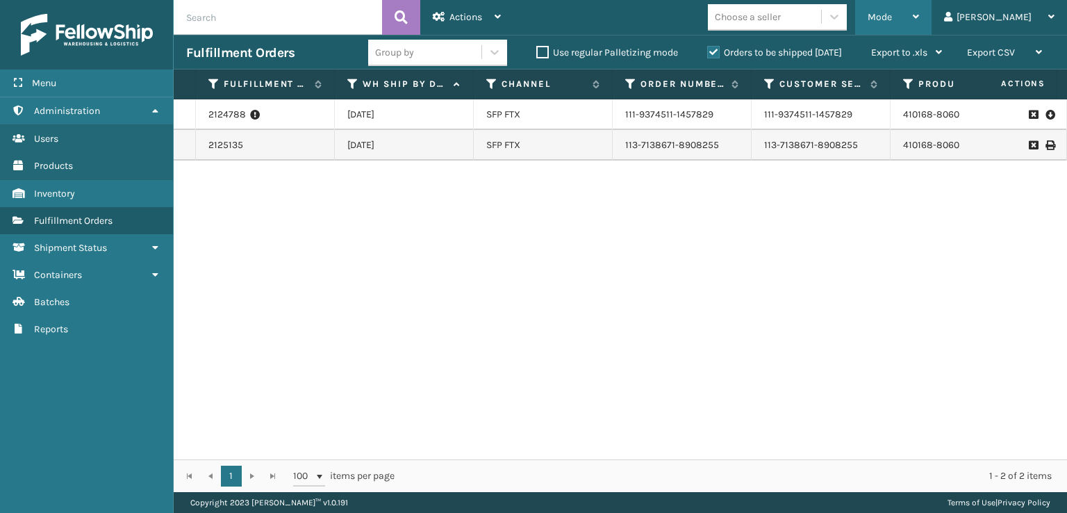
click at [925, 9] on div "Mode Regular Mode Picking Mode Labeling Mode Exit Scan Mode" at bounding box center [893, 17] width 76 height 35
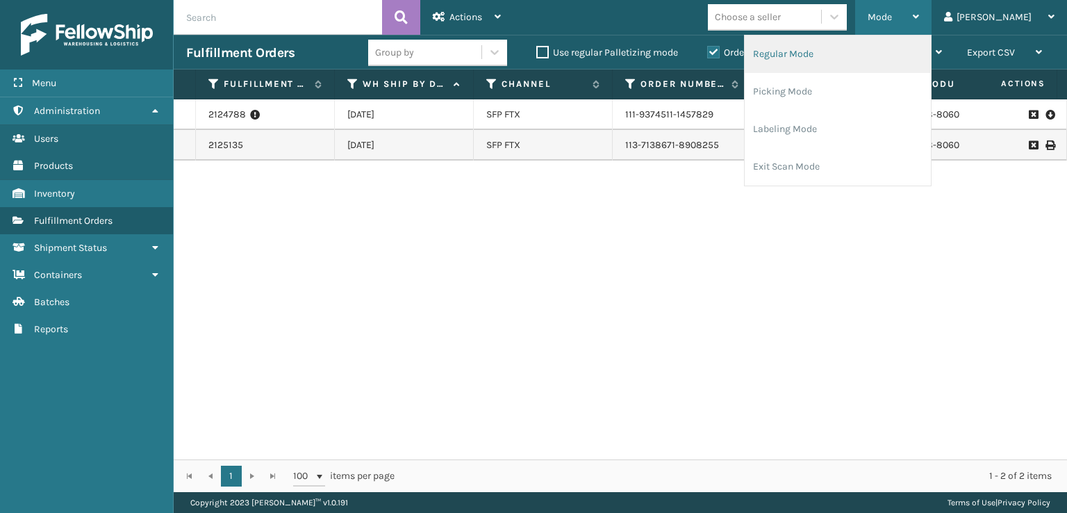
click at [851, 56] on li "Regular Mode" at bounding box center [838, 54] width 186 height 38
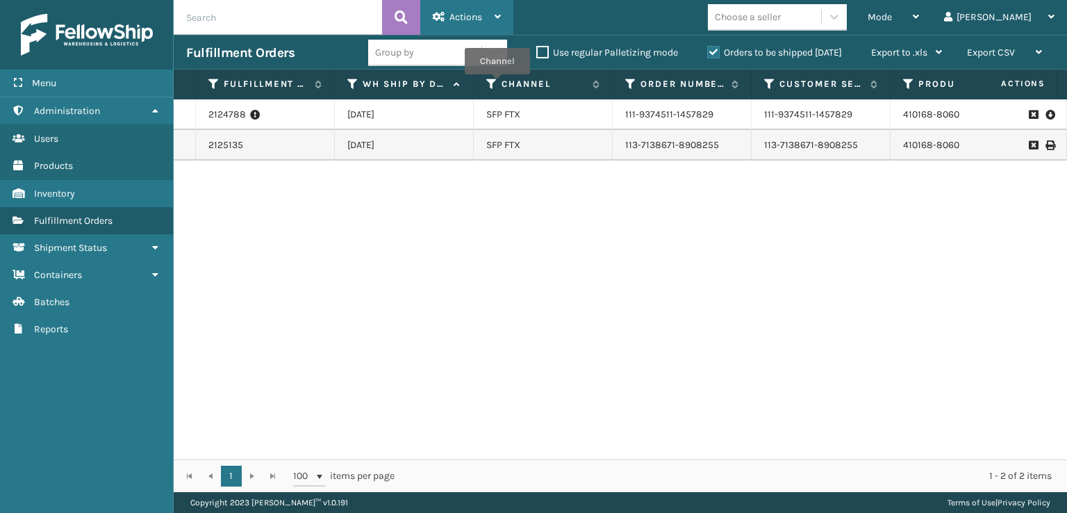
click at [457, 12] on span "Actions" at bounding box center [466, 17] width 33 height 12
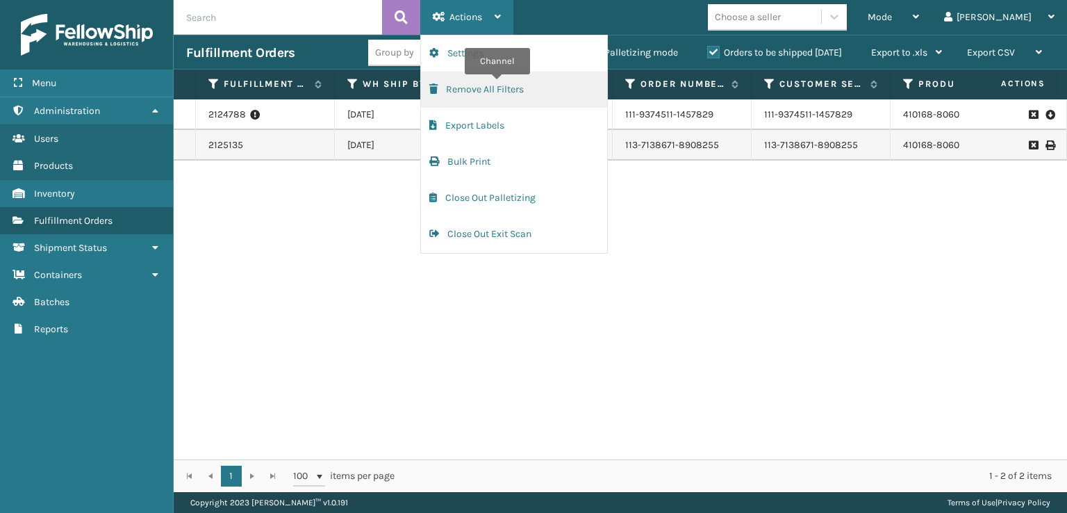
click at [438, 101] on button "Remove All Filters" at bounding box center [514, 90] width 186 height 36
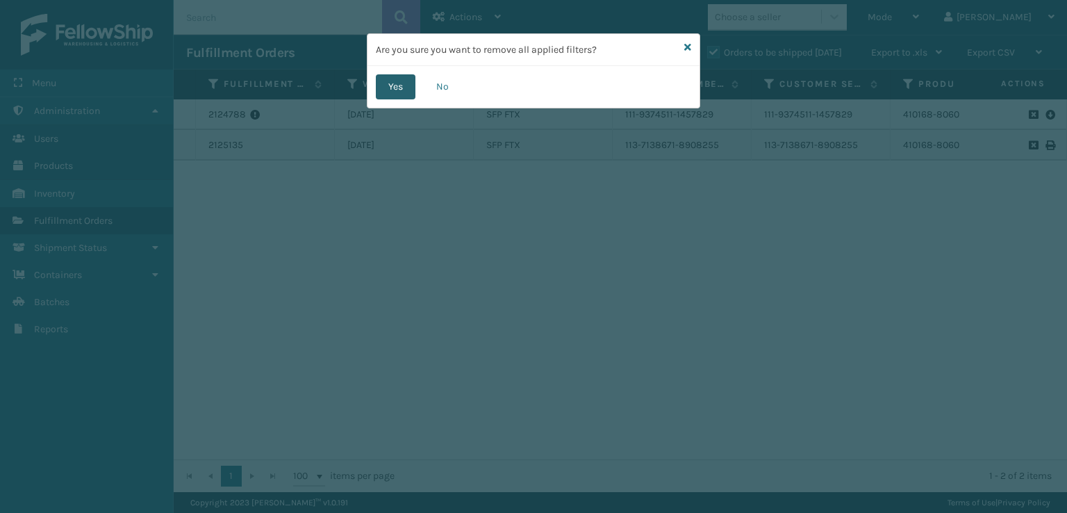
click at [381, 96] on button "Yes" at bounding box center [396, 86] width 40 height 25
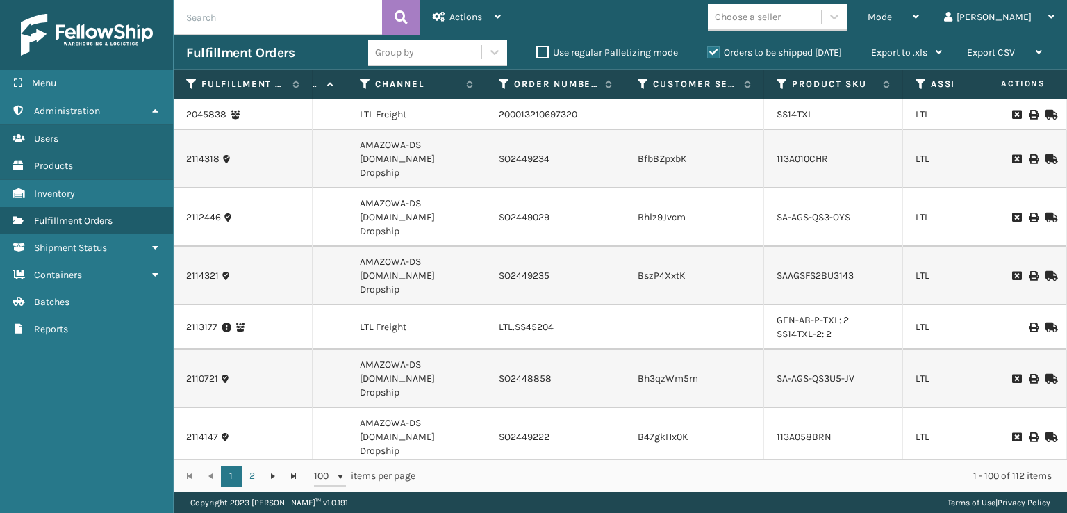
scroll to position [0, 341]
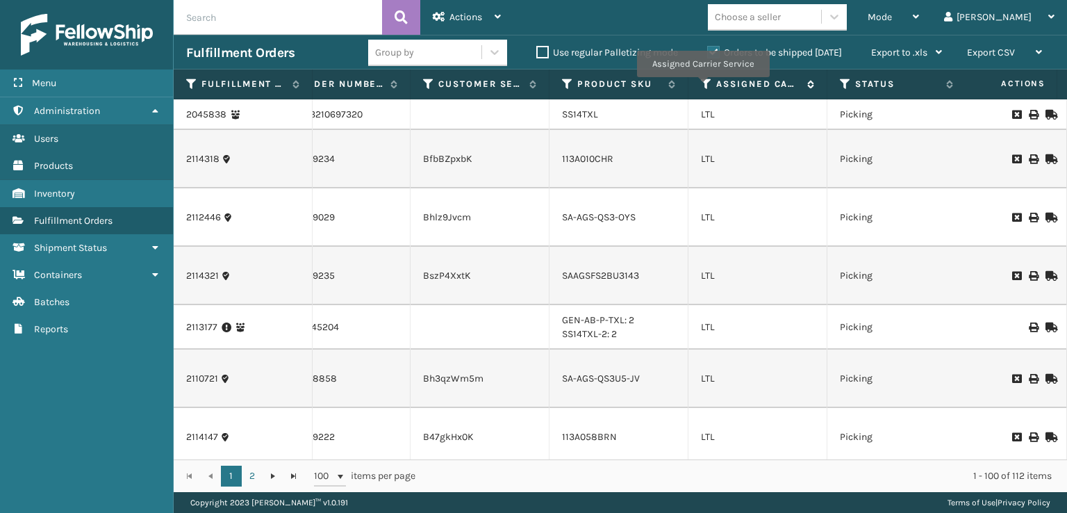
click at [702, 87] on icon at bounding box center [706, 84] width 11 height 13
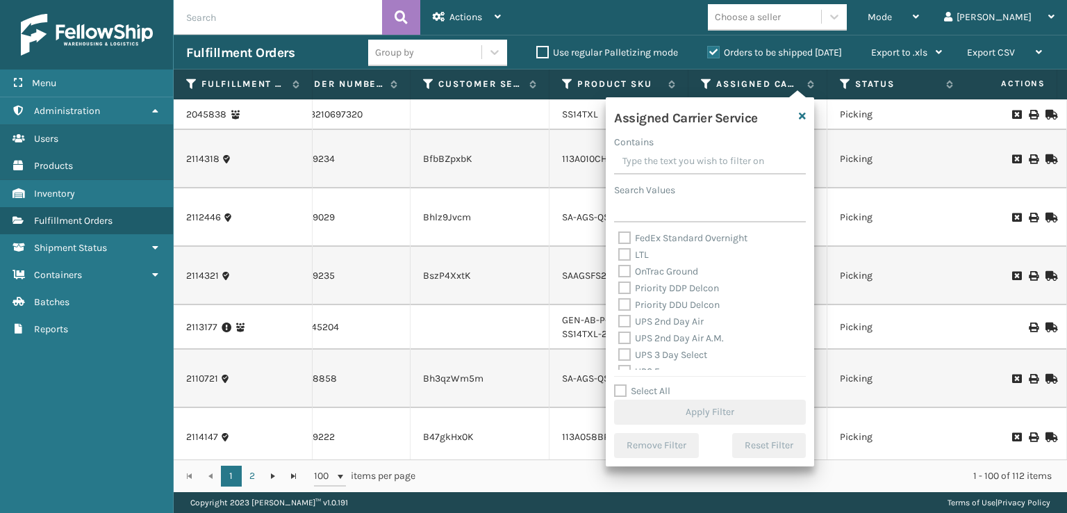
scroll to position [208, 0]
click at [627, 316] on label "UPS 2nd Day Air A.M." at bounding box center [671, 314] width 106 height 12
click at [619, 315] on input "UPS 2nd Day Air A.M." at bounding box center [618, 310] width 1 height 9
checkbox input "true"
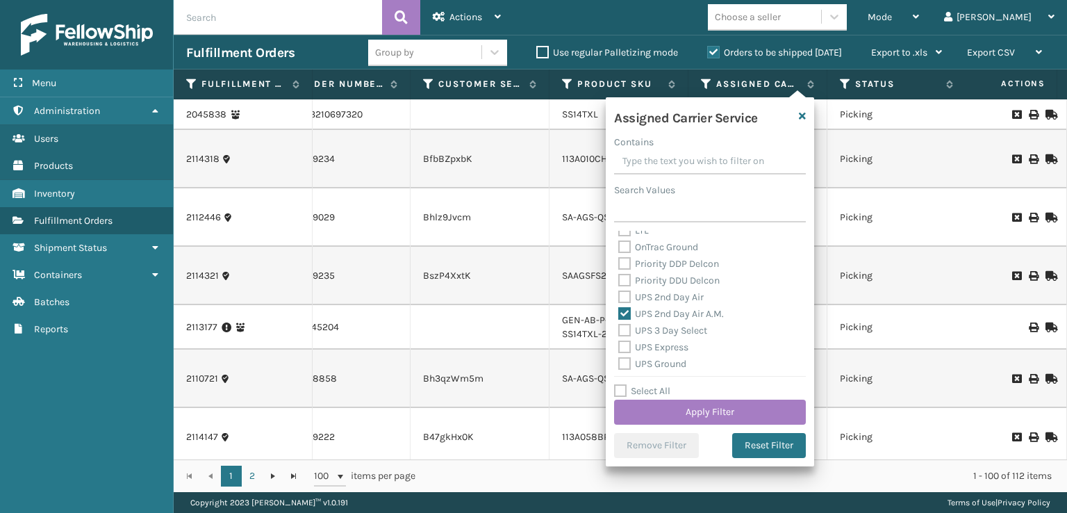
click at [630, 299] on label "UPS 2nd Day Air" at bounding box center [660, 297] width 85 height 12
click at [619, 298] on input "UPS 2nd Day Air" at bounding box center [618, 293] width 1 height 9
checkbox input "true"
drag, startPoint x: 625, startPoint y: 326, endPoint x: 625, endPoint y: 337, distance: 11.1
click at [625, 329] on label "UPS 3 Day Select" at bounding box center [662, 330] width 89 height 12
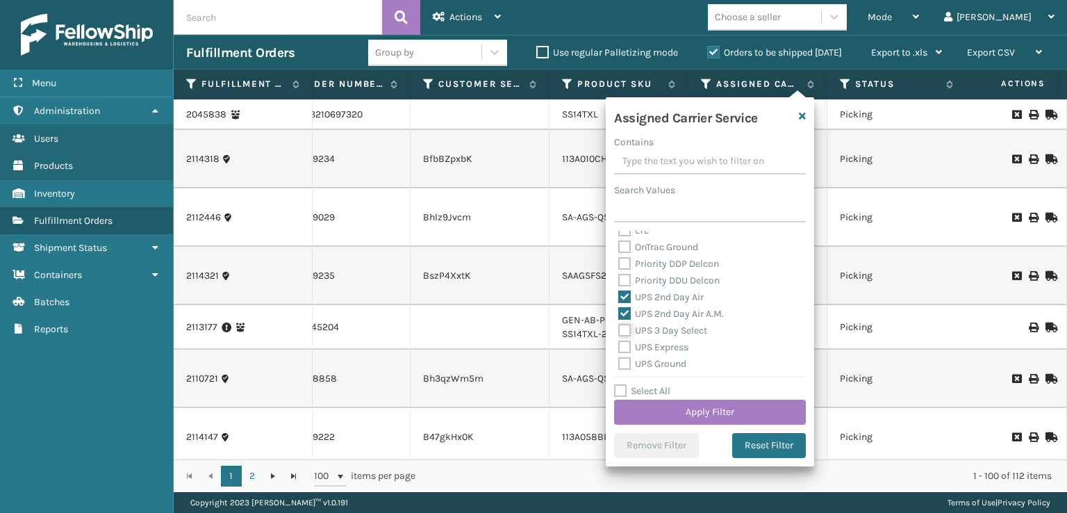
click at [619, 329] on input "UPS 3 Day Select" at bounding box center [618, 326] width 1 height 9
checkbox input "true"
click at [624, 347] on label "UPS Express" at bounding box center [653, 347] width 70 height 12
click at [619, 347] on input "UPS Express" at bounding box center [618, 343] width 1 height 9
checkbox input "true"
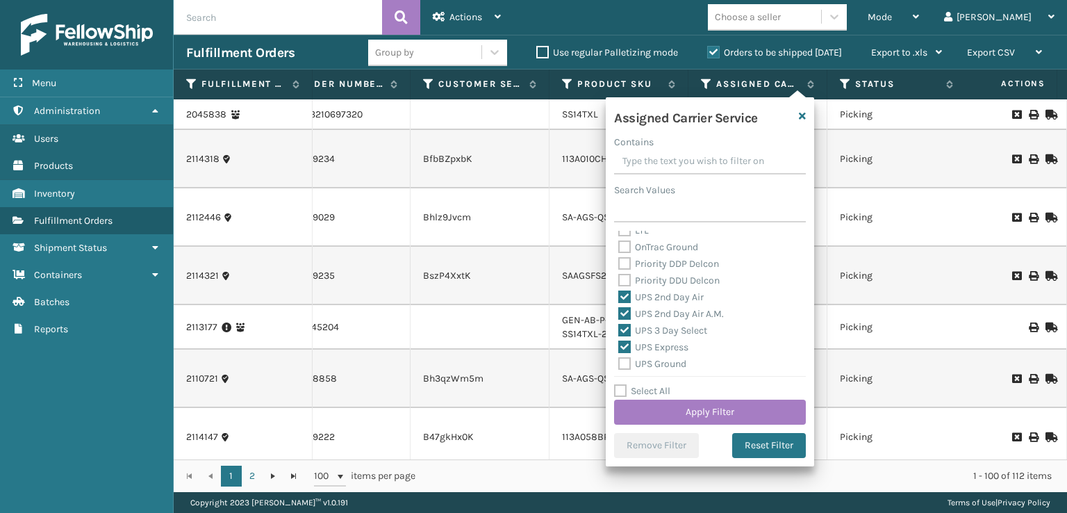
click at [620, 359] on label "UPS Ground" at bounding box center [652, 364] width 68 height 12
click at [619, 359] on input "UPS Ground" at bounding box center [618, 360] width 1 height 9
checkbox input "true"
click at [623, 340] on label "UPS Next Day Air Saver" at bounding box center [675, 344] width 115 height 12
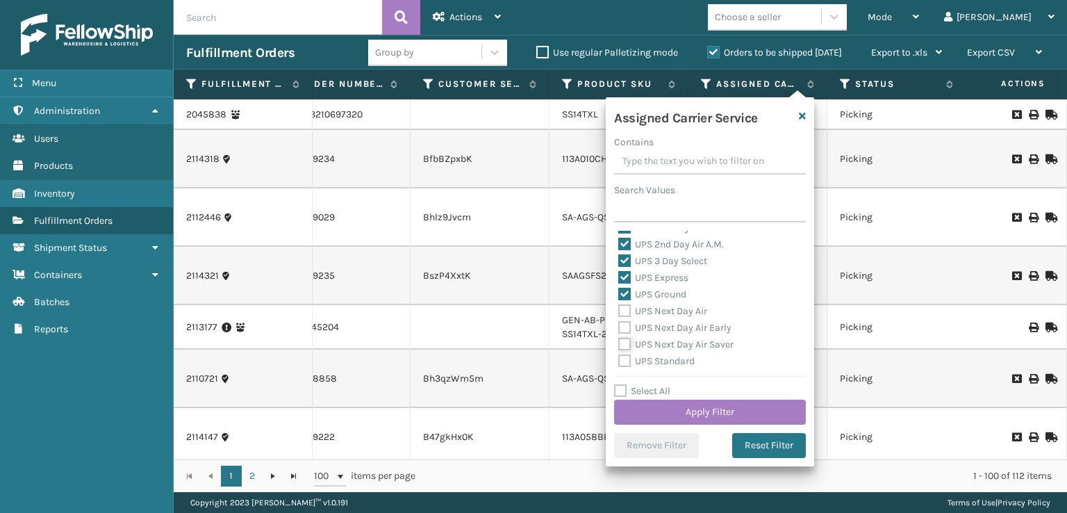
click at [619, 340] on input "UPS Next Day Air Saver" at bounding box center [618, 340] width 1 height 9
checkbox input "true"
click at [624, 309] on label "UPS Next Day Air" at bounding box center [662, 311] width 89 height 12
click at [619, 309] on input "UPS Next Day Air" at bounding box center [618, 307] width 1 height 9
checkbox input "true"
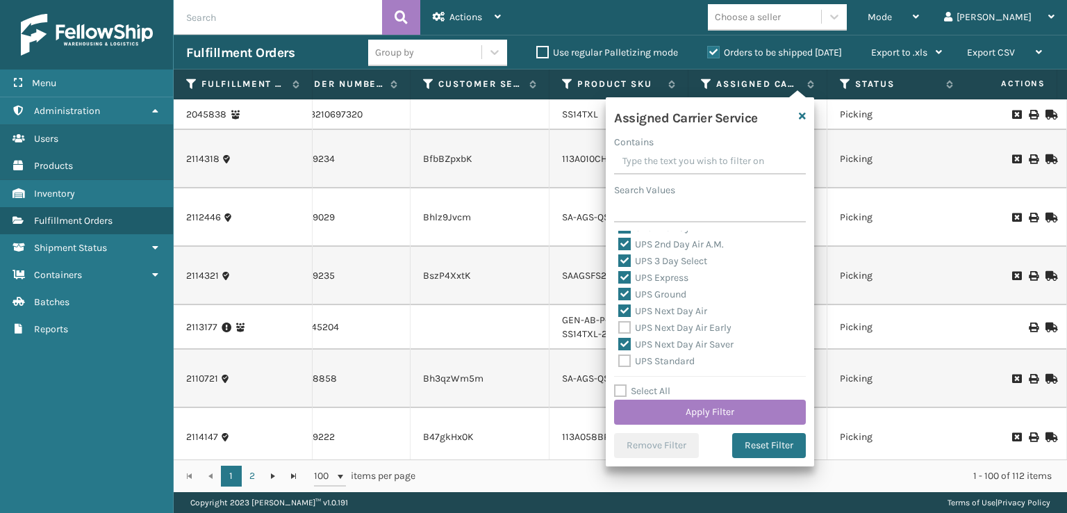
click at [626, 326] on label "UPS Next Day Air Early" at bounding box center [674, 328] width 113 height 12
click at [619, 326] on input "UPS Next Day Air Early" at bounding box center [618, 324] width 1 height 9
checkbox input "true"
drag, startPoint x: 626, startPoint y: 345, endPoint x: 626, endPoint y: 352, distance: 7.6
click at [626, 351] on div "UPS Next Day Air Saver" at bounding box center [709, 344] width 183 height 17
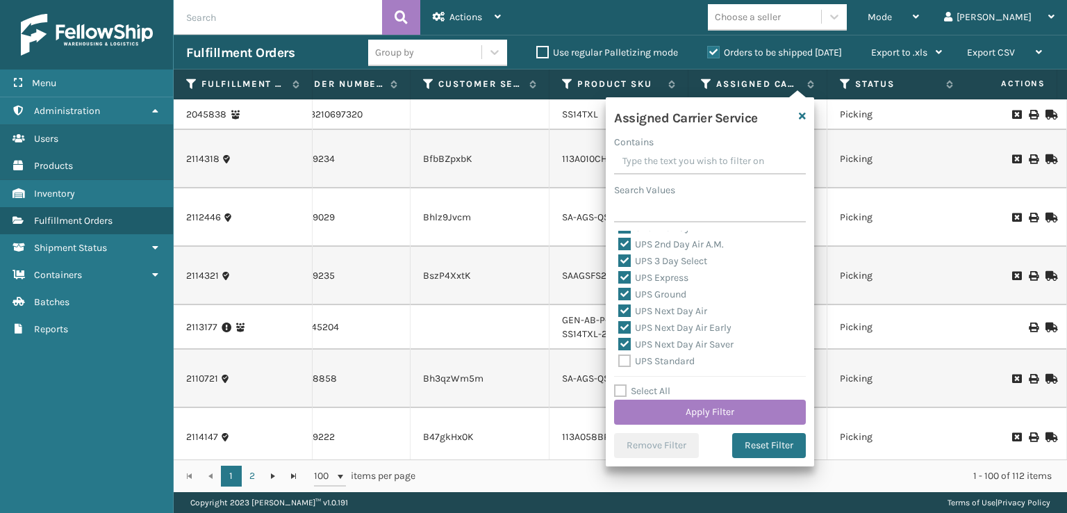
click at [625, 362] on label "UPS Standard" at bounding box center [656, 361] width 76 height 12
click at [619, 362] on input "UPS Standard" at bounding box center [618, 357] width 1 height 9
checkbox input "true"
click at [623, 310] on label "UPS SurePost 1LB or Greater" at bounding box center [686, 308] width 137 height 12
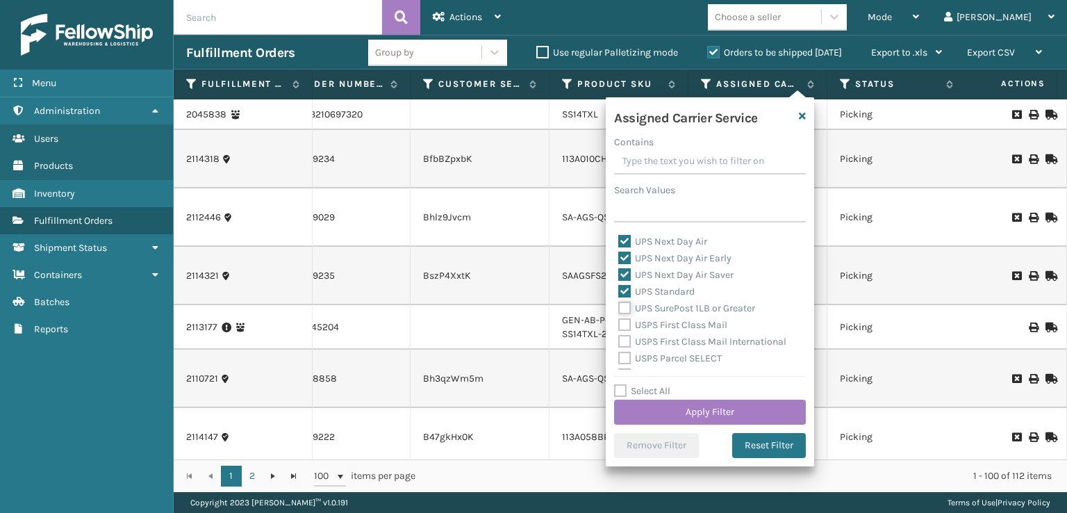
click at [619, 309] on input "UPS SurePost 1LB or Greater" at bounding box center [618, 304] width 1 height 9
checkbox input "true"
click at [670, 406] on button "Apply Filter" at bounding box center [710, 412] width 192 height 25
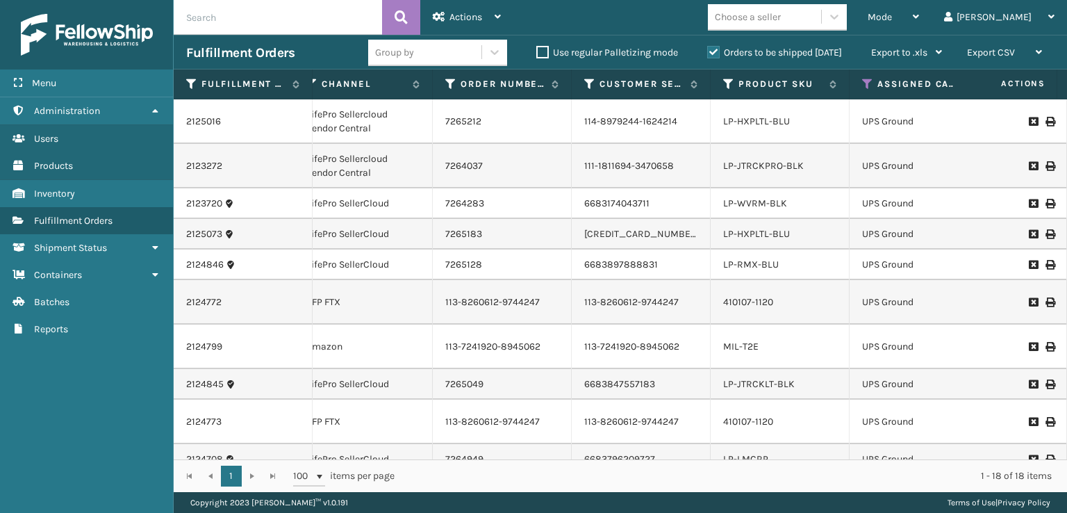
scroll to position [0, 336]
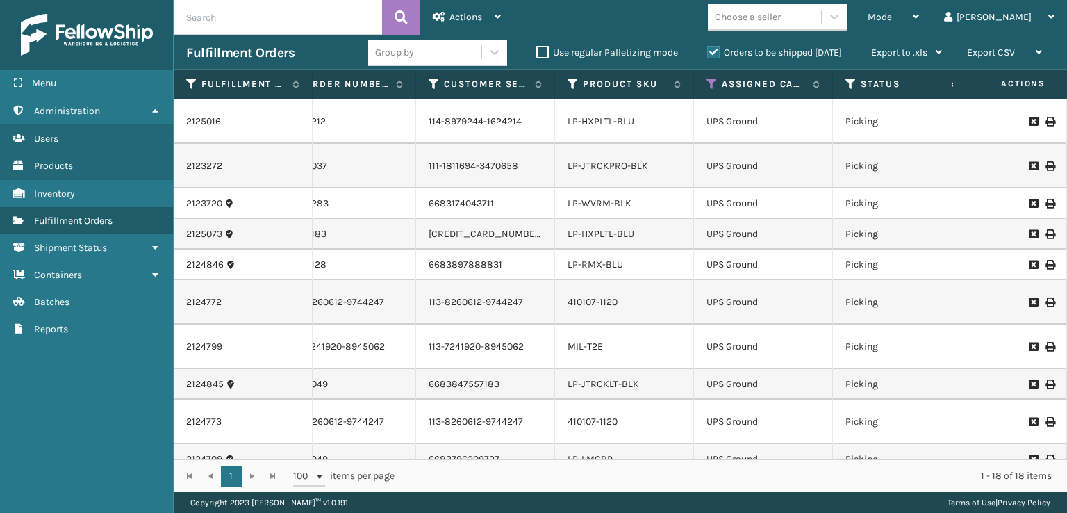
click at [856, 81] on icon at bounding box center [851, 84] width 11 height 13
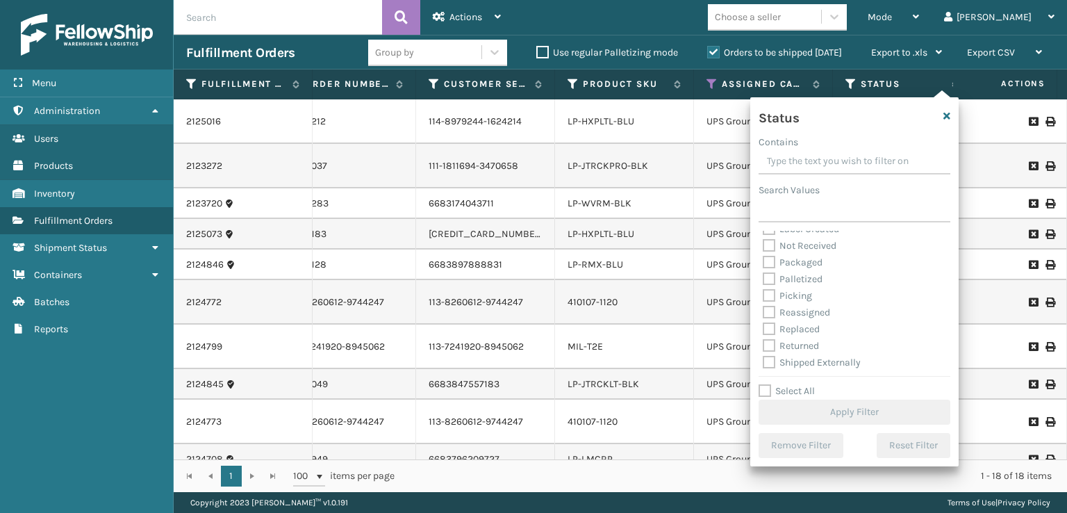
scroll to position [78, 0]
drag, startPoint x: 774, startPoint y: 295, endPoint x: 787, endPoint y: 314, distance: 23.1
click at [778, 295] on label "Picking" at bounding box center [787, 294] width 49 height 12
click at [769, 293] on label "Picking" at bounding box center [787, 294] width 49 height 12
click at [764, 293] on input "Picking" at bounding box center [763, 290] width 1 height 9
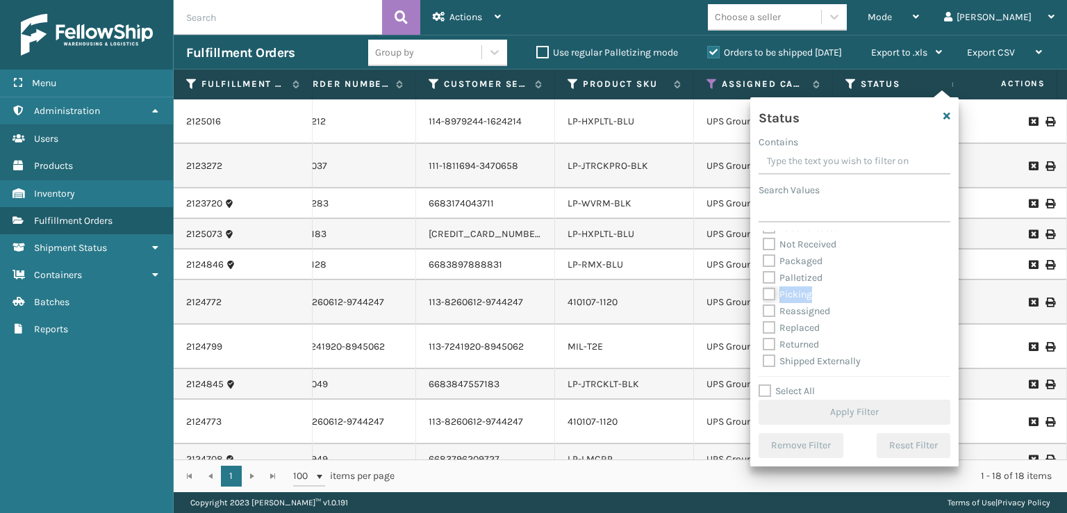
checkbox input "true"
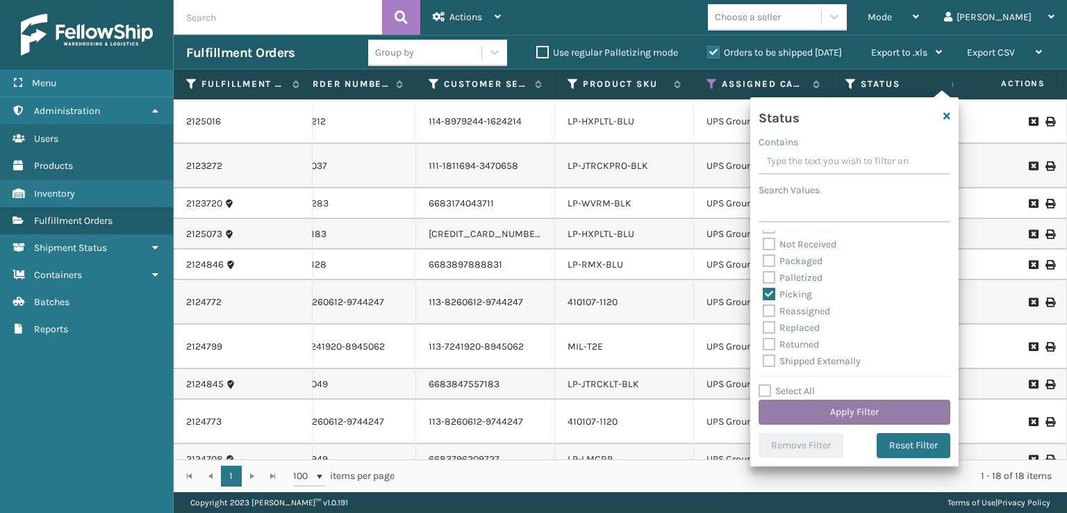
click at [814, 412] on button "Apply Filter" at bounding box center [855, 412] width 192 height 25
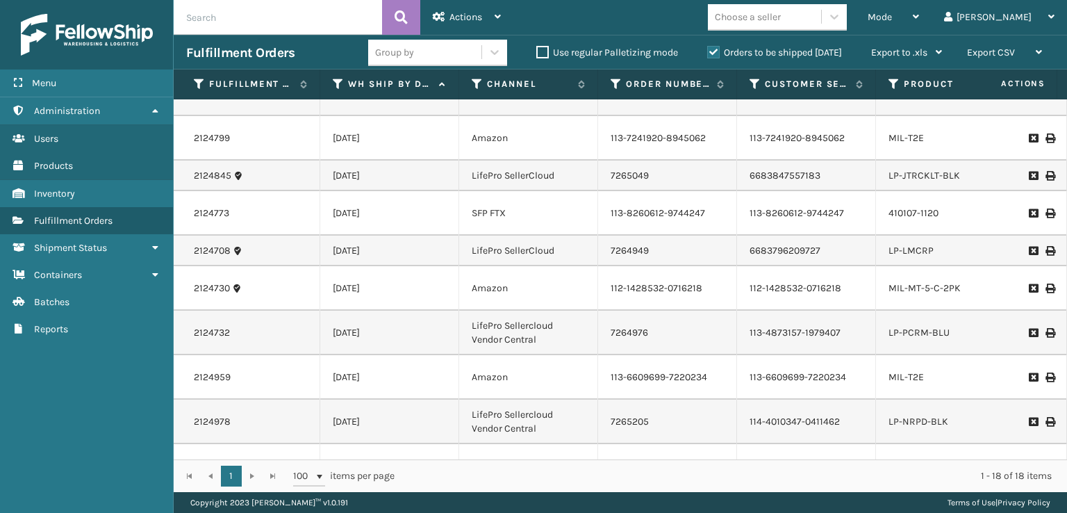
scroll to position [0, 123]
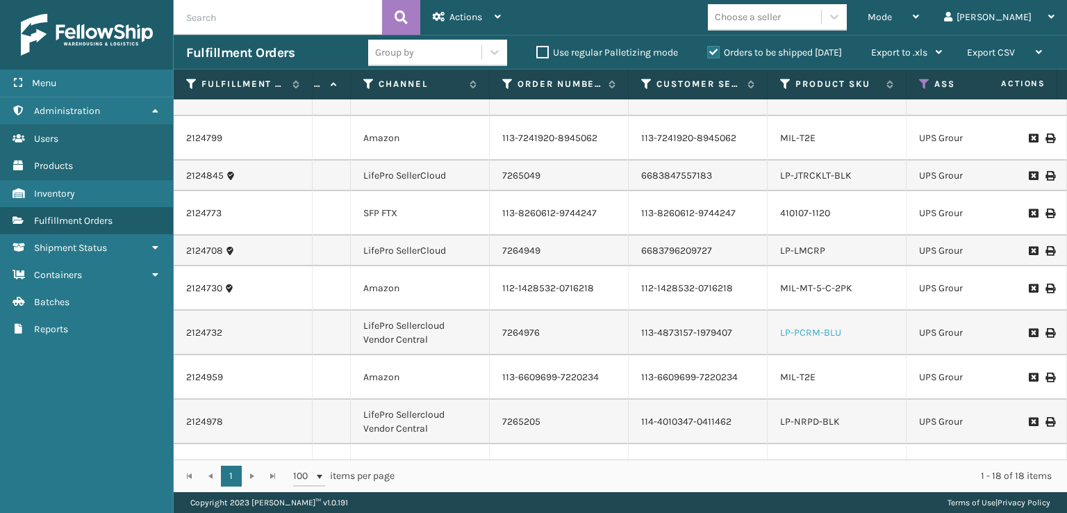
click at [793, 327] on link "LP-PCRM-BLU" at bounding box center [810, 333] width 61 height 12
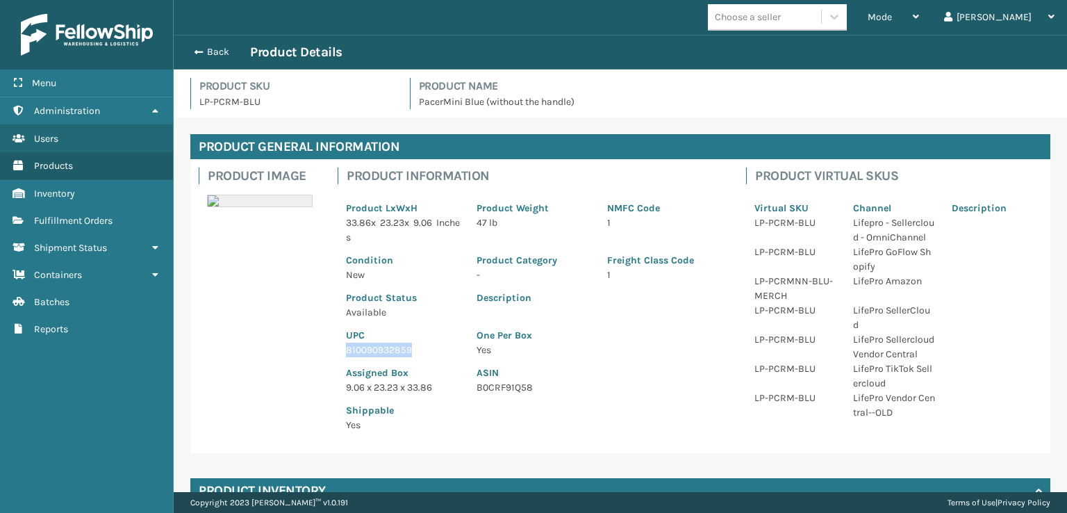
drag, startPoint x: 422, startPoint y: 351, endPoint x: 336, endPoint y: 350, distance: 86.2
click at [336, 350] on div "Product Information Product LxWxH 33.86 x 23.23 x 9.06 Inches Product Weight 47…" at bounding box center [533, 304] width 409 height 290
drag, startPoint x: 198, startPoint y: 49, endPoint x: 277, endPoint y: 40, distance: 79.7
click at [200, 49] on span "button" at bounding box center [199, 52] width 8 height 10
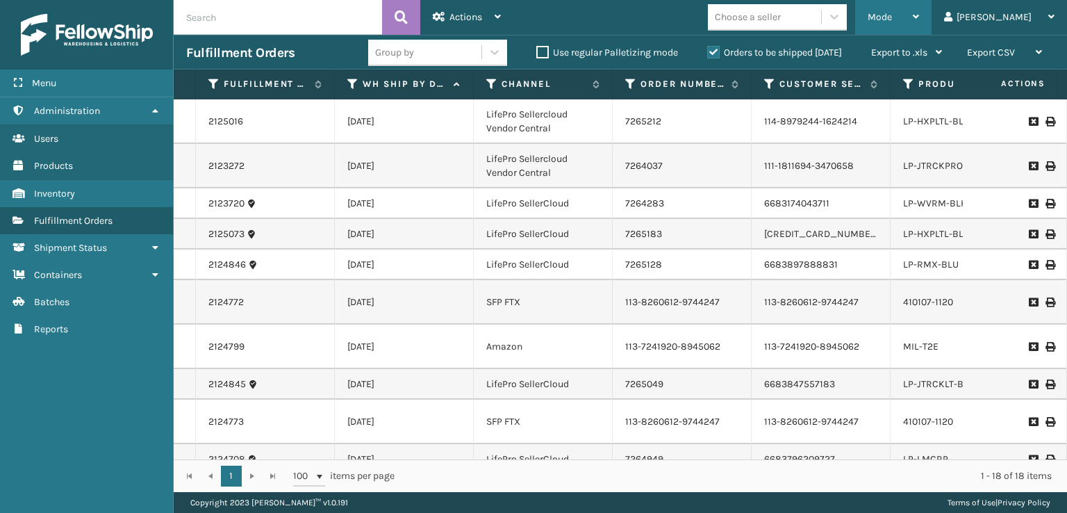
drag, startPoint x: 951, startPoint y: 16, endPoint x: 854, endPoint y: 47, distance: 101.5
click at [919, 17] on div "Mode" at bounding box center [893, 17] width 51 height 35
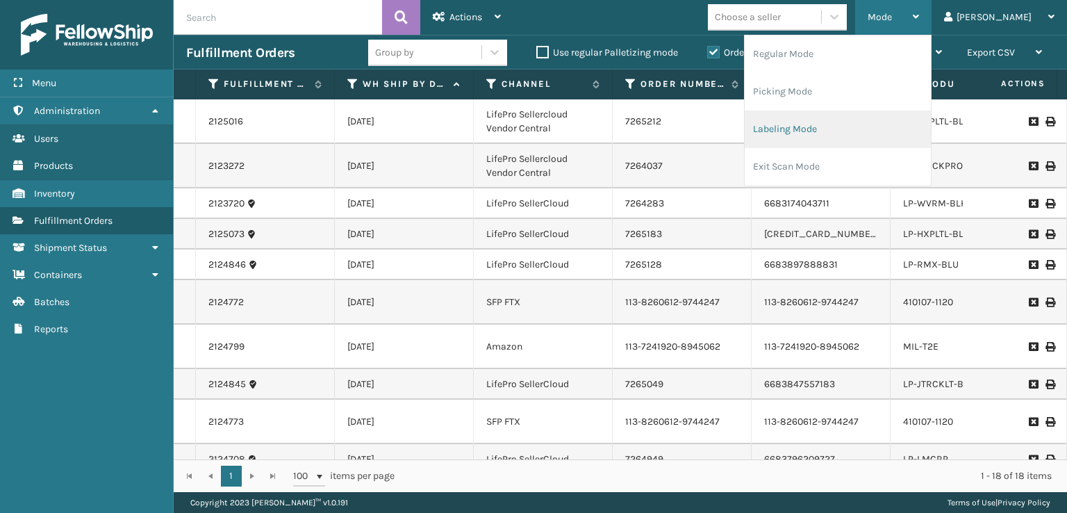
click at [814, 135] on li "Labeling Mode" at bounding box center [838, 129] width 186 height 38
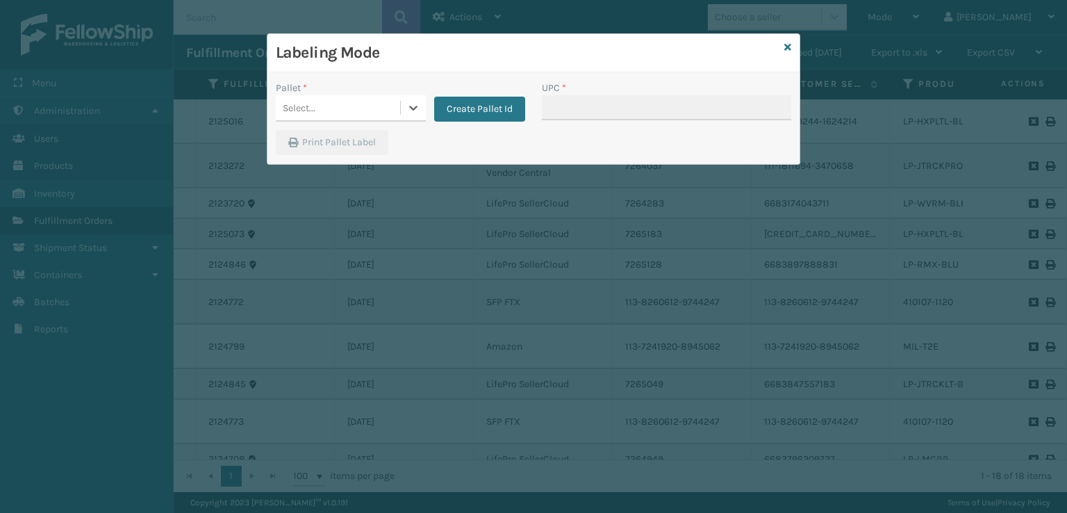
click at [313, 101] on div "Select..." at bounding box center [299, 108] width 33 height 15
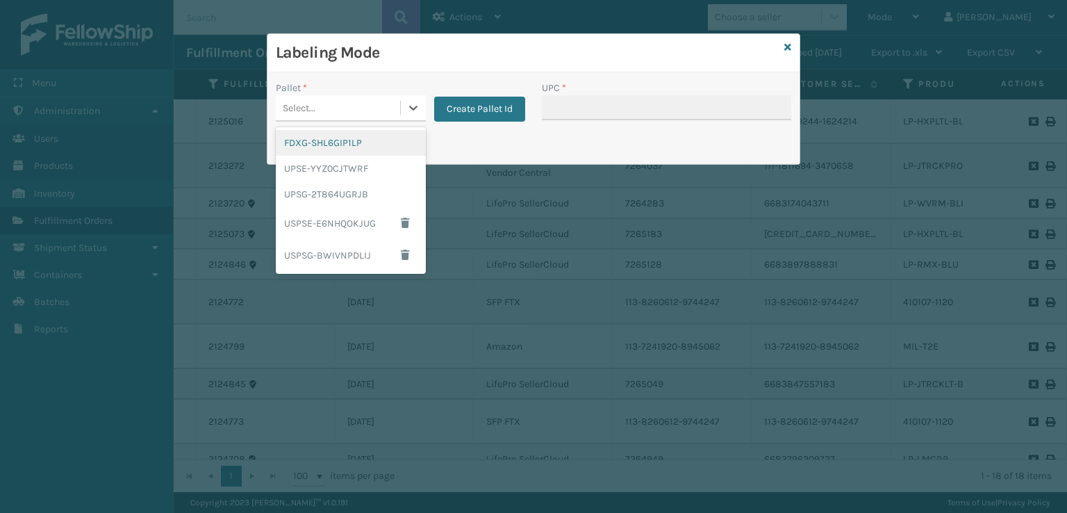
click at [330, 149] on div "FDXG-SHL6GIP1LP" at bounding box center [351, 143] width 150 height 26
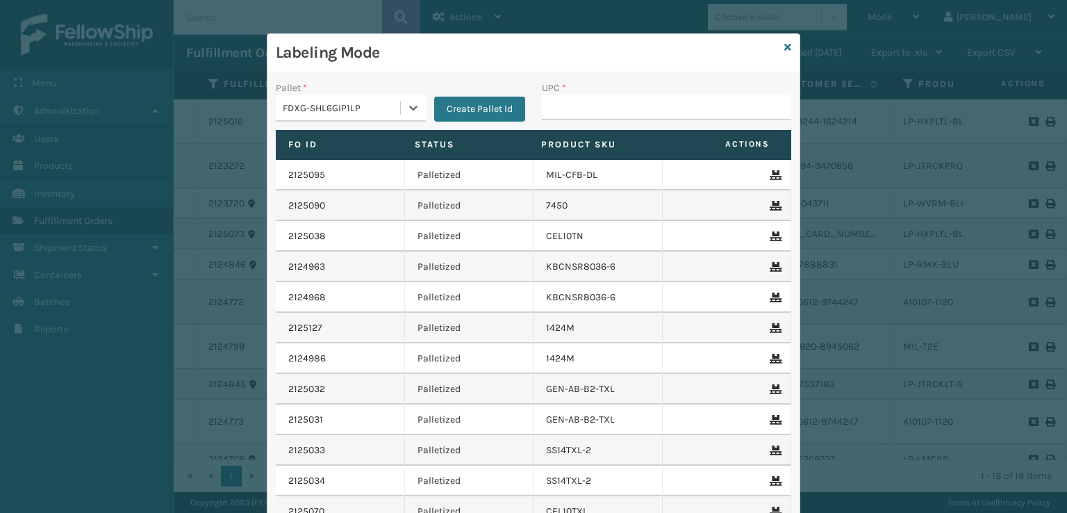
click at [318, 106] on div "FDXG-SHL6GIP1LP" at bounding box center [342, 108] width 119 height 15
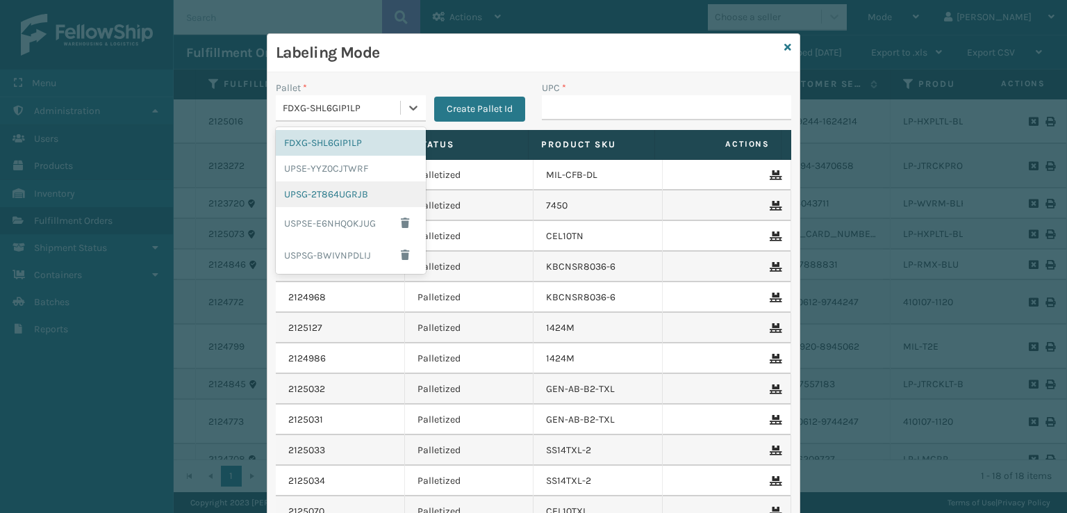
click at [347, 197] on div "UPSG-2T864UGRJB" at bounding box center [351, 194] width 150 height 26
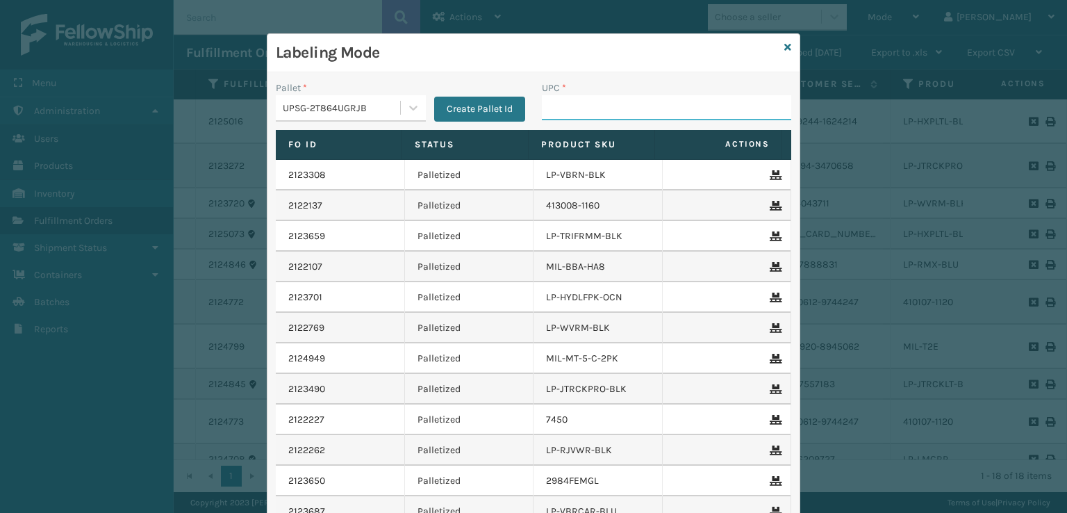
click at [570, 109] on input "UPC *" at bounding box center [666, 107] width 249 height 25
paste input "810090932859"
type input "810090932859"
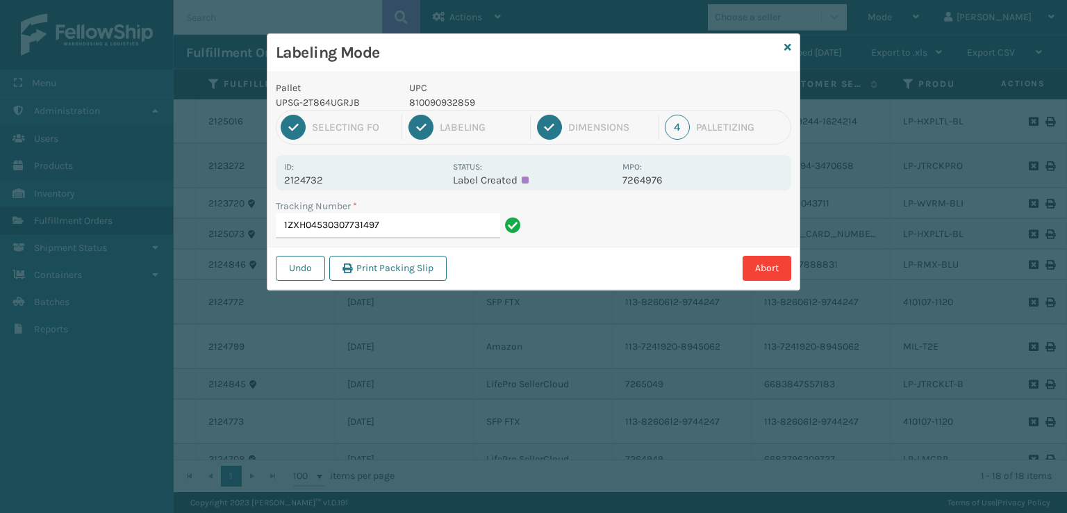
type input "1ZXH04530307731497"
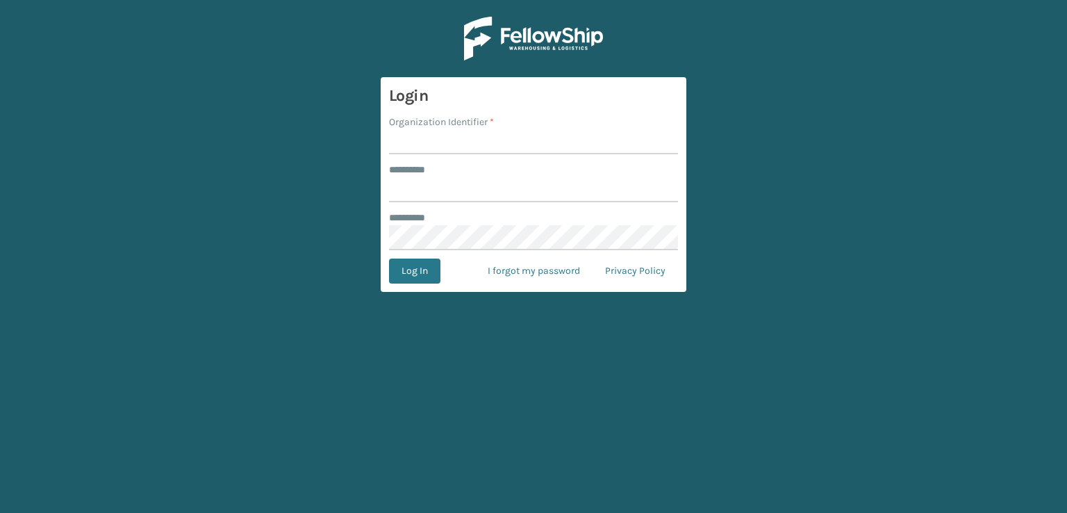
click at [453, 129] on label "Organization Identifier *" at bounding box center [441, 122] width 105 height 15
click at [453, 129] on input "Organization Identifier *" at bounding box center [533, 141] width 289 height 25
click at [447, 141] on input "Organization Identifier *" at bounding box center [533, 141] width 289 height 25
type input "fellowship - east"
click at [442, 178] on input "******** *" at bounding box center [533, 189] width 289 height 25
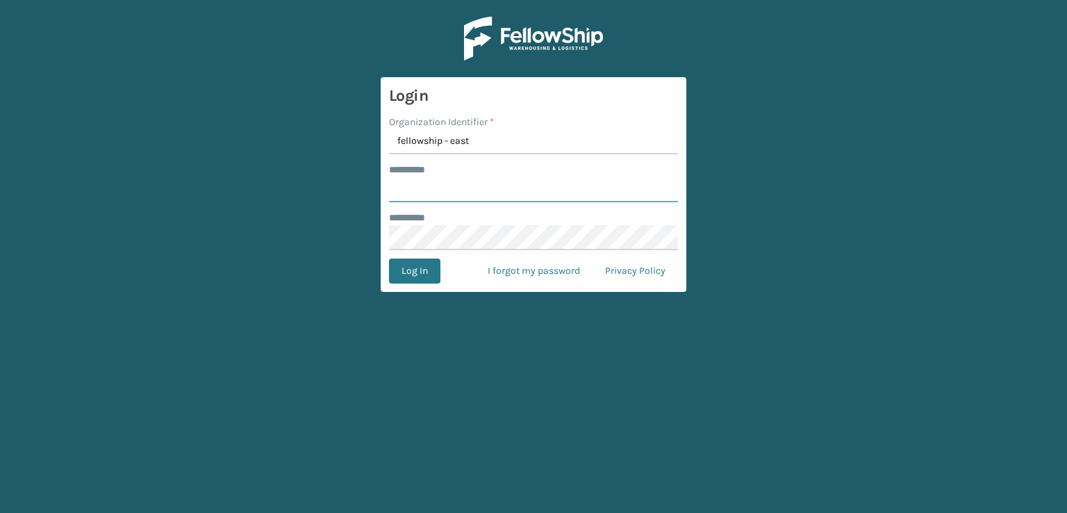
type input "****"
click at [389, 258] on button "Log In" at bounding box center [414, 270] width 51 height 25
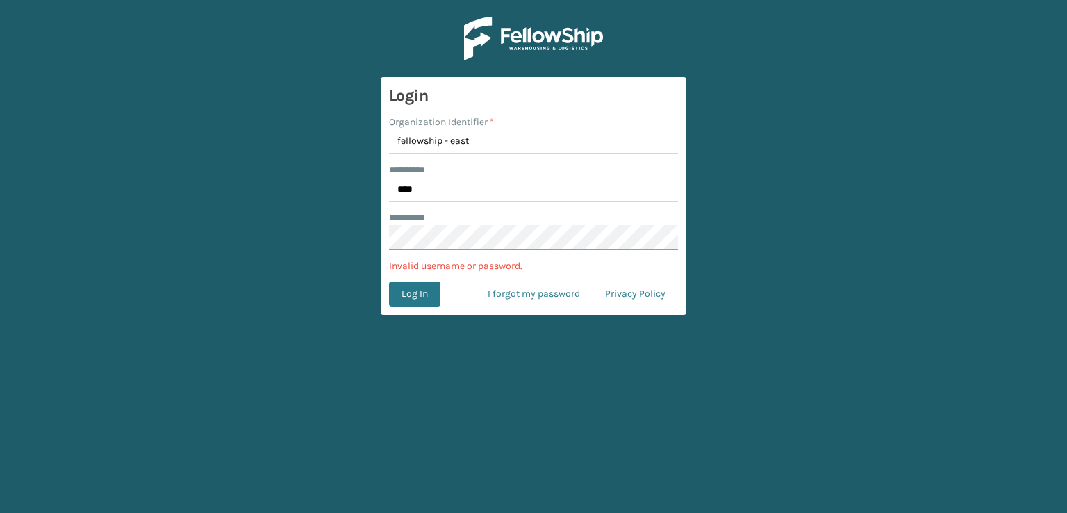
click at [302, 261] on main "Login Organization Identifier * fellowship - east ******** * **** ******** * In…" at bounding box center [533, 256] width 1067 height 513
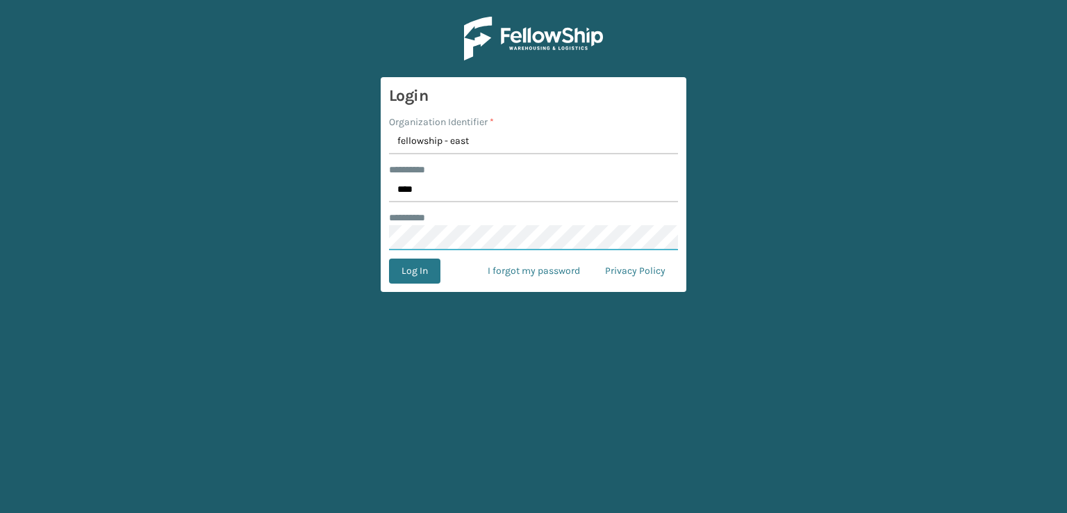
click at [389, 258] on button "Log In" at bounding box center [414, 270] width 51 height 25
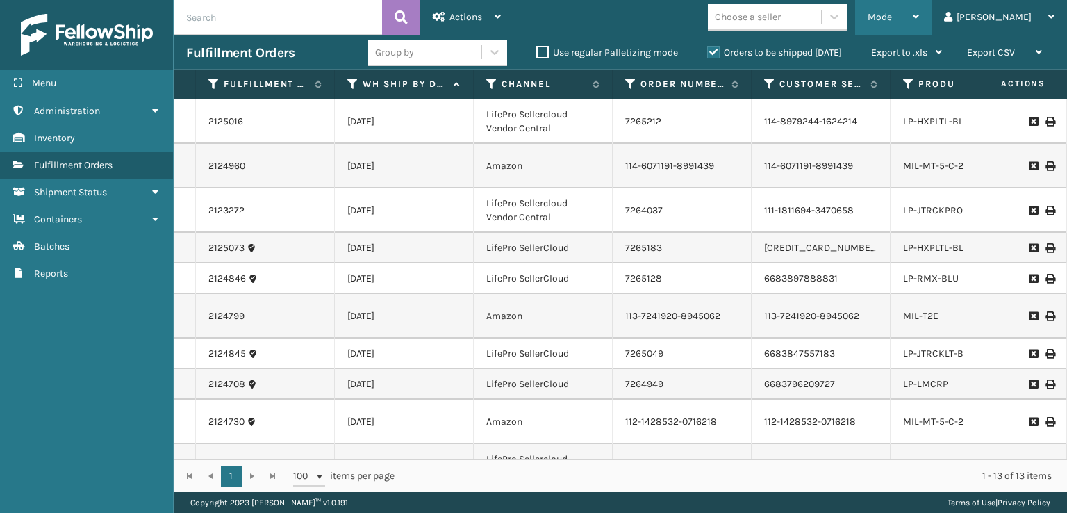
click at [723, 15] on span "Mode" at bounding box center [880, 17] width 24 height 12
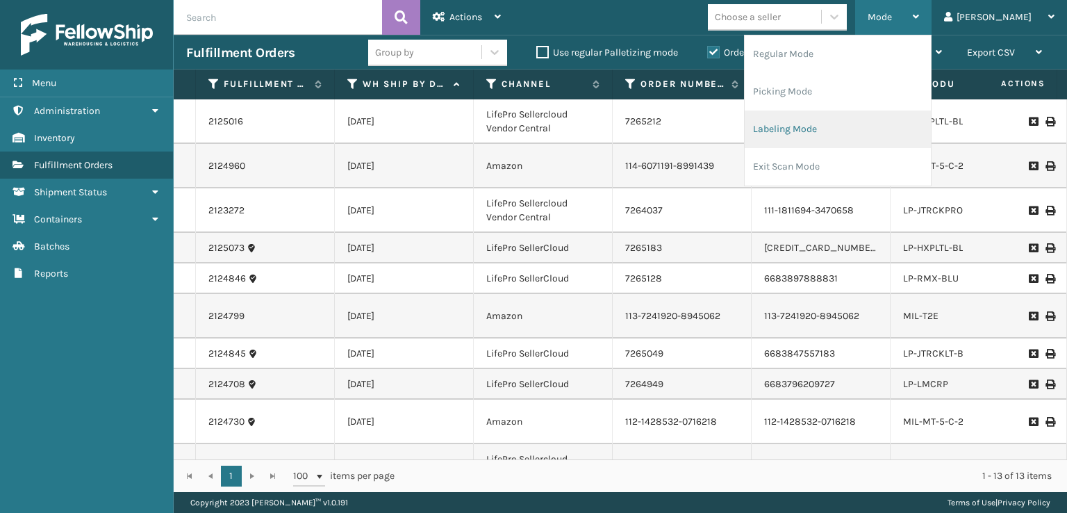
click at [723, 132] on li "Labeling Mode" at bounding box center [838, 129] width 186 height 38
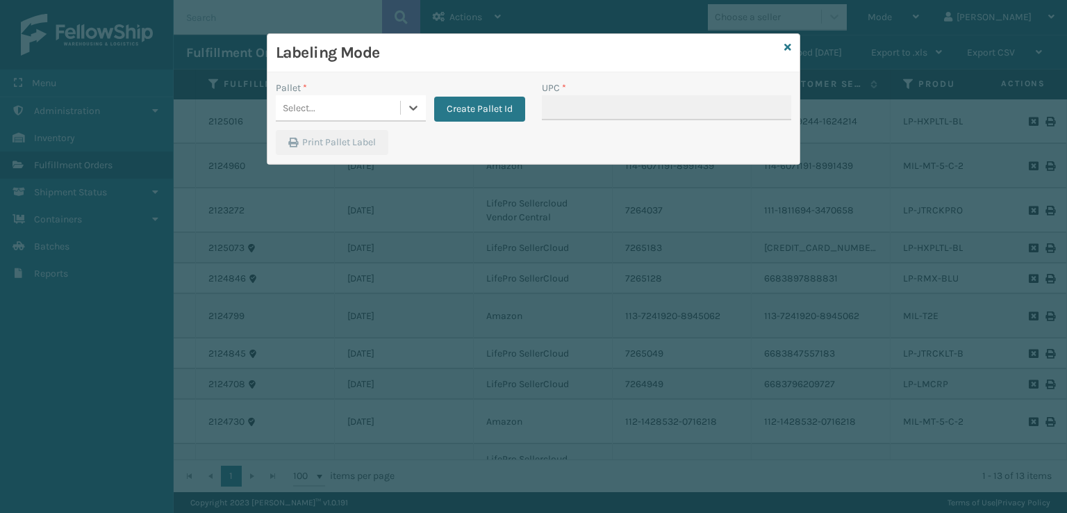
click at [395, 106] on div "Select..." at bounding box center [338, 108] width 124 height 23
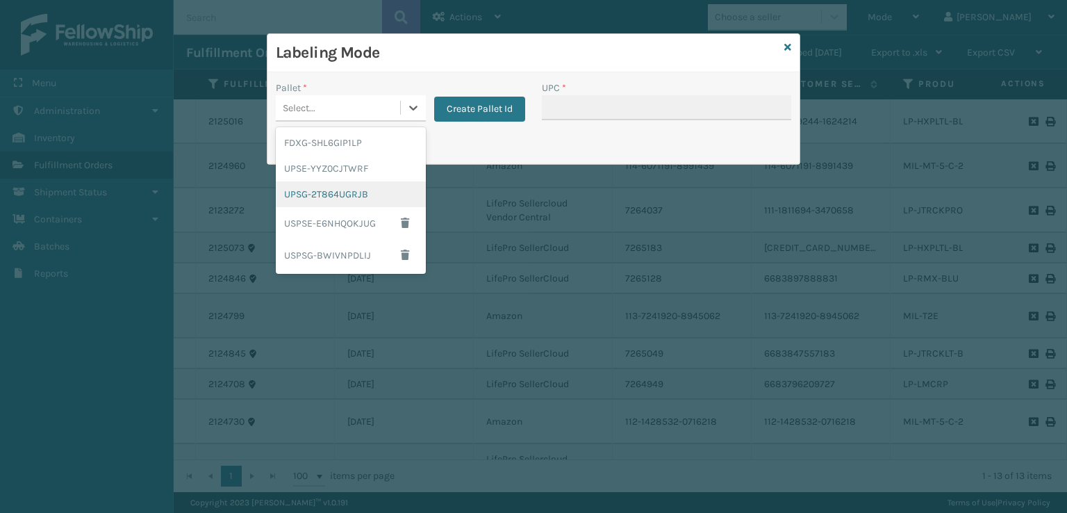
click at [352, 195] on div "UPSG-2T864UGRJB" at bounding box center [351, 194] width 150 height 26
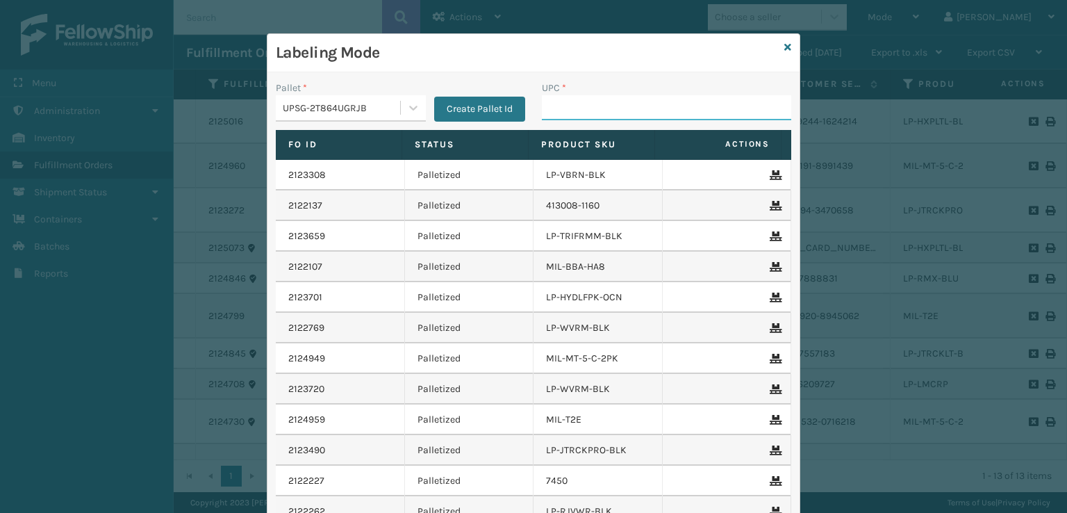
click at [569, 114] on input "UPC *" at bounding box center [666, 107] width 249 height 25
click at [624, 109] on input "UPC *" at bounding box center [666, 107] width 249 height 25
click at [723, 51] on icon at bounding box center [787, 47] width 7 height 10
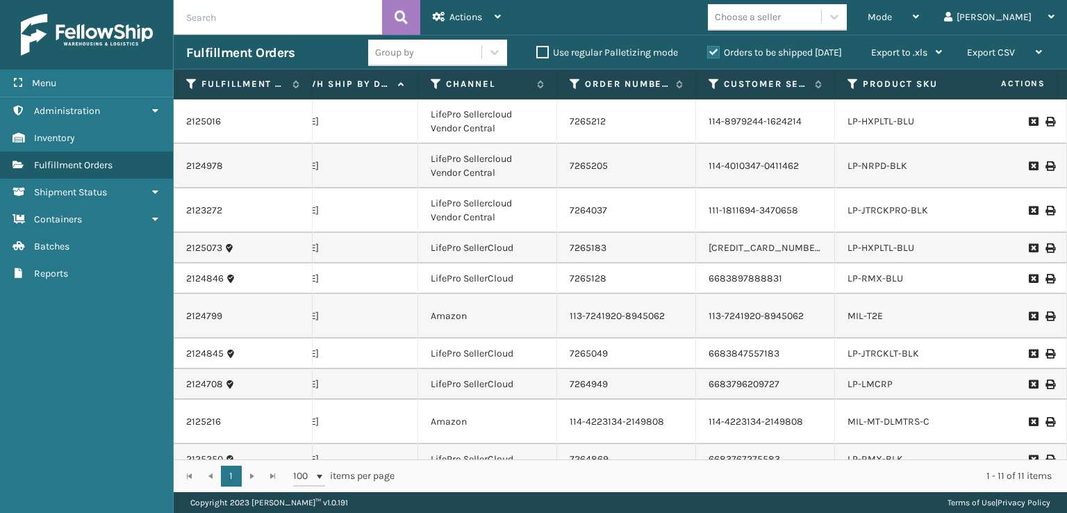
scroll to position [0, 68]
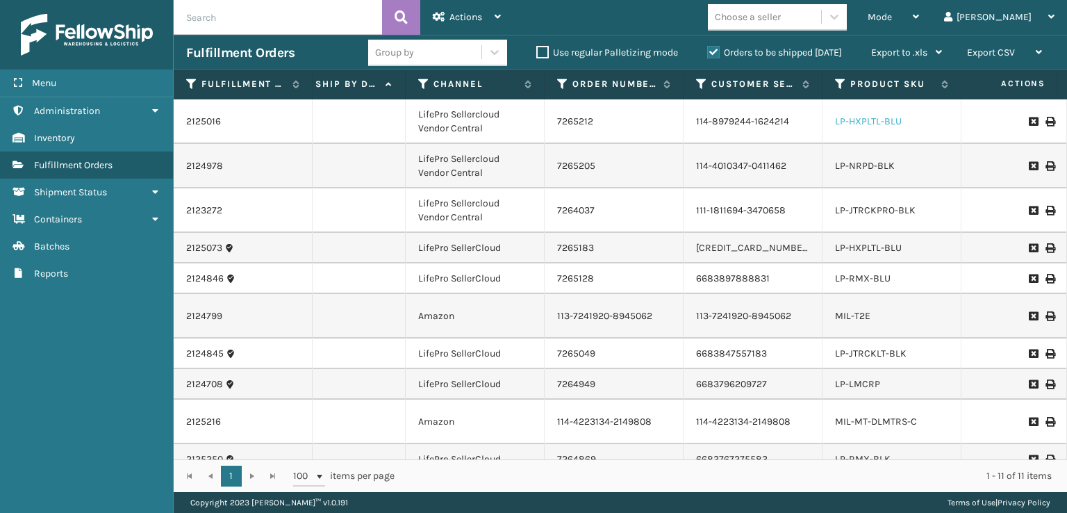
click at [723, 122] on link "LP-HXPLTL-BLU" at bounding box center [868, 121] width 67 height 12
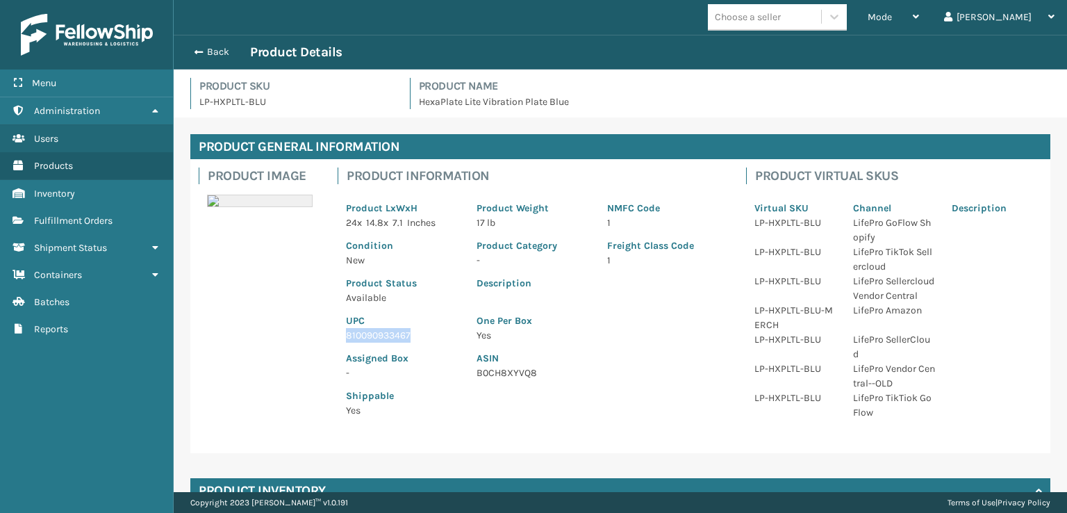
drag, startPoint x: 413, startPoint y: 336, endPoint x: 336, endPoint y: 333, distance: 76.5
click at [336, 333] on div "Product Information Product LxWxH 24 x 14.8 x 7.1 Inches Product Weight 17 lb N…" at bounding box center [533, 296] width 409 height 275
copy p "810090933467"
click at [202, 56] on button "Back" at bounding box center [218, 52] width 64 height 13
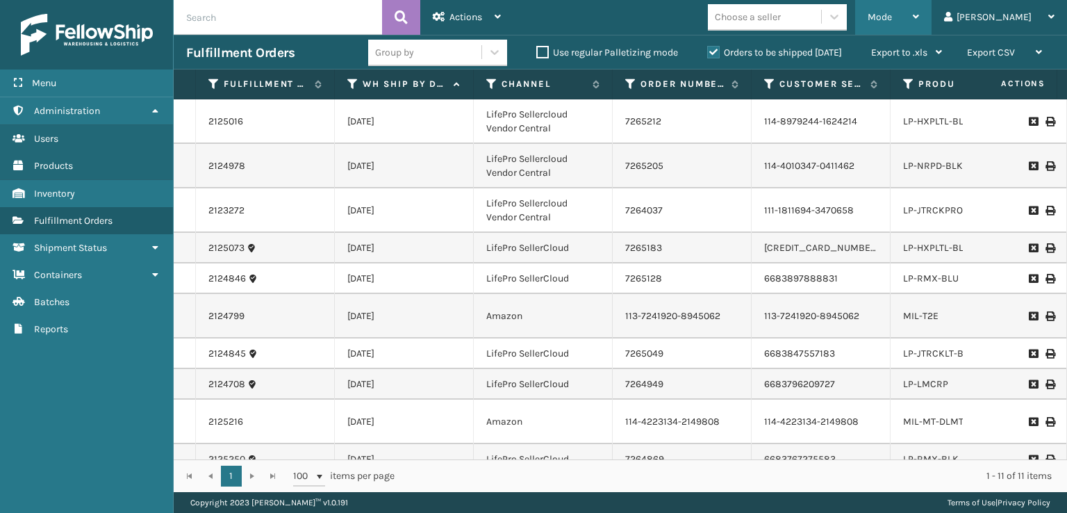
click at [723, 17] on div "Mode" at bounding box center [893, 17] width 51 height 35
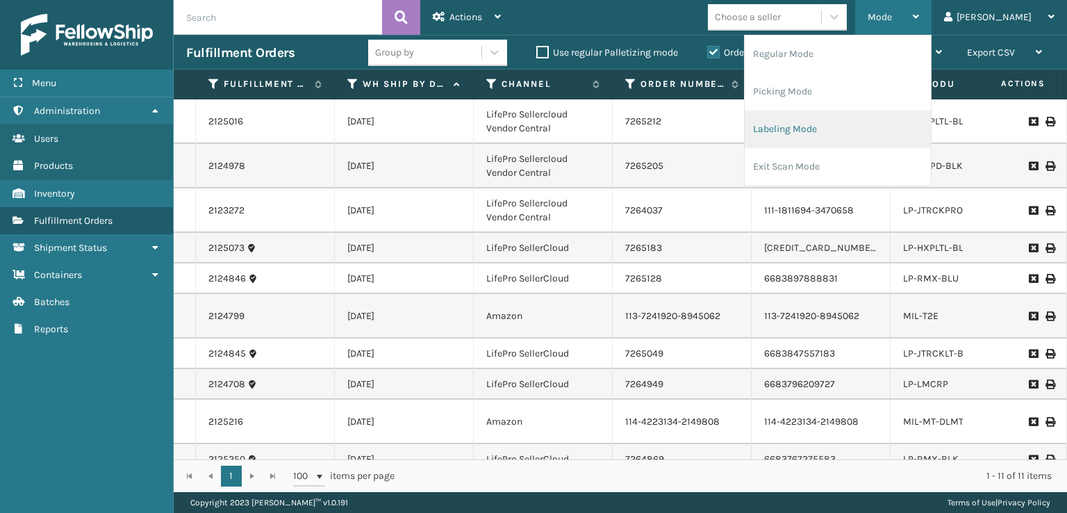
click at [723, 124] on li "Labeling Mode" at bounding box center [838, 129] width 186 height 38
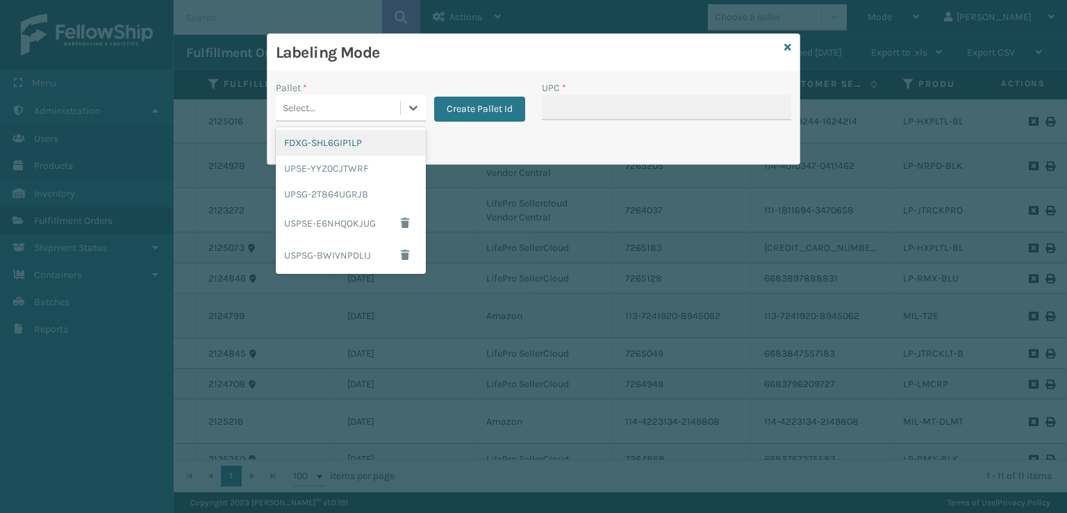
click at [318, 115] on div "Select..." at bounding box center [338, 108] width 124 height 23
click at [314, 192] on div "UPSG-2T864UGRJB" at bounding box center [351, 194] width 150 height 26
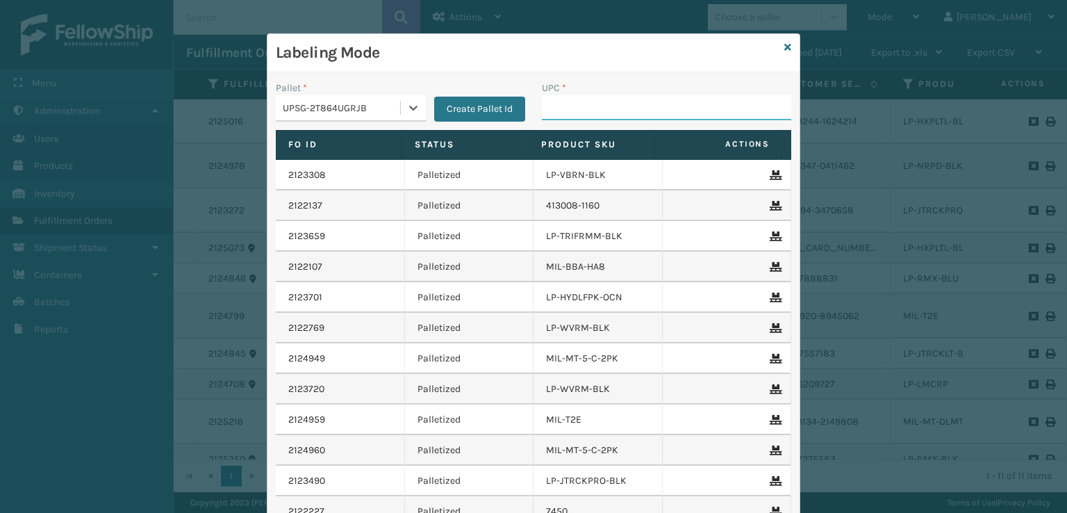
click at [566, 109] on input "UPC *" at bounding box center [666, 107] width 249 height 25
paste input "810090933467"
type input "810090933467"
type input "810161332182"
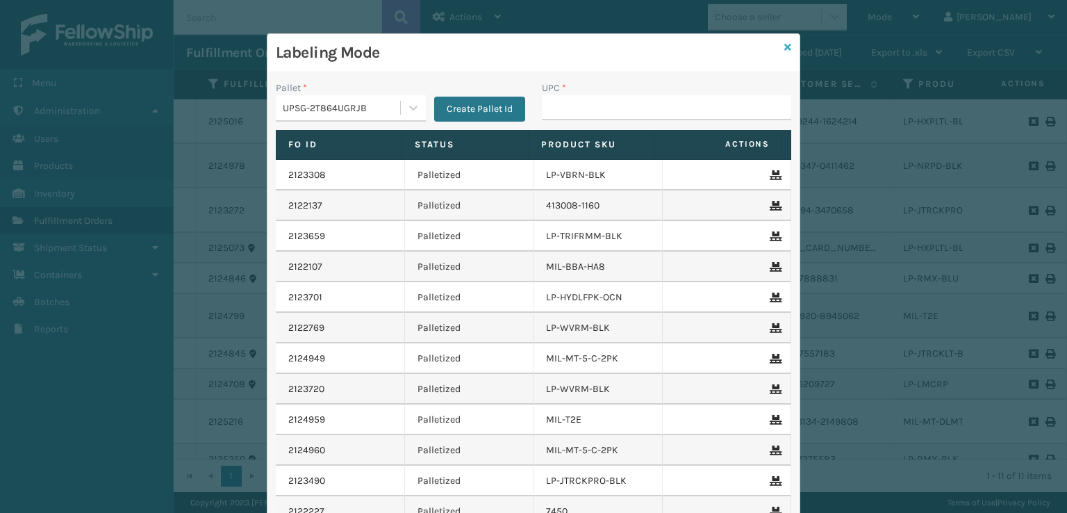
click at [723, 48] on icon at bounding box center [787, 47] width 7 height 10
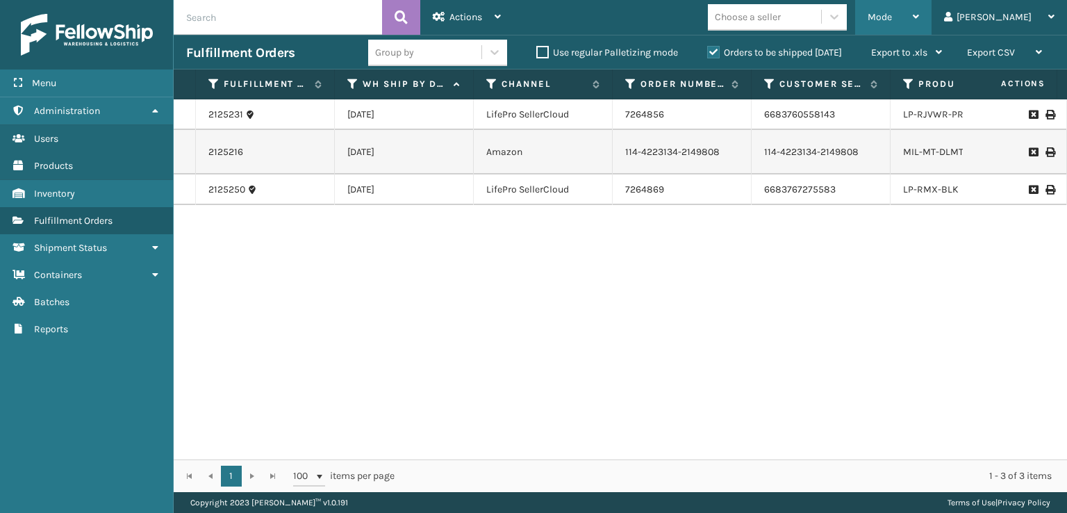
click at [723, 8] on div "Mode" at bounding box center [893, 17] width 51 height 35
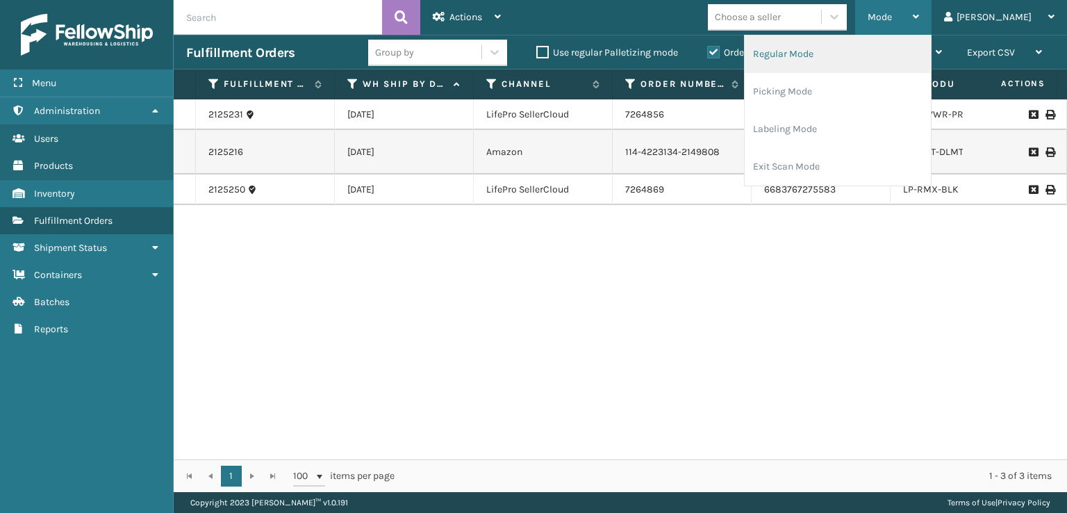
click at [723, 59] on li "Regular Mode" at bounding box center [838, 54] width 186 height 38
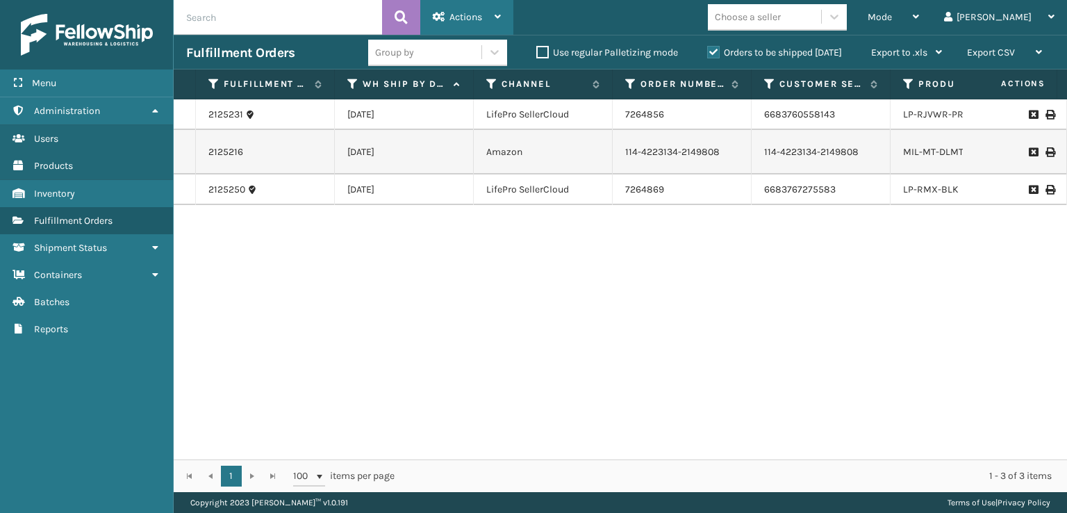
click at [457, 9] on div "Actions" at bounding box center [467, 17] width 68 height 35
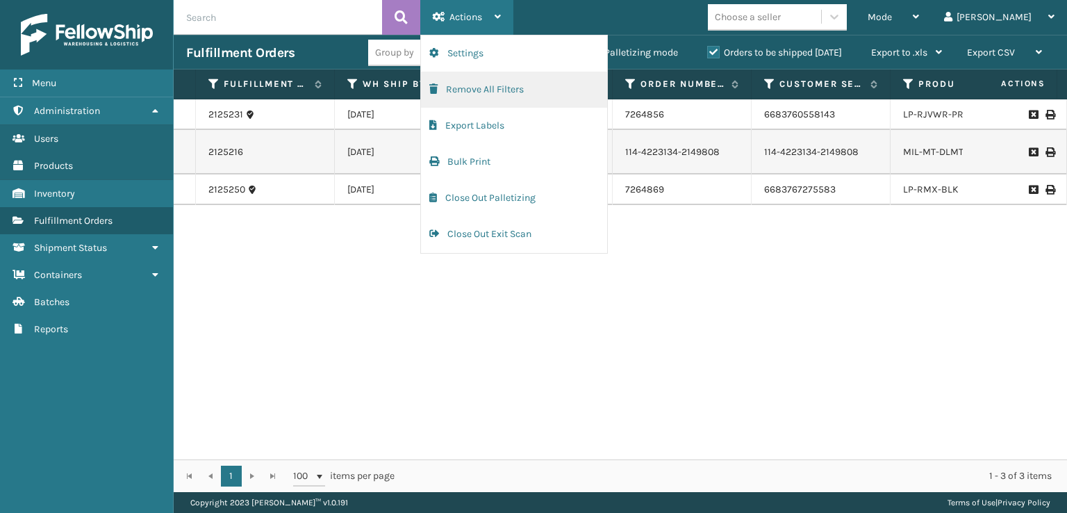
click at [436, 88] on span "button" at bounding box center [433, 89] width 8 height 10
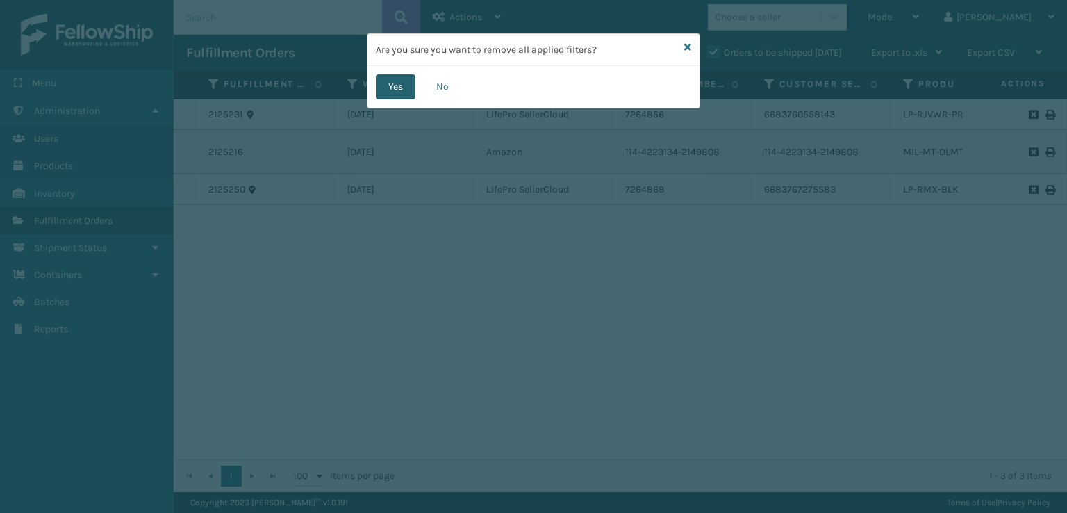
click at [395, 81] on button "Yes" at bounding box center [396, 86] width 40 height 25
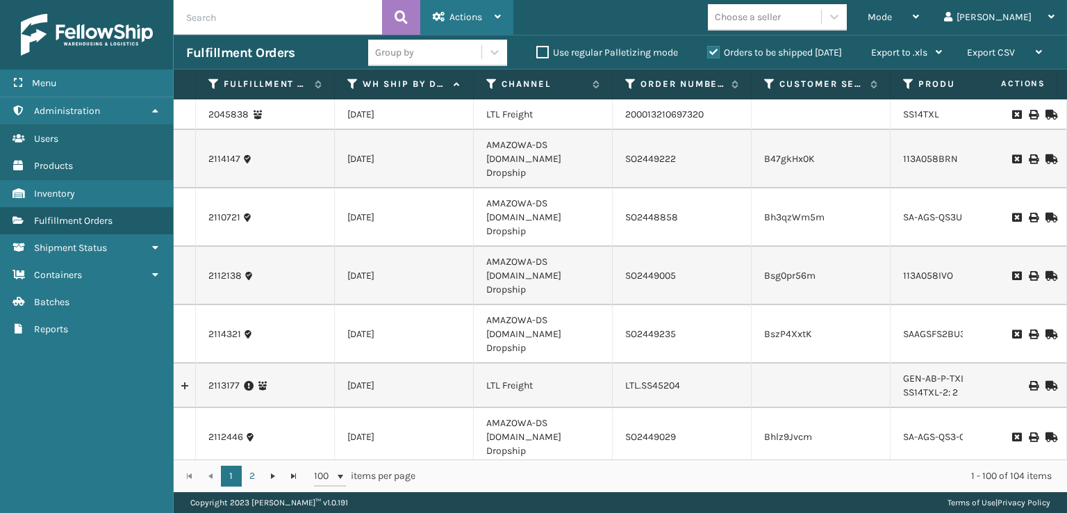
click at [450, 19] on span "Actions" at bounding box center [466, 17] width 33 height 12
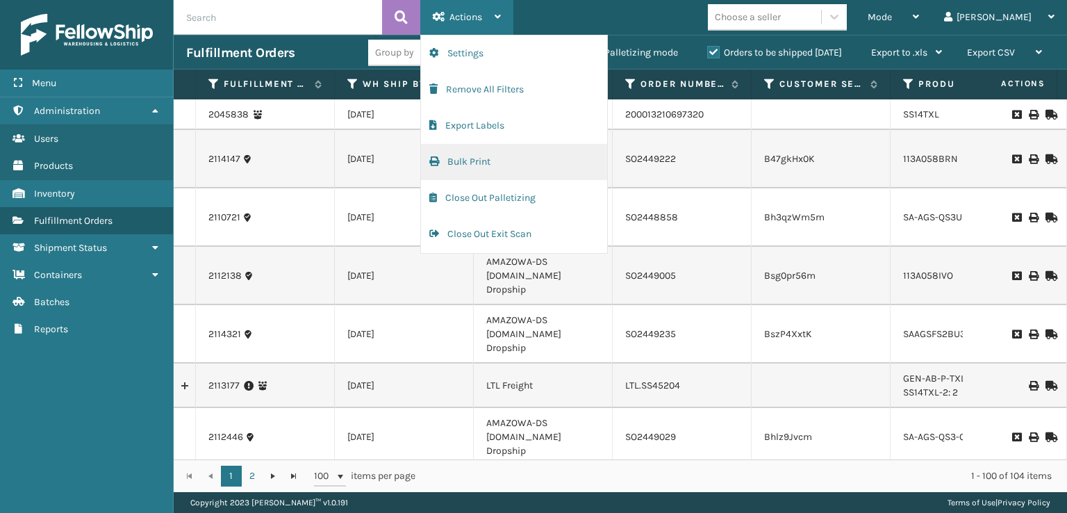
click at [436, 163] on span "button" at bounding box center [434, 161] width 10 height 10
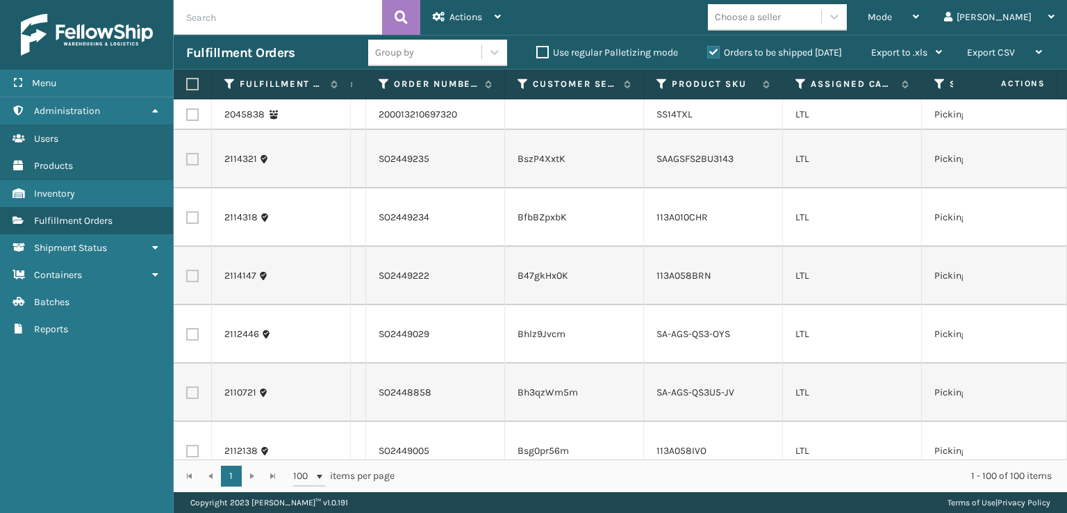
scroll to position [0, 288]
click at [723, 88] on icon at bounding box center [798, 84] width 11 height 13
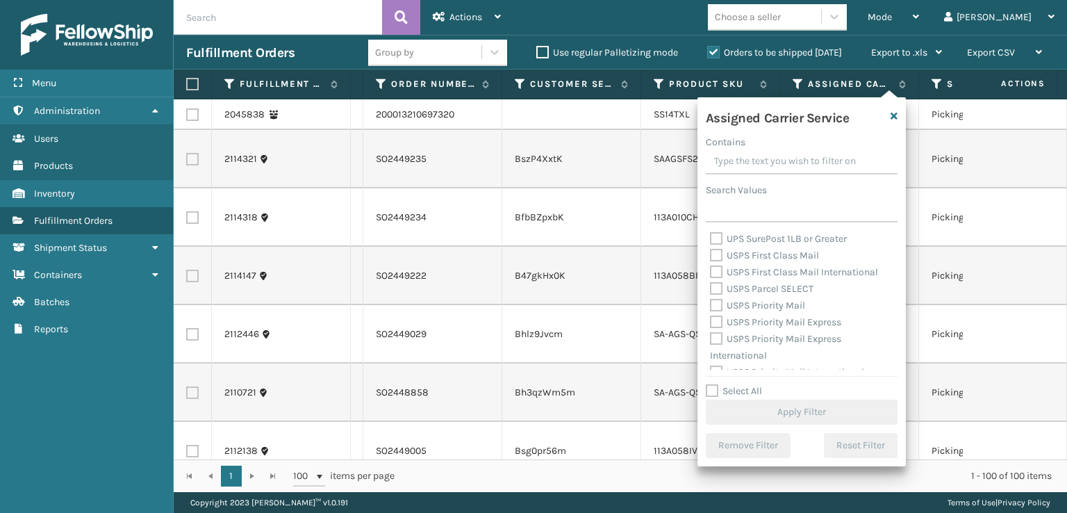
scroll to position [428, 0]
click at [723, 358] on label "USPS Priority Mail International" at bounding box center [787, 361] width 154 height 12
click at [711, 358] on input "USPS Priority Mail International" at bounding box center [710, 357] width 1 height 9
checkbox input "true"
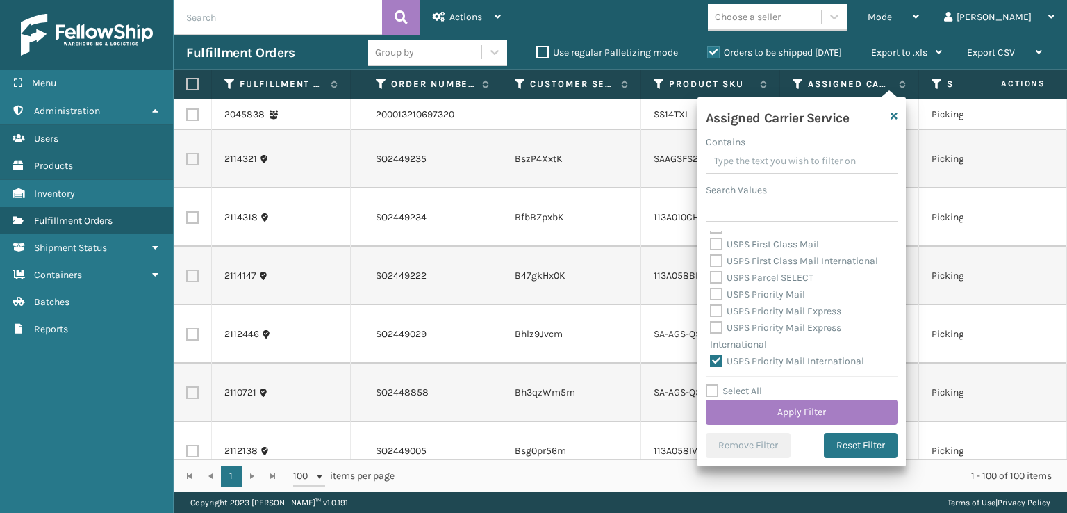
click at [721, 338] on div "USPS Priority Mail Express International" at bounding box center [801, 336] width 183 height 33
click at [716, 326] on label "USPS Priority Mail Express International" at bounding box center [775, 336] width 131 height 28
click at [711, 326] on input "USPS Priority Mail Express International" at bounding box center [710, 324] width 1 height 9
checkbox input "true"
click at [720, 310] on label "USPS Priority Mail Express" at bounding box center [775, 311] width 131 height 12
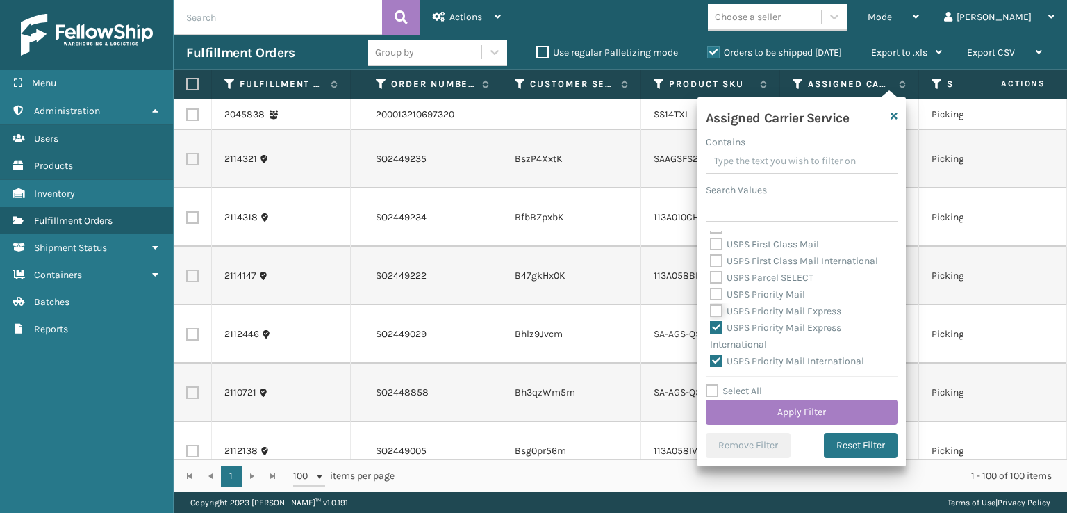
click at [711, 310] on input "USPS Priority Mail Express" at bounding box center [710, 307] width 1 height 9
checkbox input "true"
click at [714, 284] on div "USPS Parcel SELECT" at bounding box center [801, 278] width 183 height 17
drag, startPoint x: 717, startPoint y: 301, endPoint x: 717, endPoint y: 291, distance: 9.7
click at [717, 300] on div "USPS Priority Mail" at bounding box center [801, 294] width 183 height 17
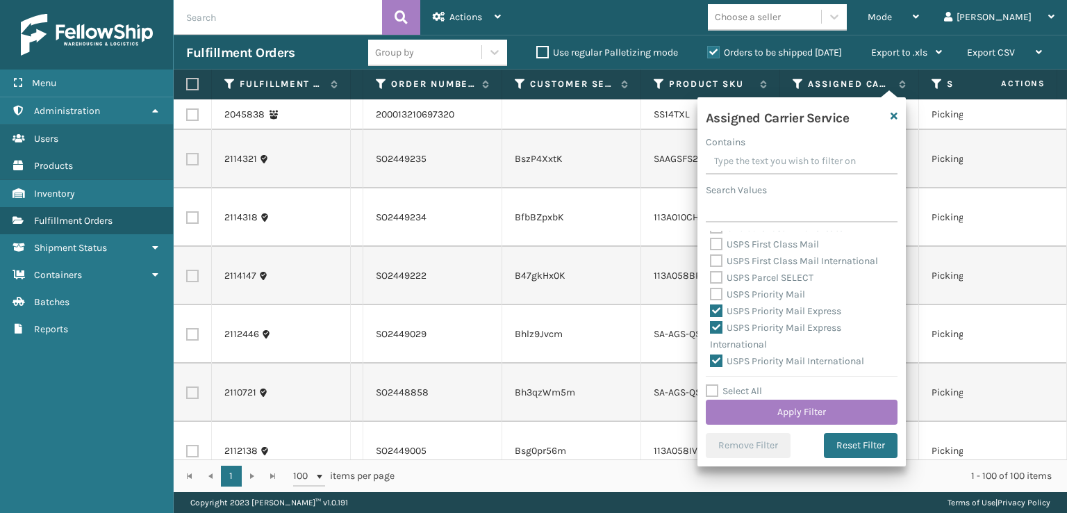
click at [716, 293] on label "USPS Priority Mail" at bounding box center [757, 294] width 95 height 12
click at [711, 293] on input "USPS Priority Mail" at bounding box center [710, 290] width 1 height 9
checkbox input "true"
click at [714, 281] on label "USPS Parcel SELECT" at bounding box center [762, 278] width 104 height 12
click at [711, 279] on input "USPS Parcel SELECT" at bounding box center [710, 274] width 1 height 9
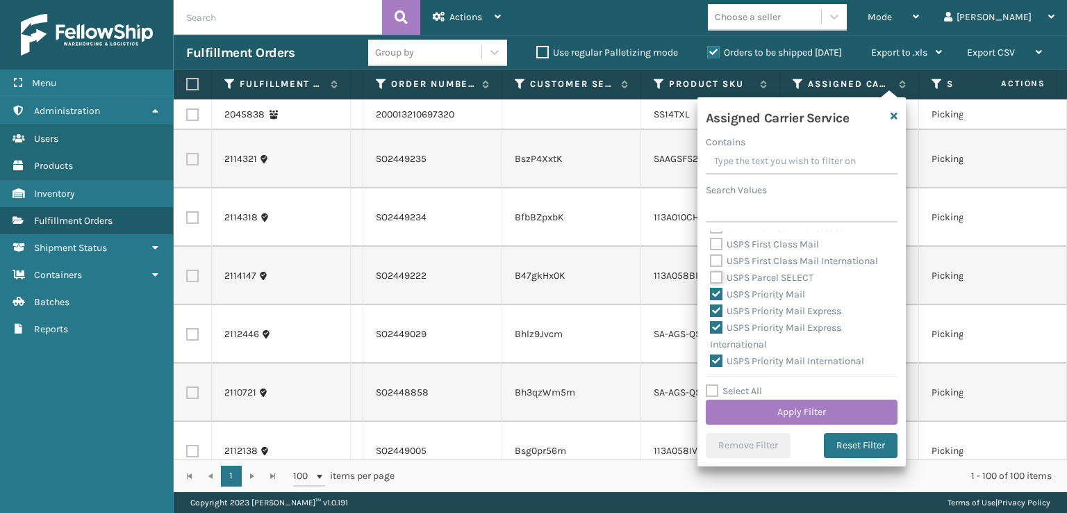
checkbox input "true"
click at [712, 259] on label "USPS First Class Mail International" at bounding box center [794, 261] width 168 height 12
click at [711, 259] on input "USPS First Class Mail International" at bounding box center [710, 257] width 1 height 9
checkbox input "true"
click at [716, 248] on label "USPS First Class Mail" at bounding box center [764, 244] width 109 height 12
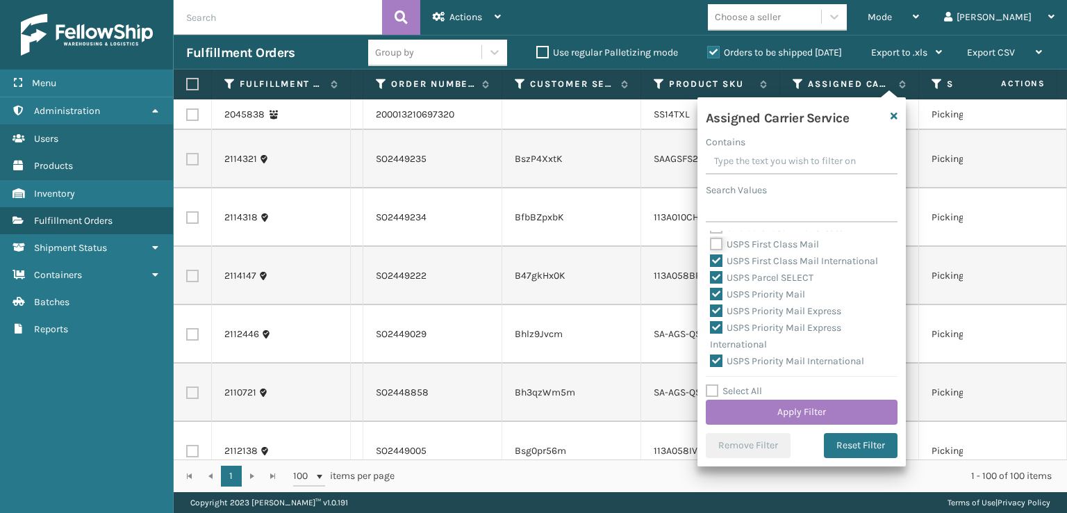
click at [711, 245] on input "USPS First Class Mail" at bounding box center [710, 240] width 1 height 9
checkbox input "true"
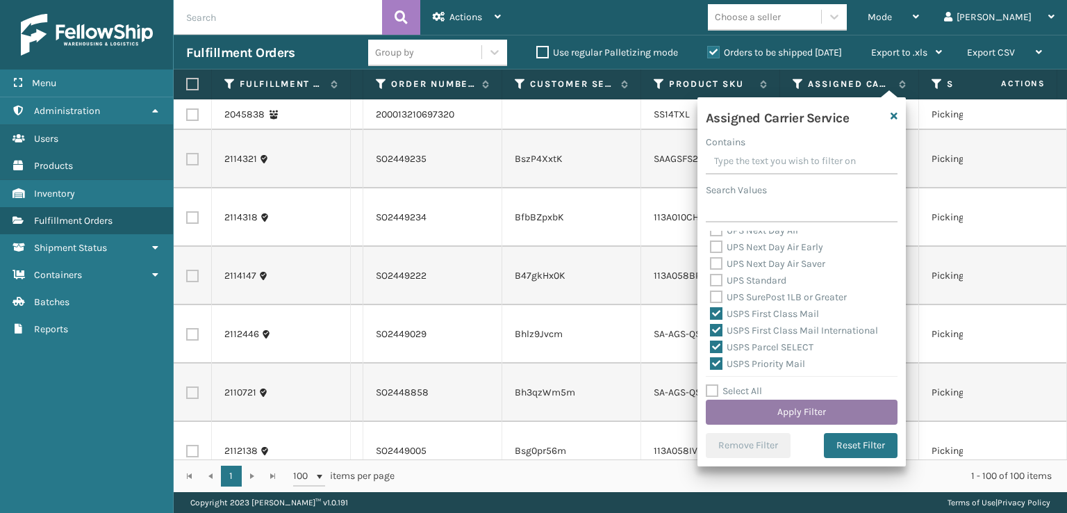
click at [723, 406] on button "Apply Filter" at bounding box center [802, 412] width 192 height 25
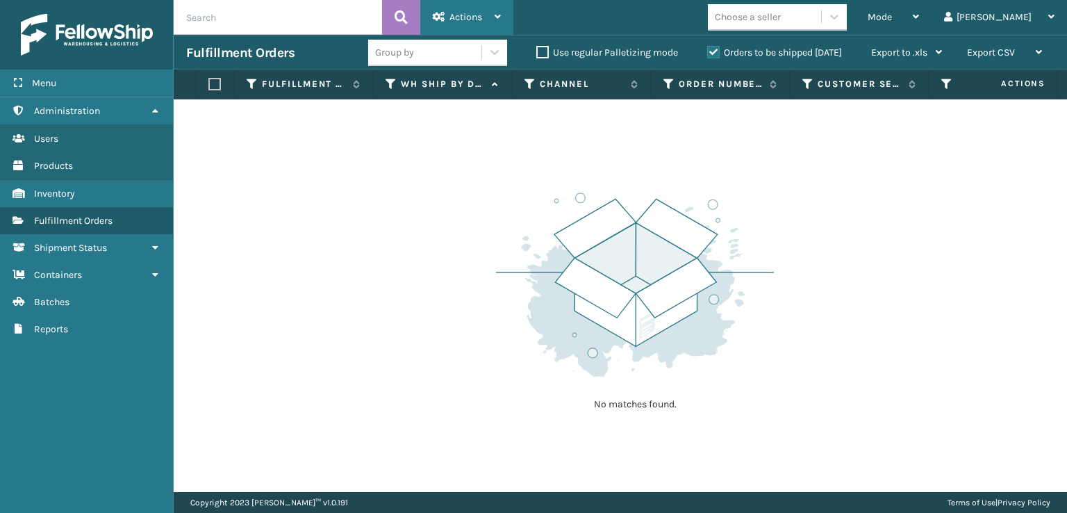
click at [456, 15] on span "Actions" at bounding box center [466, 17] width 33 height 12
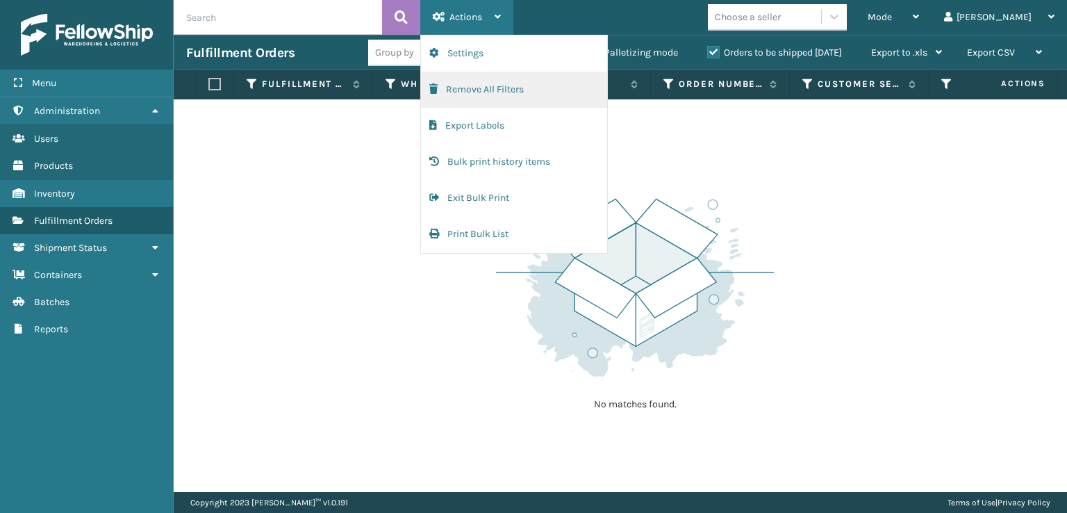
click at [446, 90] on button "Remove All Filters" at bounding box center [514, 90] width 186 height 36
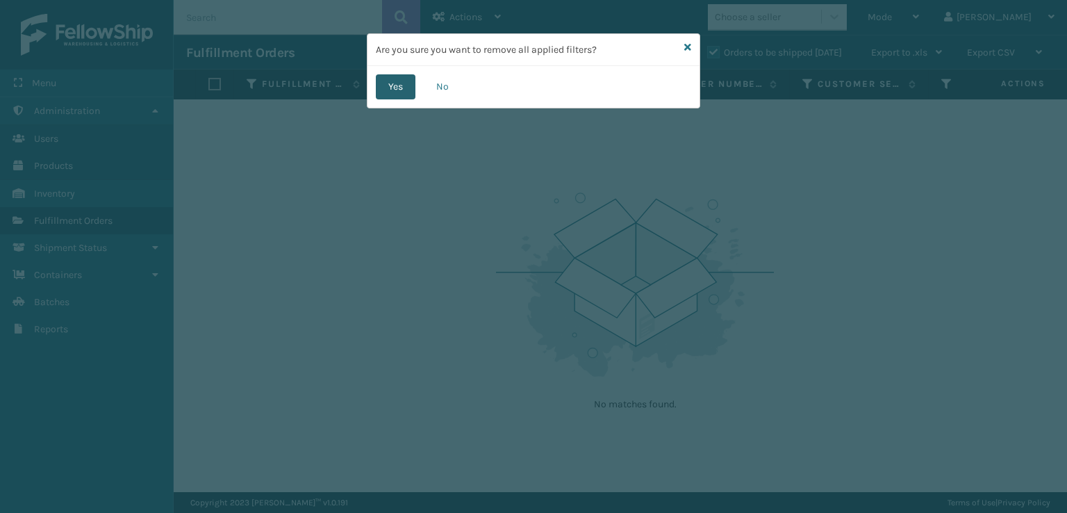
click at [406, 82] on button "Yes" at bounding box center [396, 86] width 40 height 25
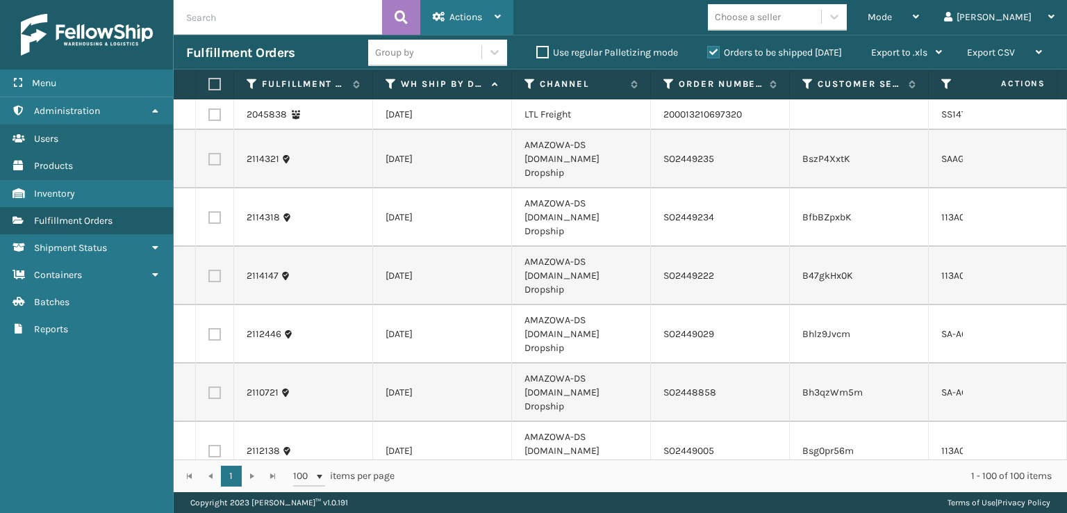
click at [444, 23] on div "Actions" at bounding box center [467, 17] width 68 height 35
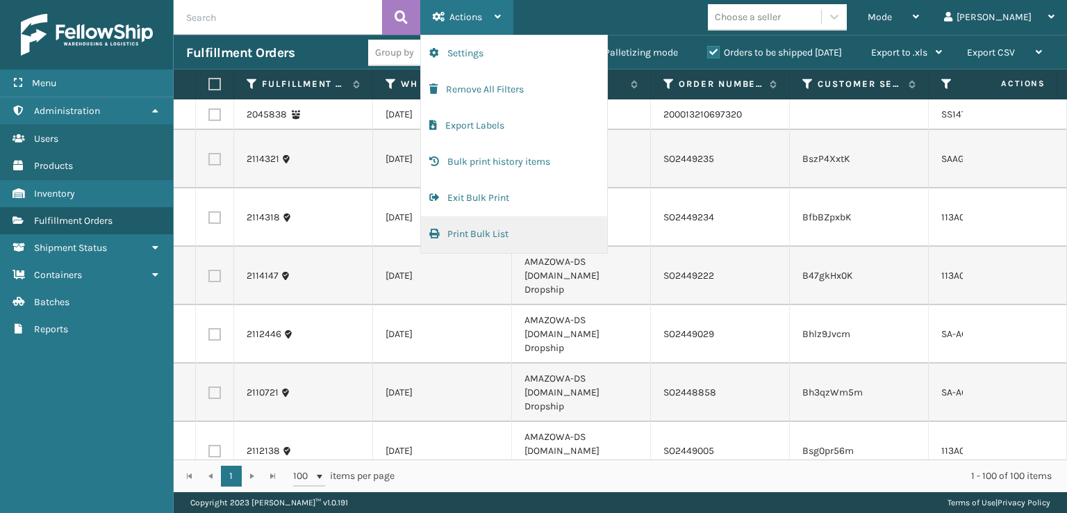
click at [452, 231] on button "Print Bulk List" at bounding box center [514, 234] width 186 height 36
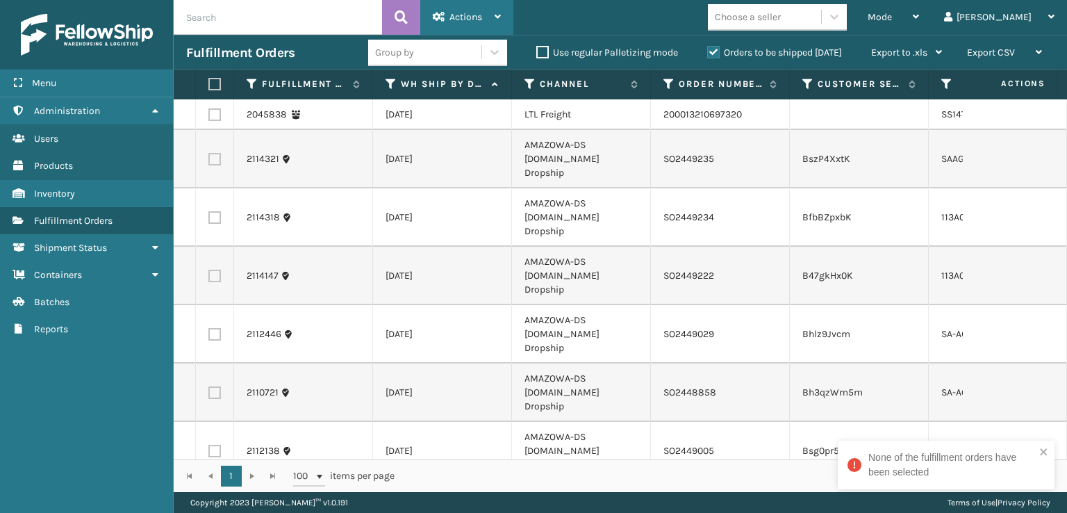
click at [482, 4] on div "Actions" at bounding box center [467, 17] width 68 height 35
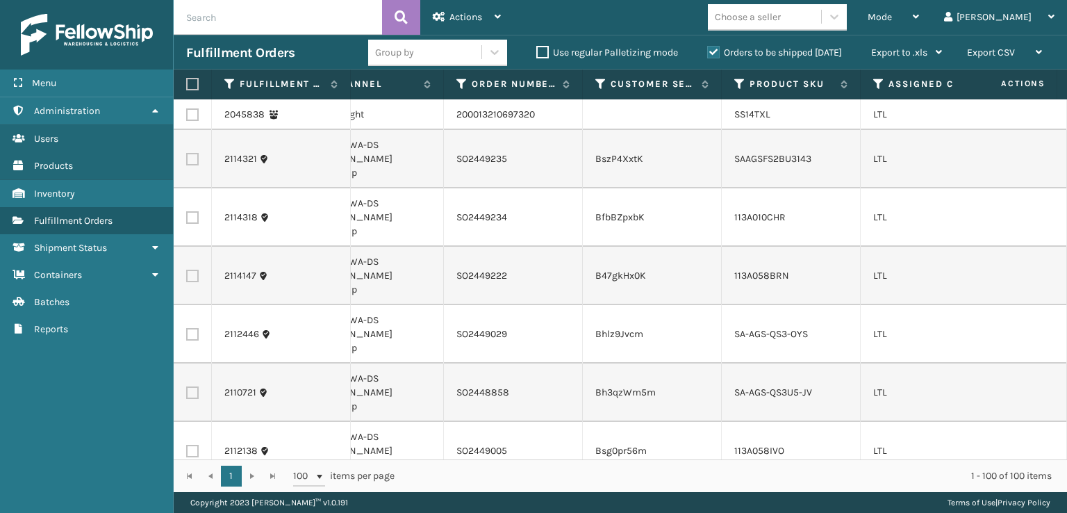
scroll to position [0, 226]
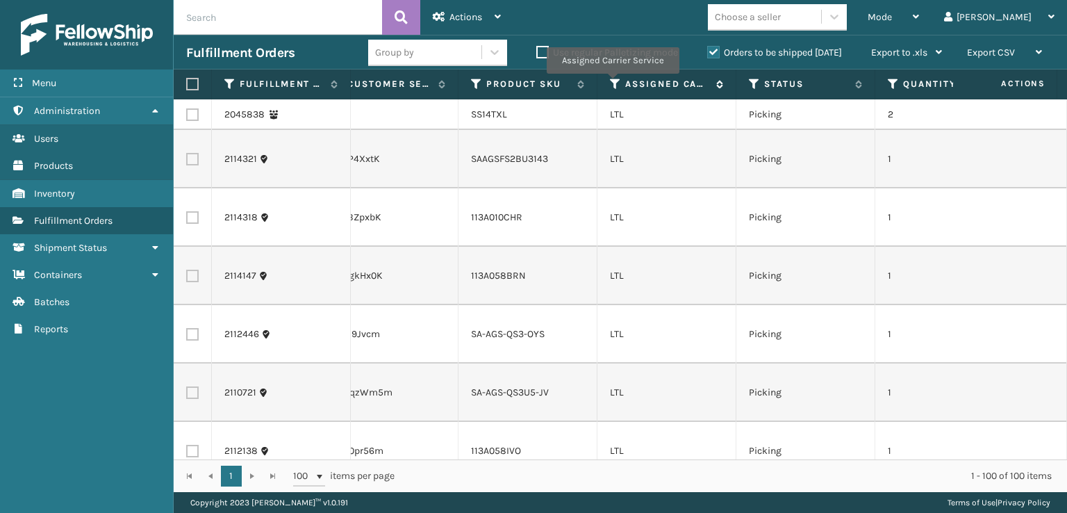
click at [612, 83] on icon at bounding box center [615, 84] width 11 height 13
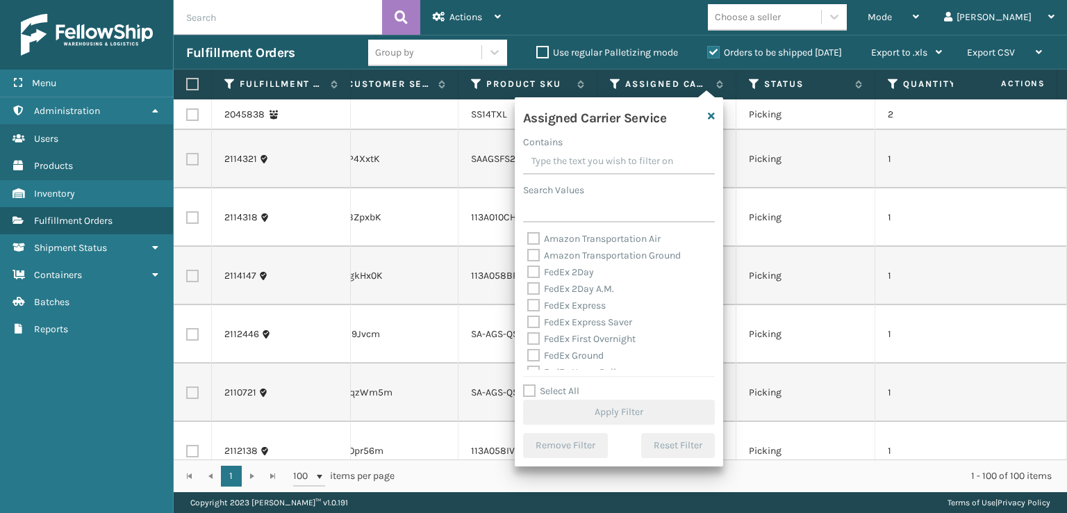
click at [534, 254] on label "Amazon Transportation Ground" at bounding box center [604, 255] width 154 height 12
click at [528, 254] on input "Amazon Transportation Ground" at bounding box center [527, 251] width 1 height 9
checkbox input "true"
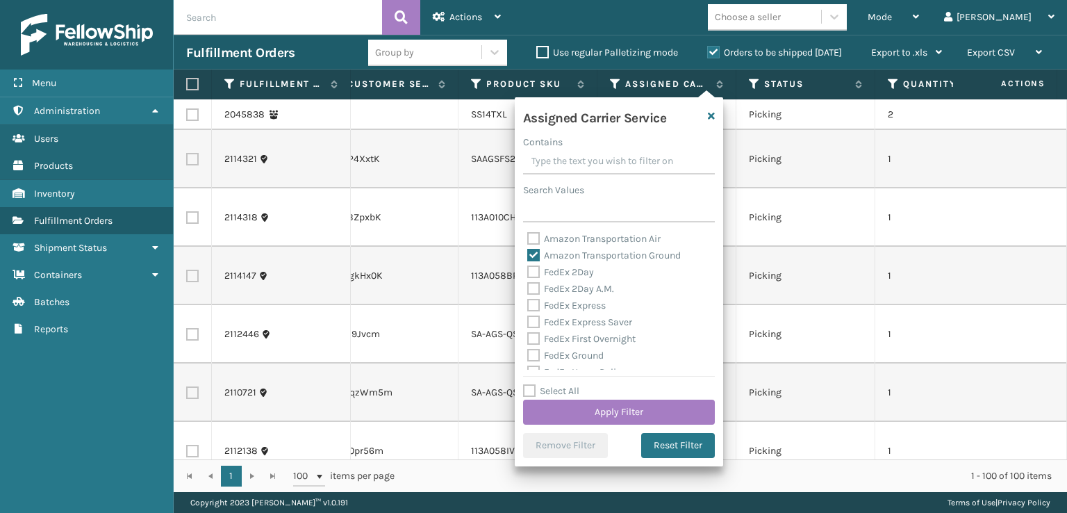
click at [534, 237] on label "Amazon Transportation Air" at bounding box center [593, 239] width 133 height 12
click at [528, 237] on input "Amazon Transportation Air" at bounding box center [527, 235] width 1 height 9
checkbox input "true"
click at [584, 412] on button "Apply Filter" at bounding box center [619, 412] width 192 height 25
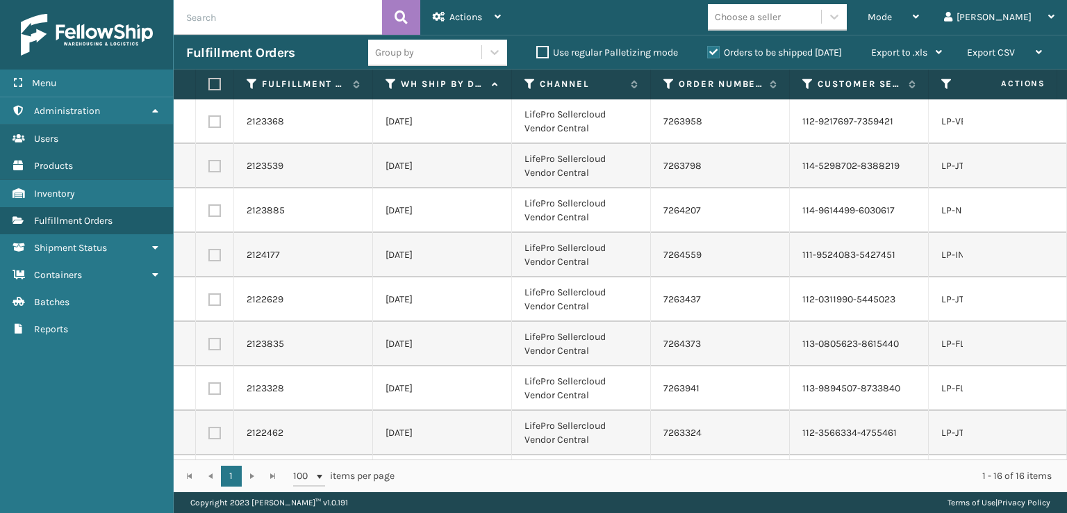
click at [212, 85] on label at bounding box center [212, 84] width 8 height 13
click at [209, 85] on input "checkbox" at bounding box center [208, 84] width 1 height 9
checkbox input "true"
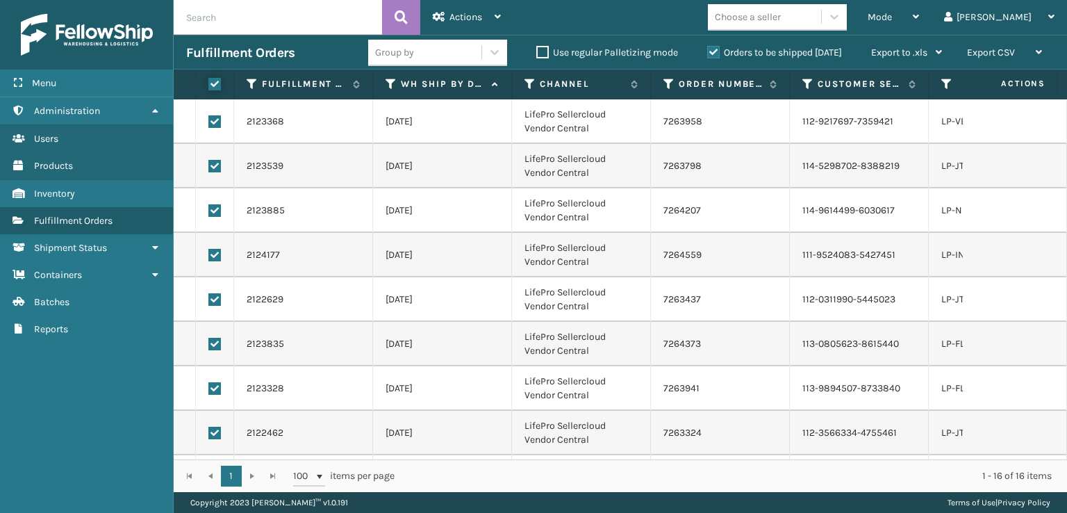
checkbox input "true"
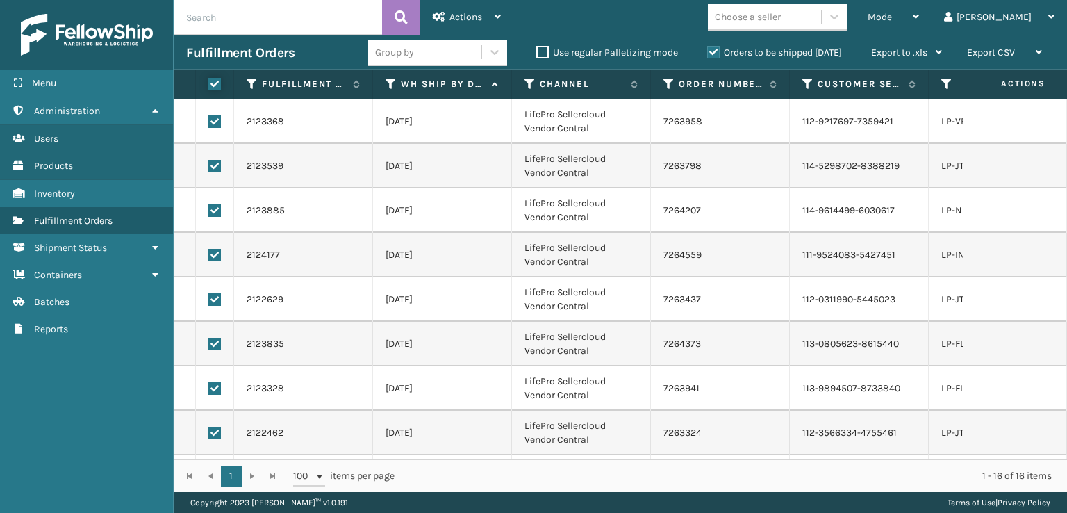
checkbox input "true"
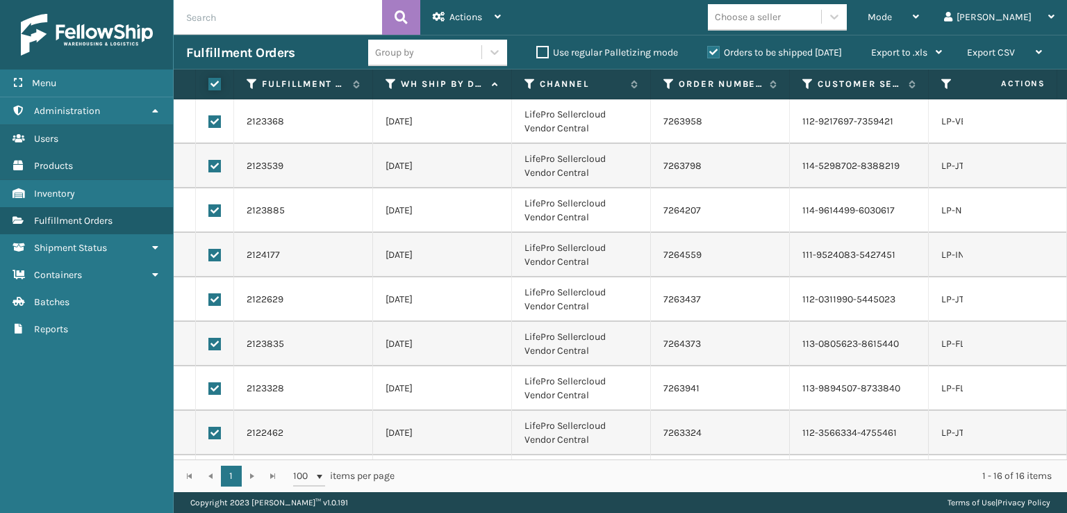
checkbox input "true"
drag, startPoint x: 472, startPoint y: 19, endPoint x: 452, endPoint y: 129, distance: 111.7
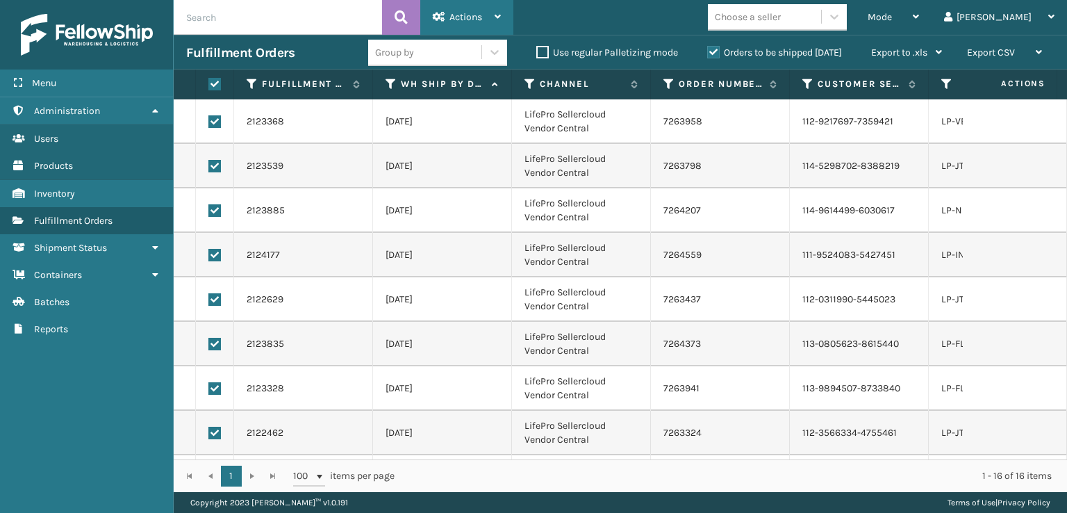
click at [472, 20] on span "Actions" at bounding box center [466, 17] width 33 height 12
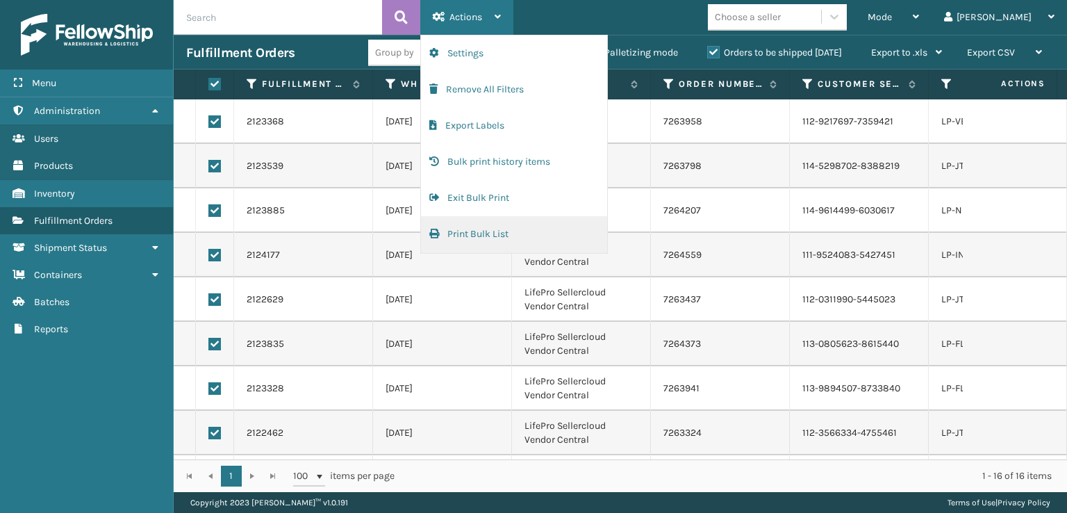
click at [436, 233] on span "button" at bounding box center [434, 234] width 10 height 10
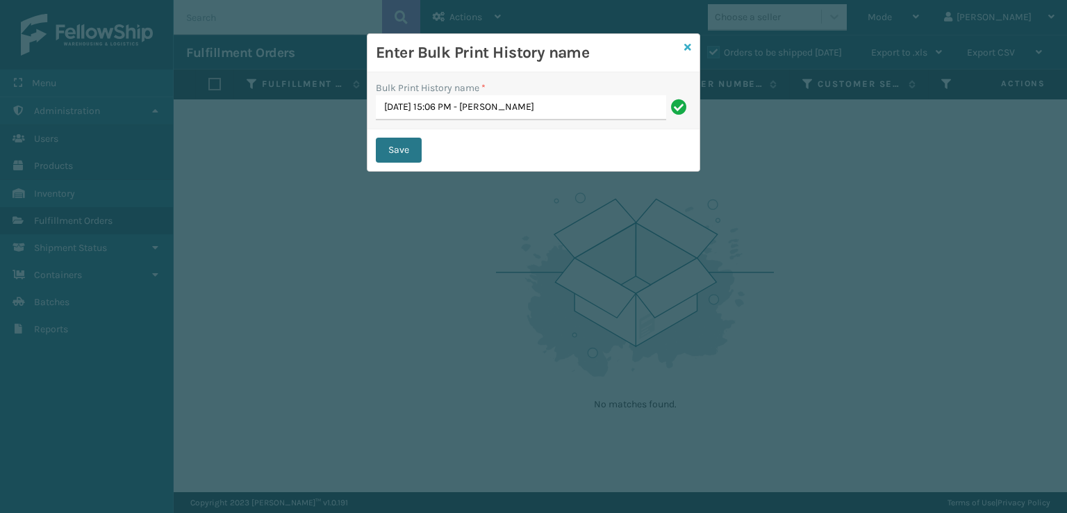
click at [685, 48] on icon at bounding box center [687, 47] width 7 height 10
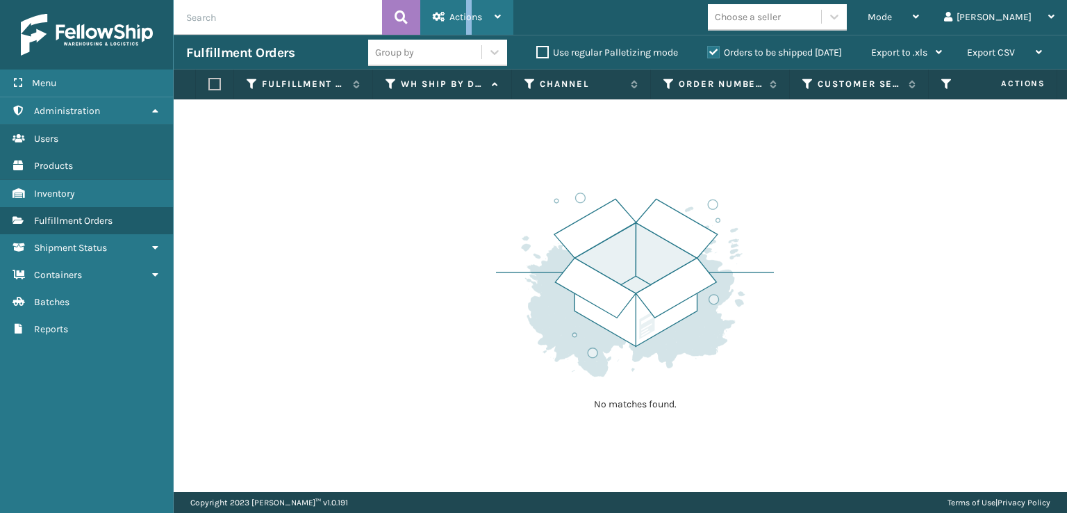
click at [469, 17] on span "Actions" at bounding box center [466, 17] width 33 height 12
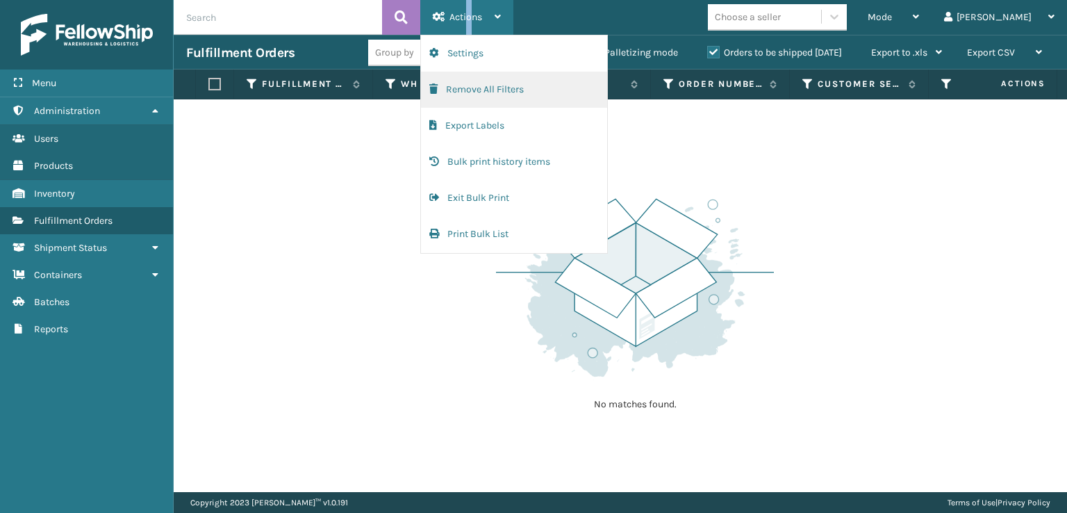
click at [454, 85] on button "Remove All Filters" at bounding box center [514, 90] width 186 height 36
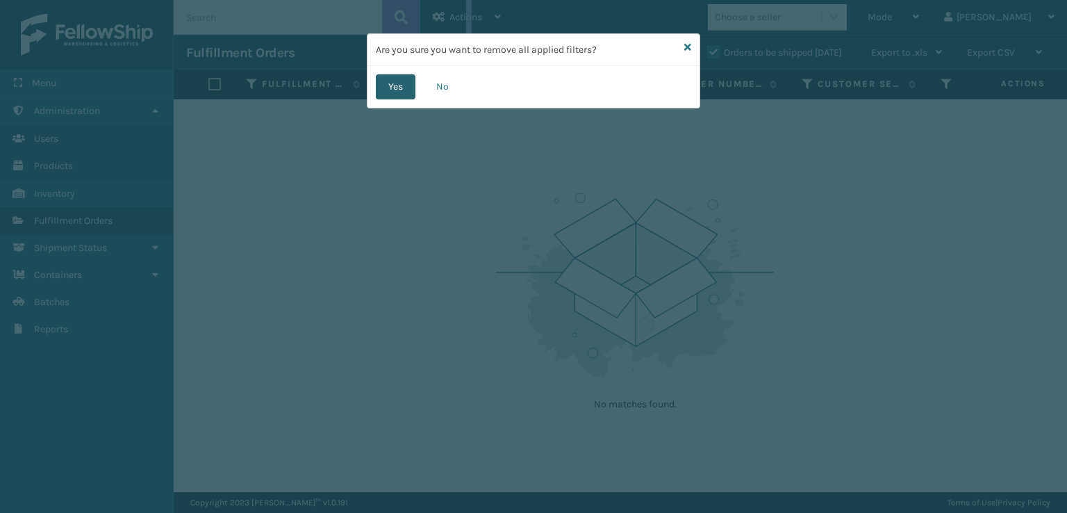
click at [404, 87] on button "Yes" at bounding box center [396, 86] width 40 height 25
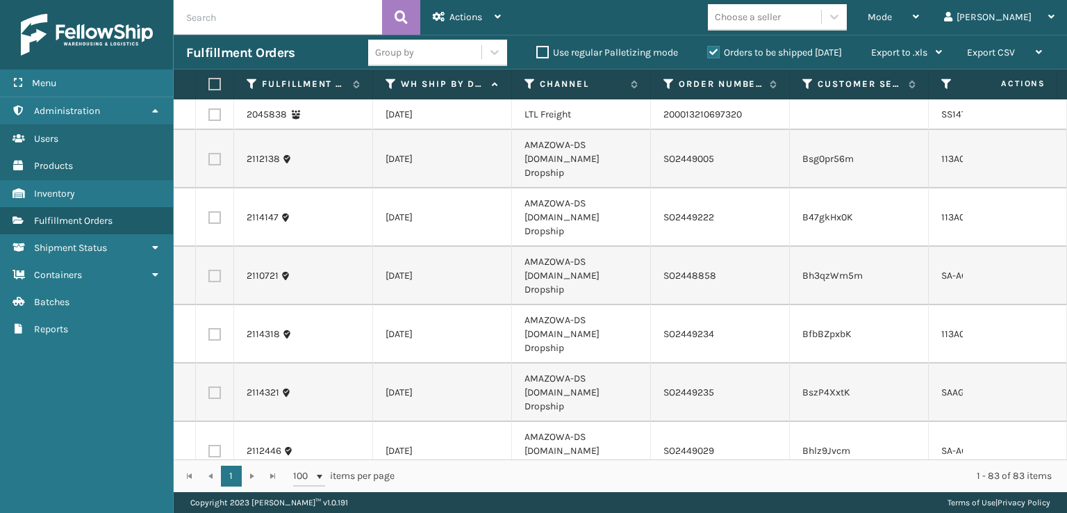
click at [311, 457] on div "Fulfillment Order Id WH Ship By Date Channel Order Number Customer Service Orde…" at bounding box center [621, 280] width 894 height 422
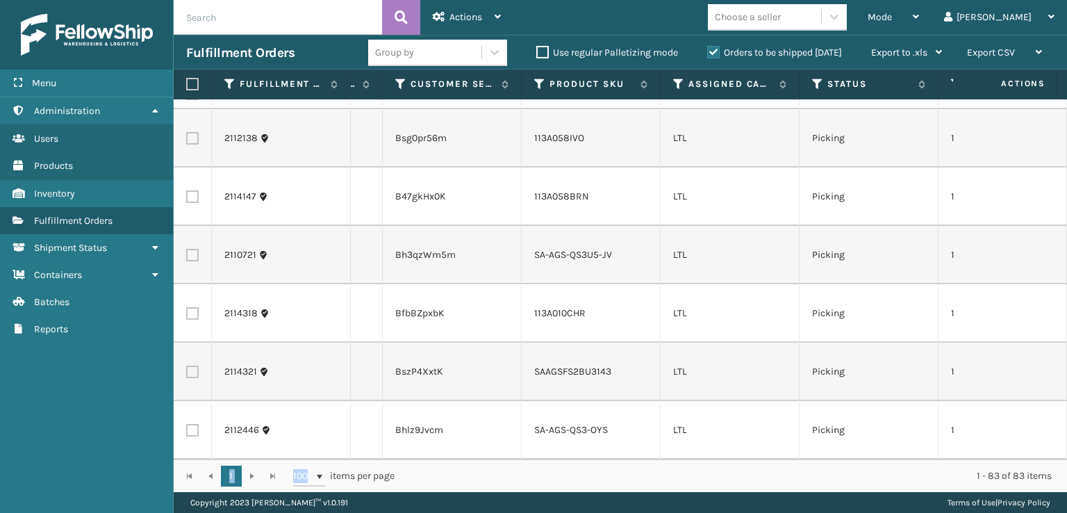
scroll to position [0, 416]
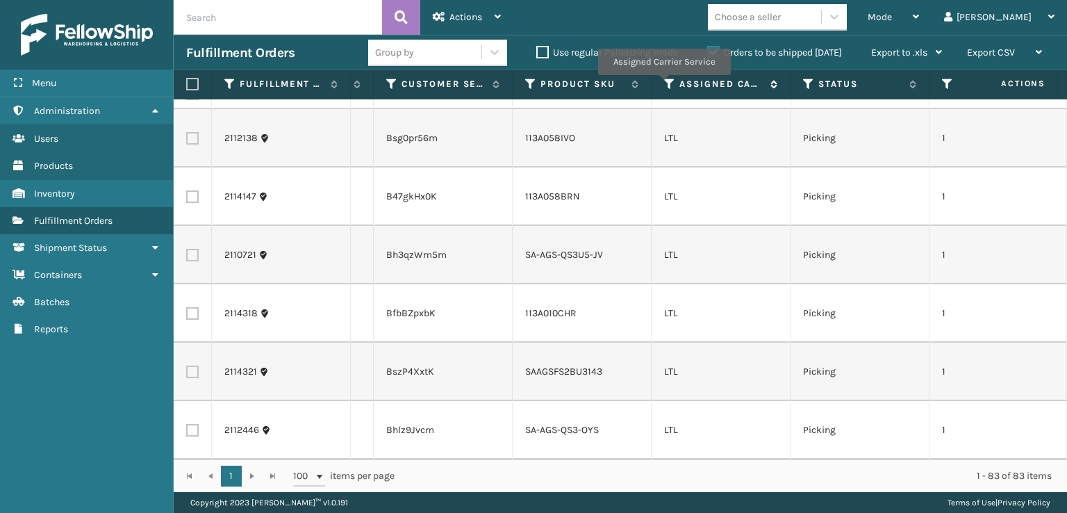
click at [664, 85] on icon at bounding box center [669, 84] width 11 height 13
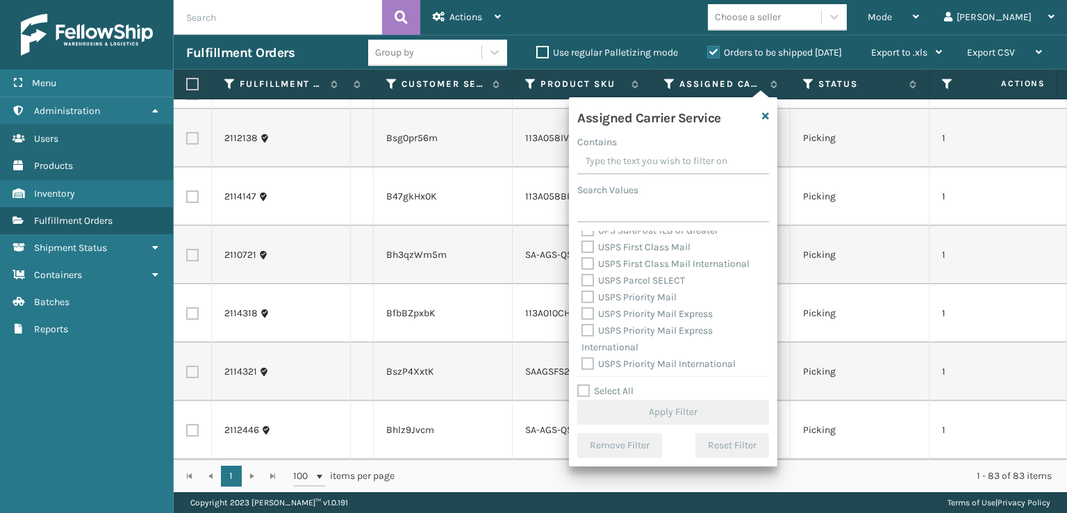
scroll to position [428, 0]
click at [586, 356] on label "USPS Priority Mail International" at bounding box center [659, 361] width 154 height 12
click at [582, 356] on input "USPS Priority Mail International" at bounding box center [582, 357] width 1 height 9
checkbox input "true"
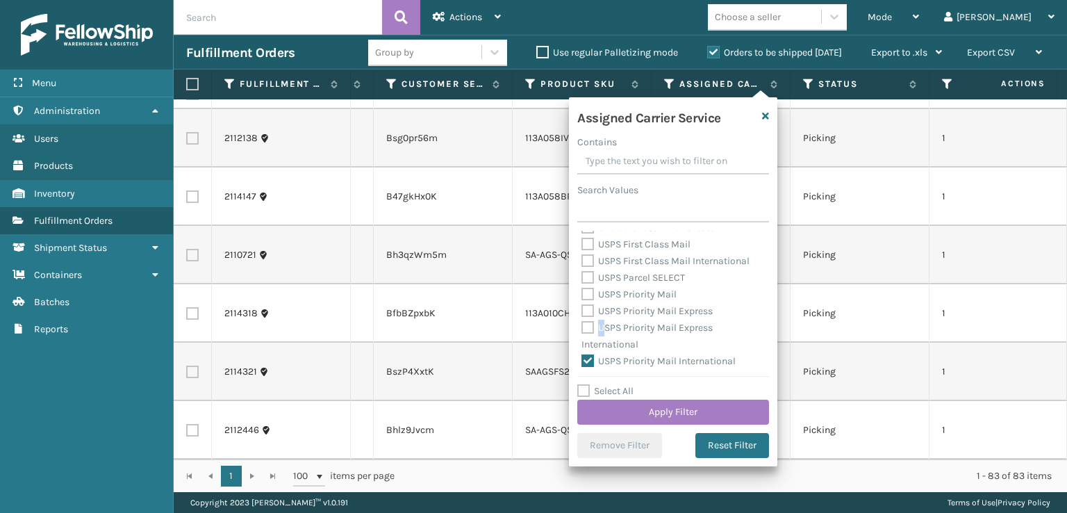
click at [602, 332] on label "USPS Priority Mail Express International" at bounding box center [647, 336] width 131 height 28
click at [587, 327] on label "USPS Priority Mail Express International" at bounding box center [647, 336] width 131 height 28
click at [582, 327] on input "USPS Priority Mail Express International" at bounding box center [582, 324] width 1 height 9
checkbox input "true"
click at [587, 310] on label "USPS Priority Mail Express" at bounding box center [647, 311] width 131 height 12
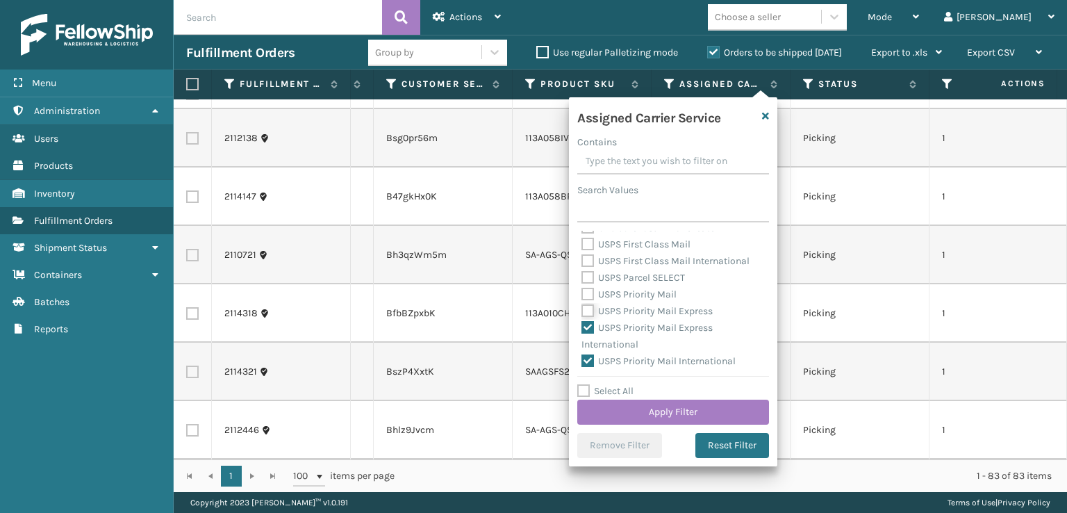
click at [582, 310] on input "USPS Priority Mail Express" at bounding box center [582, 307] width 1 height 9
checkbox input "true"
click at [587, 295] on label "USPS Priority Mail" at bounding box center [629, 294] width 95 height 12
click at [582, 295] on input "USPS Priority Mail" at bounding box center [582, 290] width 1 height 9
checkbox input "true"
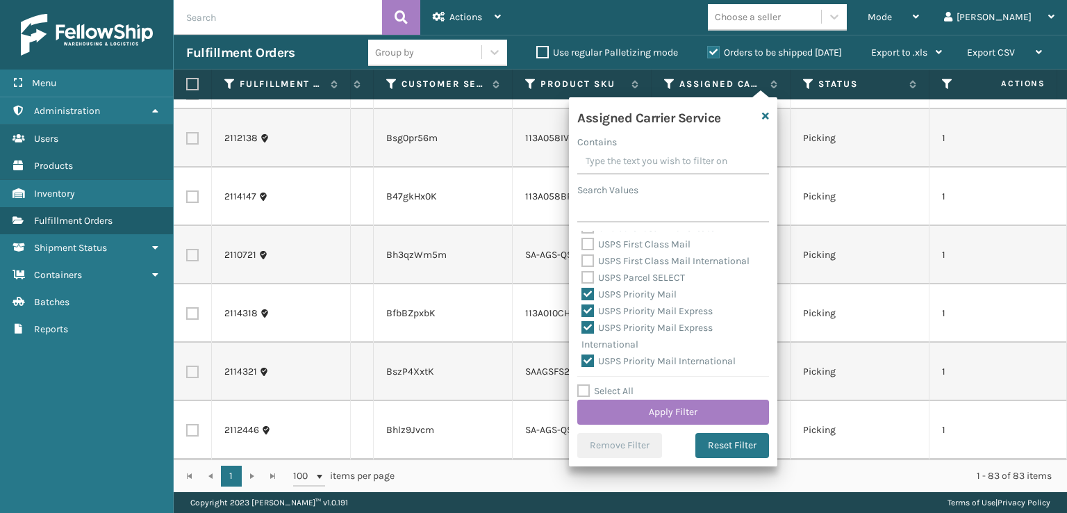
click at [592, 279] on label "USPS Parcel SELECT" at bounding box center [634, 278] width 104 height 12
click at [582, 279] on input "USPS Parcel SELECT" at bounding box center [582, 274] width 1 height 9
checkbox input "true"
click at [587, 258] on label "USPS First Class Mail International" at bounding box center [666, 261] width 168 height 12
click at [582, 258] on input "USPS First Class Mail International" at bounding box center [582, 257] width 1 height 9
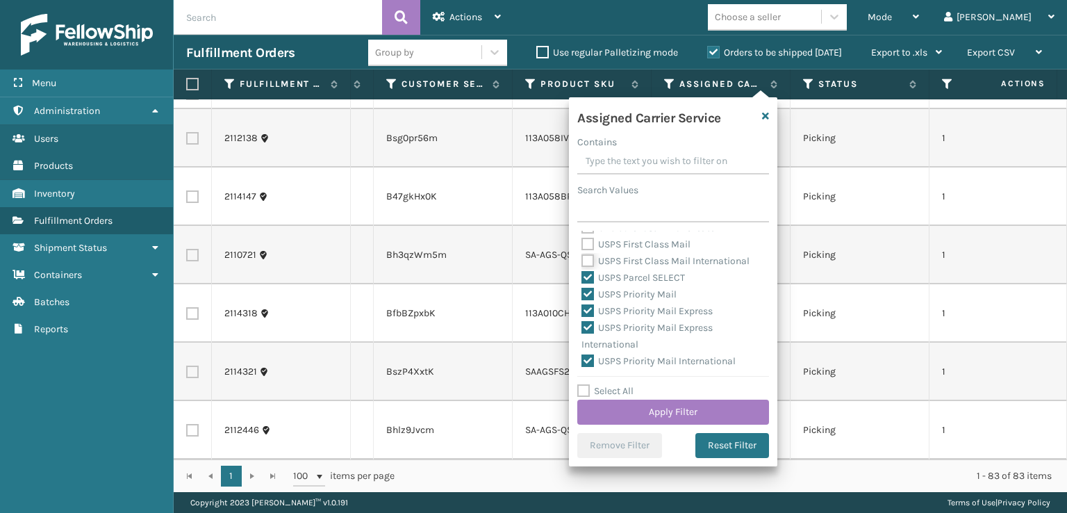
checkbox input "true"
click at [587, 251] on div "USPS First Class Mail" at bounding box center [673, 244] width 183 height 17
click at [587, 247] on label "USPS First Class Mail" at bounding box center [636, 244] width 109 height 12
click at [582, 245] on input "USPS First Class Mail" at bounding box center [582, 240] width 1 height 9
checkbox input "true"
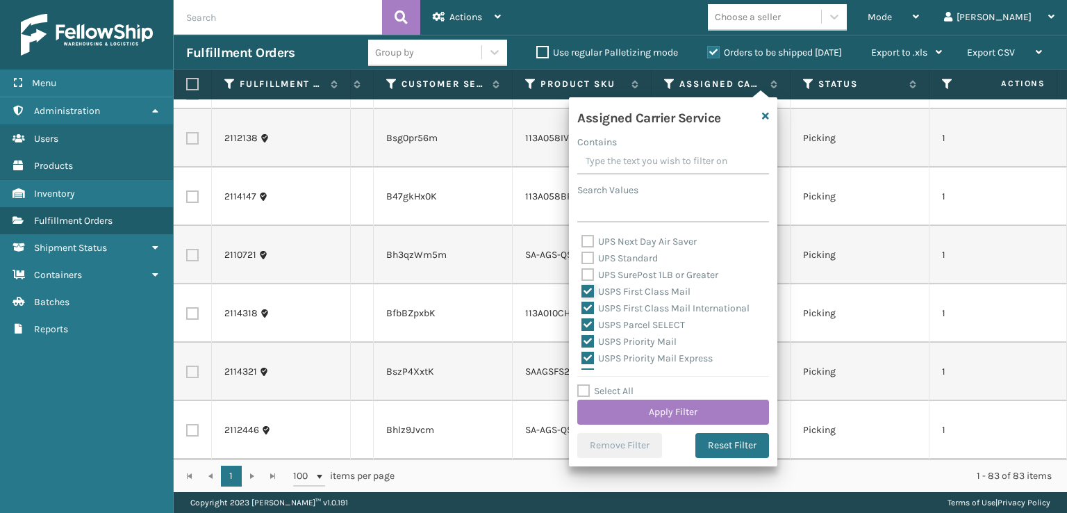
scroll to position [359, 0]
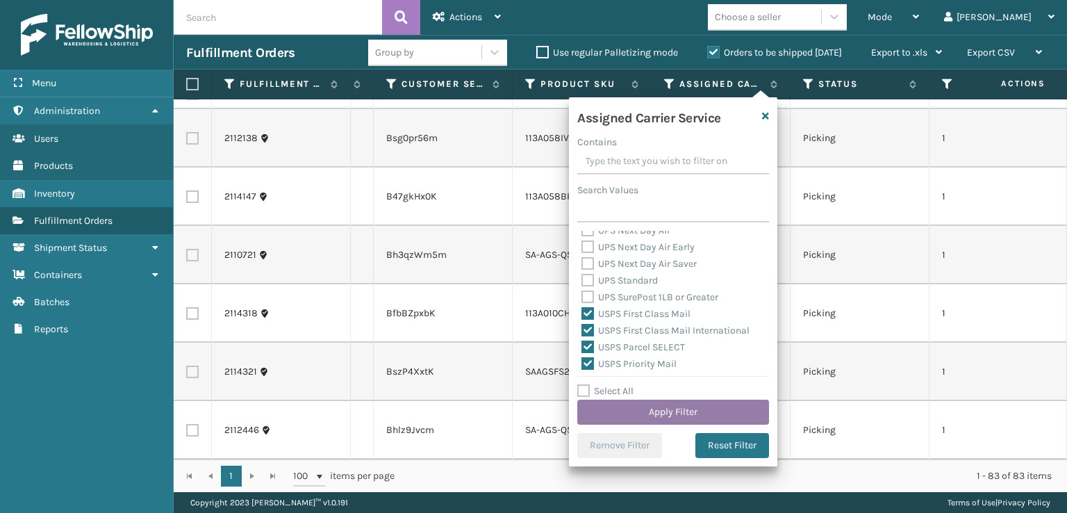
click at [633, 406] on button "Apply Filter" at bounding box center [673, 412] width 192 height 25
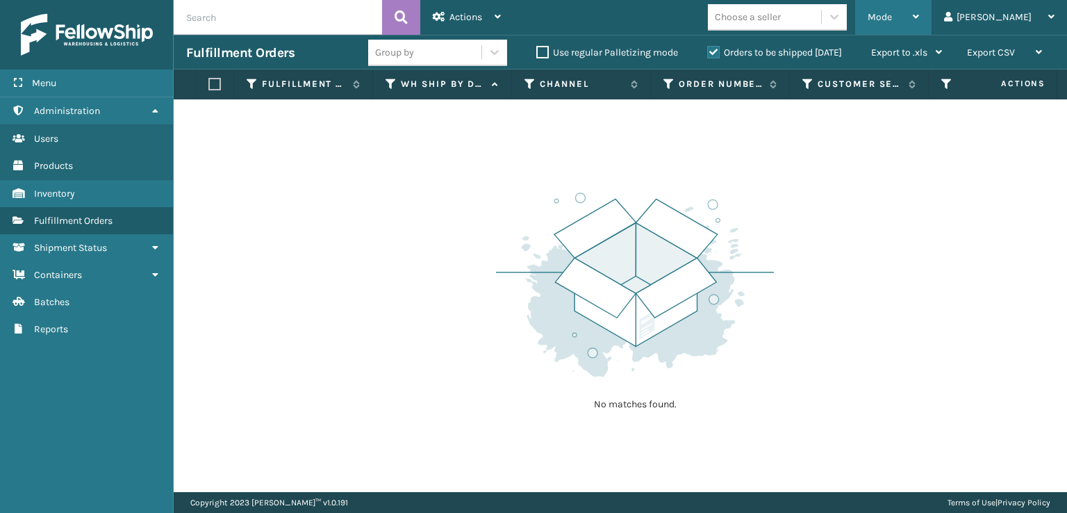
click at [723, 12] on span "Mode" at bounding box center [880, 17] width 24 height 12
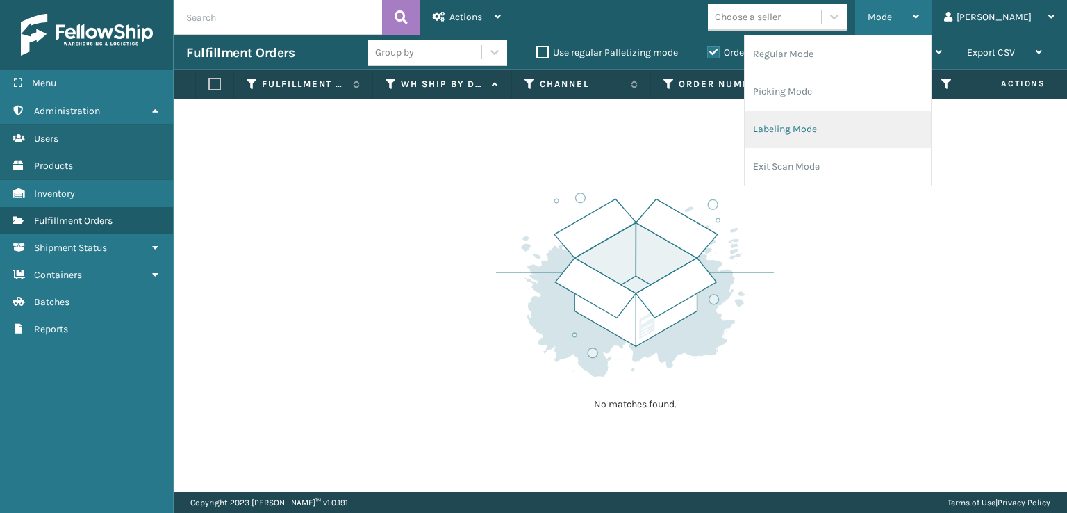
click at [723, 140] on li "Labeling Mode" at bounding box center [838, 129] width 186 height 38
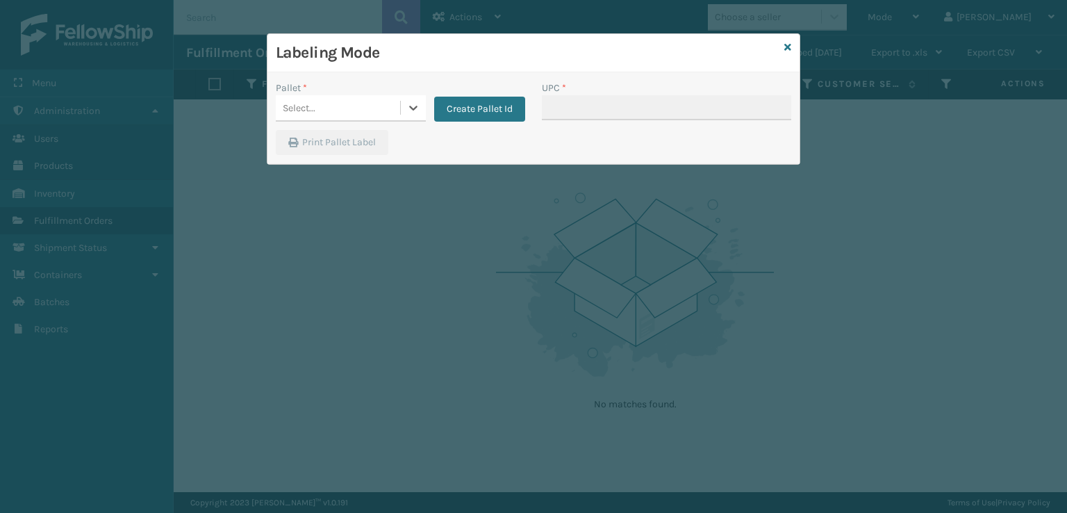
click at [352, 104] on div "Select..." at bounding box center [338, 108] width 124 height 23
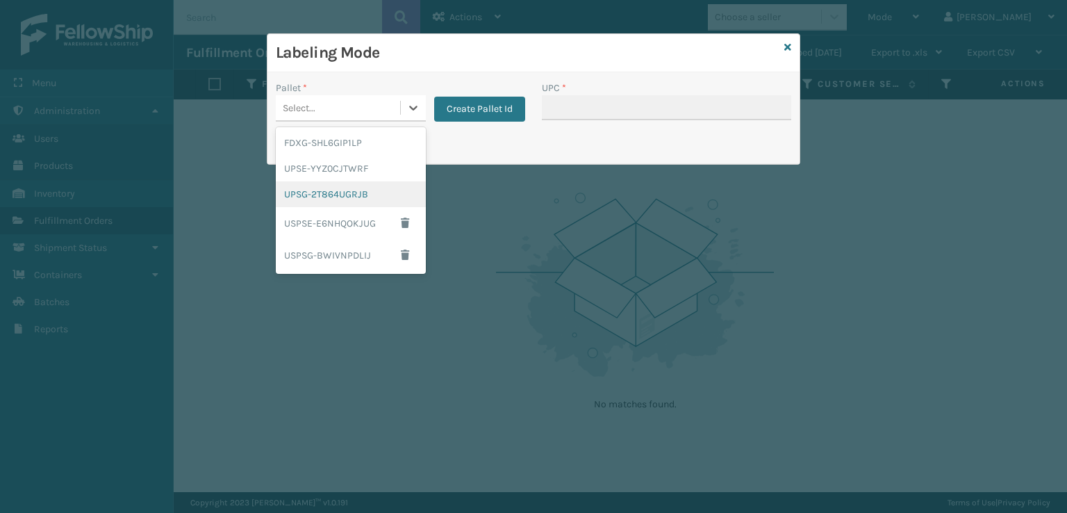
click at [337, 192] on div "UPSG-2T864UGRJB" at bounding box center [351, 194] width 150 height 26
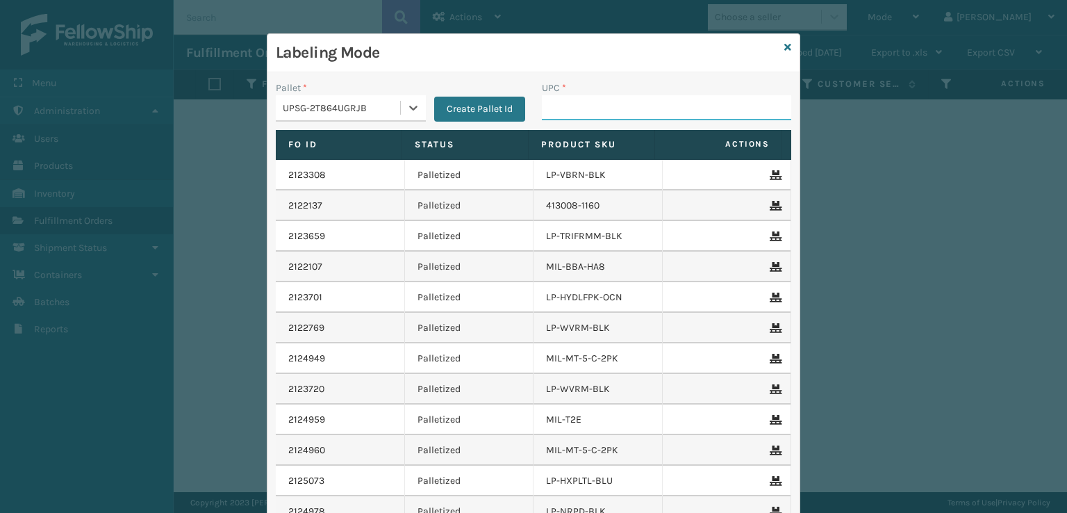
click at [565, 112] on input "UPC *" at bounding box center [666, 107] width 249 height 25
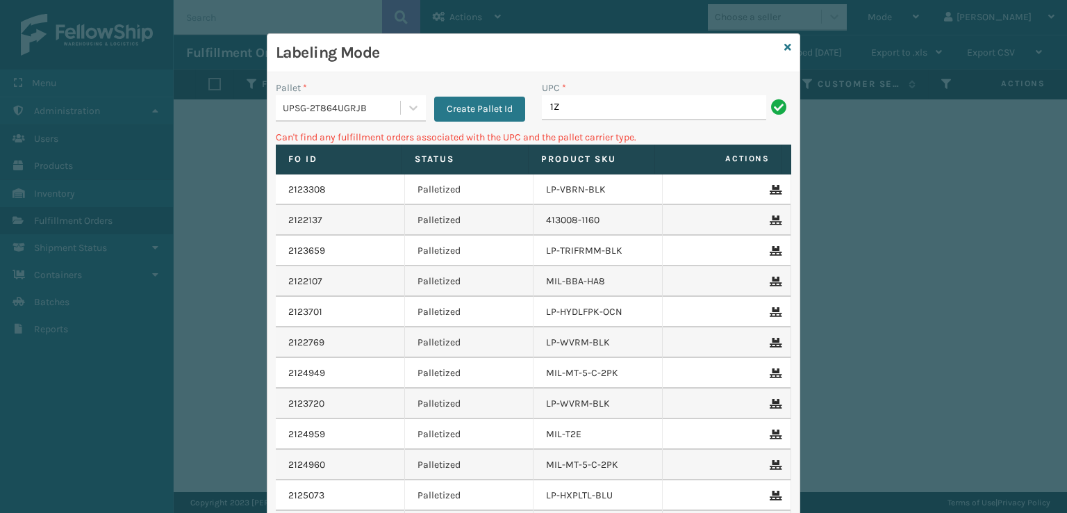
type input "1"
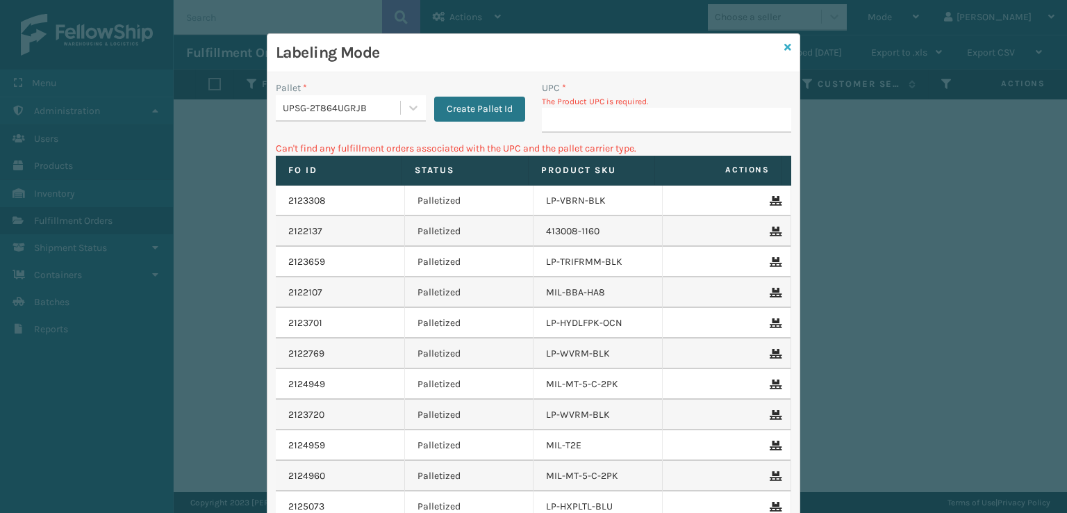
click at [723, 49] on icon at bounding box center [787, 47] width 7 height 10
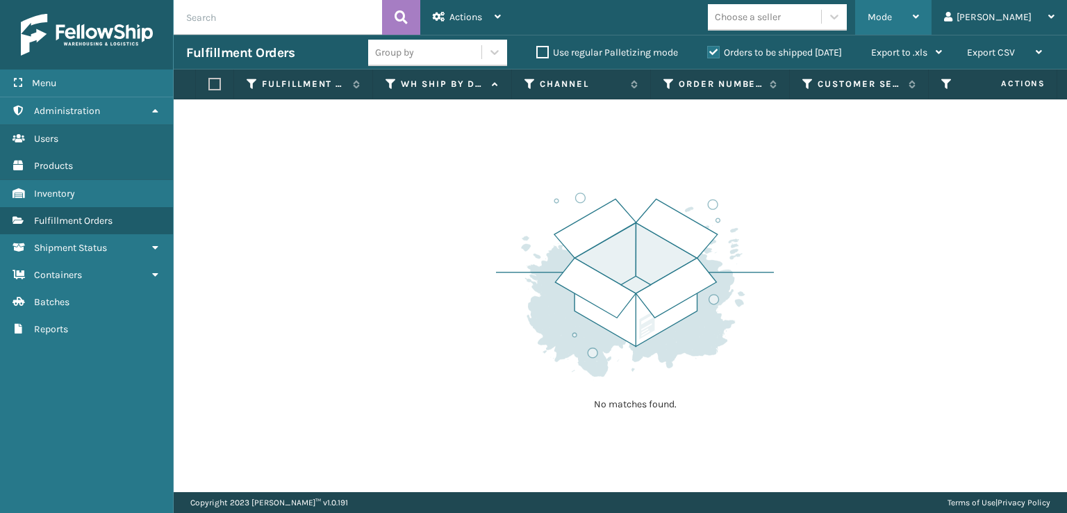
drag, startPoint x: 955, startPoint y: 4, endPoint x: 945, endPoint y: 7, distance: 10.8
click at [723, 6] on div "Mode" at bounding box center [893, 17] width 51 height 35
click at [723, 190] on img at bounding box center [635, 284] width 278 height 192
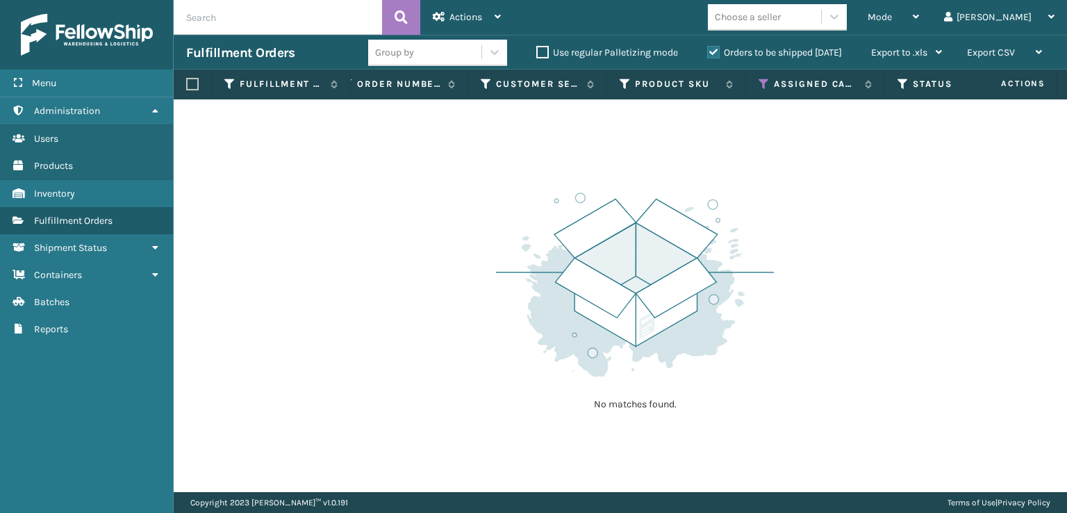
scroll to position [0, 339]
click at [723, 83] on th "Assigned Carrier Service" at bounding box center [795, 84] width 139 height 30
click at [723, 87] on icon at bounding box center [744, 84] width 11 height 13
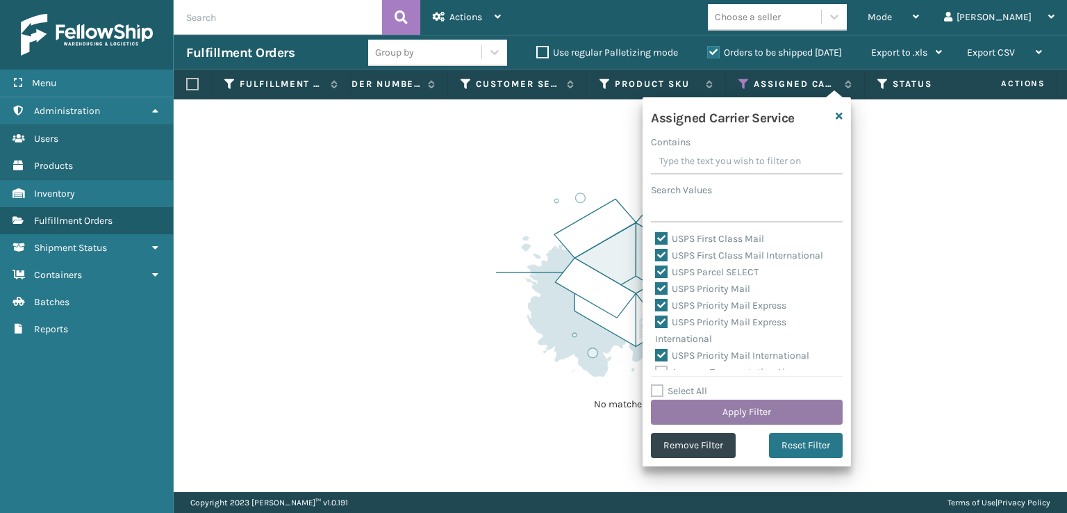
click at [723, 413] on button "Apply Filter" at bounding box center [747, 412] width 192 height 25
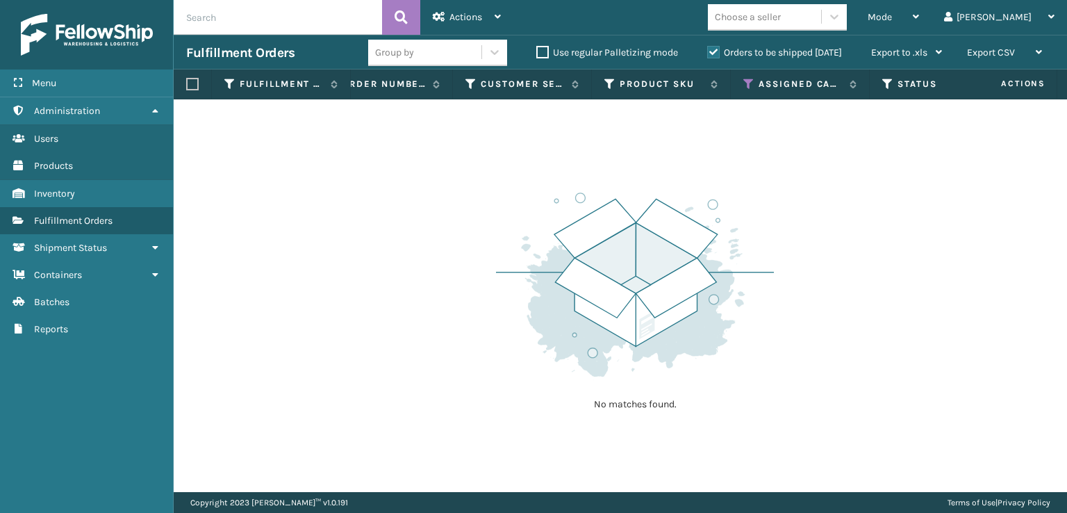
scroll to position [0, 343]
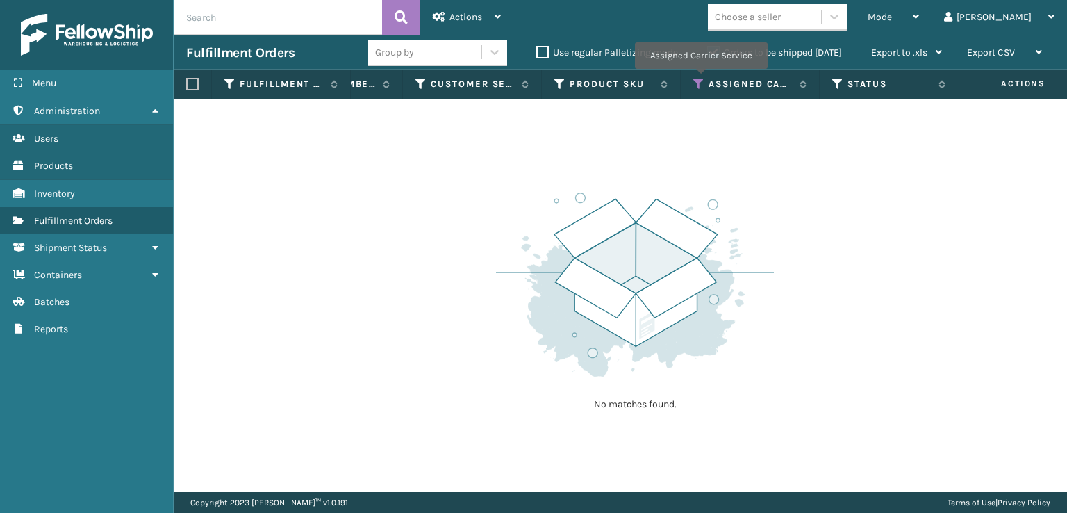
drag, startPoint x: 700, startPoint y: 78, endPoint x: 700, endPoint y: 94, distance: 16.0
click at [700, 88] on icon at bounding box center [698, 84] width 11 height 13
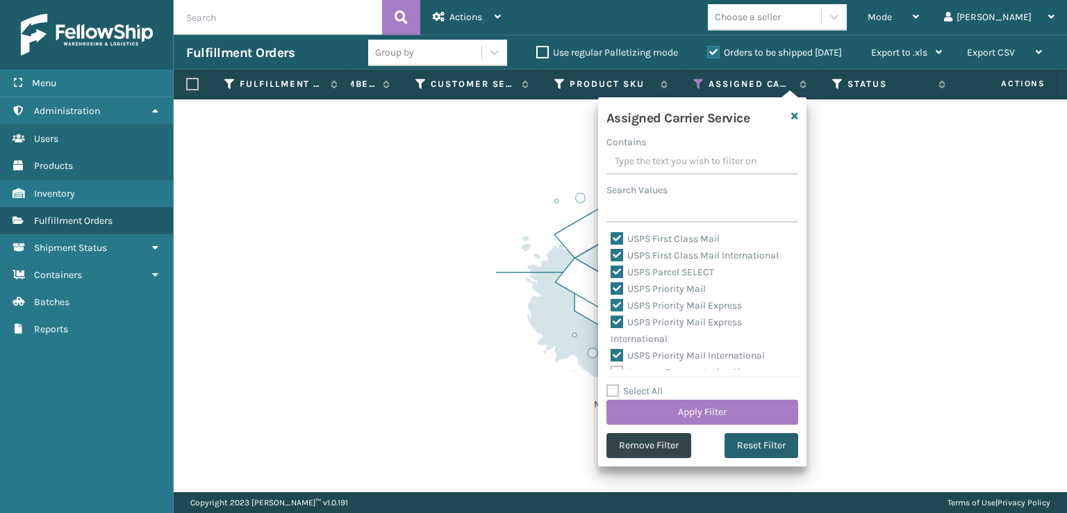
click at [723, 455] on button "Reset Filter" at bounding box center [762, 445] width 74 height 25
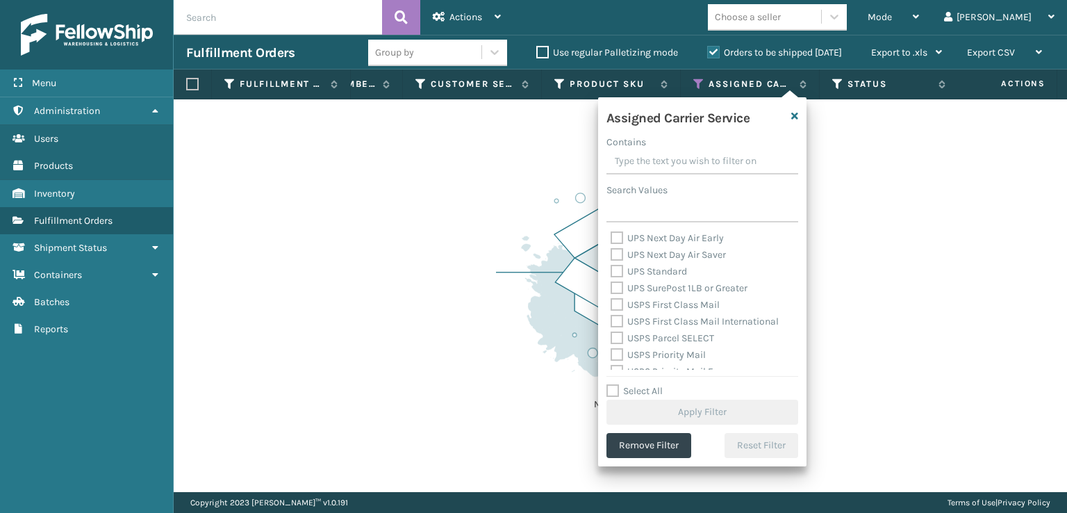
scroll to position [347, 0]
click at [625, 309] on label "UPS SurePost 1LB or Greater" at bounding box center [679, 308] width 137 height 12
click at [611, 309] on input "UPS SurePost 1LB or Greater" at bounding box center [611, 304] width 1 height 9
checkbox input "true"
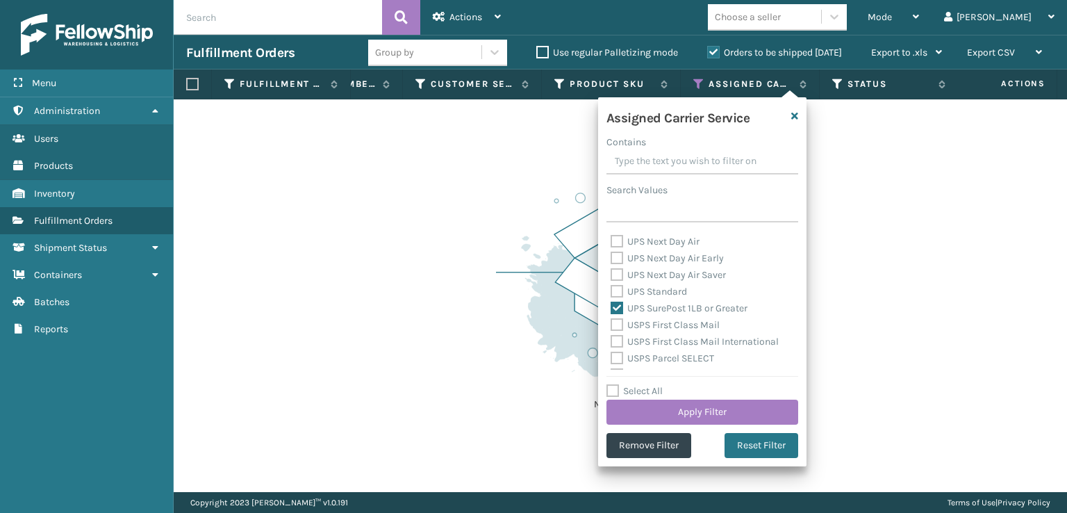
click at [620, 294] on label "UPS Standard" at bounding box center [649, 292] width 76 height 12
click at [611, 293] on input "UPS Standard" at bounding box center [611, 287] width 1 height 9
checkbox input "true"
click at [620, 272] on label "UPS Next Day Air Saver" at bounding box center [668, 275] width 115 height 12
click at [611, 272] on input "UPS Next Day Air Saver" at bounding box center [611, 271] width 1 height 9
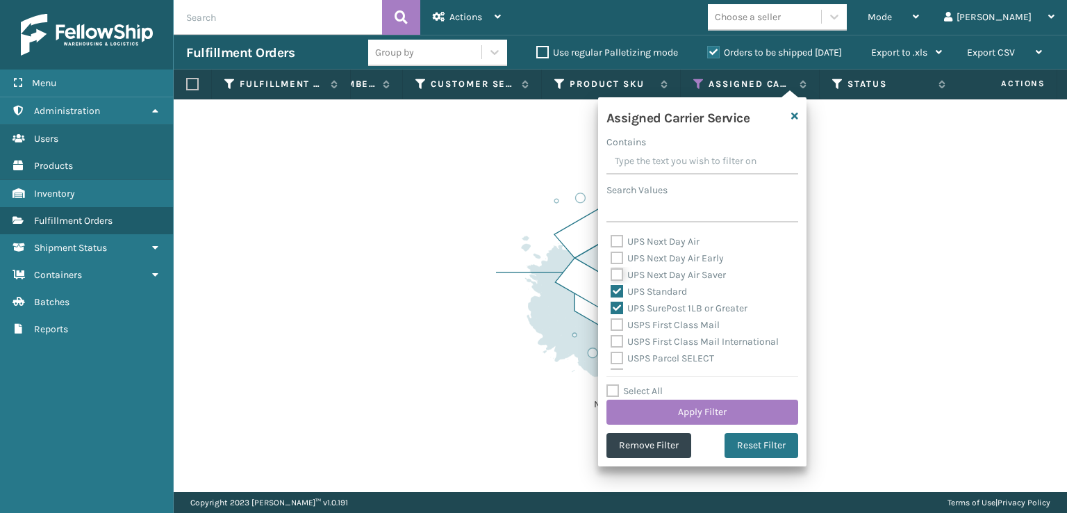
checkbox input "true"
click at [619, 254] on label "UPS Next Day Air Early" at bounding box center [667, 258] width 113 height 12
click at [611, 254] on input "UPS Next Day Air Early" at bounding box center [611, 254] width 1 height 9
checkbox input "true"
click at [619, 237] on label "UPS Next Day Air" at bounding box center [655, 242] width 89 height 12
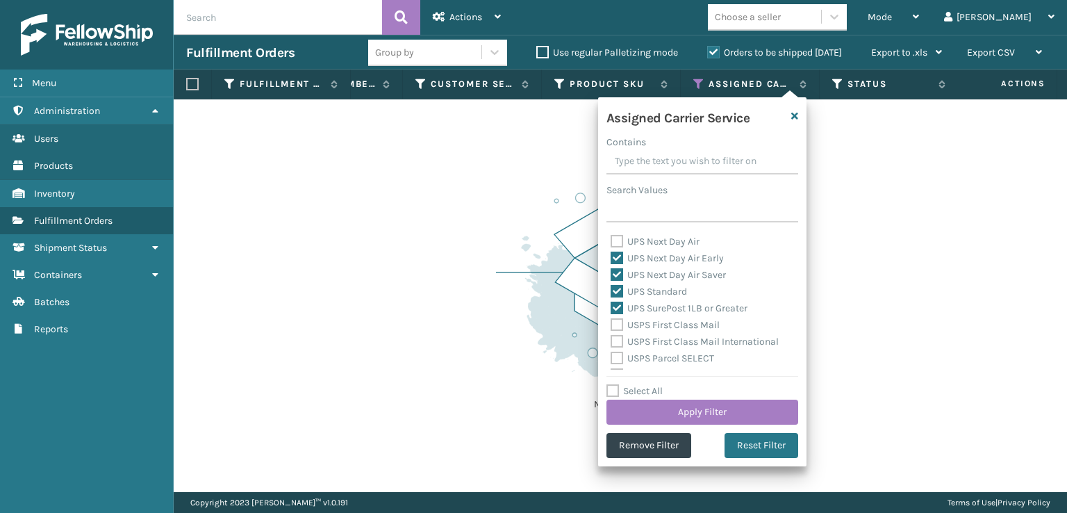
click at [611, 237] on input "UPS Next Day Air" at bounding box center [611, 237] width 1 height 9
checkbox input "true"
click at [614, 291] on label "UPS Ground" at bounding box center [645, 294] width 68 height 12
click at [611, 291] on input "UPS Ground" at bounding box center [611, 290] width 1 height 9
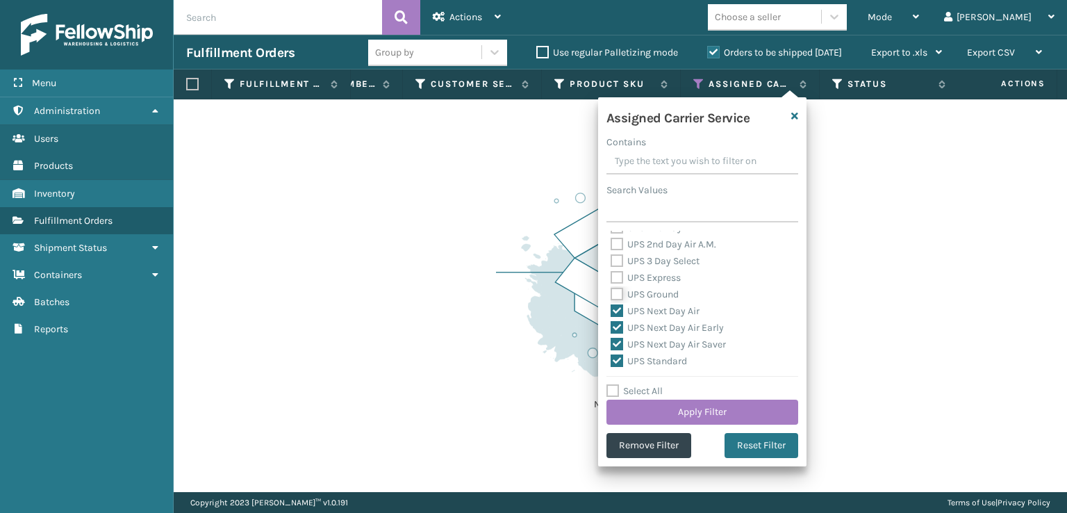
checkbox input "true"
click at [614, 281] on label "UPS Express" at bounding box center [646, 278] width 70 height 12
click at [611, 279] on input "UPS Express" at bounding box center [611, 274] width 1 height 9
checkbox input "true"
click at [614, 268] on div "UPS 3 Day Select" at bounding box center [702, 261] width 183 height 17
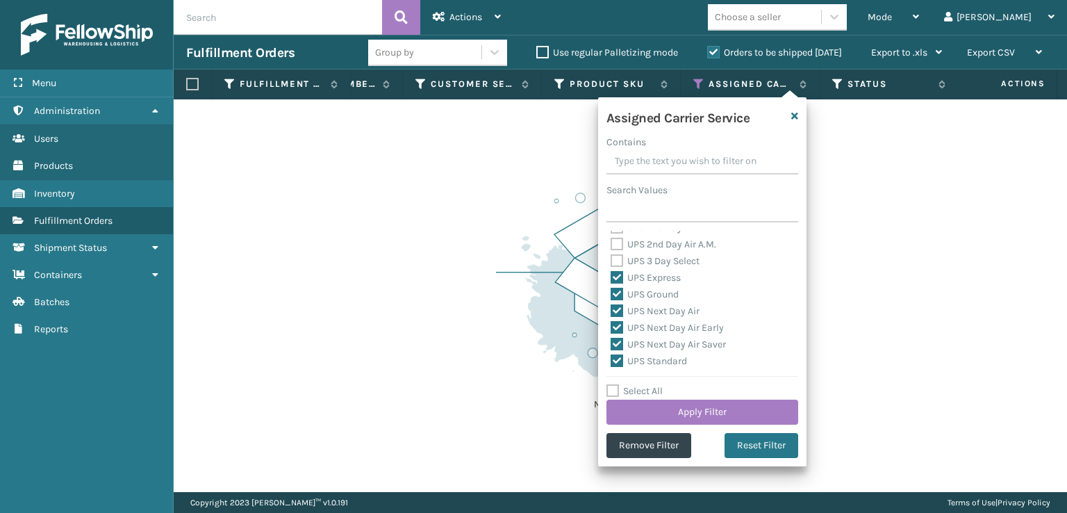
click at [612, 256] on label "UPS 3 Day Select" at bounding box center [655, 261] width 89 height 12
click at [611, 256] on input "UPS 3 Day Select" at bounding box center [611, 257] width 1 height 9
checkbox input "true"
click at [616, 239] on div "UPS 2nd Day Air A.M." at bounding box center [702, 244] width 183 height 17
click at [620, 247] on label "UPS 2nd Day Air A.M." at bounding box center [664, 244] width 106 height 12
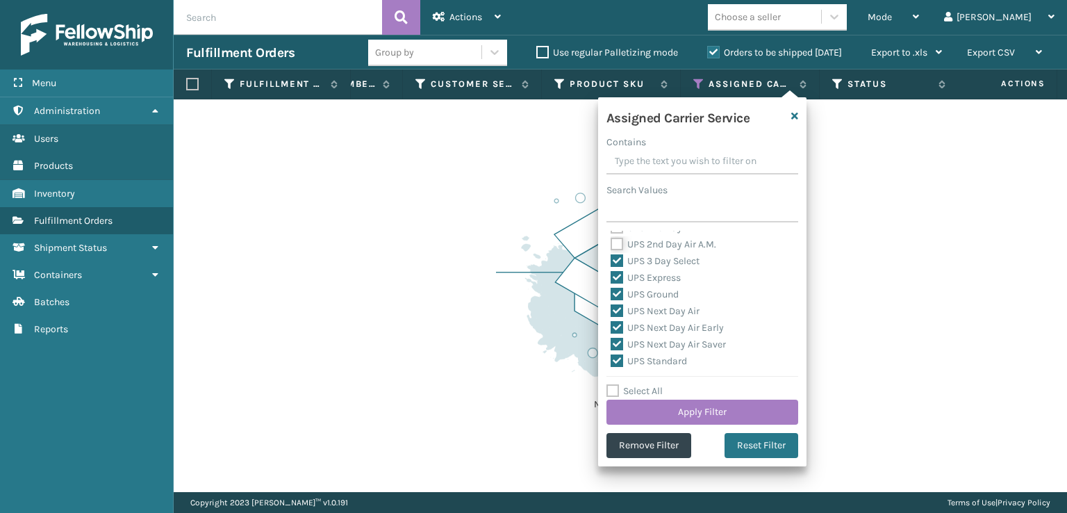
click at [611, 245] on input "UPS 2nd Day Air A.M." at bounding box center [611, 240] width 1 height 9
checkbox input "true"
click at [615, 297] on label "UPS 2nd Day Air" at bounding box center [653, 297] width 85 height 12
click at [611, 297] on input "UPS 2nd Day Air" at bounding box center [611, 293] width 1 height 9
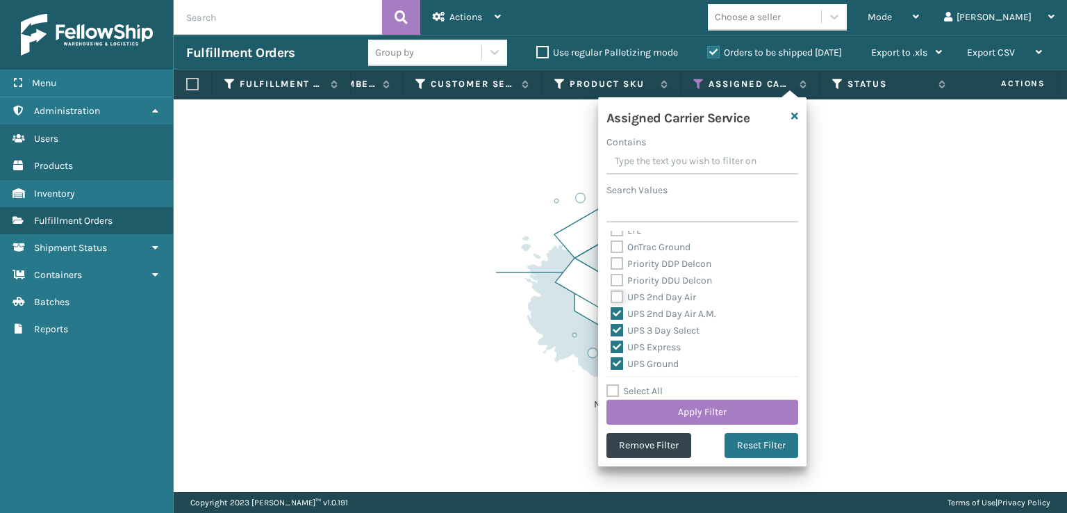
checkbox input "true"
click at [664, 413] on button "Apply Filter" at bounding box center [703, 412] width 192 height 25
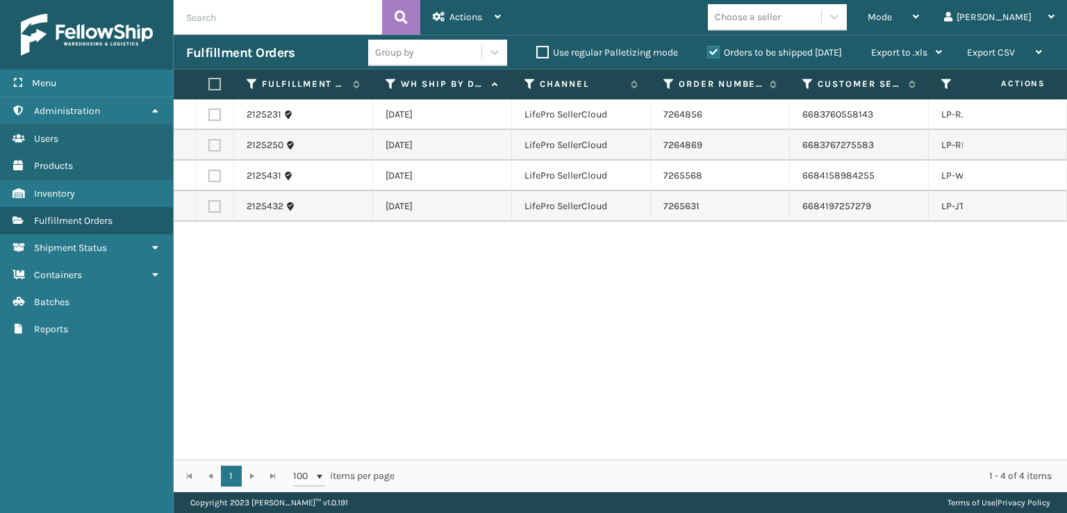
scroll to position [0, 79]
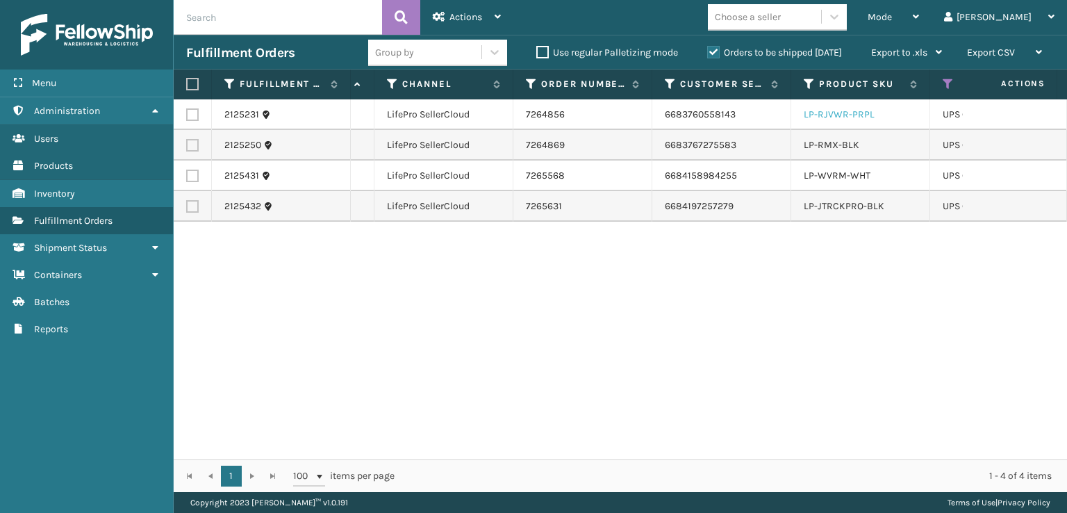
click at [723, 115] on link "LP-RJVWR-PRPL" at bounding box center [839, 114] width 71 height 12
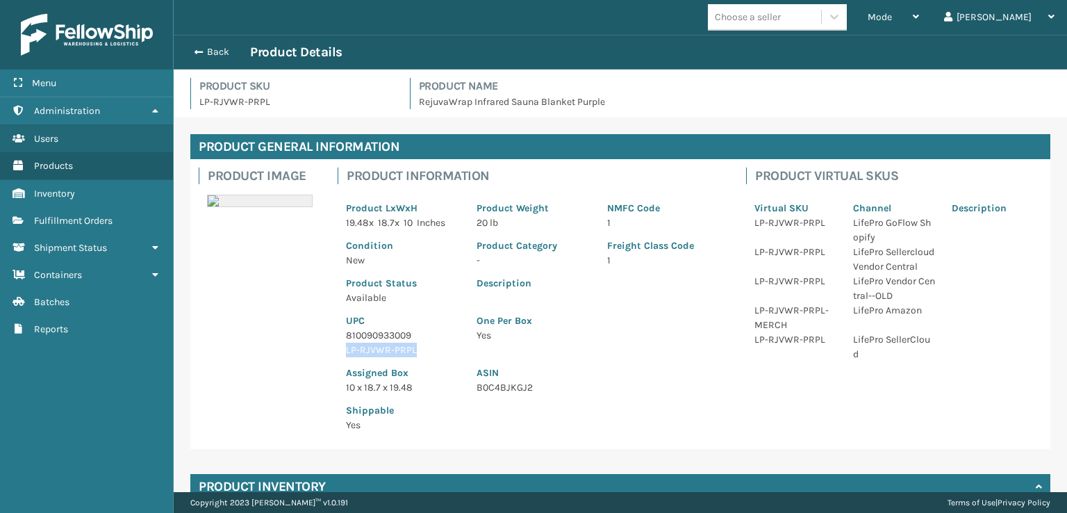
drag, startPoint x: 423, startPoint y: 343, endPoint x: 346, endPoint y: 350, distance: 77.4
click at [345, 350] on div "UPC 810090933009 LP-RJVWR-PRPL" at bounding box center [403, 331] width 131 height 52
copy p "LP-RJVWR-PRPL"
drag, startPoint x: 195, startPoint y: 50, endPoint x: 423, endPoint y: 37, distance: 229.0
click at [195, 50] on span "button" at bounding box center [196, 52] width 8 height 10
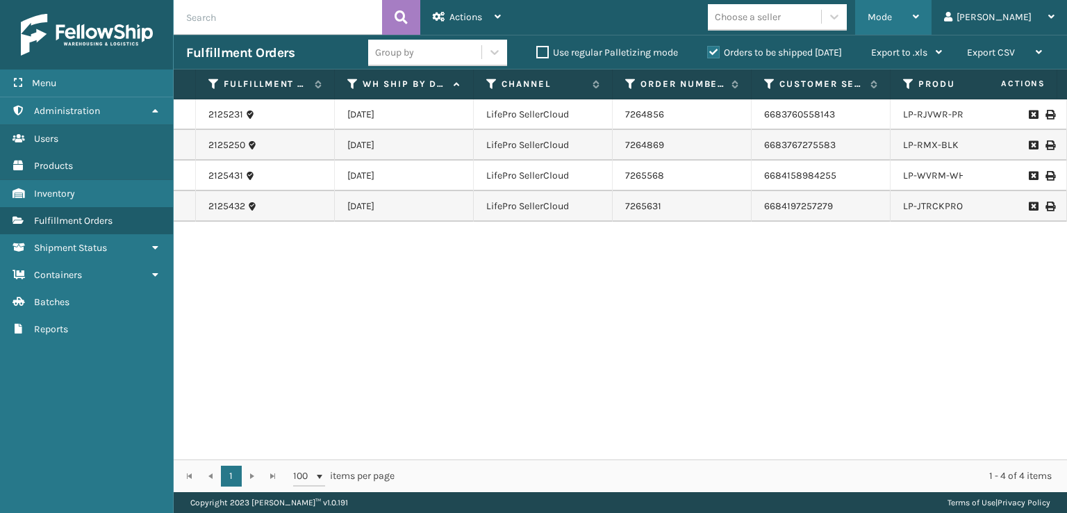
click at [723, 19] on span "Mode" at bounding box center [880, 17] width 24 height 12
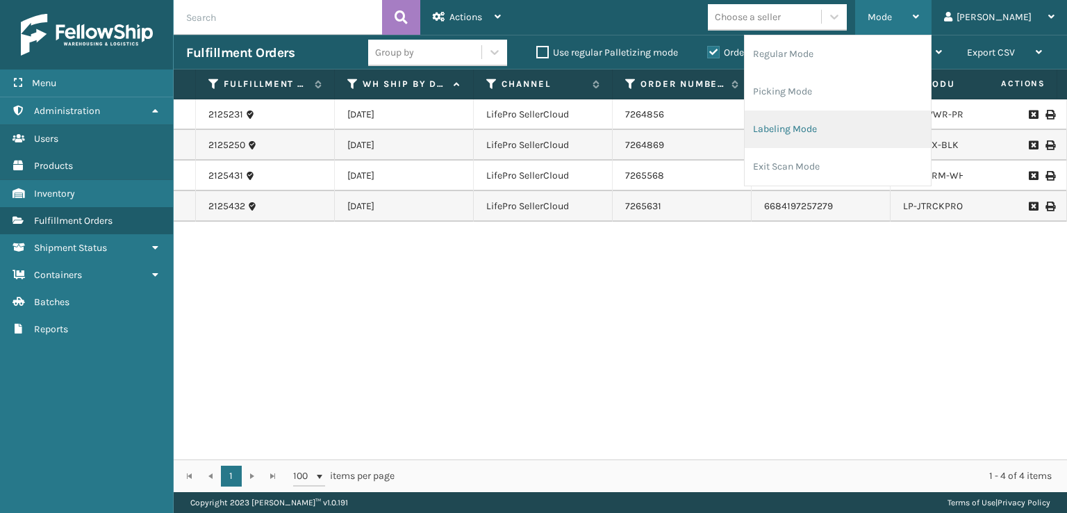
click at [723, 133] on li "Labeling Mode" at bounding box center [838, 129] width 186 height 38
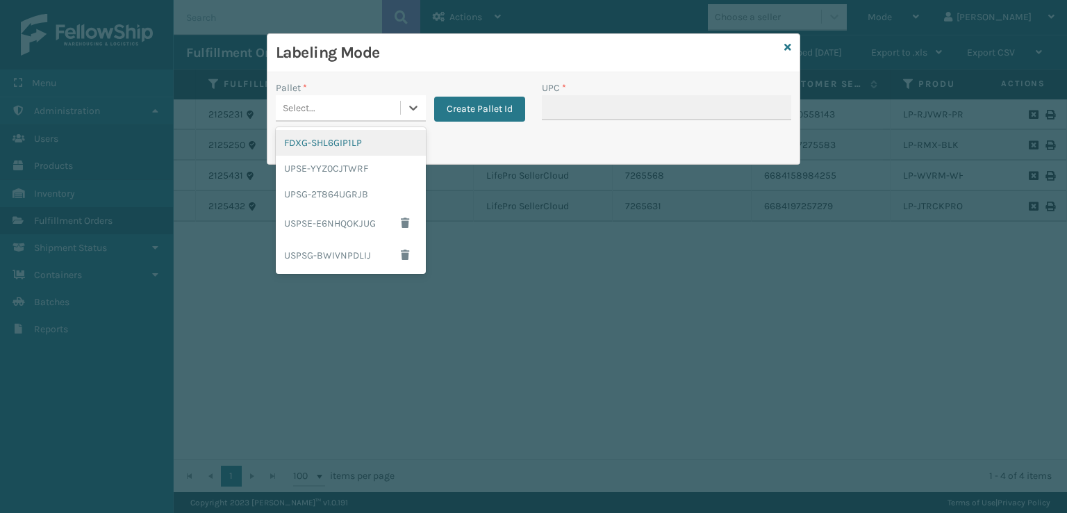
click at [353, 98] on div "Select..." at bounding box center [338, 108] width 124 height 23
click at [343, 195] on div "UPSG-2T864UGRJB" at bounding box center [351, 194] width 150 height 26
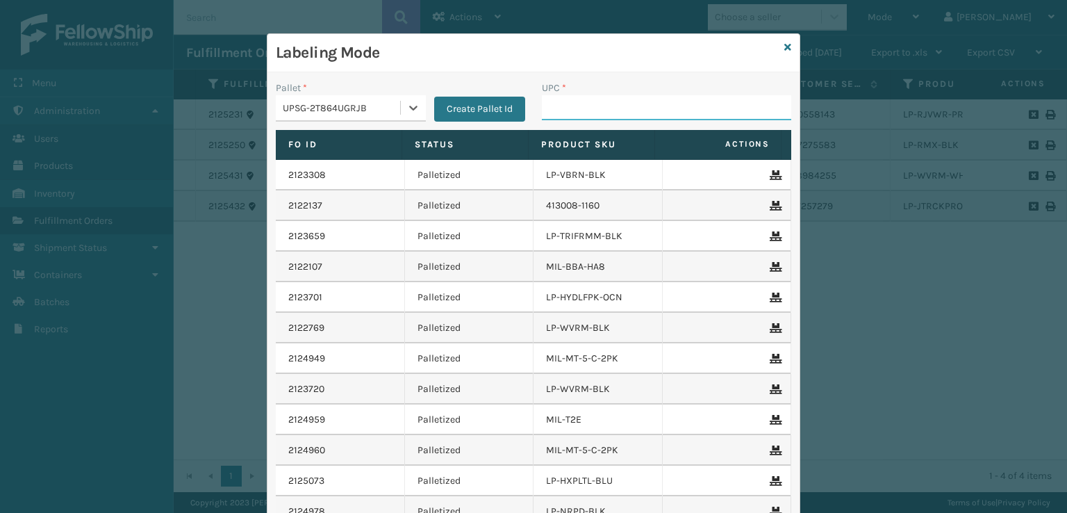
click at [585, 112] on input "UPC *" at bounding box center [666, 107] width 249 height 25
paste input "LP-RJVWR-PRPL"
type input "LP-RJVWR-PRPL"
click at [723, 45] on div "Labeling Mode" at bounding box center [534, 53] width 532 height 38
click at [723, 49] on icon at bounding box center [787, 47] width 7 height 10
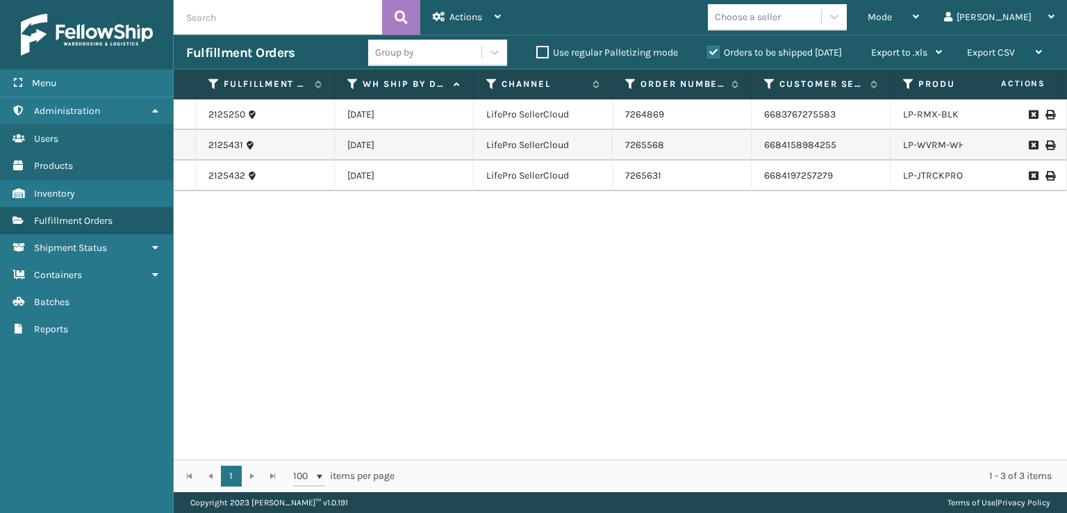
scroll to position [0, 126]
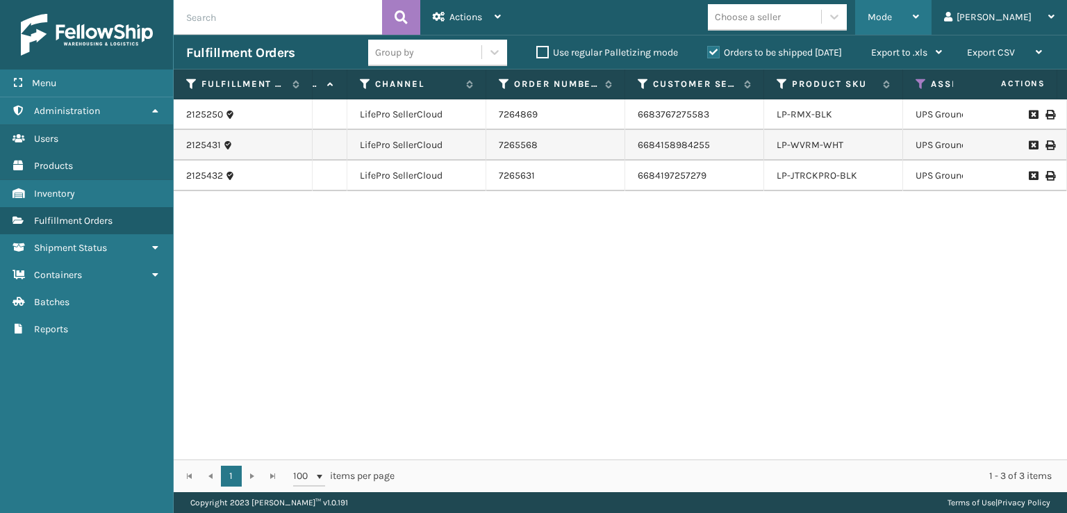
click at [723, 27] on div "Mode" at bounding box center [893, 17] width 51 height 35
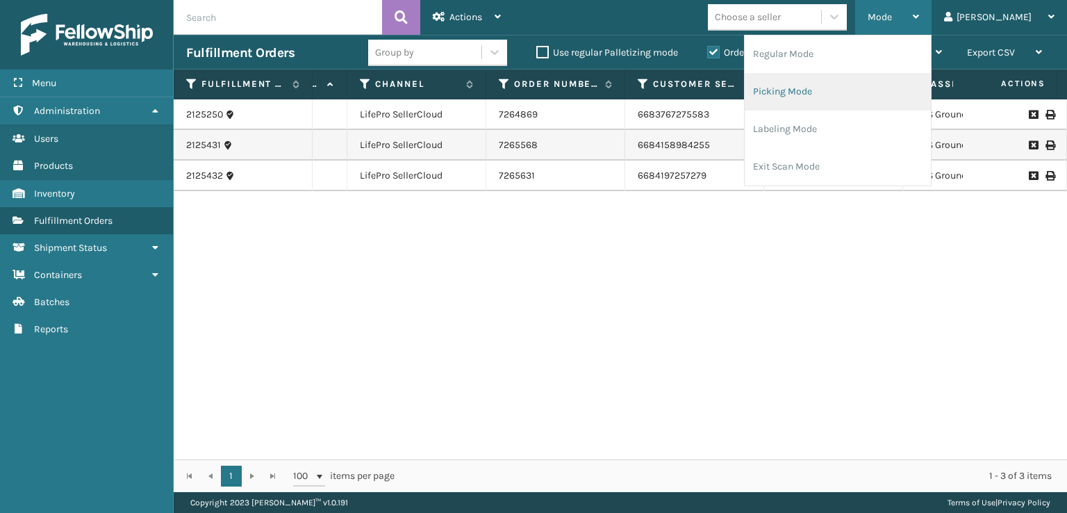
click at [723, 90] on li "Picking Mode" at bounding box center [838, 92] width 186 height 38
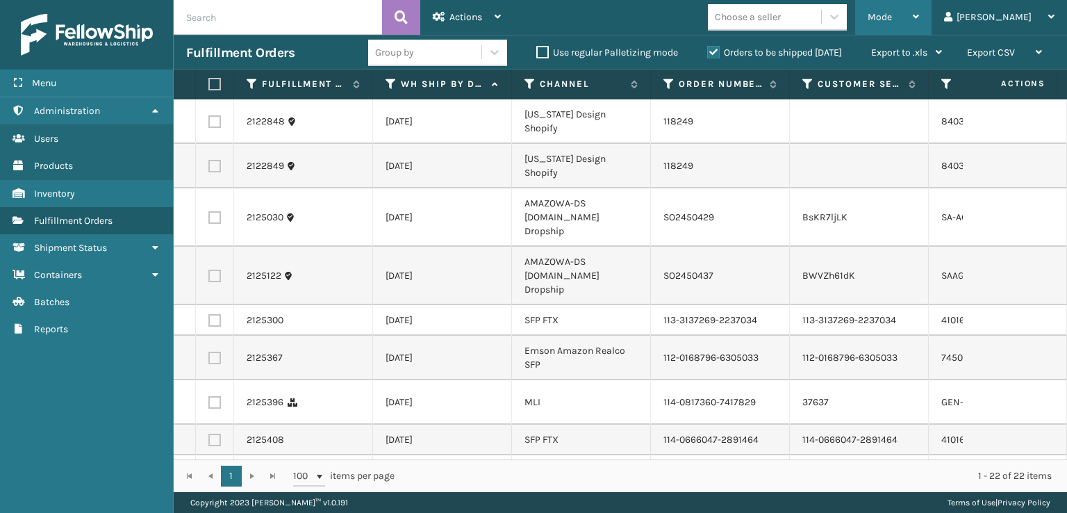
click at [723, 26] on div "Mode" at bounding box center [893, 17] width 51 height 35
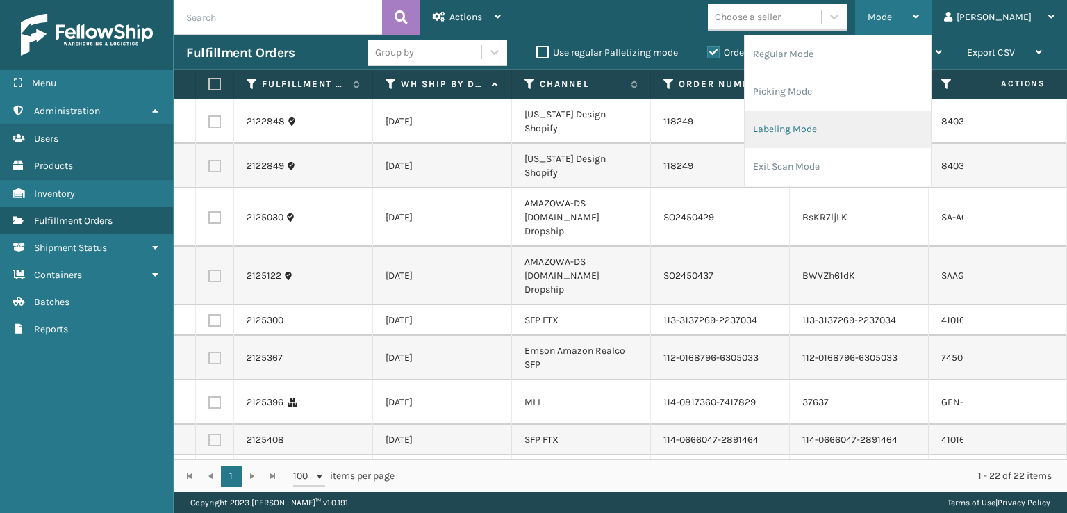
click at [723, 126] on li "Labeling Mode" at bounding box center [838, 129] width 186 height 38
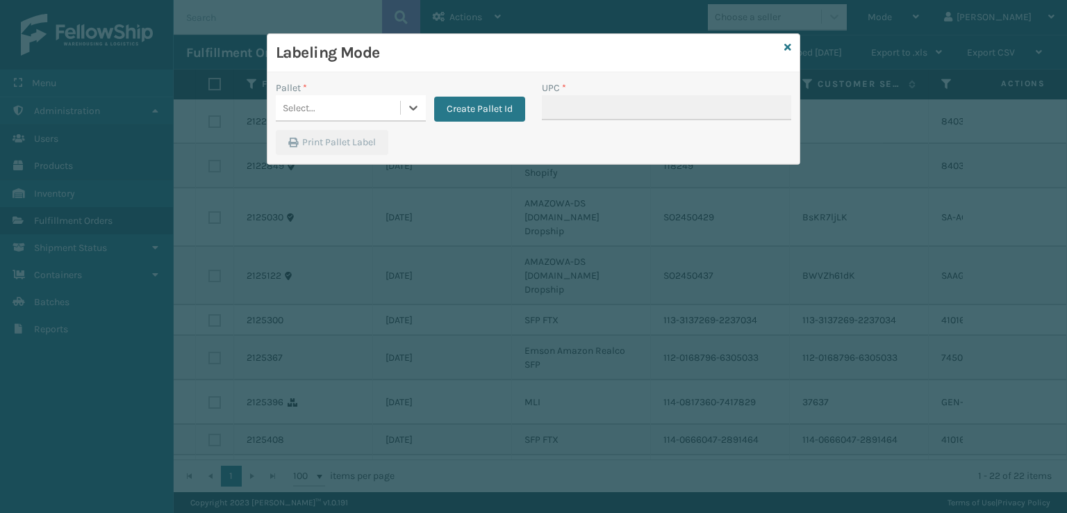
click at [723, 53] on div "Labeling Mode" at bounding box center [534, 53] width 532 height 38
click at [723, 40] on link at bounding box center [787, 47] width 7 height 15
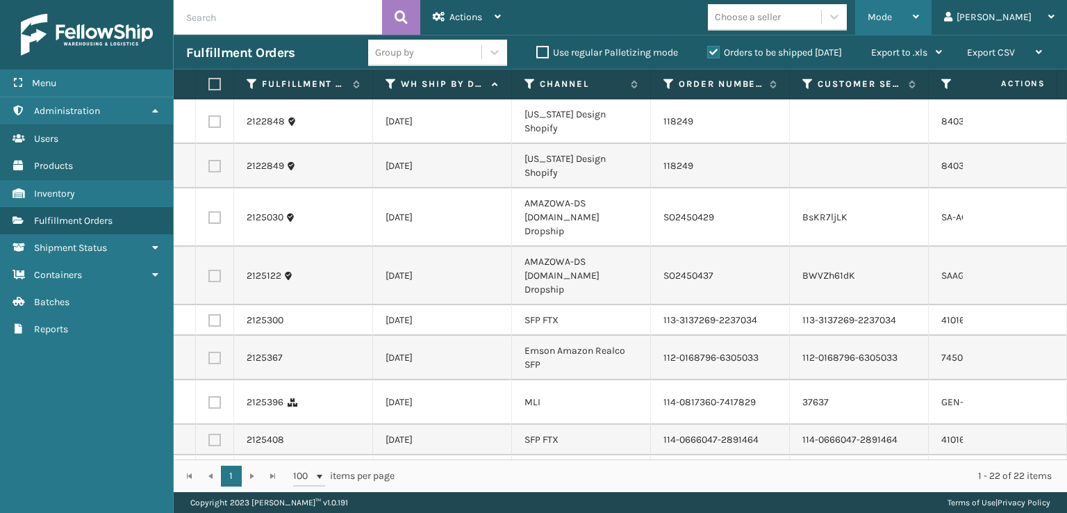
click at [723, 21] on span "Mode" at bounding box center [880, 17] width 24 height 12
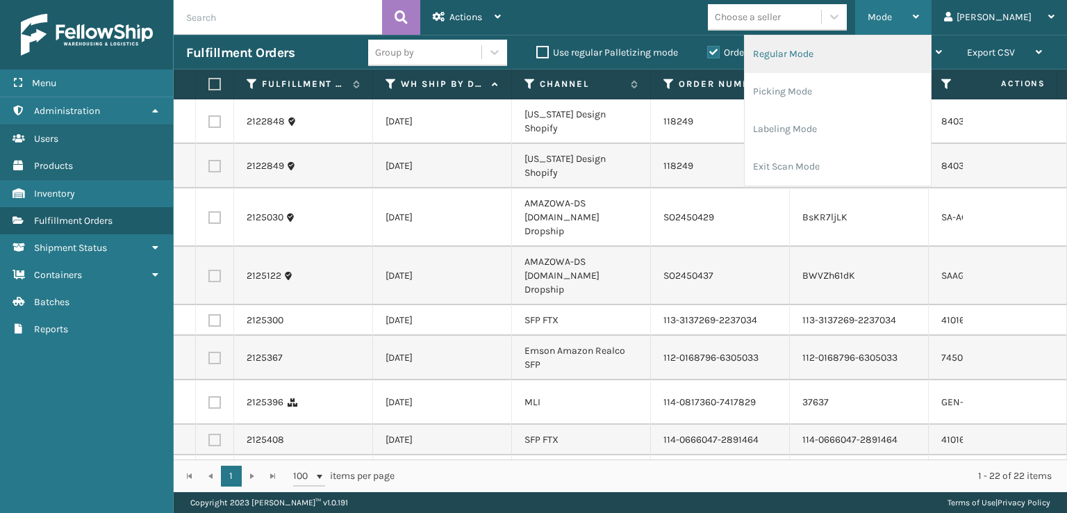
click at [723, 45] on li "Regular Mode" at bounding box center [838, 54] width 186 height 38
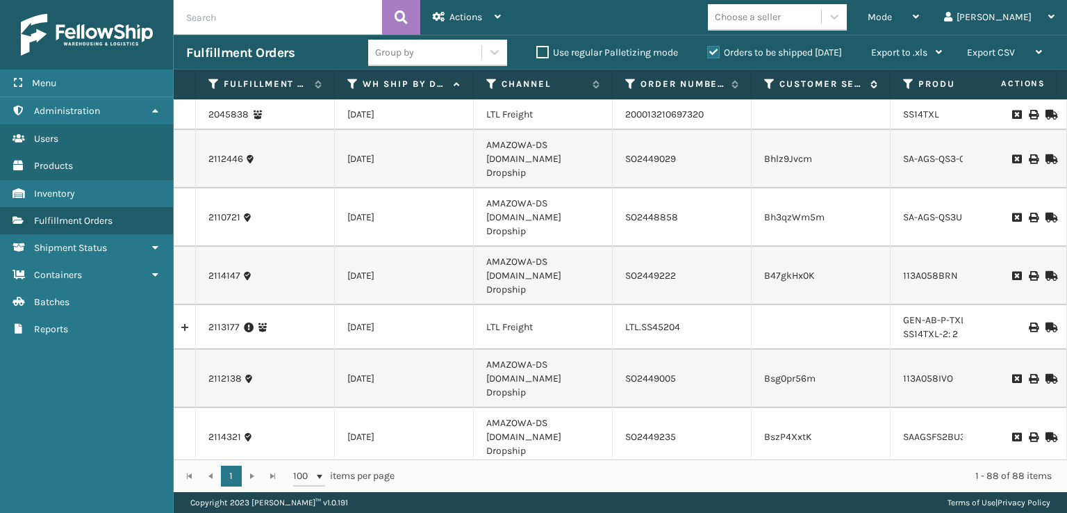
click at [723, 87] on icon at bounding box center [769, 84] width 11 height 13
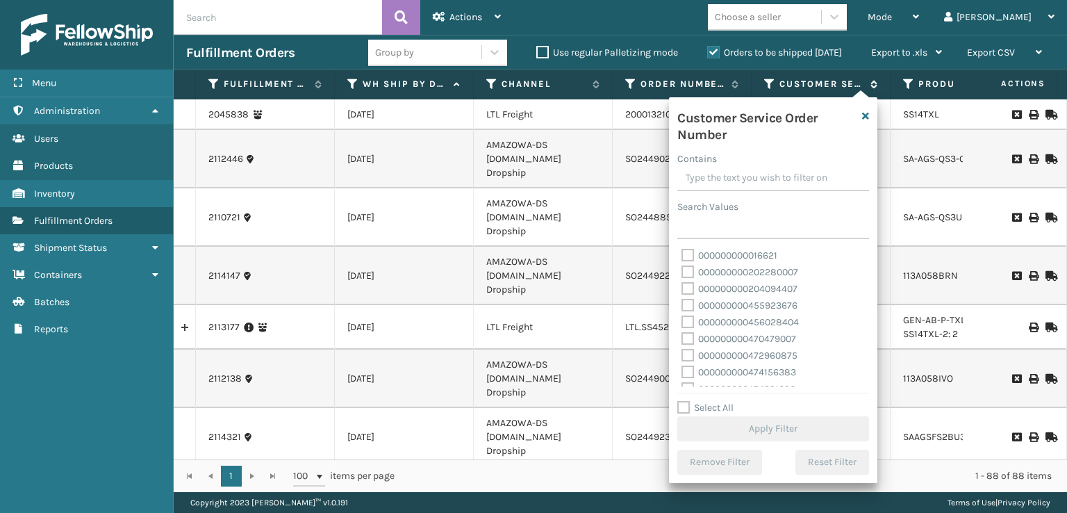
click at [723, 87] on icon at bounding box center [769, 84] width 11 height 13
click at [723, 81] on icon at bounding box center [908, 84] width 11 height 13
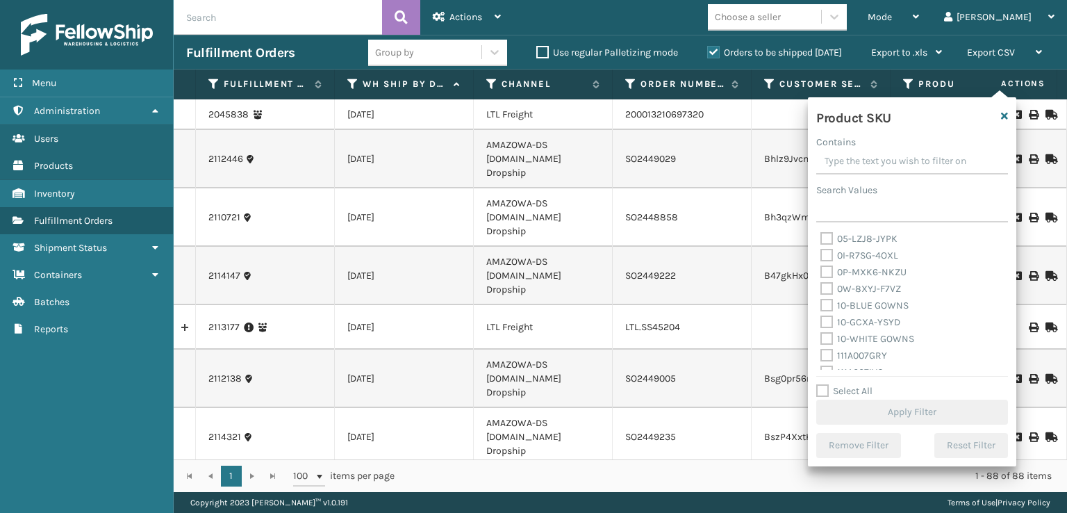
click at [482, 87] on th "Channel" at bounding box center [543, 84] width 139 height 30
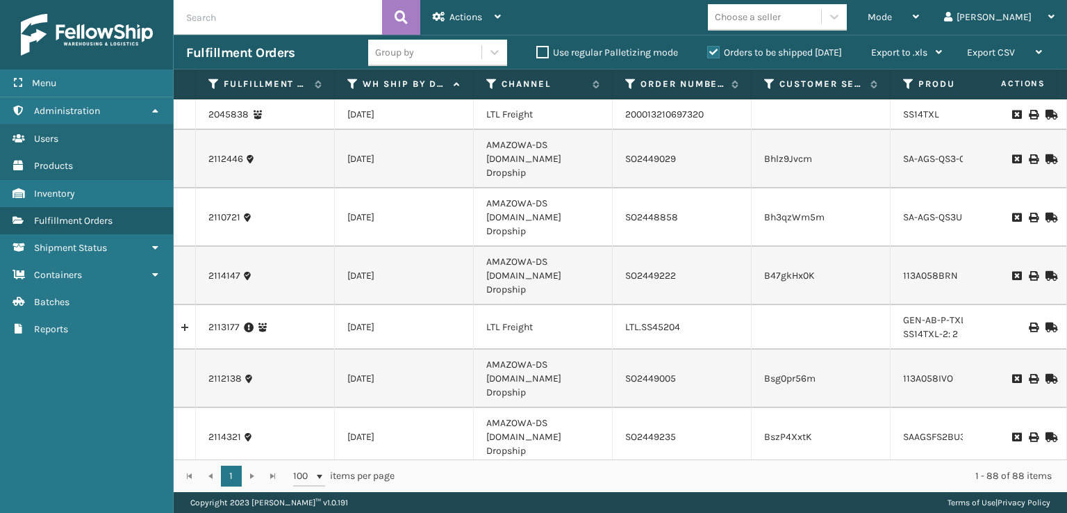
click at [484, 87] on th "Channel" at bounding box center [543, 84] width 139 height 30
click at [486, 85] on icon at bounding box center [491, 84] width 11 height 13
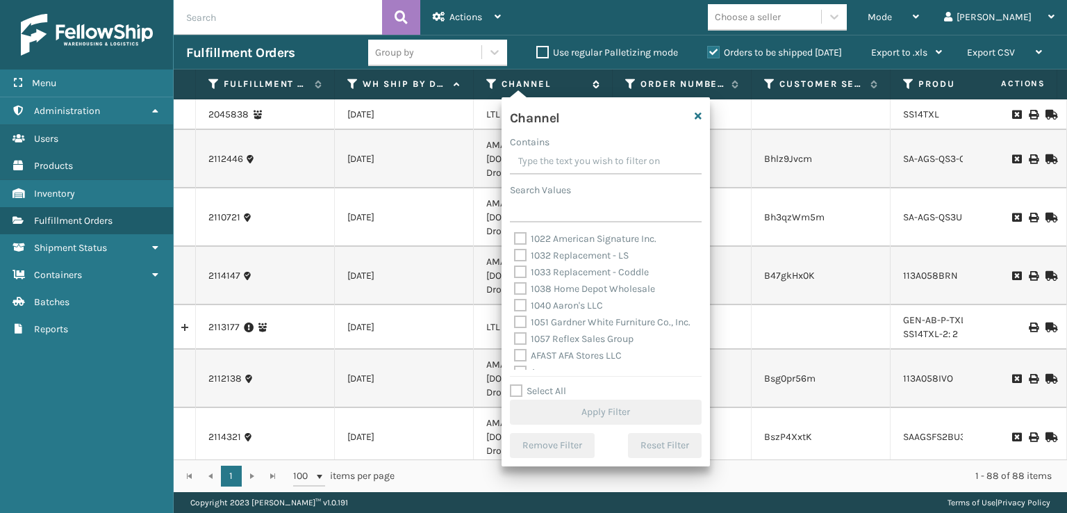
click at [486, 85] on icon at bounding box center [491, 84] width 11 height 13
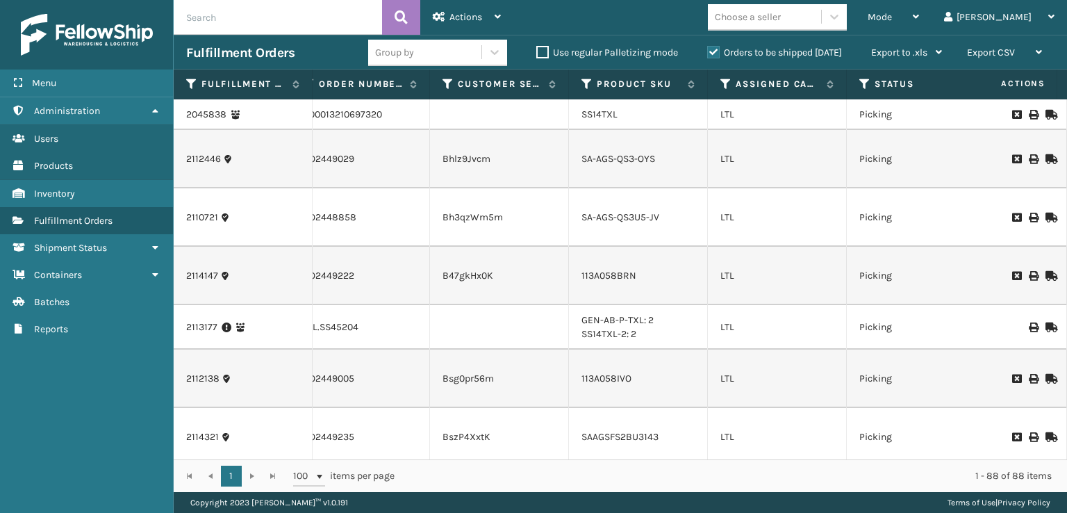
scroll to position [0, 352]
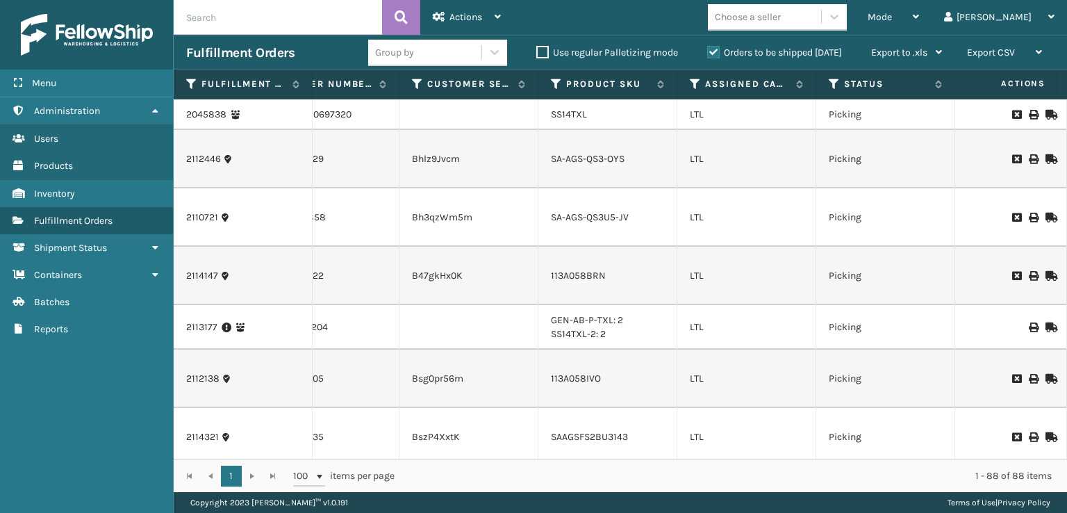
click at [698, 92] on th "Assigned Carrier Service" at bounding box center [746, 84] width 139 height 30
click at [698, 90] on icon at bounding box center [695, 84] width 11 height 13
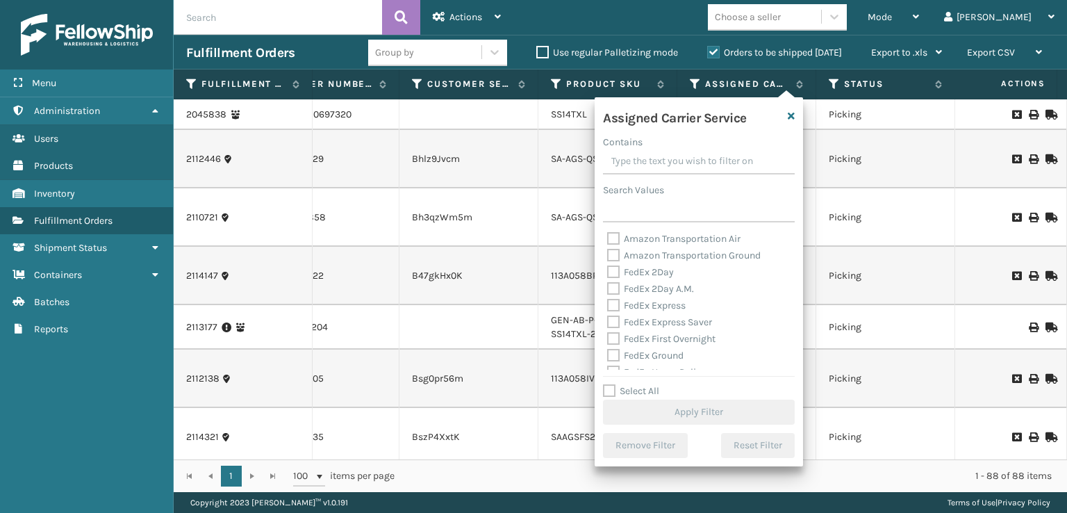
click at [623, 277] on label "FedEx 2Day" at bounding box center [640, 272] width 67 height 12
click at [608, 273] on input "FedEx 2Day" at bounding box center [607, 268] width 1 height 9
checkbox input "true"
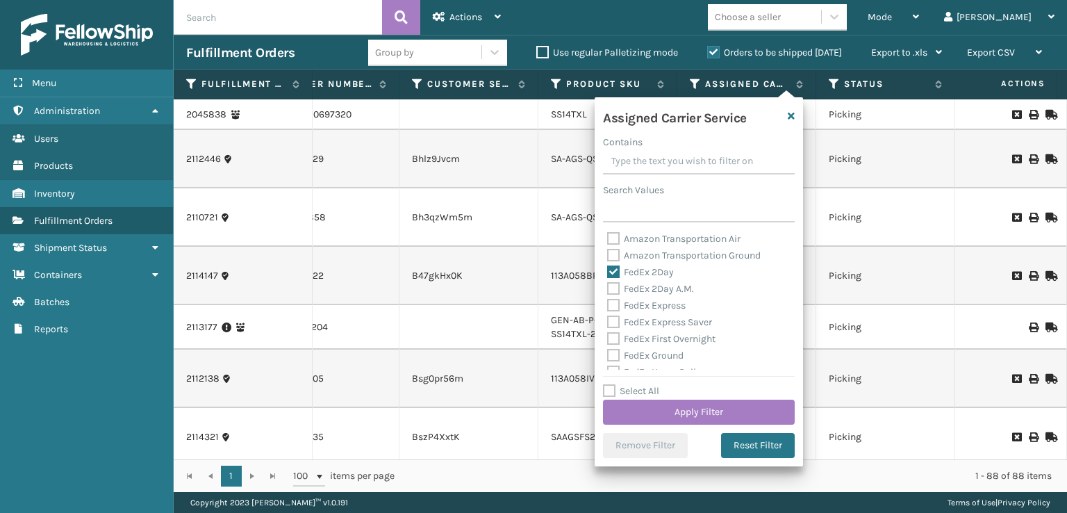
click at [610, 290] on label "FedEx 2Day A.M." at bounding box center [650, 289] width 87 height 12
click at [608, 290] on input "FedEx 2Day A.M." at bounding box center [607, 285] width 1 height 9
checkbox input "true"
click at [610, 278] on div "Amazon Transportation Air Amazon Transportation Ground FedEx 2Day FedEx 2Day A.…" at bounding box center [699, 300] width 192 height 139
click at [617, 266] on label "FedEx 2Day" at bounding box center [640, 272] width 67 height 12
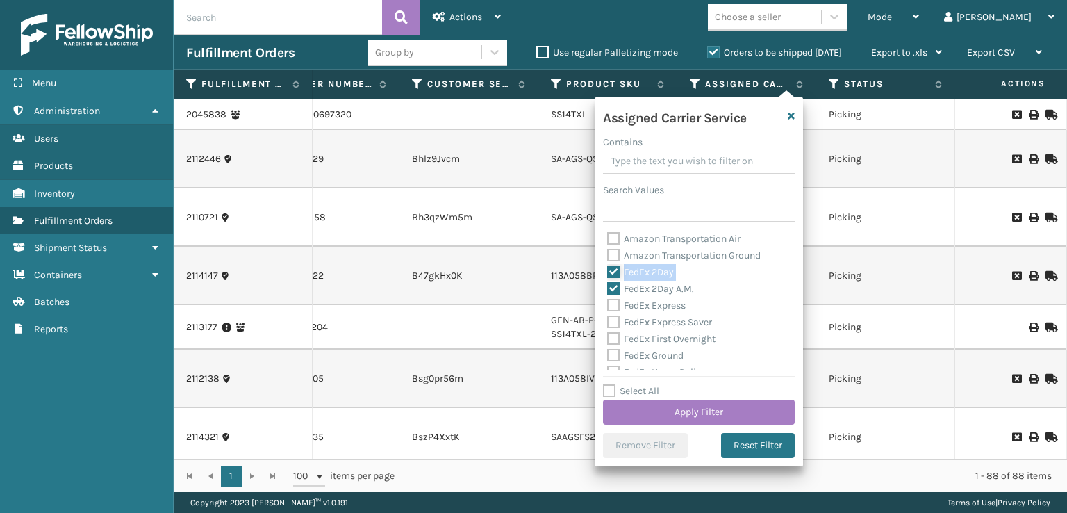
click at [608, 266] on input "FedEx 2Day" at bounding box center [607, 268] width 1 height 9
checkbox input "false"
click at [614, 286] on label "FedEx 2Day A.M." at bounding box center [650, 289] width 87 height 12
click at [608, 286] on input "FedEx 2Day A.M." at bounding box center [607, 285] width 1 height 9
checkbox input "false"
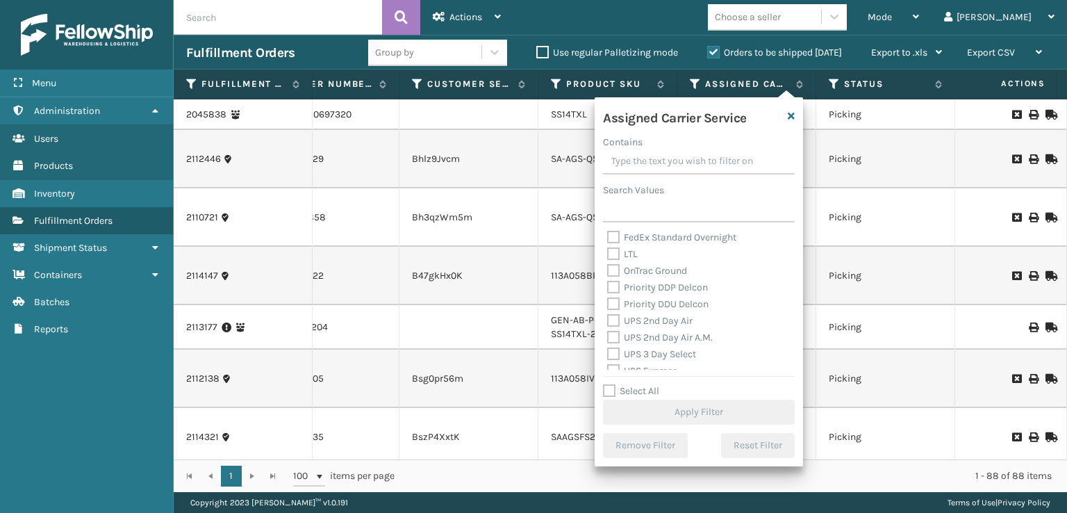
scroll to position [208, 0]
click at [614, 301] on label "UPS 2nd Day Air" at bounding box center [649, 297] width 85 height 12
click at [608, 298] on input "UPS 2nd Day Air" at bounding box center [607, 293] width 1 height 9
checkbox input "true"
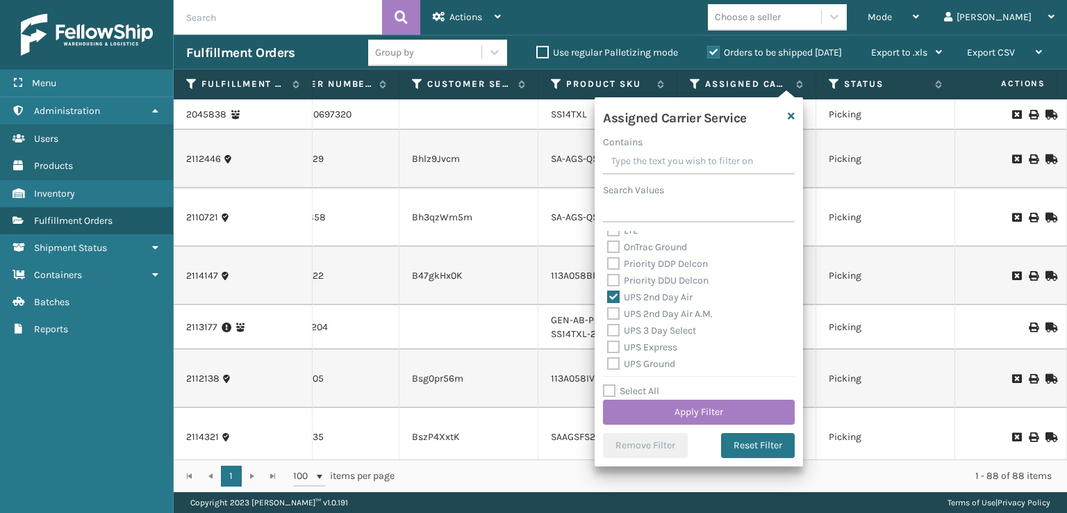
click at [614, 308] on label "UPS 2nd Day Air A.M." at bounding box center [660, 314] width 106 height 12
click at [608, 307] on input "UPS 2nd Day Air A.M." at bounding box center [607, 310] width 1 height 9
checkbox input "true"
click at [610, 322] on div "UPS 3 Day Select" at bounding box center [698, 330] width 183 height 17
drag, startPoint x: 610, startPoint y: 323, endPoint x: 610, endPoint y: 331, distance: 8.3
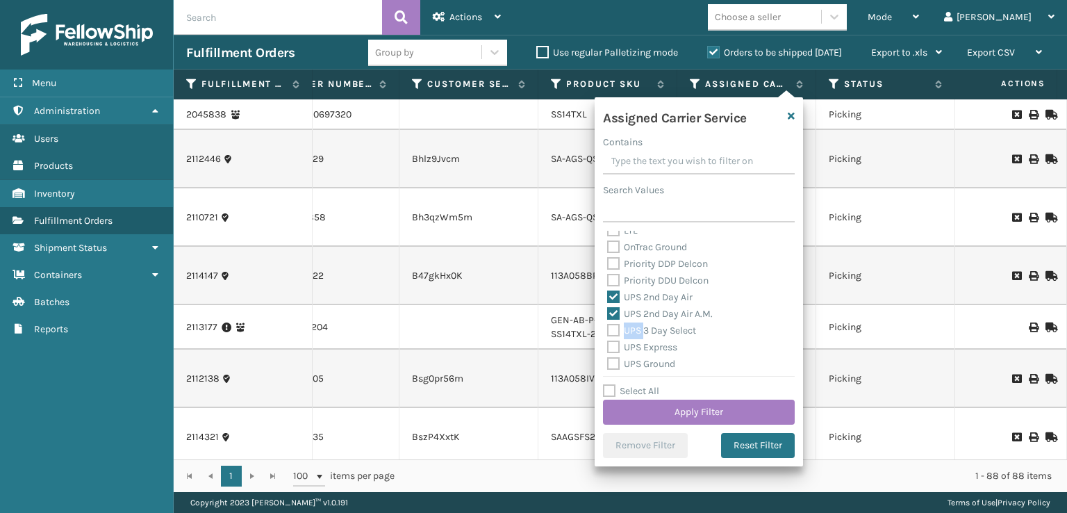
click at [610, 323] on div "UPS 3 Day Select" at bounding box center [698, 330] width 183 height 17
click at [610, 331] on label "UPS 3 Day Select" at bounding box center [651, 330] width 89 height 12
click at [608, 331] on input "UPS 3 Day Select" at bounding box center [607, 326] width 1 height 9
checkbox input "true"
click at [610, 337] on div "UPS 3 Day Select" at bounding box center [698, 330] width 183 height 17
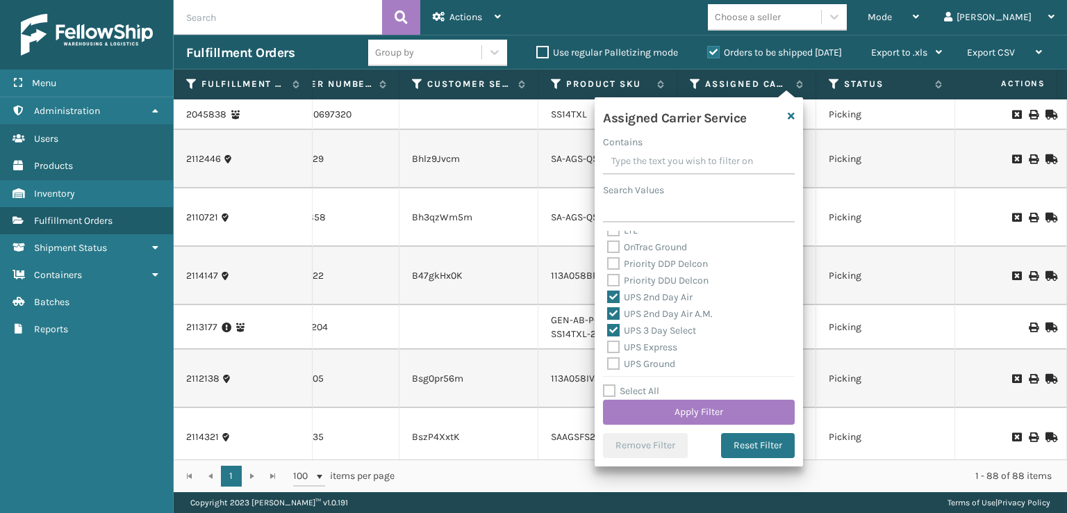
click at [611, 349] on label "UPS Express" at bounding box center [642, 347] width 70 height 12
click at [608, 348] on input "UPS Express" at bounding box center [607, 343] width 1 height 9
checkbox input "true"
click at [611, 363] on label "UPS Ground" at bounding box center [641, 364] width 68 height 12
click at [608, 363] on input "UPS Ground" at bounding box center [607, 360] width 1 height 9
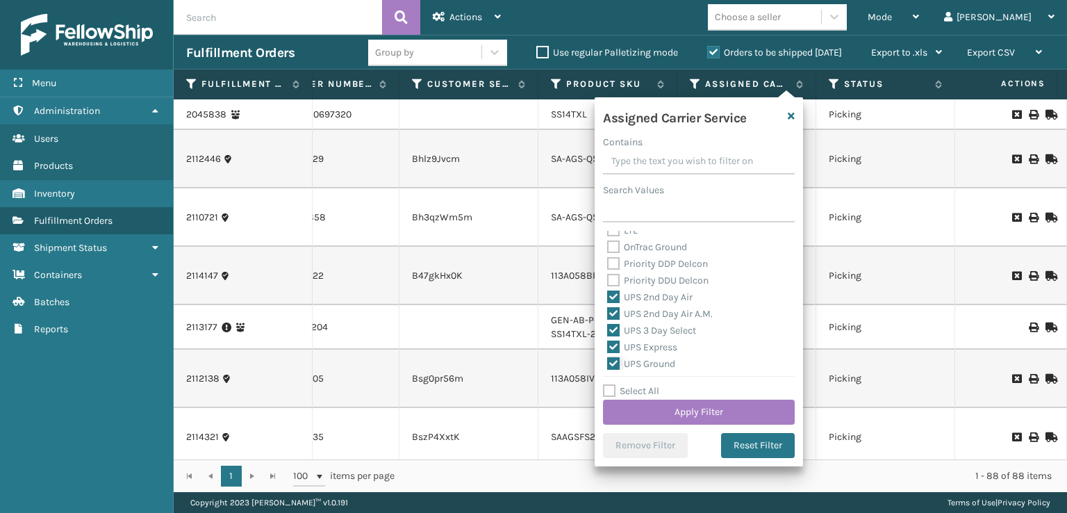
checkbox input "true"
click at [616, 245] on label "UPS Next Day Air" at bounding box center [651, 242] width 89 height 12
click at [608, 243] on input "UPS Next Day Air" at bounding box center [607, 237] width 1 height 9
checkbox input "true"
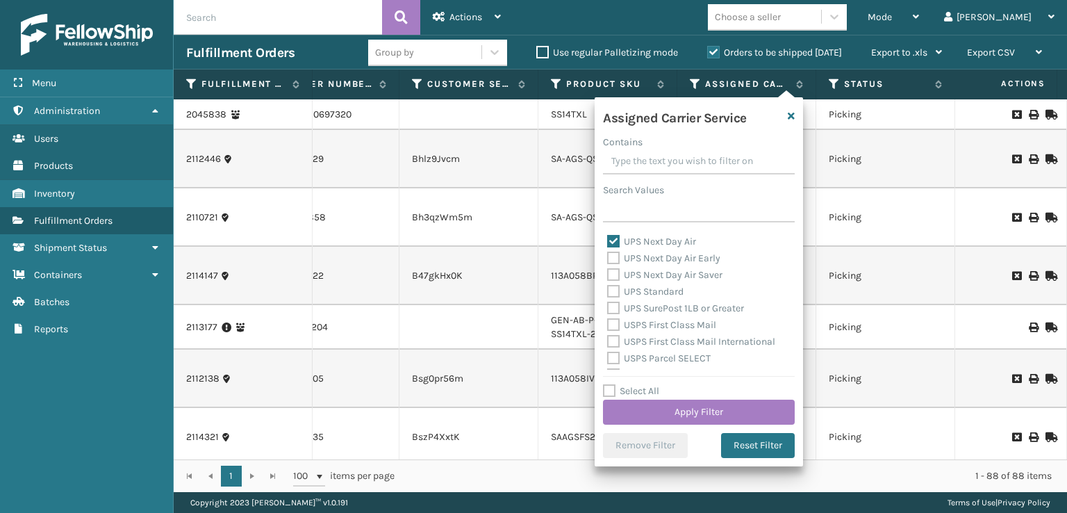
click at [611, 265] on div "UPS Next Day Air Early" at bounding box center [698, 258] width 183 height 17
click at [611, 256] on label "UPS Next Day Air Early" at bounding box center [663, 258] width 113 height 12
click at [608, 256] on input "UPS Next Day Air Early" at bounding box center [607, 254] width 1 height 9
checkbox input "true"
click at [611, 274] on label "UPS Next Day Air Saver" at bounding box center [664, 275] width 115 height 12
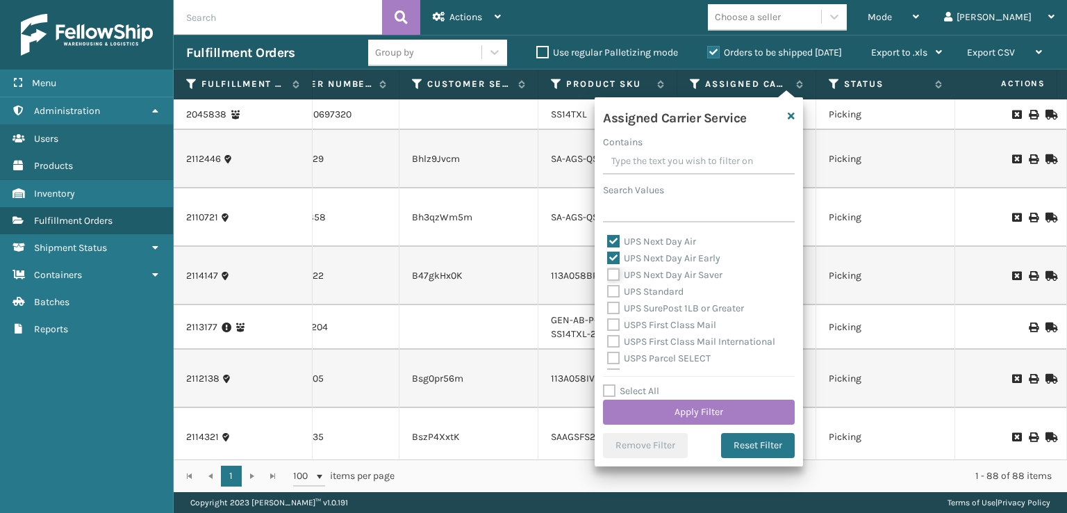
click at [608, 274] on input "UPS Next Day Air Saver" at bounding box center [607, 271] width 1 height 9
checkbox input "true"
click at [616, 298] on div "UPS Standard" at bounding box center [698, 291] width 183 height 17
click at [611, 288] on label "UPS Standard" at bounding box center [645, 292] width 76 height 12
click at [608, 288] on input "UPS Standard" at bounding box center [607, 287] width 1 height 9
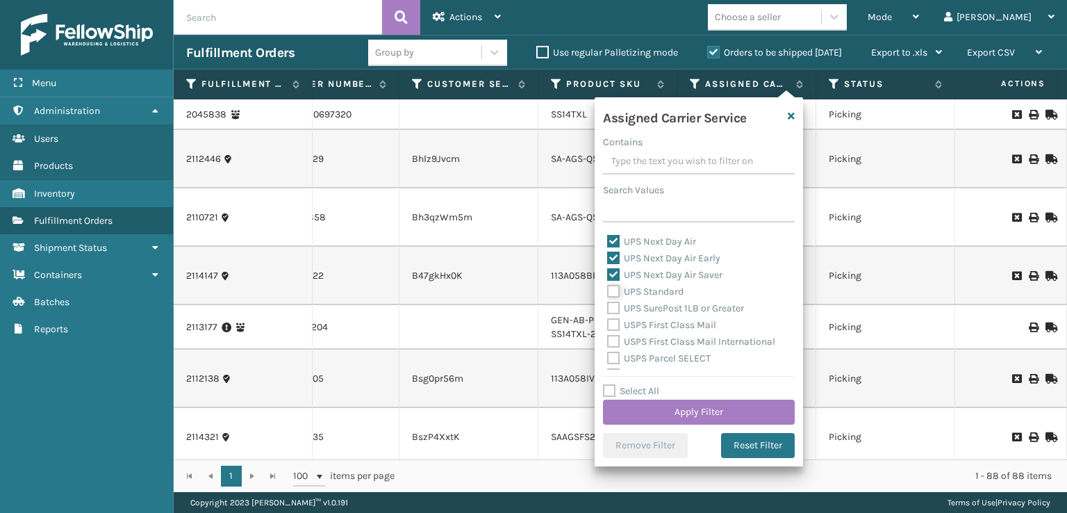
checkbox input "true"
click at [611, 309] on label "UPS SurePost 1LB or Greater" at bounding box center [675, 308] width 137 height 12
click at [608, 309] on input "UPS SurePost 1LB or Greater" at bounding box center [607, 304] width 1 height 9
checkbox input "true"
click at [612, 320] on label "USPS First Class Mail" at bounding box center [661, 325] width 109 height 12
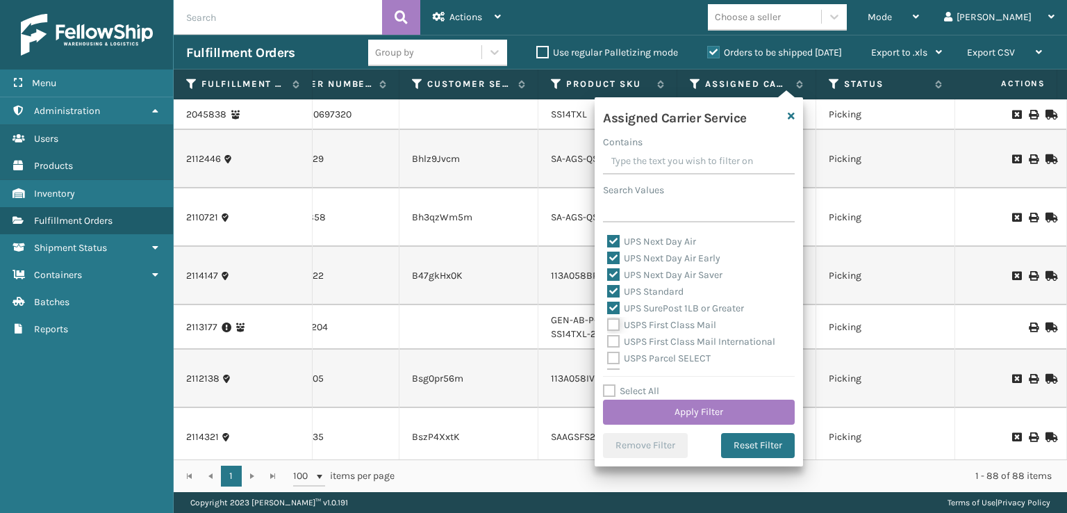
click at [608, 320] on input "USPS First Class Mail" at bounding box center [607, 321] width 1 height 9
checkbox input "true"
click at [611, 340] on label "USPS First Class Mail International" at bounding box center [691, 342] width 168 height 12
click at [608, 340] on input "USPS First Class Mail International" at bounding box center [607, 338] width 1 height 9
checkbox input "true"
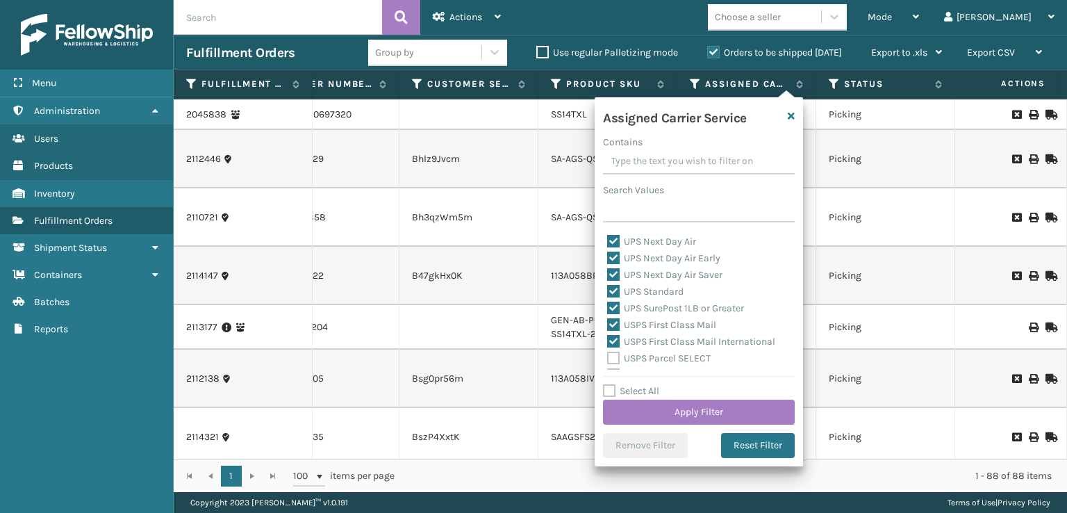
click at [611, 353] on label "USPS Parcel SELECT" at bounding box center [659, 358] width 104 height 12
click at [608, 353] on input "USPS Parcel SELECT" at bounding box center [607, 354] width 1 height 9
click at [614, 289] on label "USPS Parcel SELECT" at bounding box center [659, 289] width 104 height 12
click at [608, 289] on input "USPS Parcel SELECT" at bounding box center [607, 285] width 1 height 9
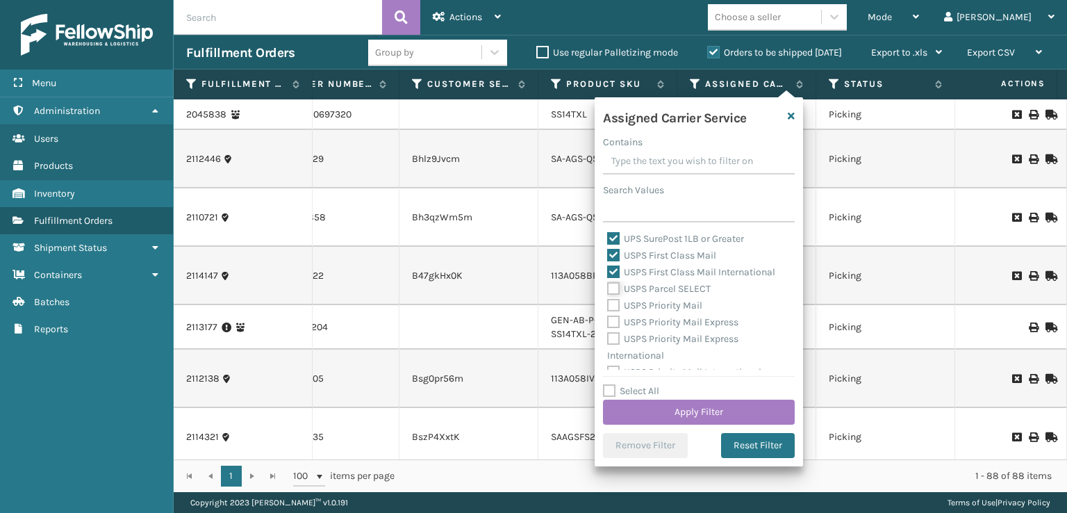
checkbox input "false"
click at [614, 279] on div "USPS First Class Mail International" at bounding box center [698, 272] width 183 height 17
click at [614, 268] on label "USPS First Class Mail International" at bounding box center [691, 272] width 168 height 12
click at [608, 268] on input "USPS First Class Mail International" at bounding box center [607, 268] width 1 height 9
checkbox input "false"
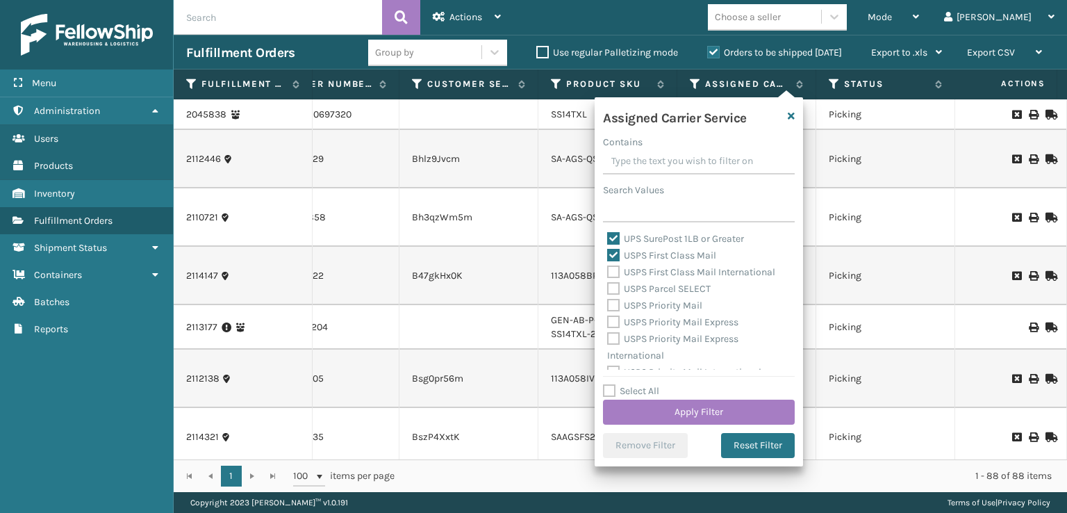
click at [614, 258] on label "USPS First Class Mail" at bounding box center [661, 255] width 109 height 12
click at [608, 256] on input "USPS First Class Mail" at bounding box center [607, 251] width 1 height 9
checkbox input "false"
click at [671, 419] on button "Apply Filter" at bounding box center [699, 412] width 192 height 25
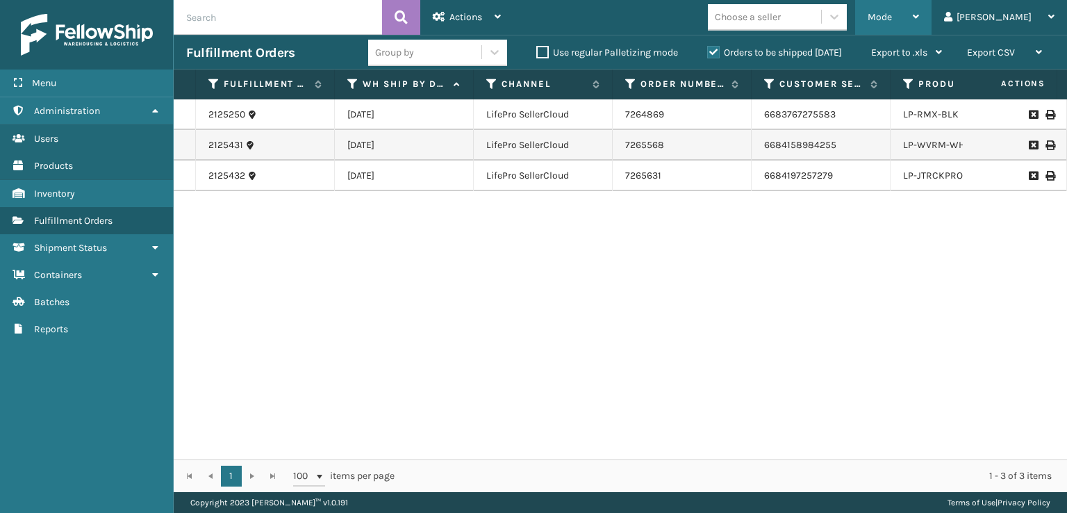
click at [723, 6] on div "Mode" at bounding box center [893, 17] width 51 height 35
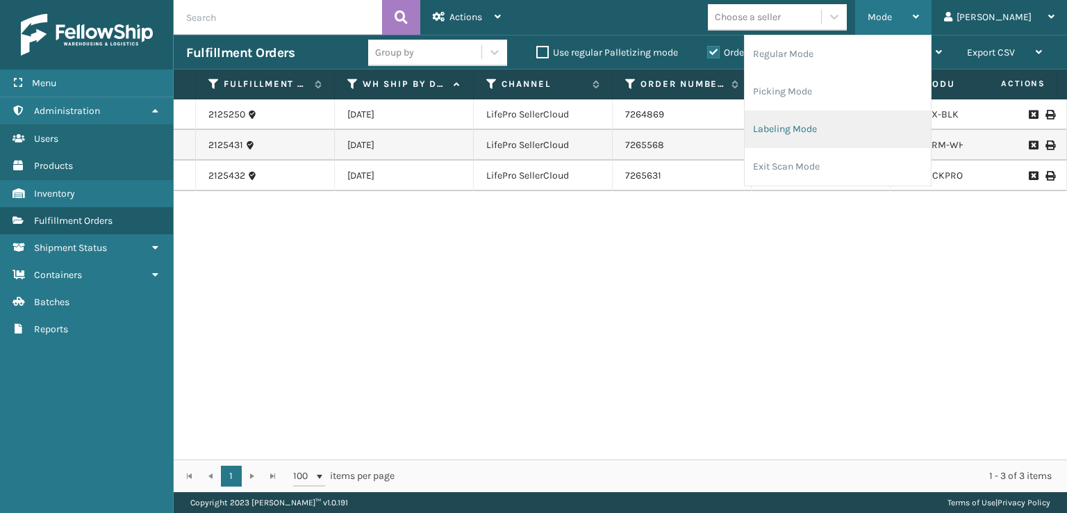
click at [723, 117] on li "Labeling Mode" at bounding box center [838, 129] width 186 height 38
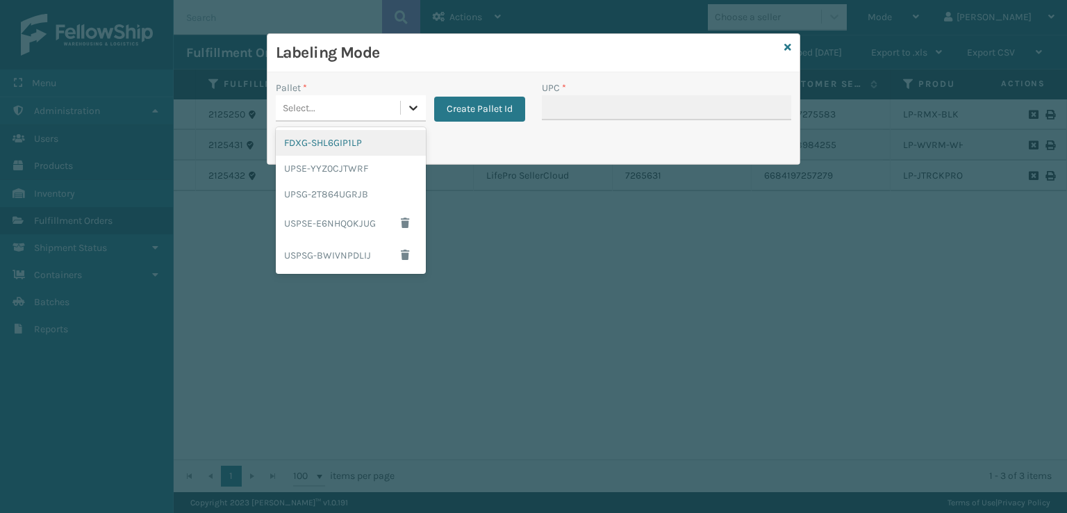
click at [420, 110] on icon at bounding box center [413, 108] width 14 height 14
click at [377, 191] on div "UPSG-2T864UGRJB" at bounding box center [351, 194] width 150 height 26
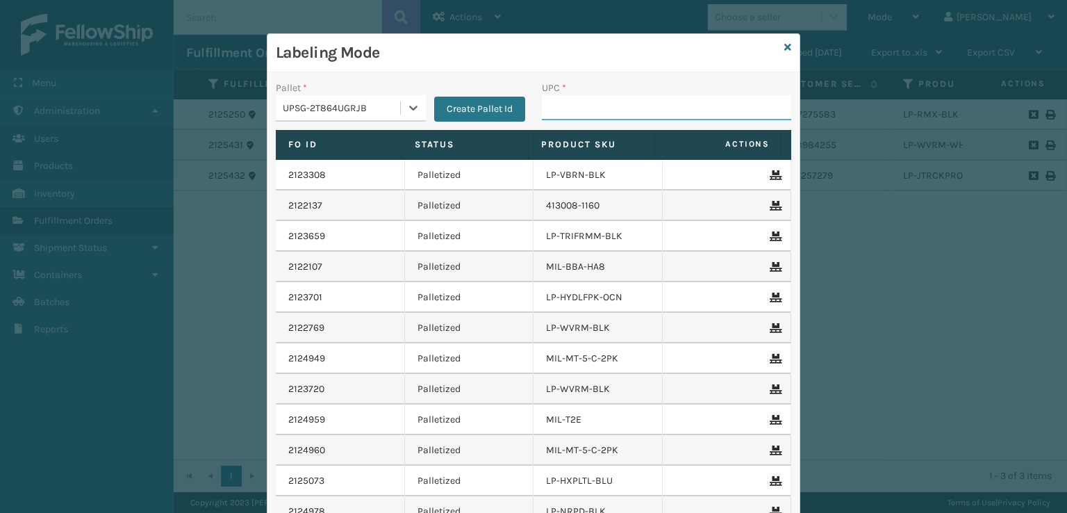
click at [593, 104] on input "UPC *" at bounding box center [666, 107] width 249 height 25
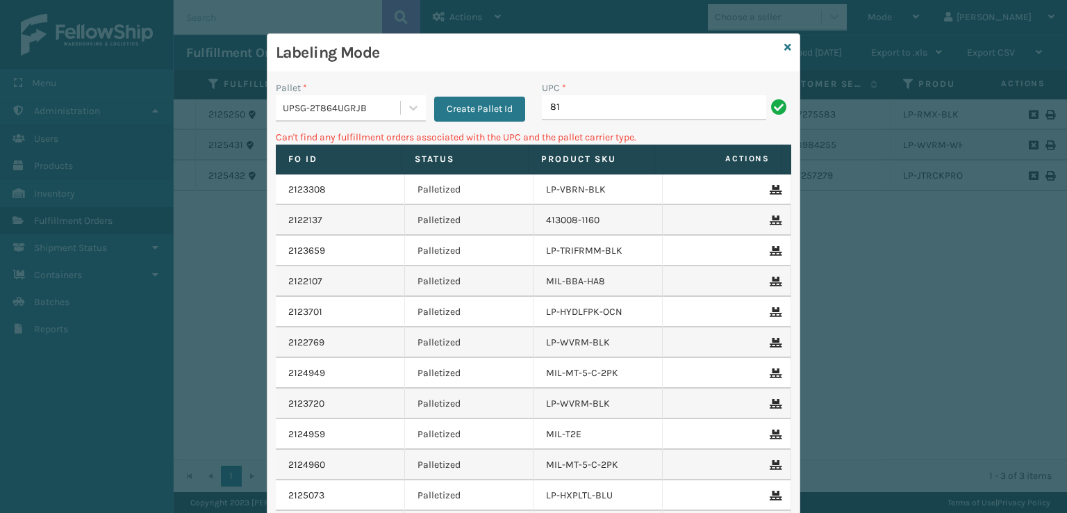
type input "8"
type input "0"
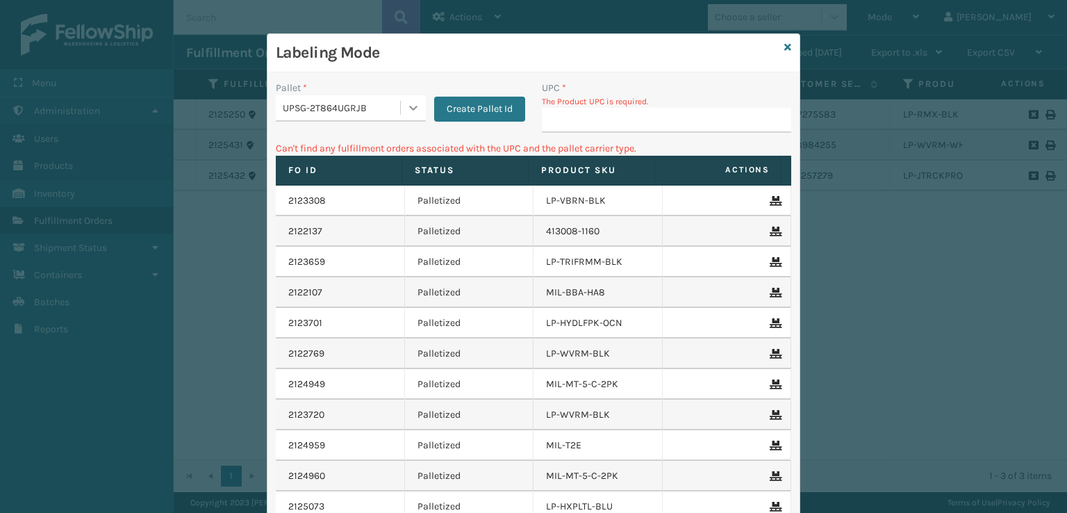
click at [401, 107] on div at bounding box center [413, 107] width 25 height 25
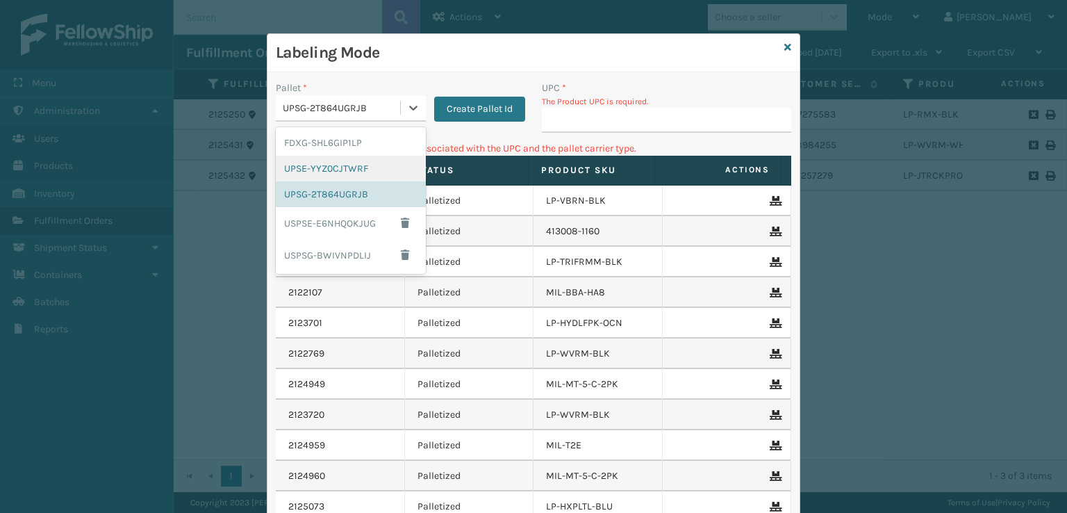
click at [347, 176] on div "UPSE-YYZ0CJTWRF" at bounding box center [351, 169] width 150 height 26
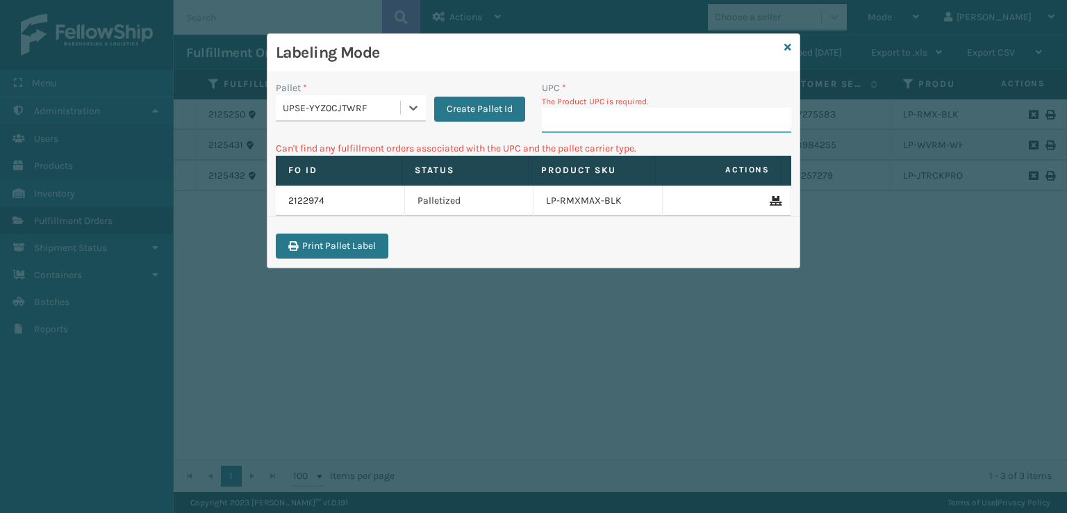
click at [618, 126] on input "UPC *" at bounding box center [666, 120] width 249 height 25
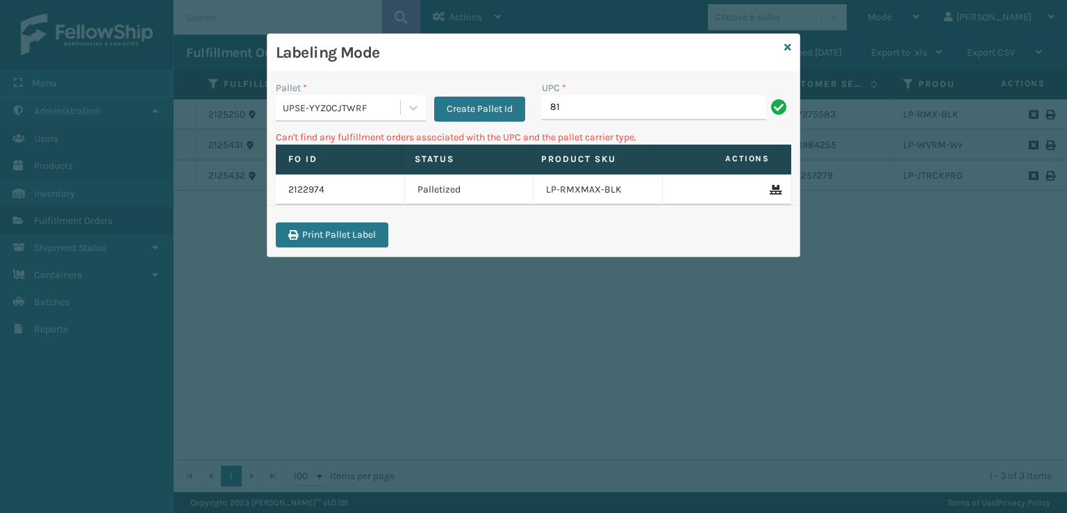
type input "8"
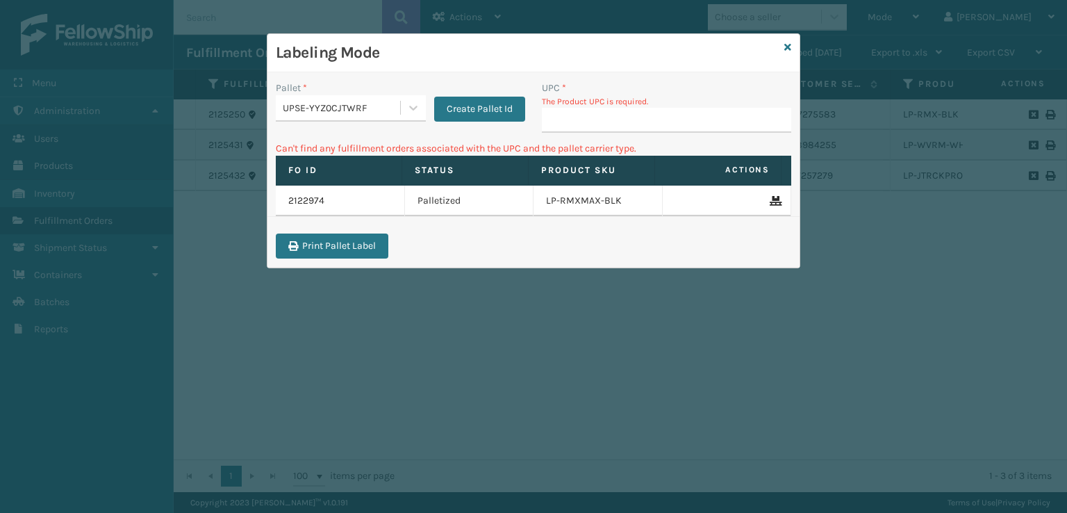
click at [723, 45] on div "Labeling Mode" at bounding box center [534, 53] width 532 height 38
click at [723, 46] on icon at bounding box center [787, 47] width 7 height 10
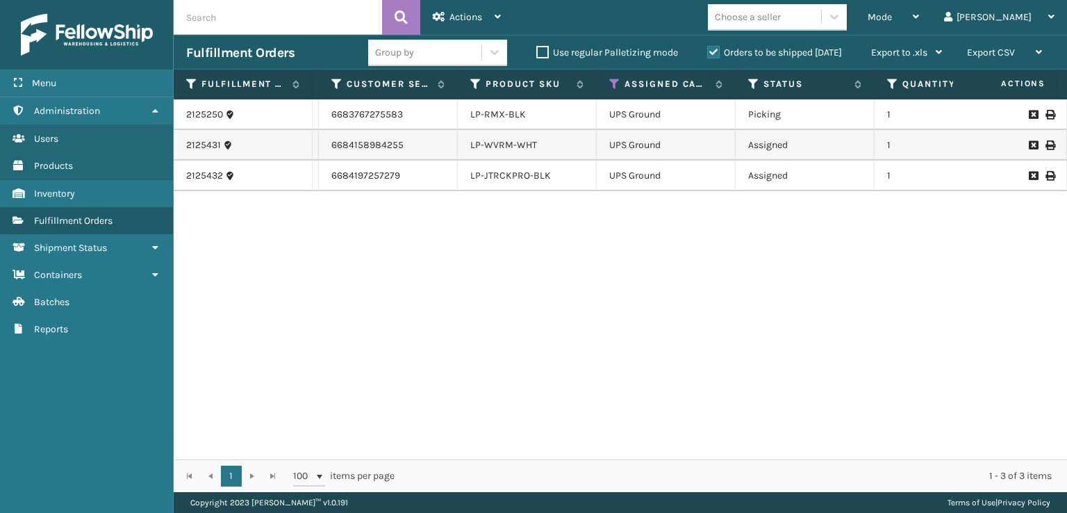
scroll to position [0, 431]
